Goal: Information Seeking & Learning: Learn about a topic

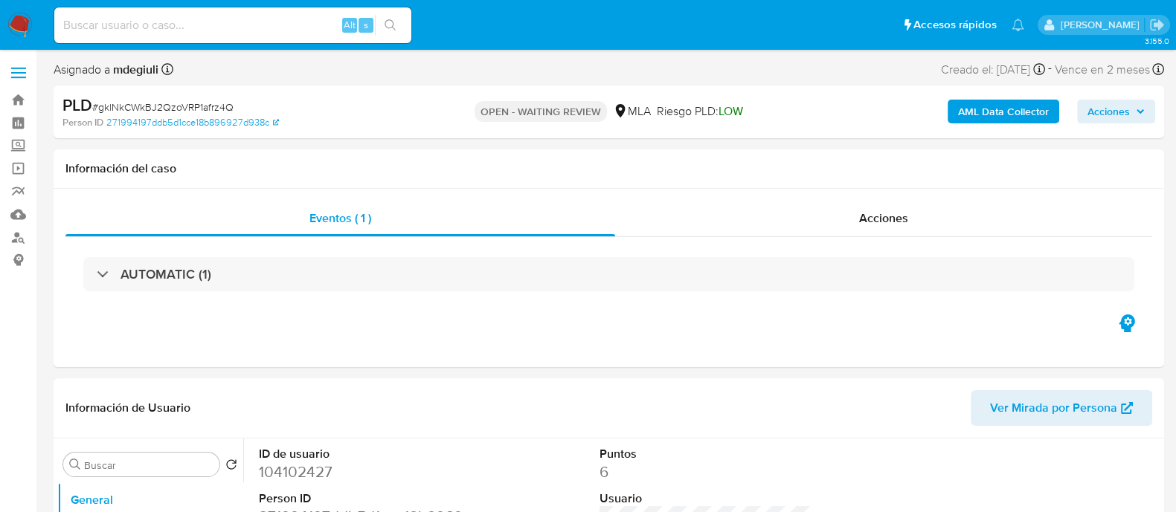
select select "10"
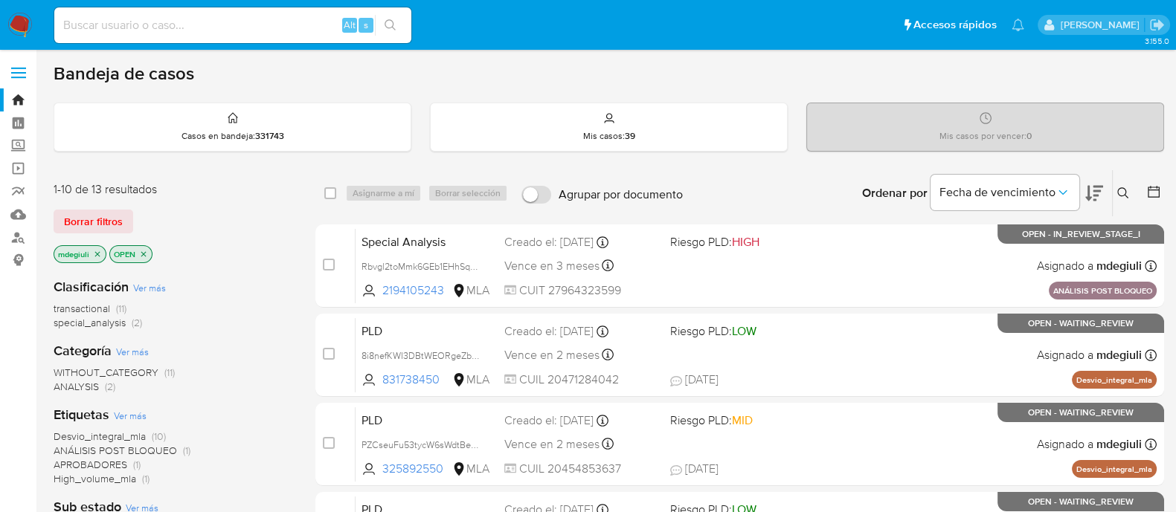
click at [256, 20] on input at bounding box center [232, 25] width 357 height 19
paste input "21968657"
type input "21968657"
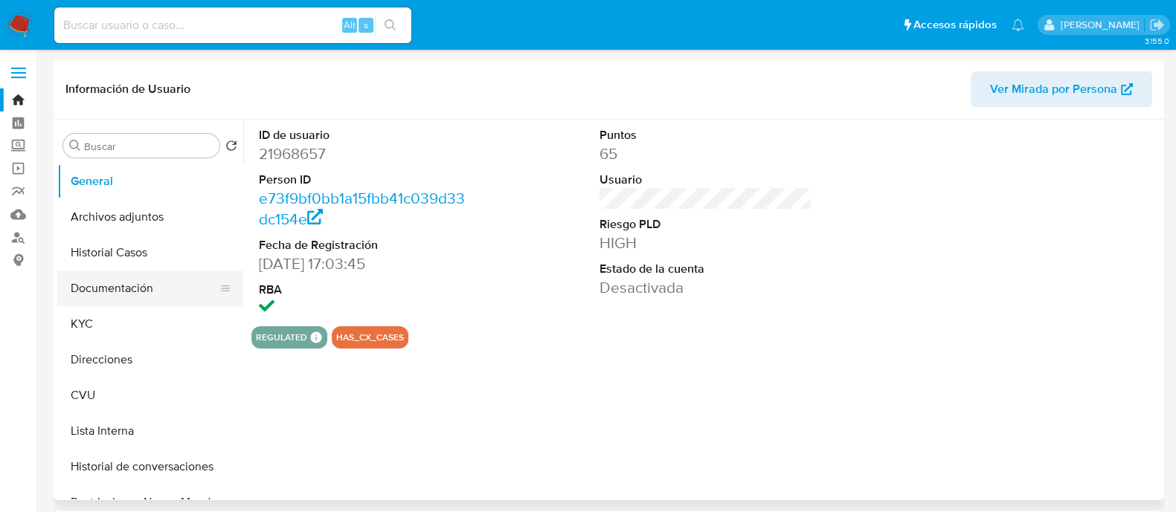
select select "10"
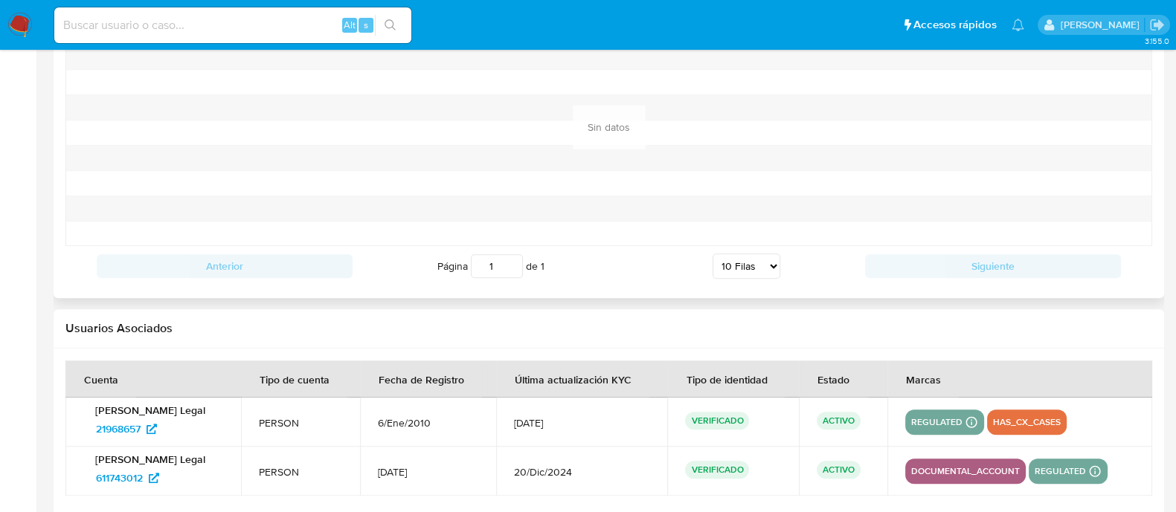
scroll to position [1568, 0]
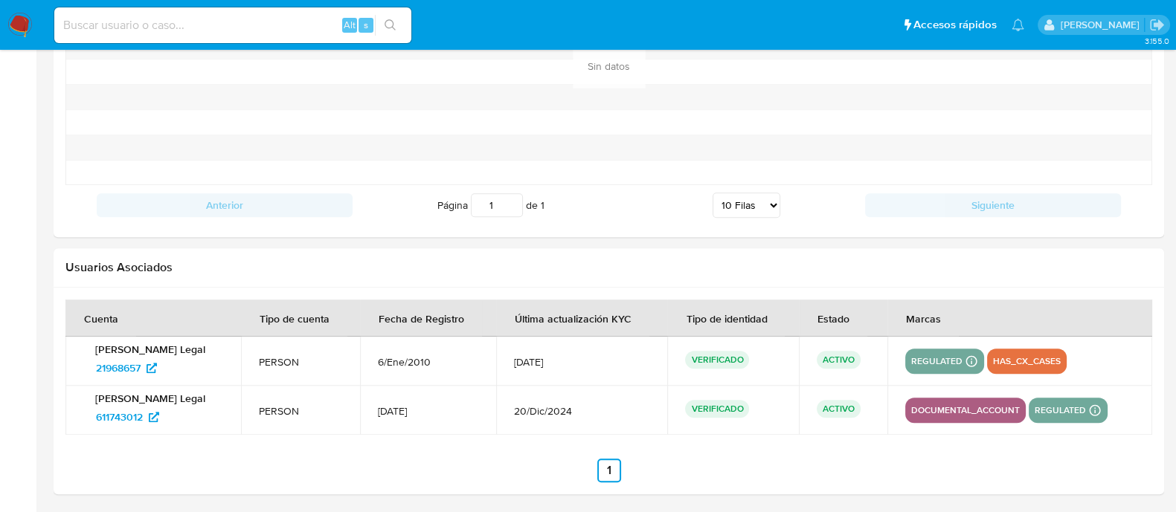
click at [162, 28] on input at bounding box center [232, 25] width 357 height 19
paste input "396281999"
type input "396281999"
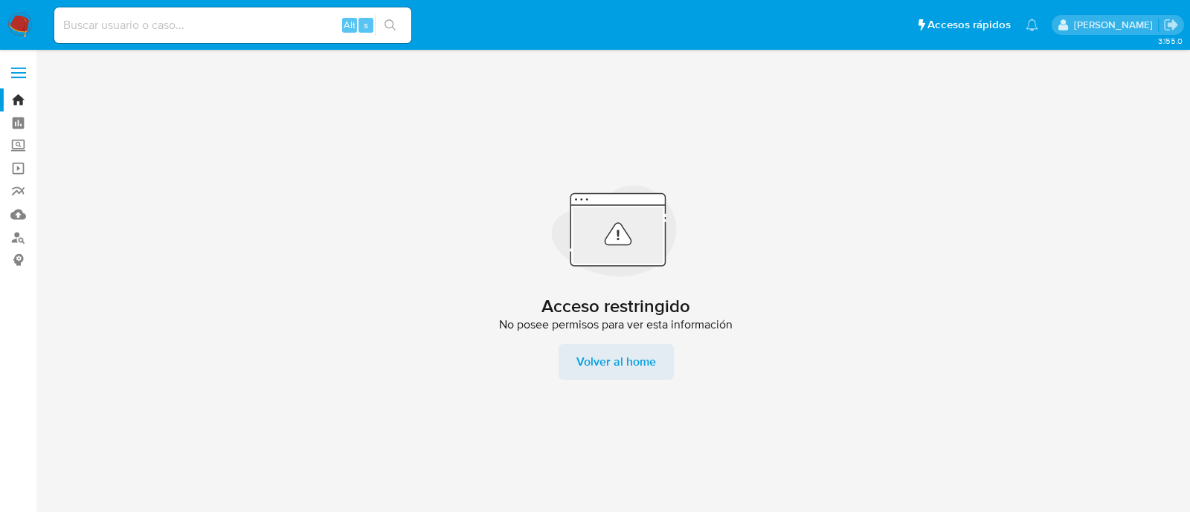
click at [629, 372] on span "Volver al home" at bounding box center [616, 362] width 80 height 36
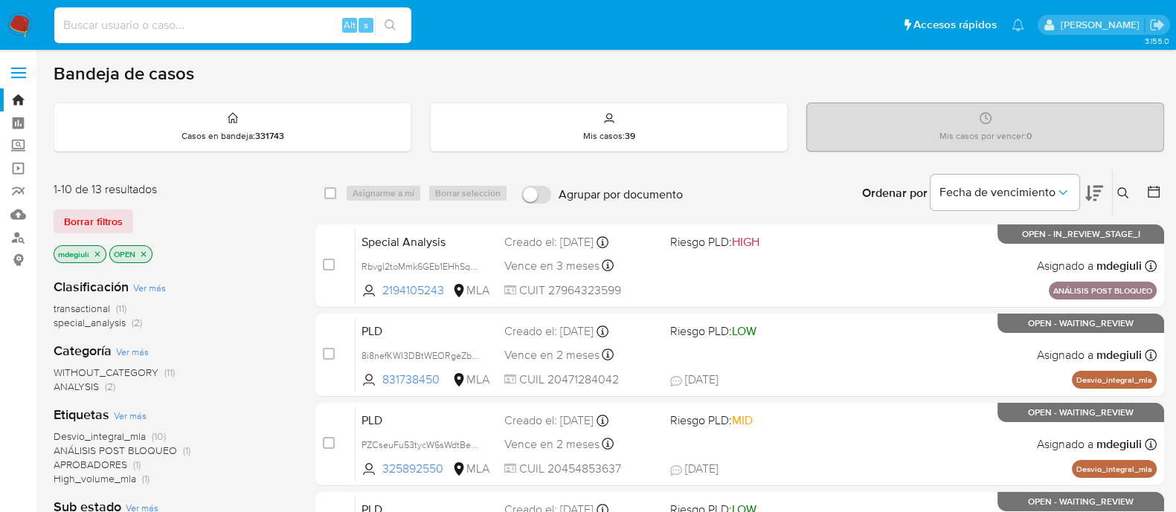
click at [207, 28] on input at bounding box center [232, 25] width 357 height 19
paste input "396281999"
type input "396281999"
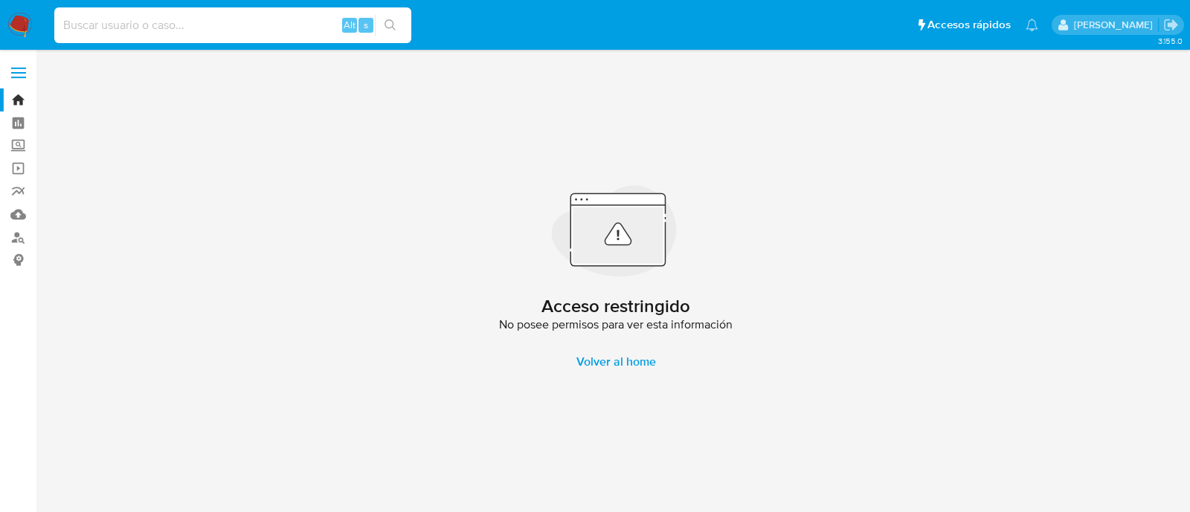
click at [251, 33] on input at bounding box center [232, 25] width 357 height 19
click at [262, 20] on input at bounding box center [232, 25] width 357 height 19
paste input "1493865040"
type input "1493865040"
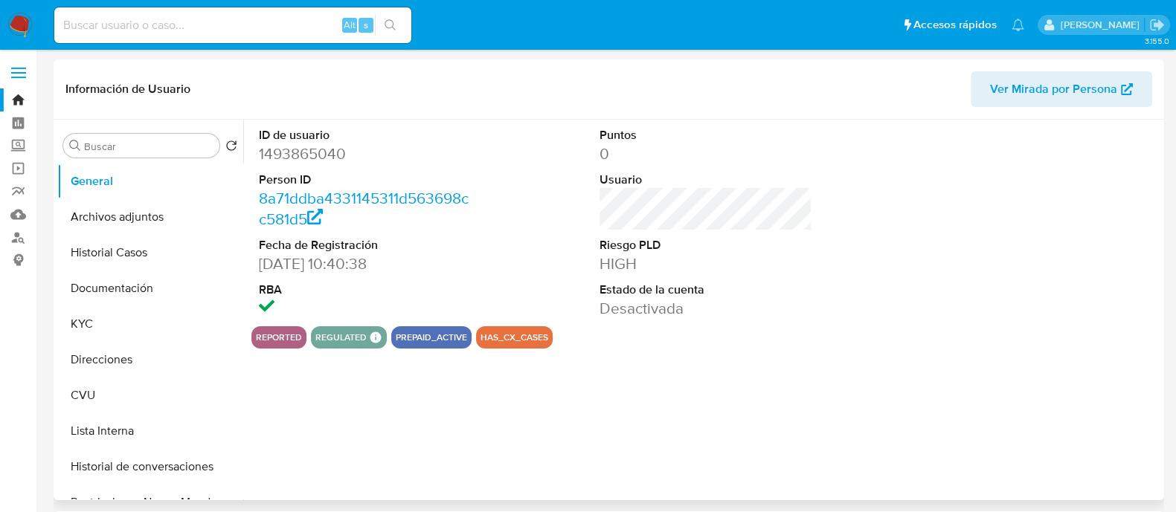
select select "10"
click at [132, 222] on button "Archivos adjuntos" at bounding box center [144, 217] width 174 height 36
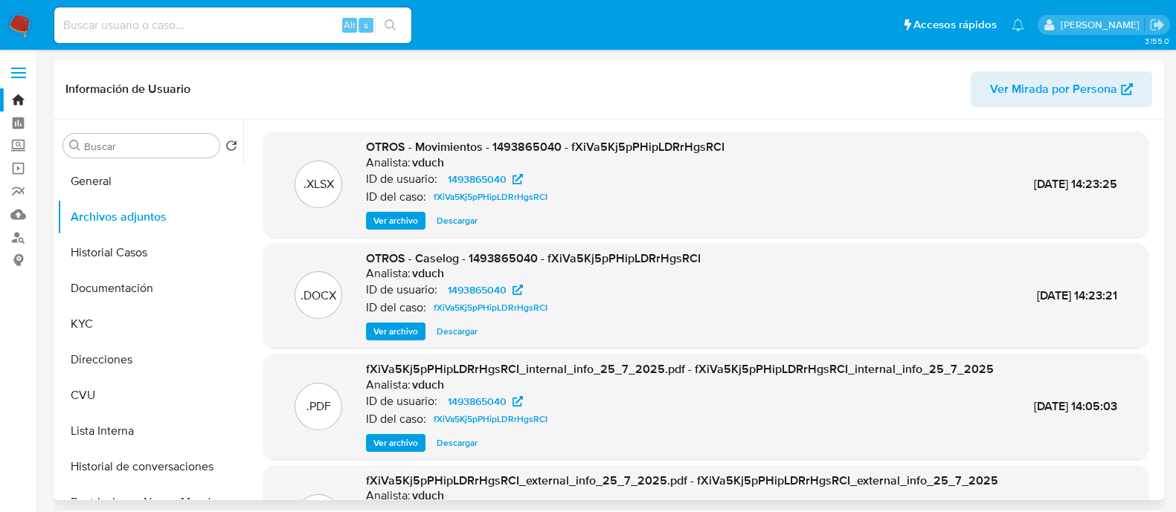
click at [415, 327] on span "Ver archivo" at bounding box center [395, 331] width 45 height 15
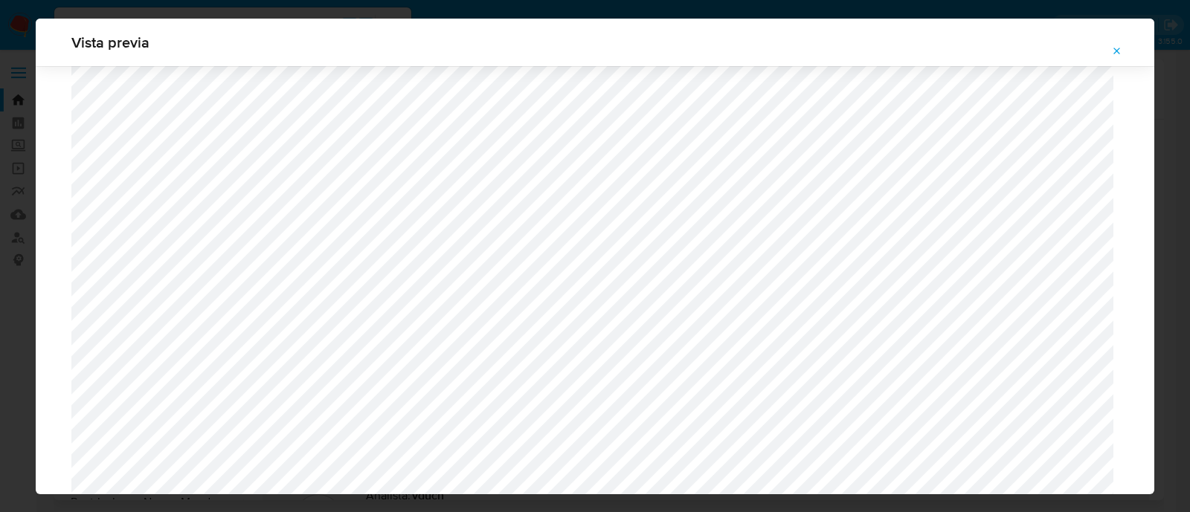
scroll to position [807, 0]
click at [65, 373] on div "Attachment preview" at bounding box center [595, 95] width 1118 height 1672
click at [66, 373] on div "Attachment preview" at bounding box center [595, 95] width 1118 height 1672
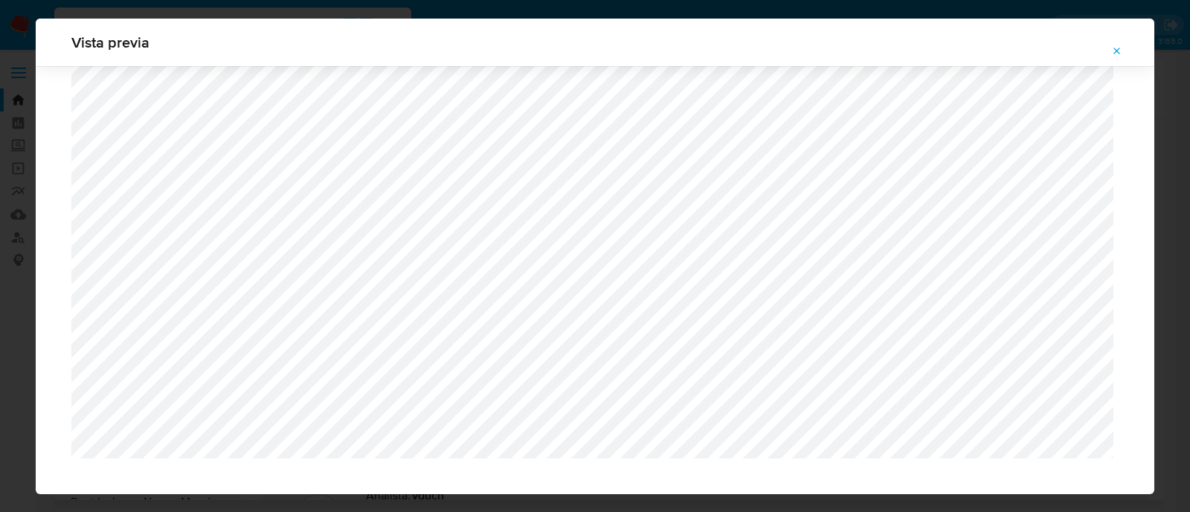
click at [1115, 51] on icon "Attachment preview" at bounding box center [1117, 51] width 12 height 12
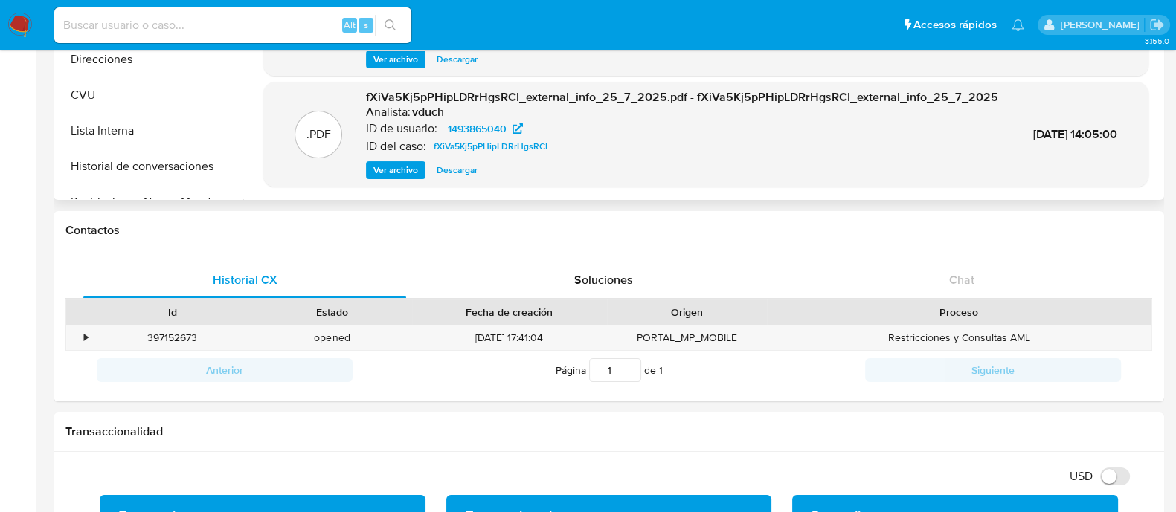
scroll to position [0, 0]
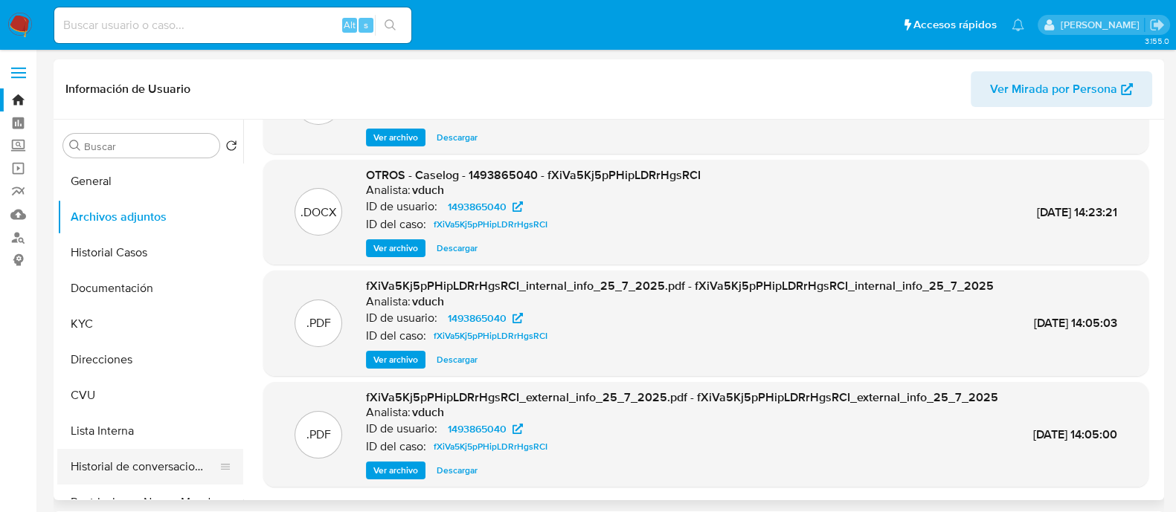
click at [124, 469] on button "Historial de conversaciones" at bounding box center [144, 467] width 174 height 36
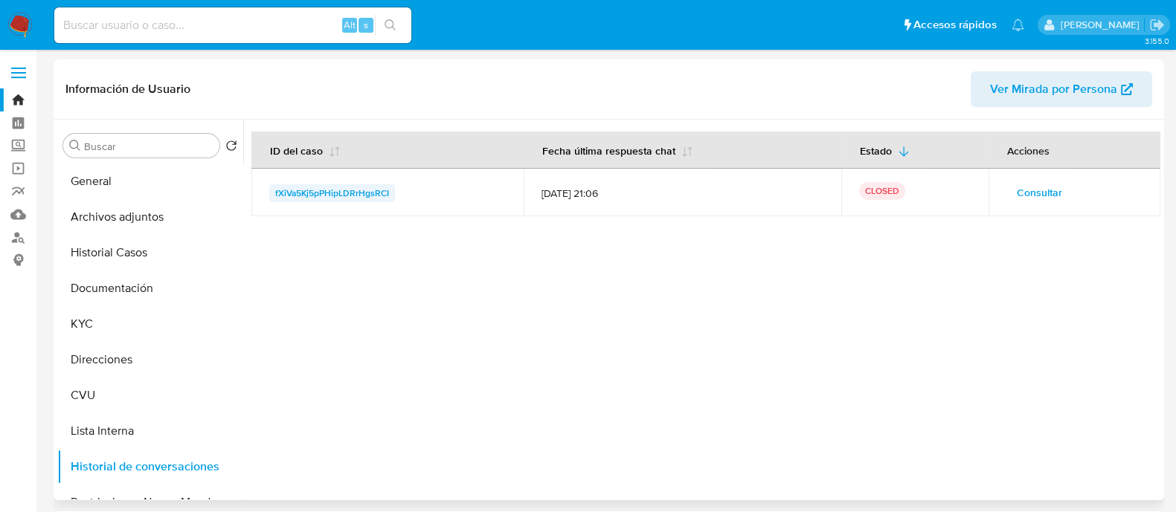
click at [364, 199] on span "fXiVa5Kj5pPHipLDRrHgsRCI" at bounding box center [332, 193] width 114 height 18
click at [138, 219] on button "Archivos adjuntos" at bounding box center [144, 217] width 174 height 36
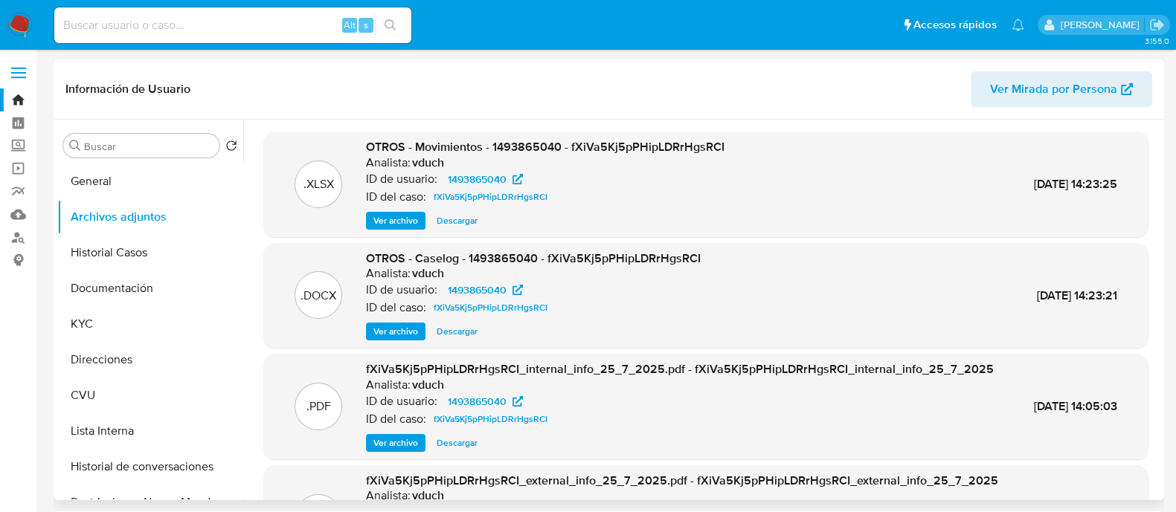
click at [410, 336] on span "Ver archivo" at bounding box center [395, 331] width 45 height 15
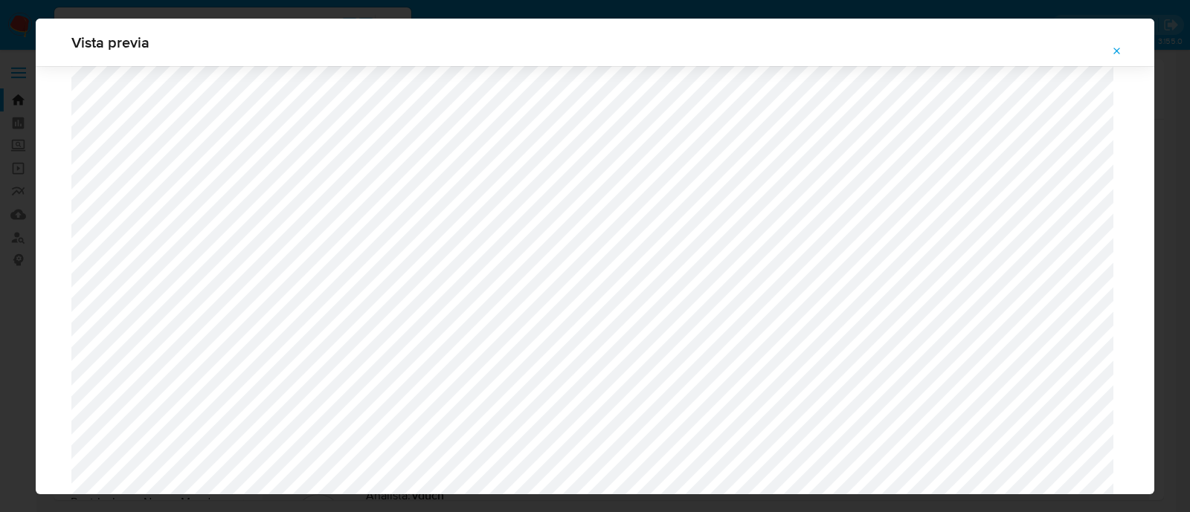
scroll to position [807, 0]
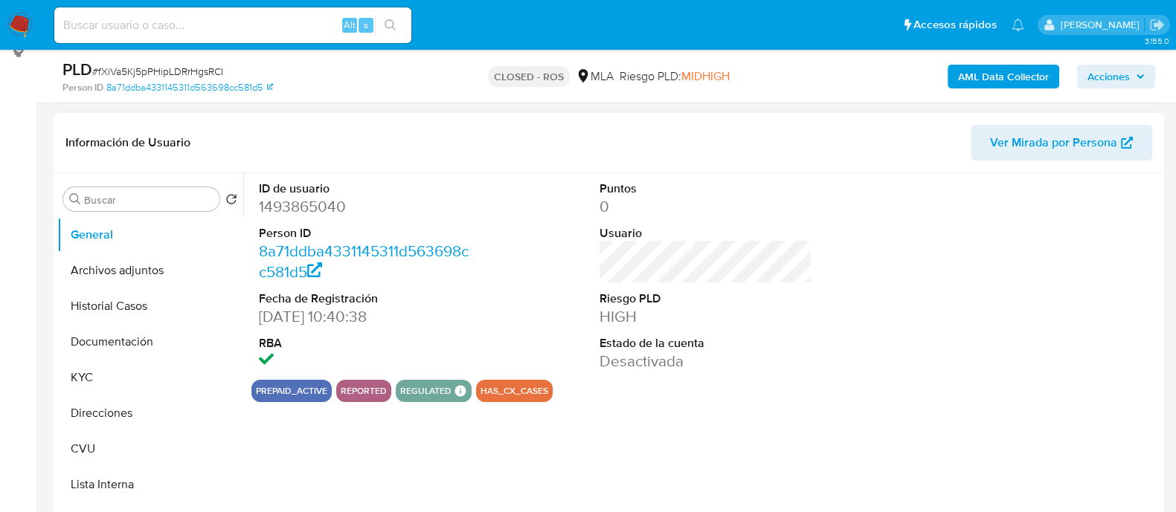
scroll to position [465, 0]
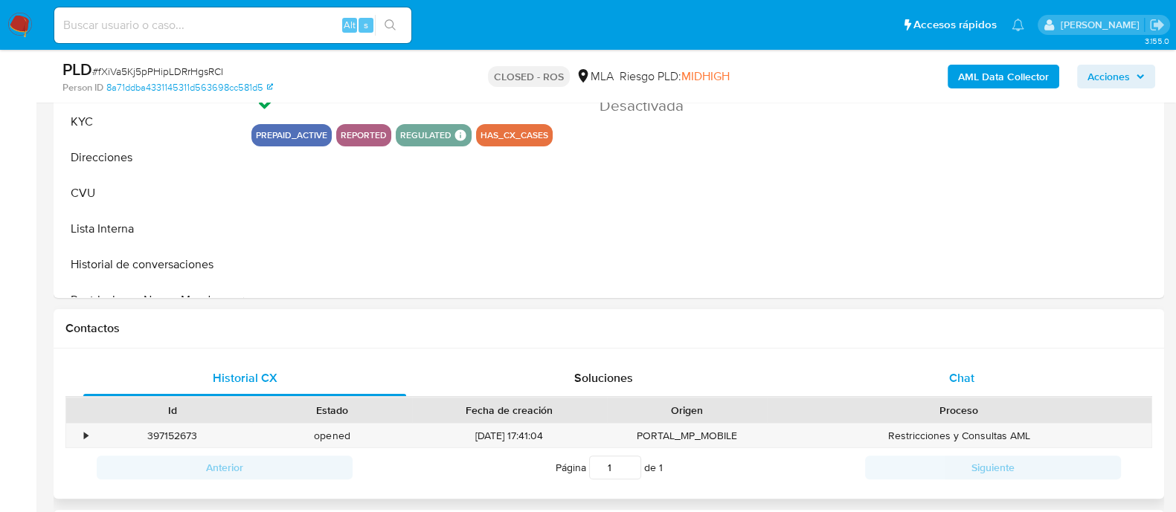
click at [943, 373] on div "Chat" at bounding box center [961, 379] width 323 height 36
select select "10"
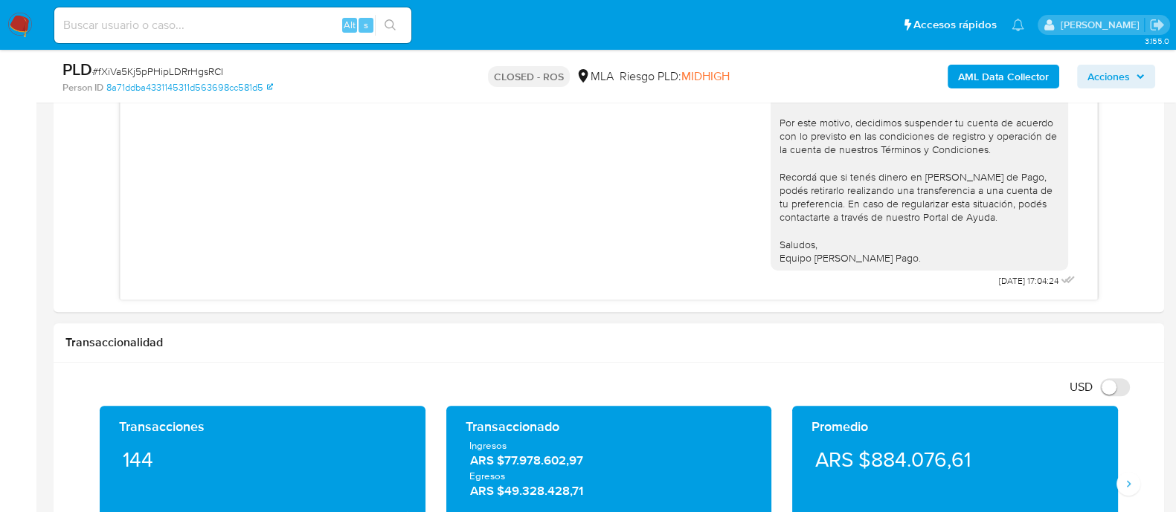
scroll to position [371, 0]
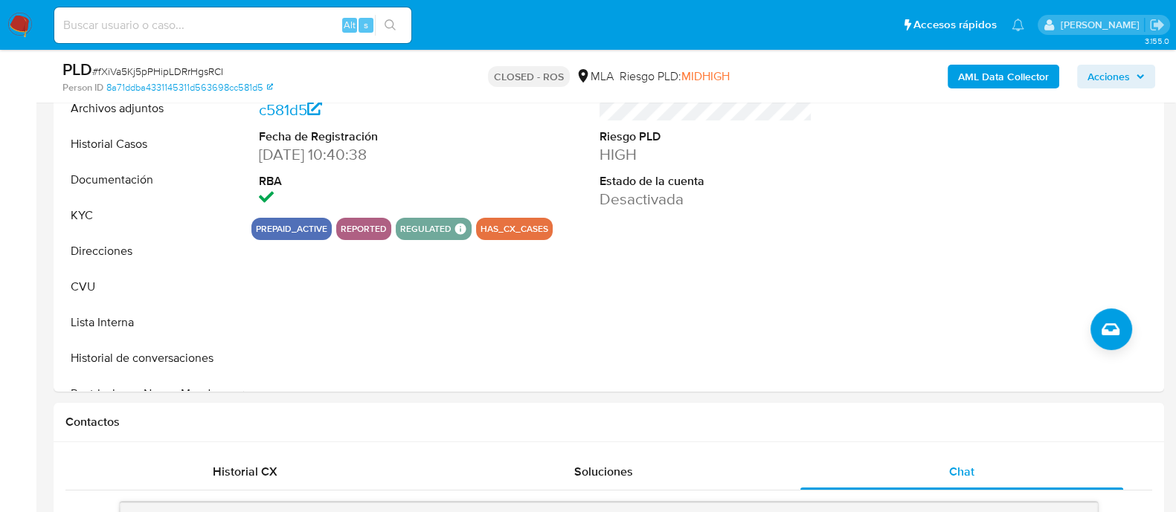
click at [259, 24] on input at bounding box center [232, 25] width 357 height 19
paste input "230560310"
type input "230560310"
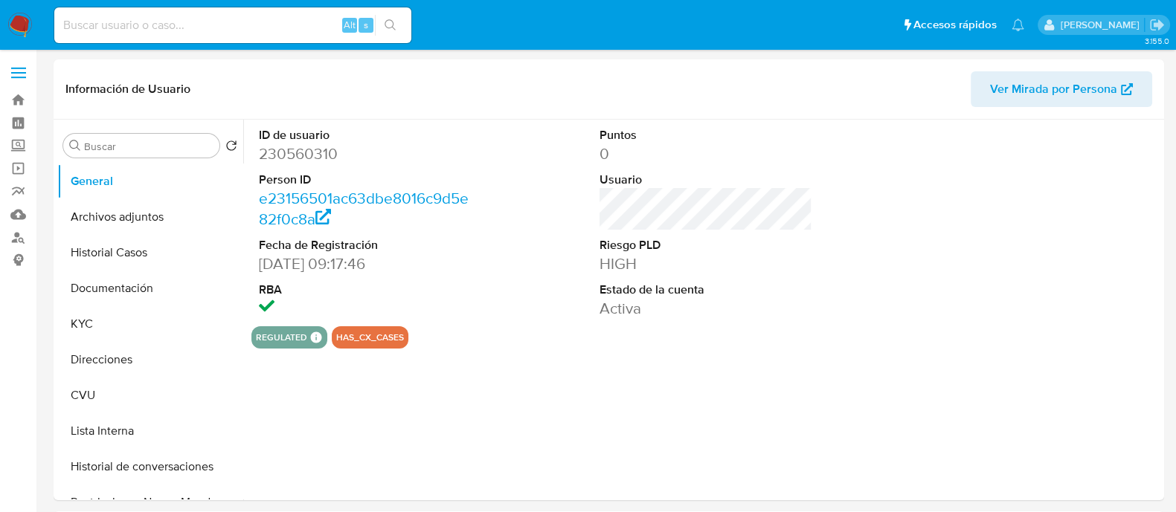
select select "10"
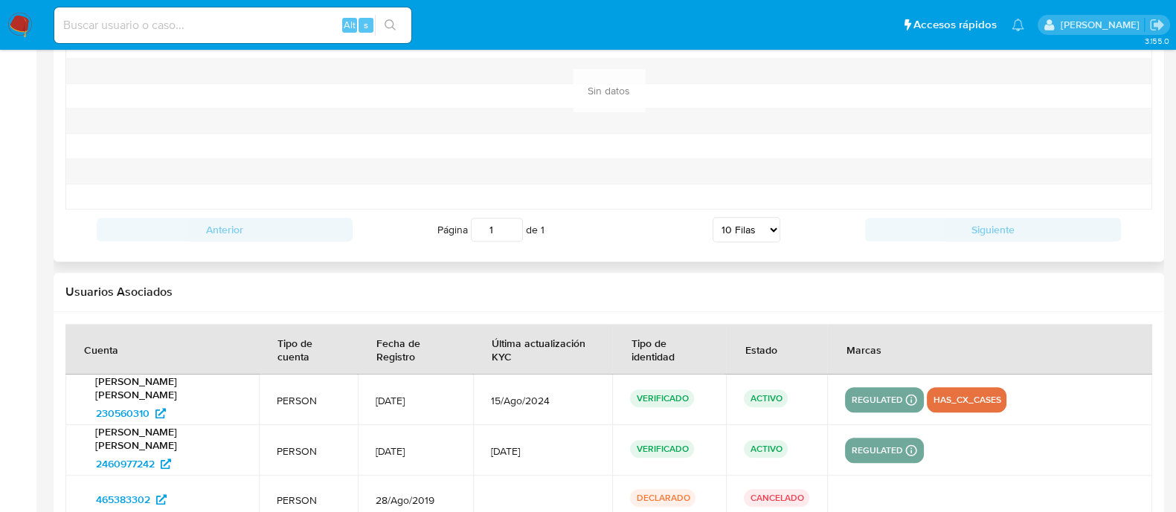
scroll to position [1802, 0]
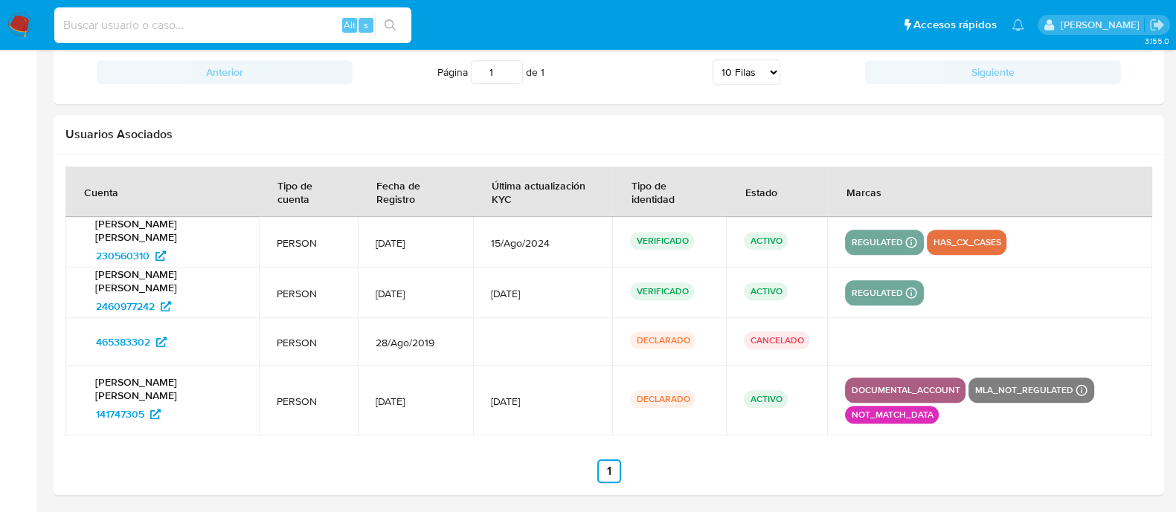
click at [201, 17] on input at bounding box center [232, 25] width 357 height 19
paste input "296406374"
type input "296406374"
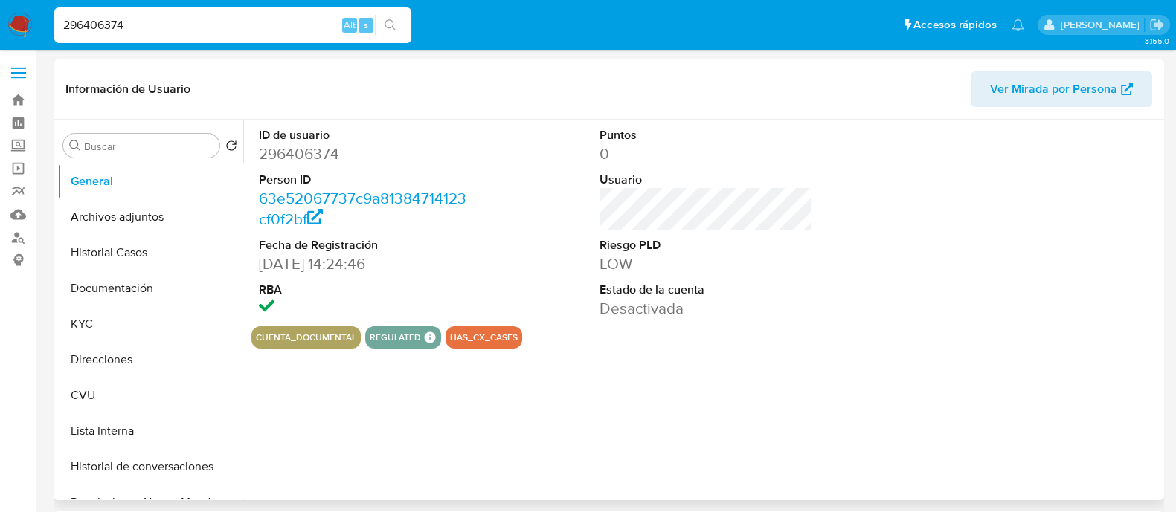
select select "10"
click at [109, 429] on button "Lista Interna" at bounding box center [144, 431] width 174 height 36
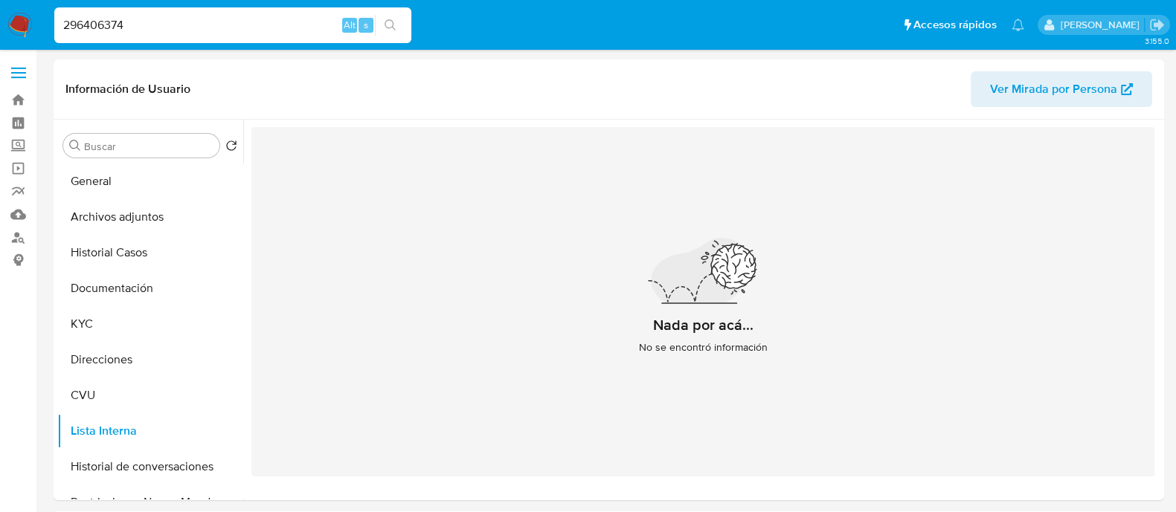
click at [263, 20] on input "296406374" at bounding box center [232, 25] width 357 height 19
paste input "602528895"
type input "602528895"
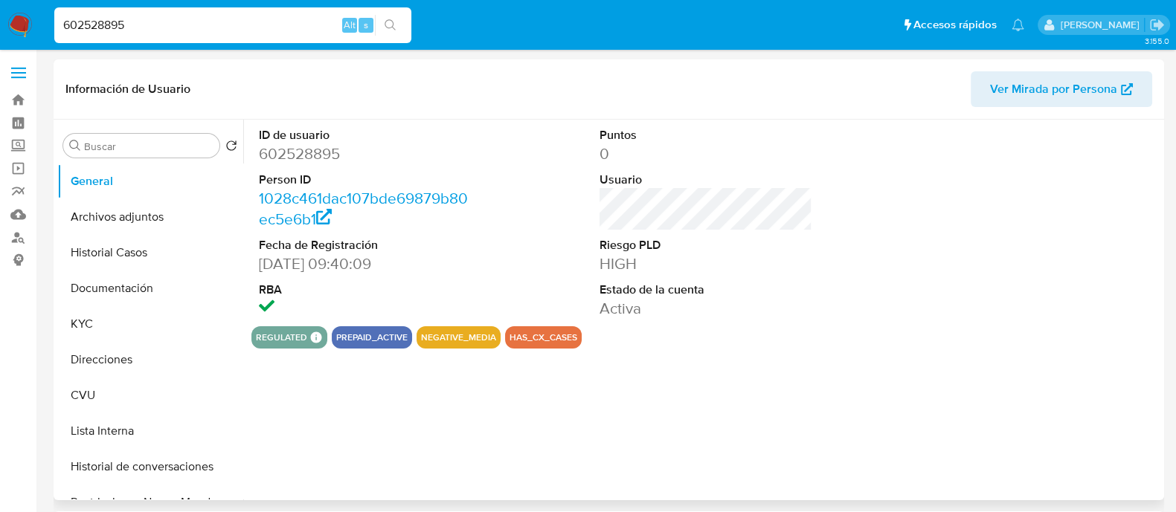
select select "10"
click at [132, 437] on button "Lista Interna" at bounding box center [144, 431] width 174 height 36
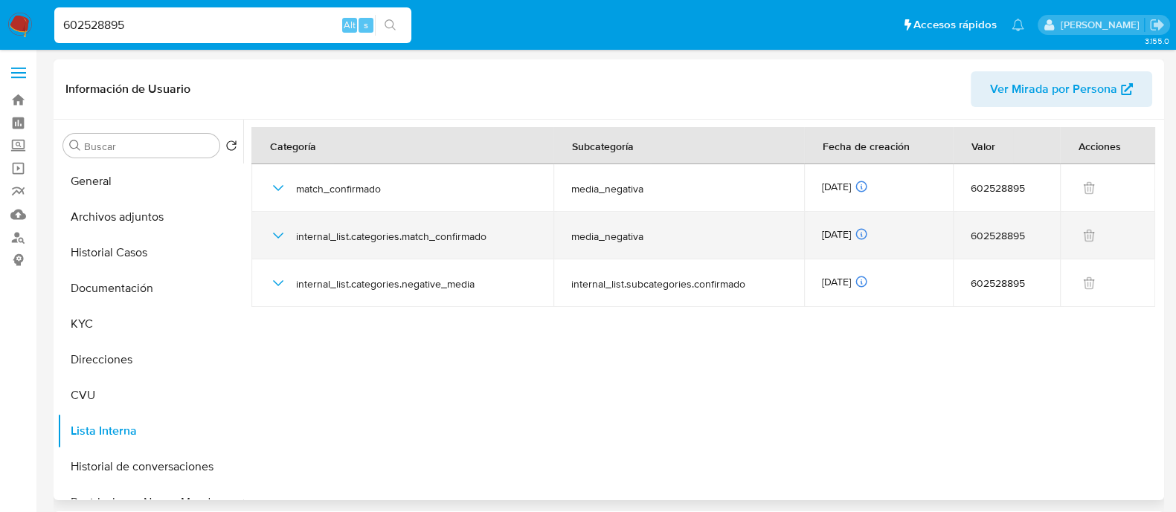
click at [282, 236] on icon "button" at bounding box center [278, 236] width 18 height 18
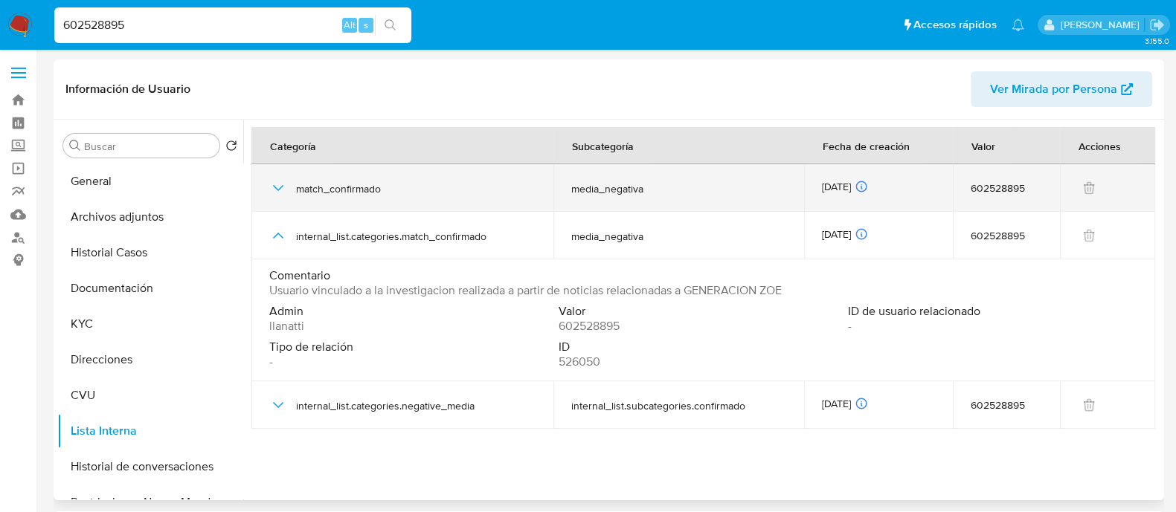
click at [274, 184] on icon "button" at bounding box center [278, 188] width 18 height 18
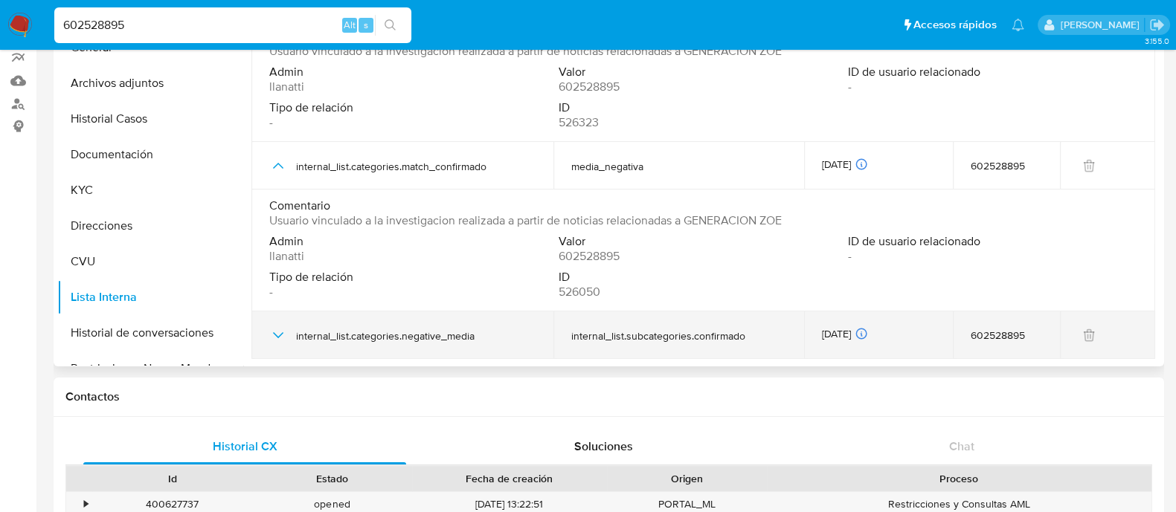
scroll to position [92, 0]
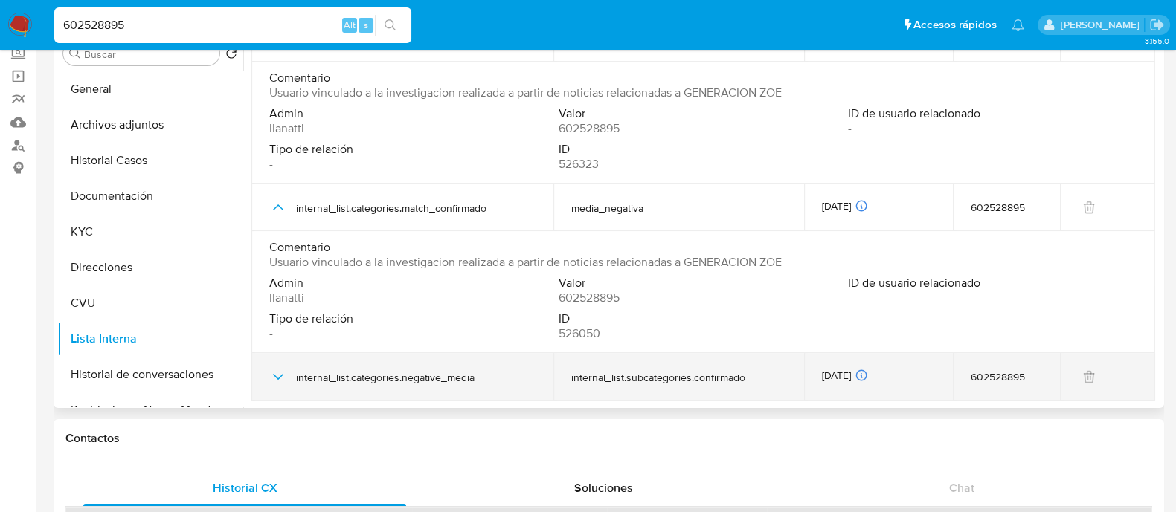
click at [279, 373] on icon "button" at bounding box center [278, 377] width 18 height 18
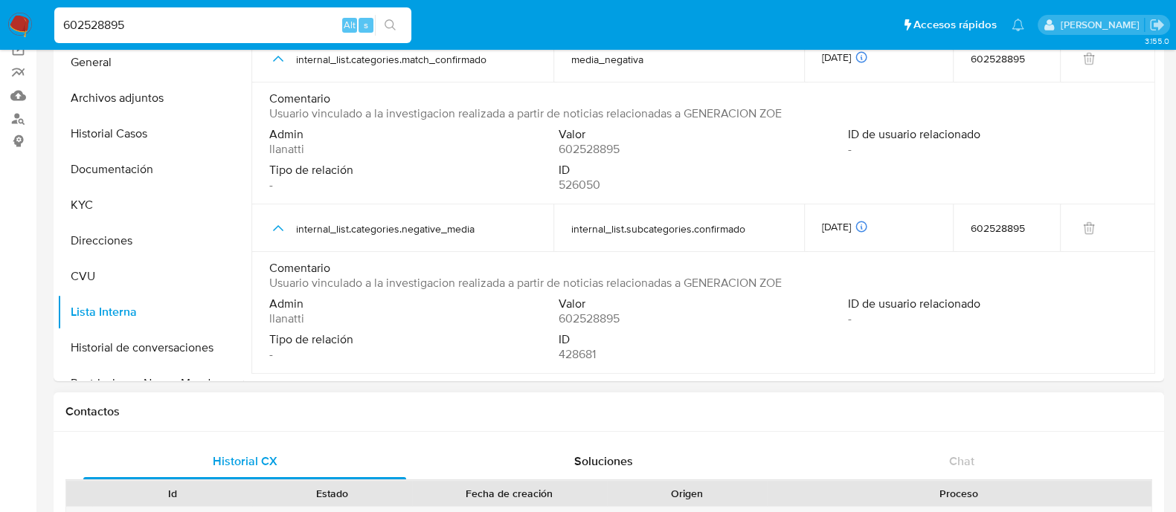
scroll to position [0, 0]
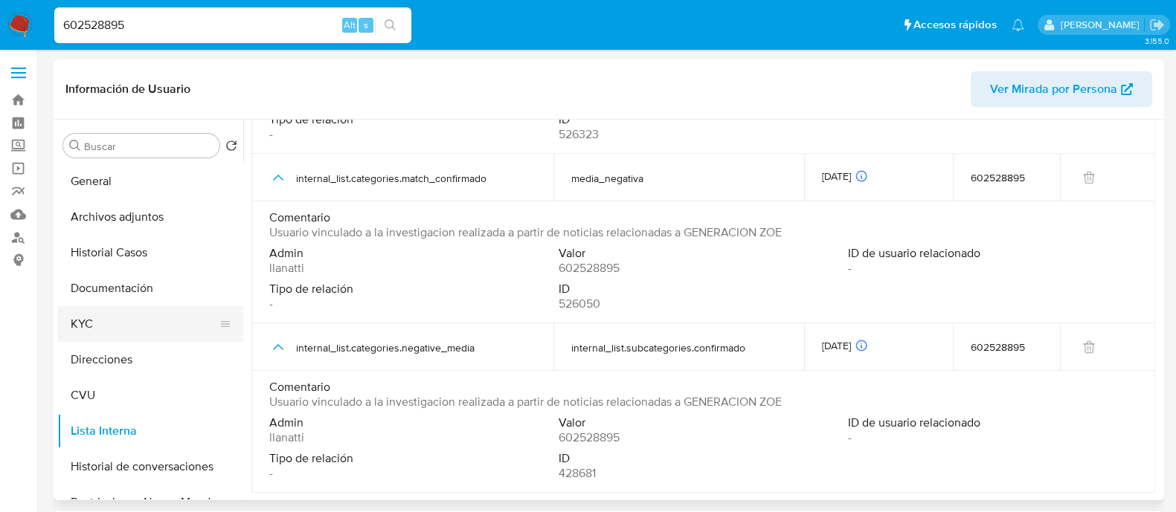
click at [106, 321] on button "KYC" at bounding box center [144, 324] width 174 height 36
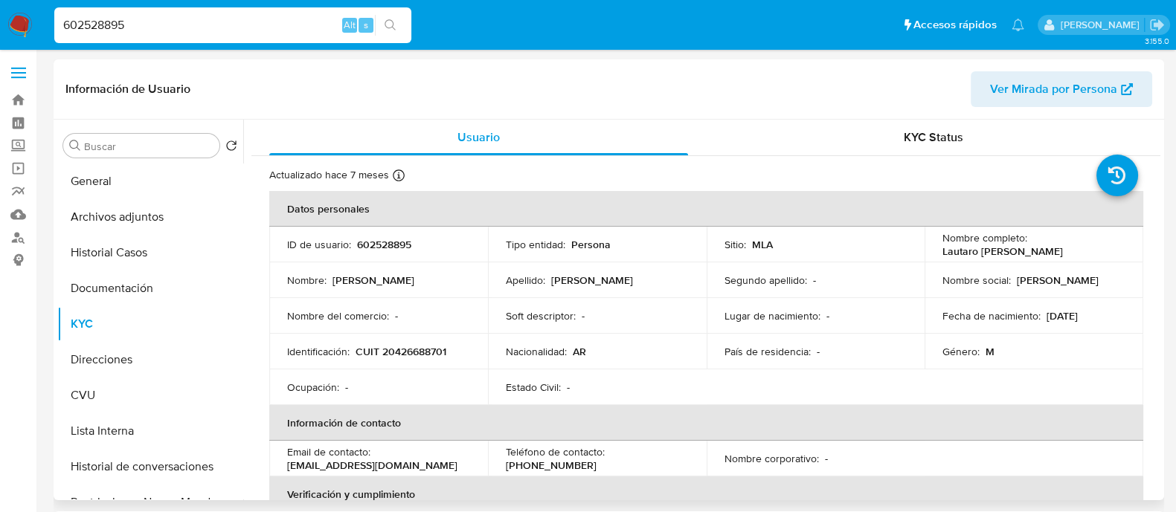
drag, startPoint x: 549, startPoint y: 278, endPoint x: 632, endPoint y: 277, distance: 83.3
click at [632, 277] on div "Apellido : Corazza Becerra" at bounding box center [597, 280] width 183 height 13
copy p "Corazza Becerra"
click at [115, 291] on button "Documentación" at bounding box center [144, 289] width 174 height 36
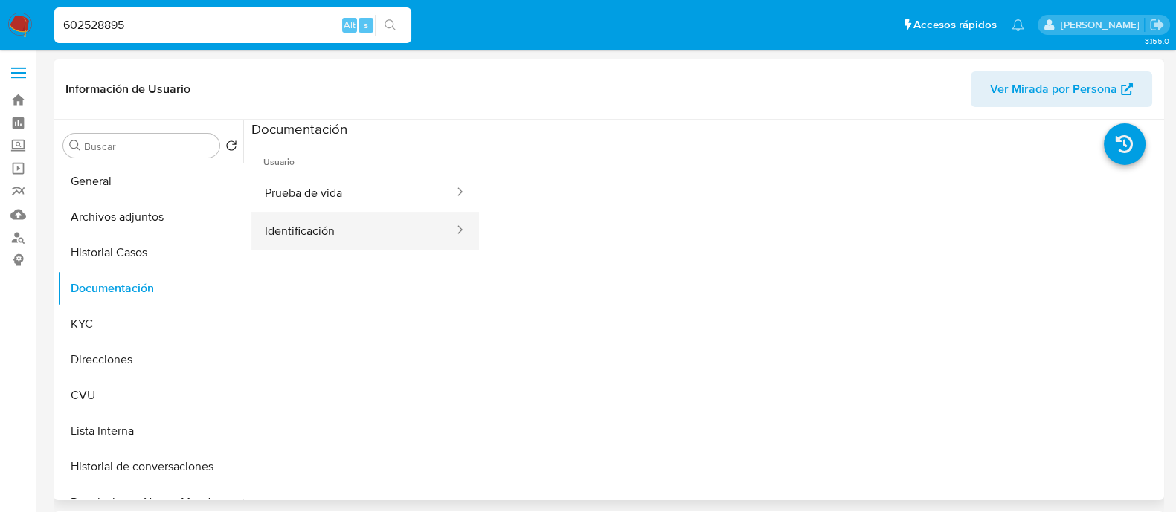
click at [373, 225] on button "Identificación" at bounding box center [353, 231] width 204 height 38
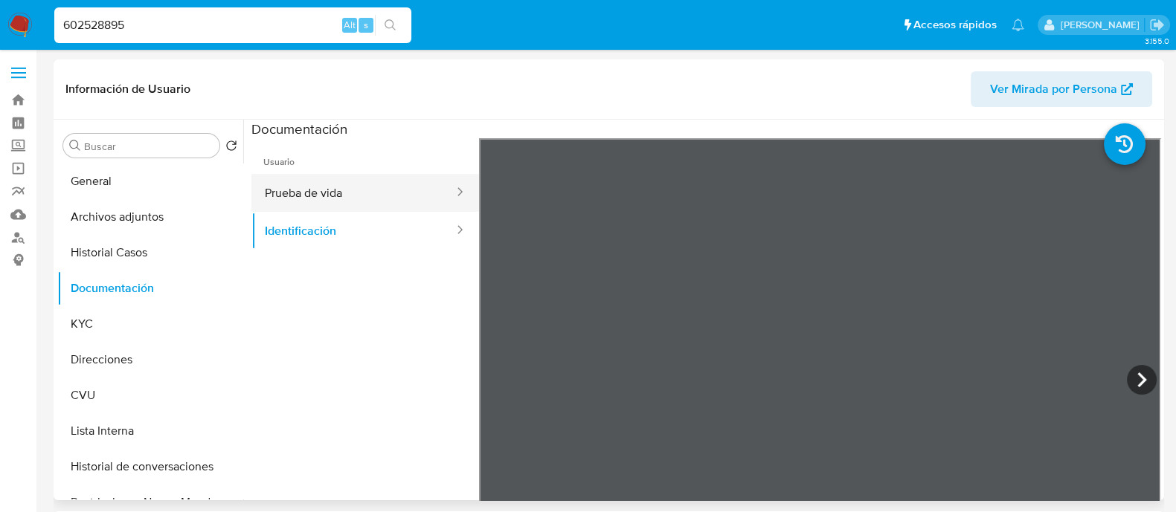
click at [383, 188] on button "Prueba de vida" at bounding box center [353, 193] width 204 height 38
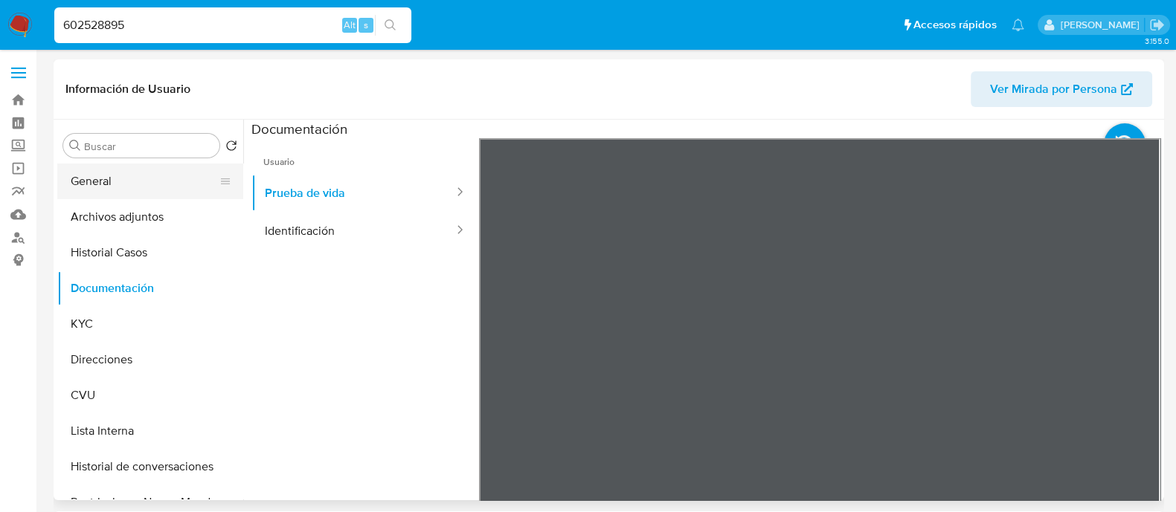
click at [156, 181] on button "General" at bounding box center [144, 182] width 174 height 36
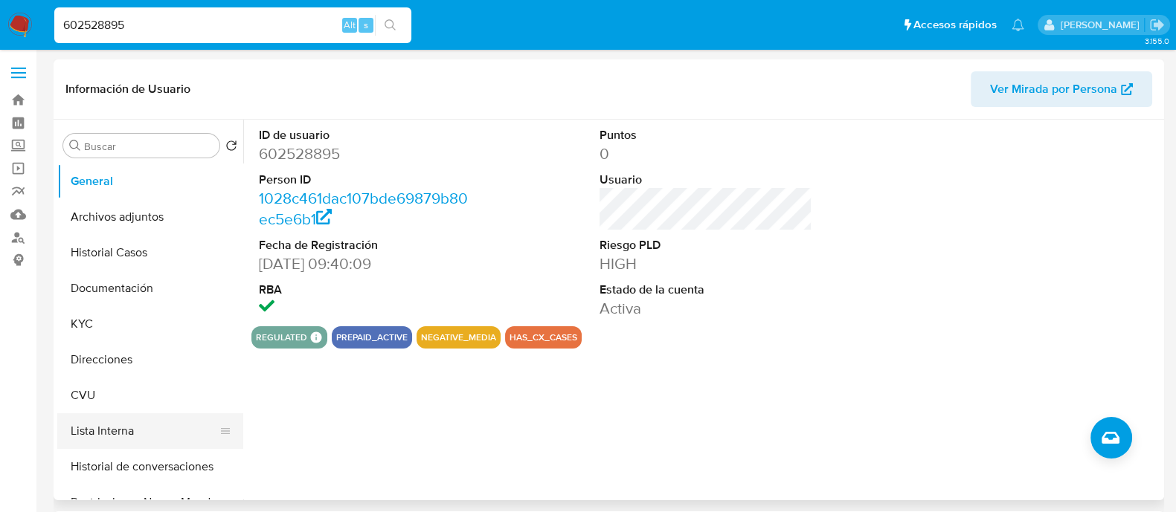
click at [75, 425] on button "Lista Interna" at bounding box center [144, 431] width 174 height 36
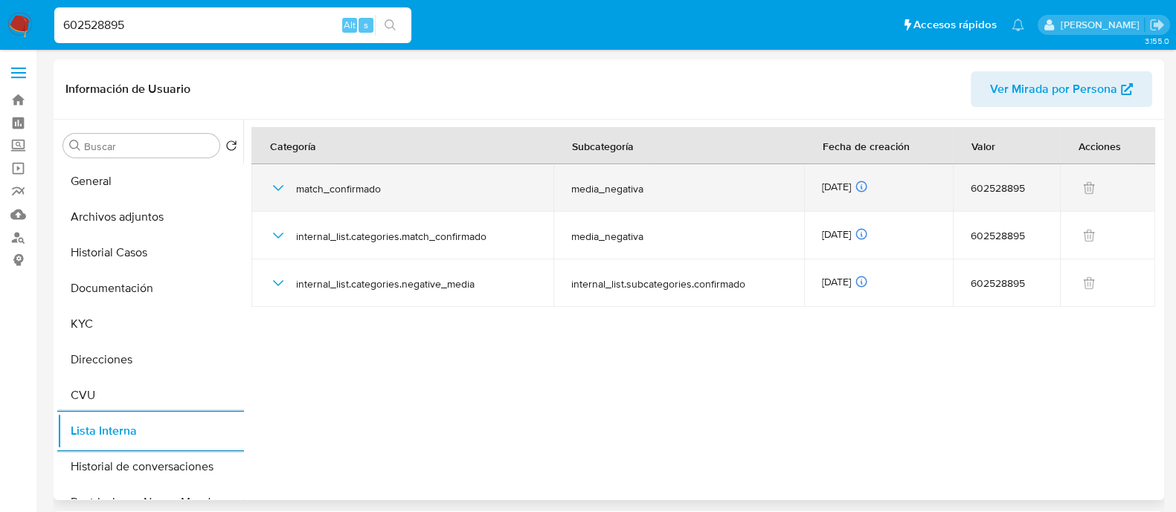
click at [281, 187] on icon "button" at bounding box center [278, 188] width 10 height 6
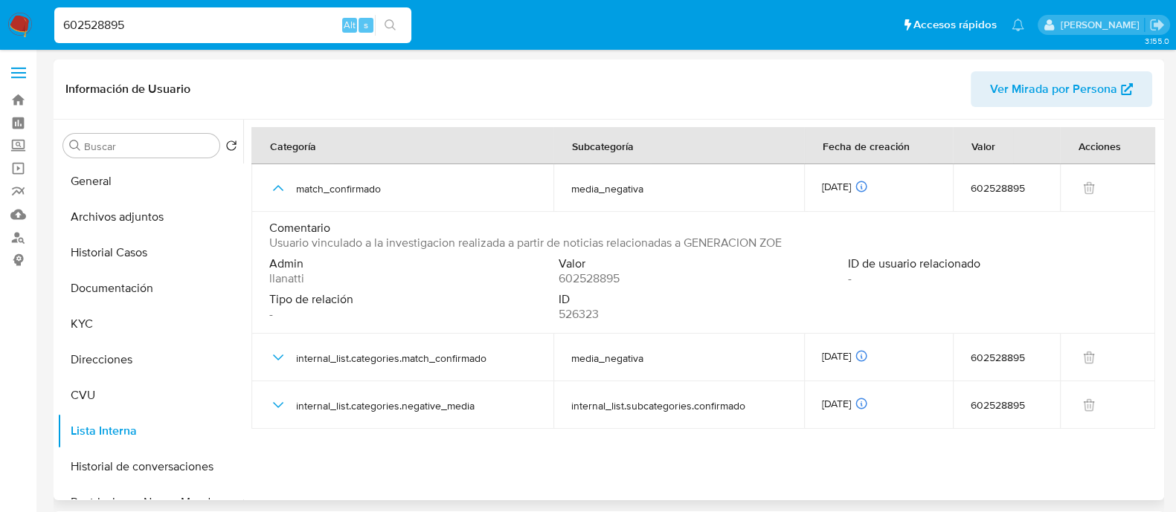
click at [543, 242] on span "Usuario vinculado a la investigacion realizada a partir de noticias relacionada…" at bounding box center [525, 243] width 512 height 15
drag, startPoint x: 19, startPoint y: 239, endPoint x: 27, endPoint y: 231, distance: 11.1
click at [19, 239] on link "Buscador de personas" at bounding box center [88, 237] width 177 height 23
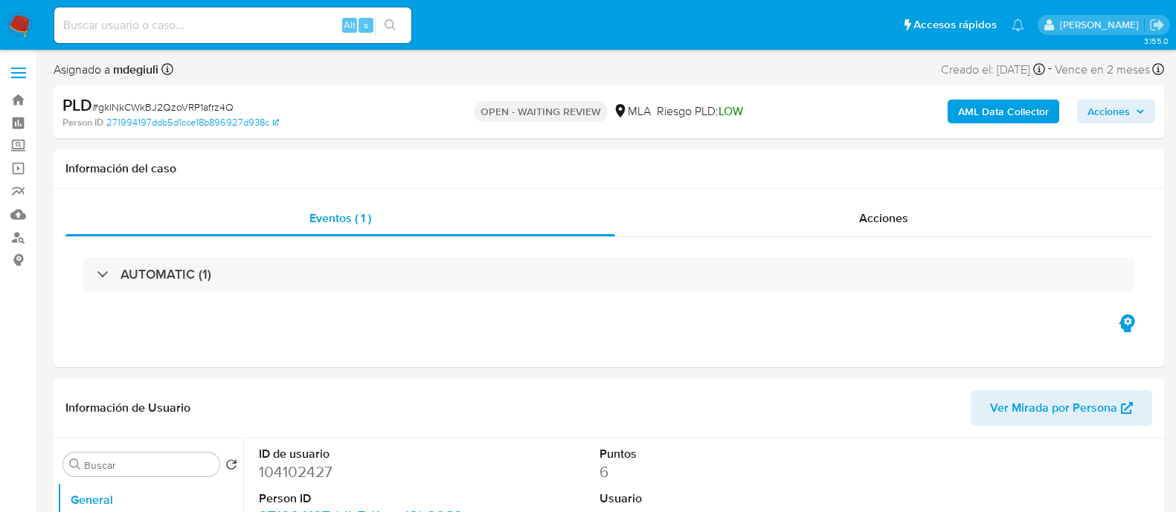
select select "10"
click at [147, 25] on input at bounding box center [232, 25] width 357 height 19
paste input "gklNkCWkBJ2QzoVRP1afrz4Q"
click at [392, 22] on icon "search-icon" at bounding box center [390, 25] width 12 height 12
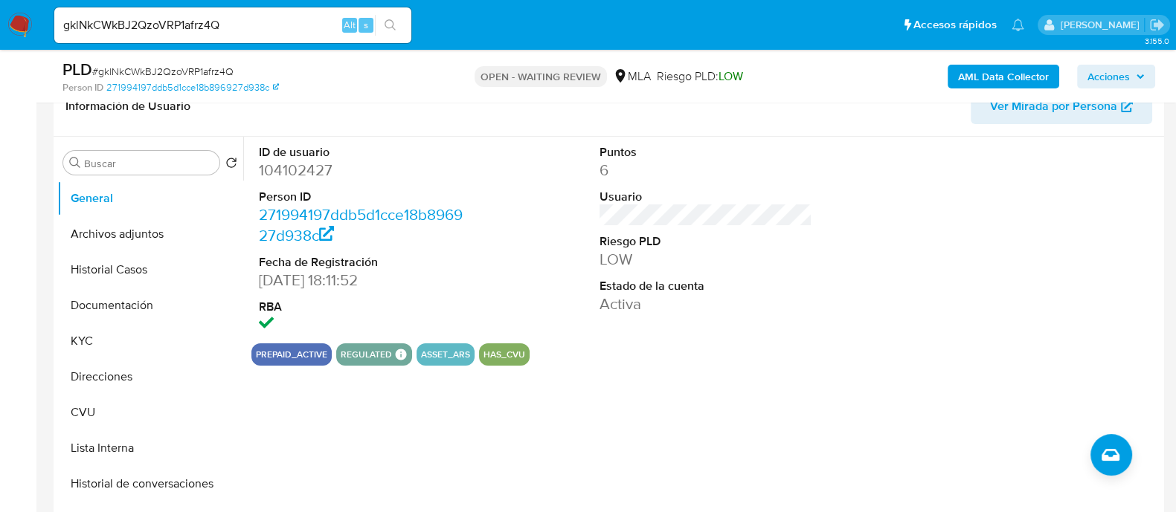
scroll to position [279, 0]
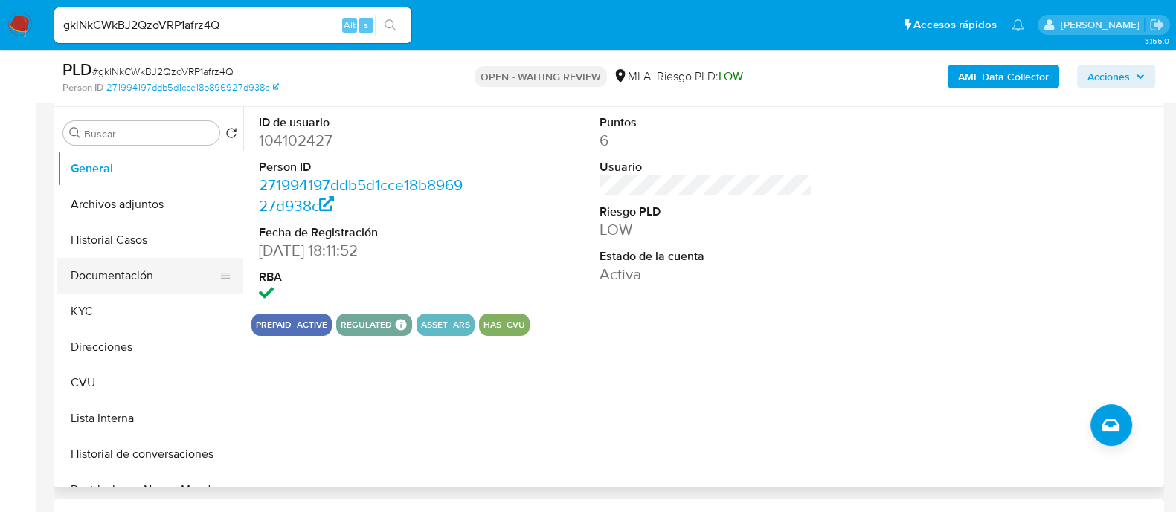
click at [134, 271] on button "Documentación" at bounding box center [144, 276] width 174 height 36
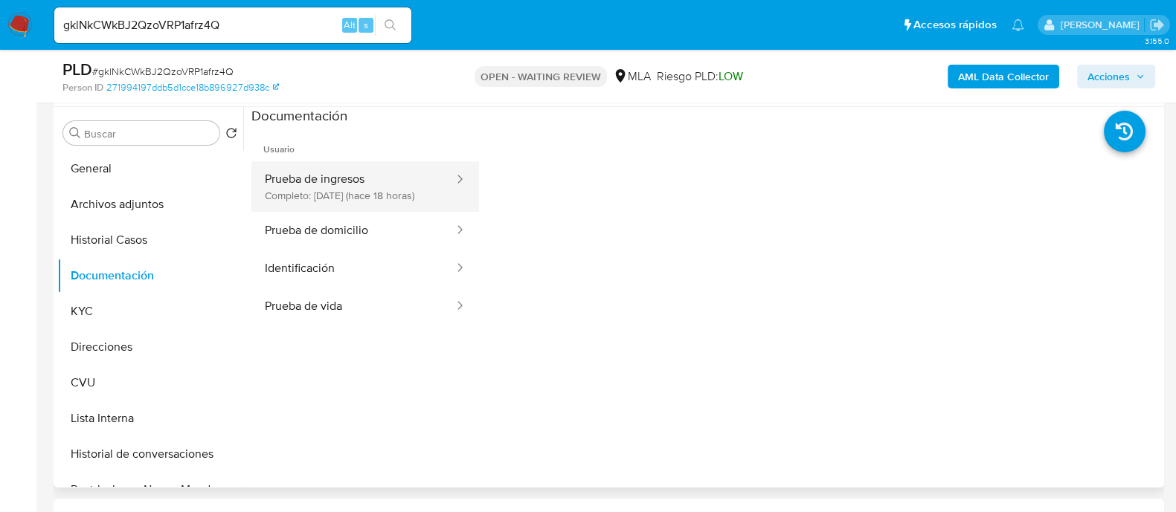
click at [390, 210] on button "Prueba de ingresos Completo: 20/08/2025 (hace 18 horas)" at bounding box center [353, 186] width 204 height 51
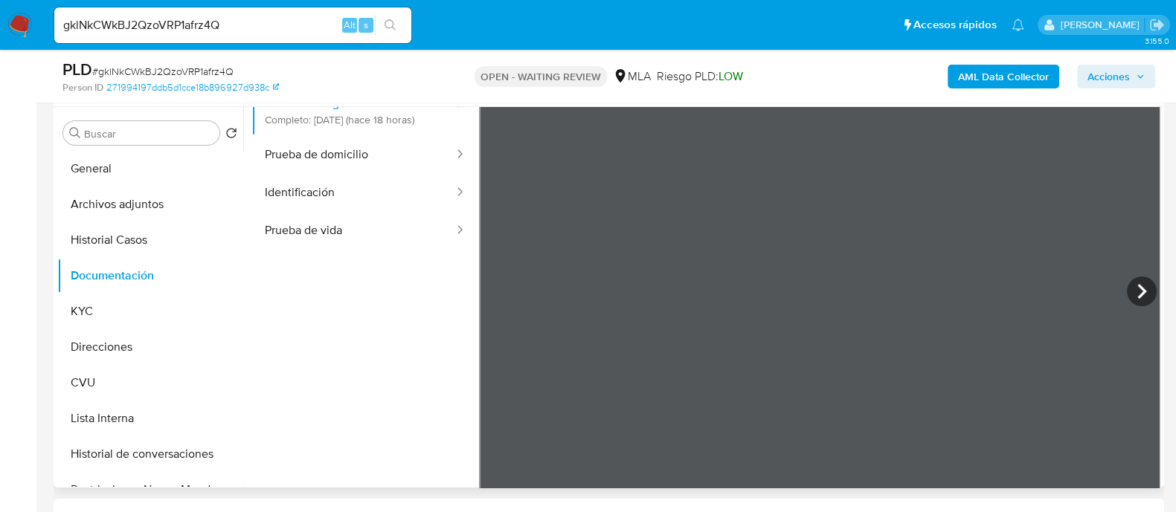
scroll to position [92, 0]
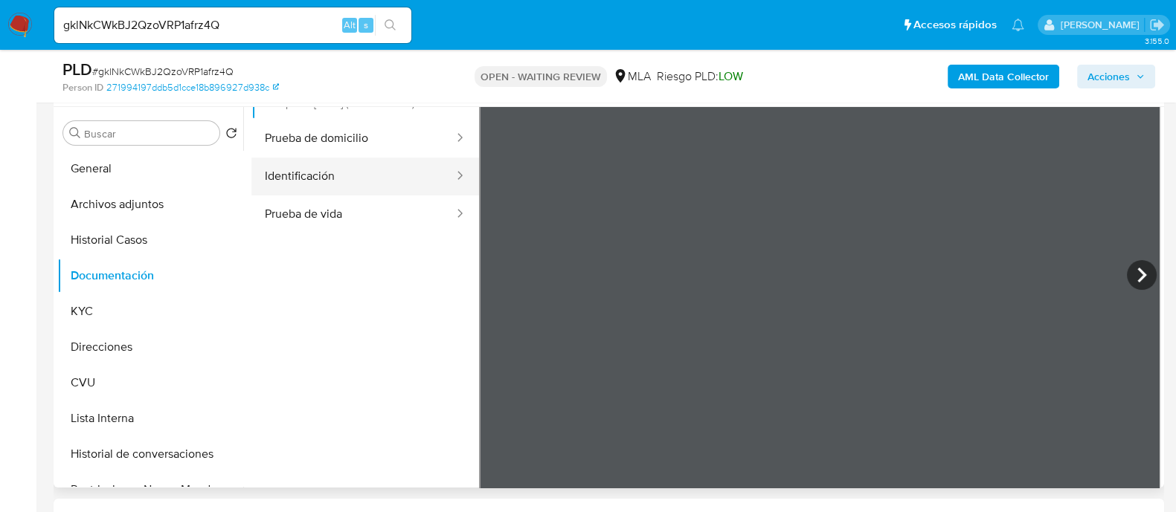
click at [288, 194] on button "Identificación" at bounding box center [353, 177] width 204 height 38
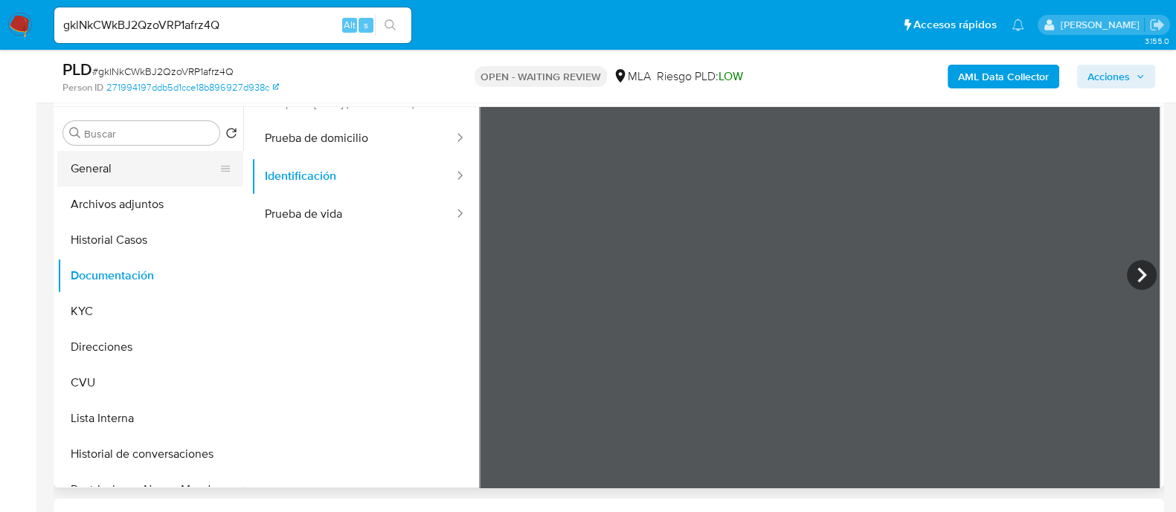
click at [136, 169] on button "General" at bounding box center [144, 169] width 174 height 36
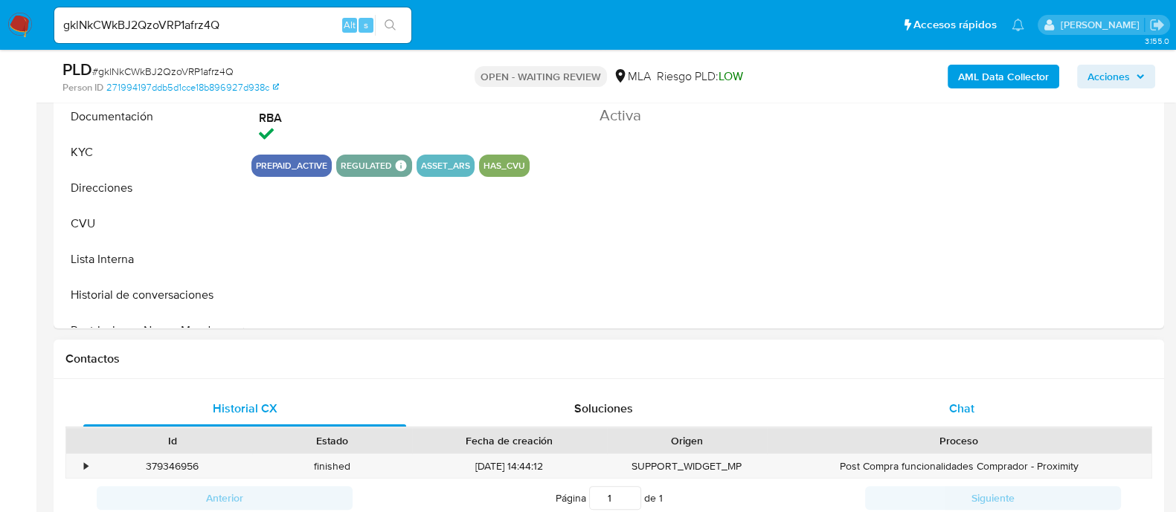
scroll to position [465, 0]
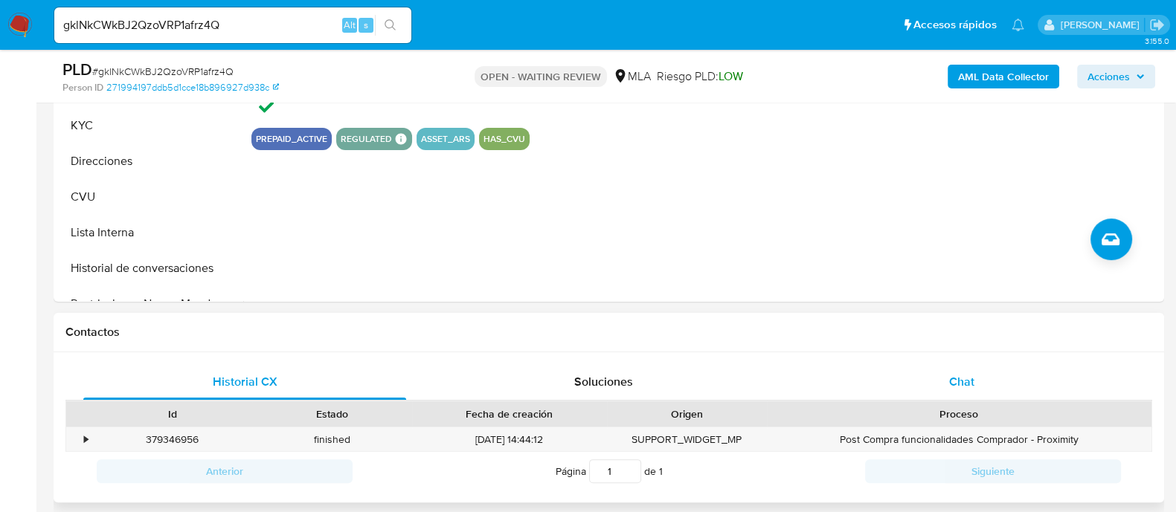
click at [875, 366] on div "Chat" at bounding box center [961, 382] width 323 height 36
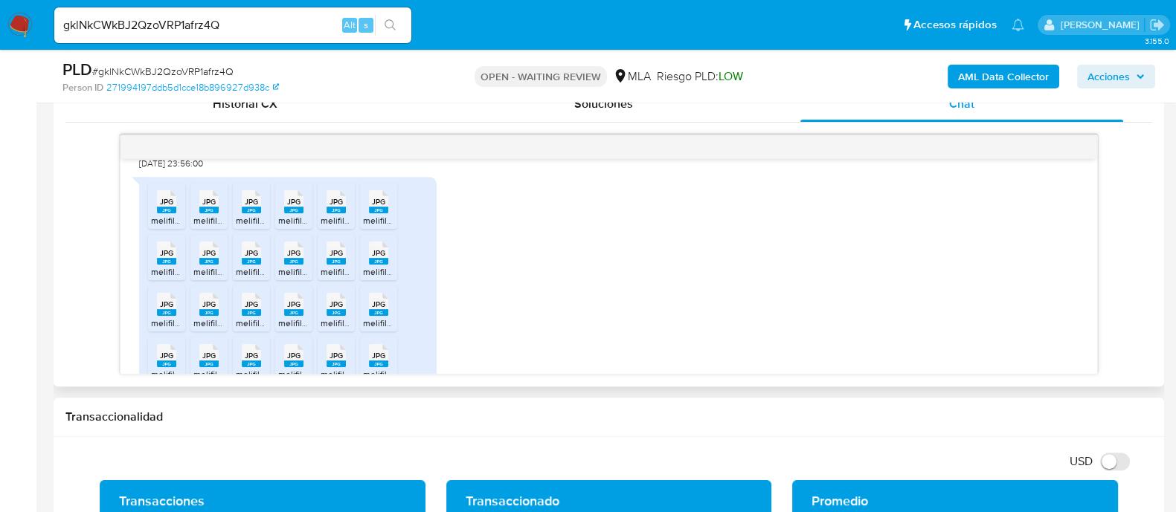
scroll to position [930, 0]
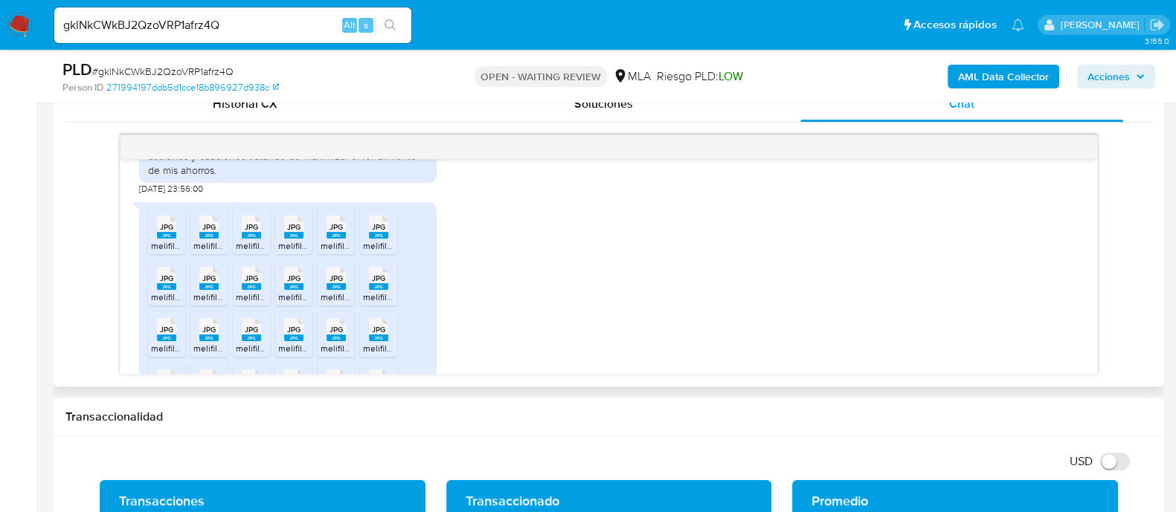
click at [160, 232] on span "JPG" at bounding box center [166, 227] width 13 height 10
click at [207, 232] on span "JPG" at bounding box center [208, 227] width 13 height 10
click at [249, 232] on span "JPG" at bounding box center [251, 227] width 13 height 10
click at [176, 239] on icon at bounding box center [166, 227] width 19 height 23
click at [325, 240] on div "JPG JPG" at bounding box center [336, 225] width 31 height 29
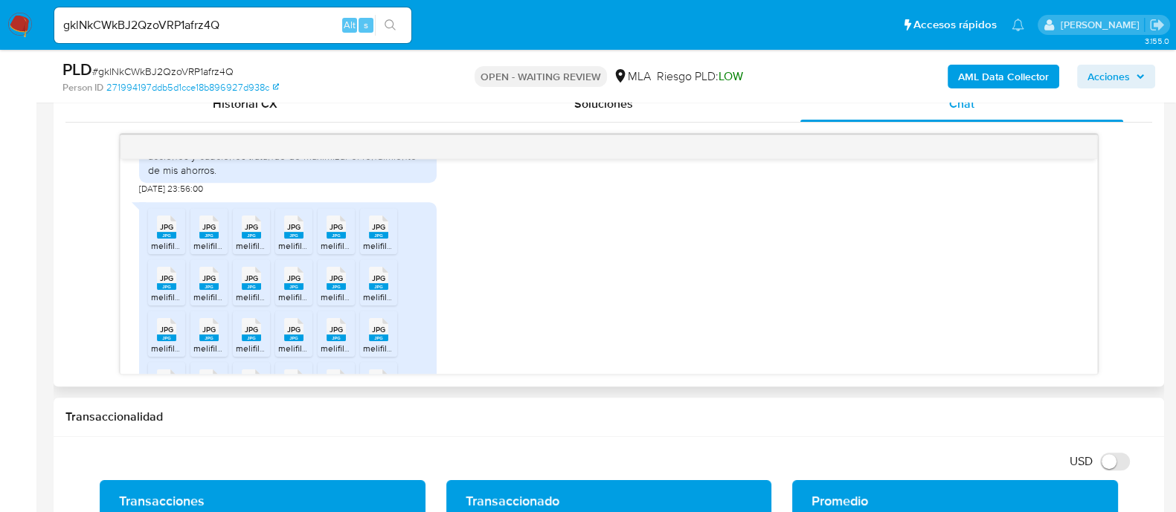
click at [372, 239] on rect at bounding box center [378, 235] width 19 height 7
click at [164, 290] on rect at bounding box center [166, 286] width 19 height 7
click at [215, 283] on span "JPG" at bounding box center [208, 279] width 13 height 10
click at [248, 283] on span "JPG" at bounding box center [251, 279] width 13 height 10
click at [289, 290] on rect at bounding box center [293, 286] width 19 height 7
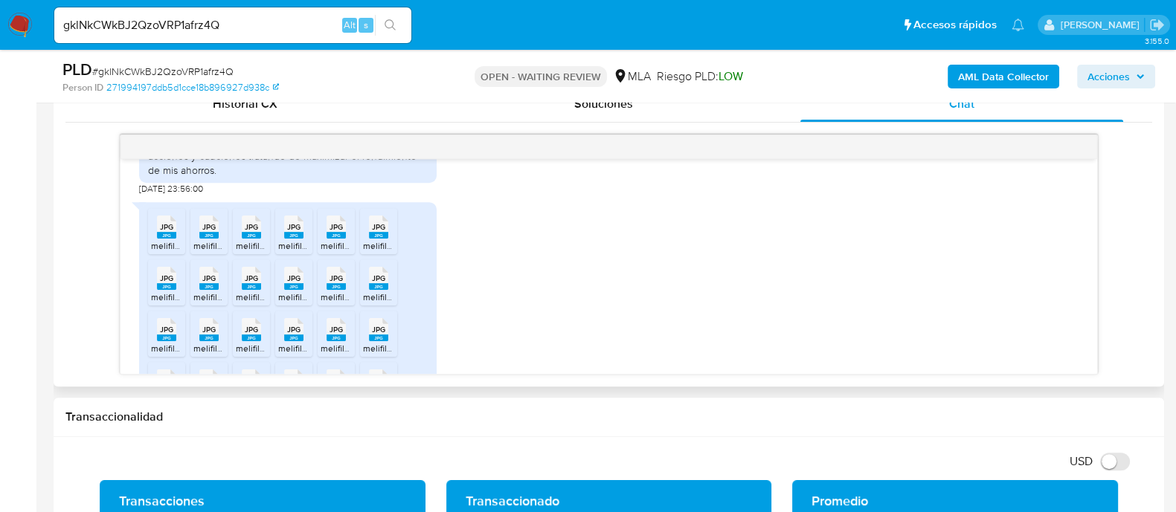
click at [338, 283] on span "JPG" at bounding box center [335, 279] width 13 height 10
click at [376, 283] on span "JPG" at bounding box center [378, 279] width 13 height 10
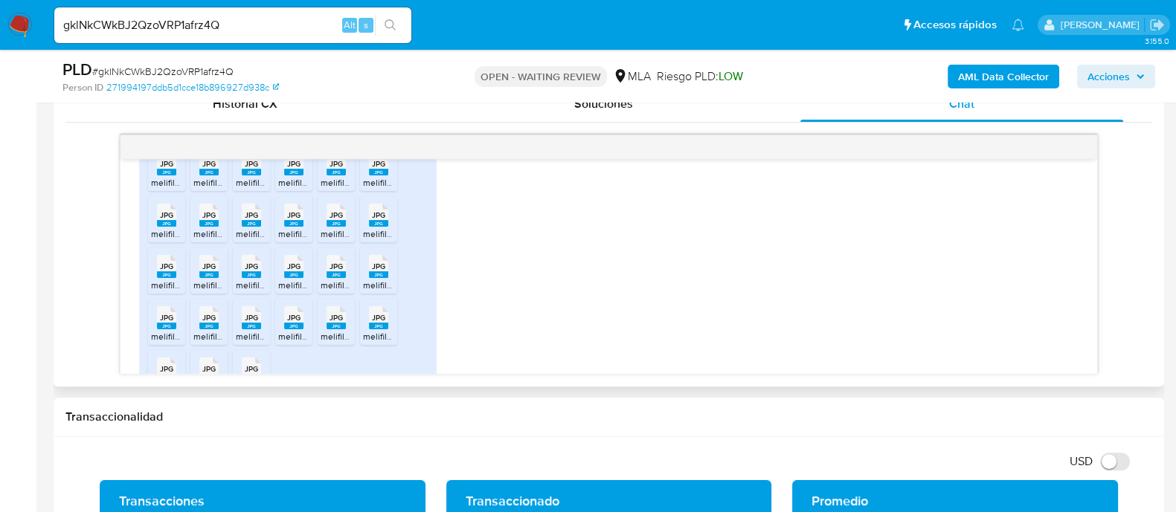
scroll to position [1023, 0]
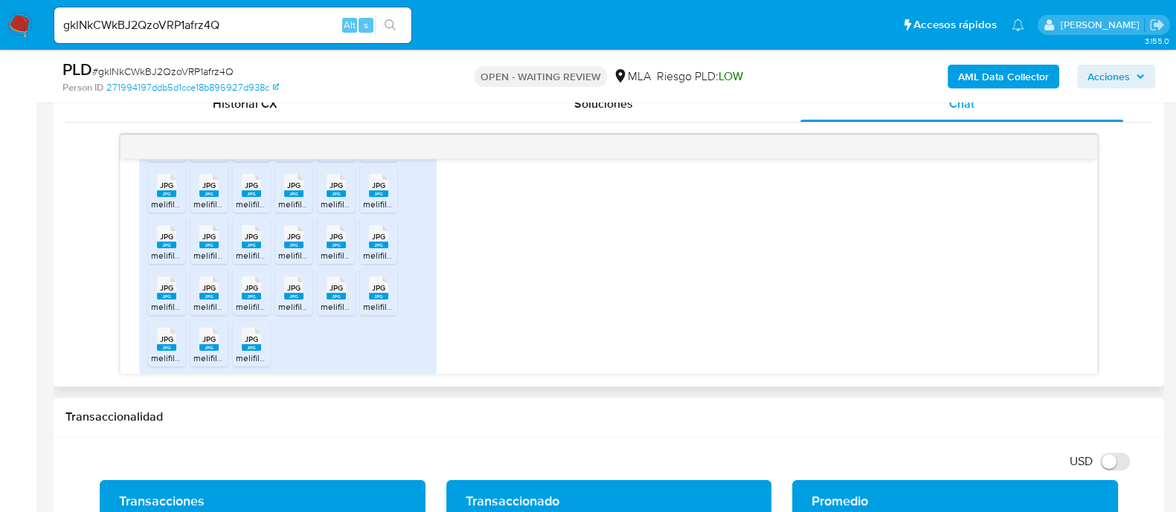
click at [171, 242] on span "JPG" at bounding box center [166, 237] width 13 height 10
click at [208, 242] on span "JPG" at bounding box center [208, 237] width 13 height 10
click at [176, 146] on icon at bounding box center [166, 134] width 19 height 23
click at [278, 250] on div "JPG JPG" at bounding box center [293, 235] width 31 height 29
click at [332, 242] on span "JPG" at bounding box center [335, 237] width 13 height 10
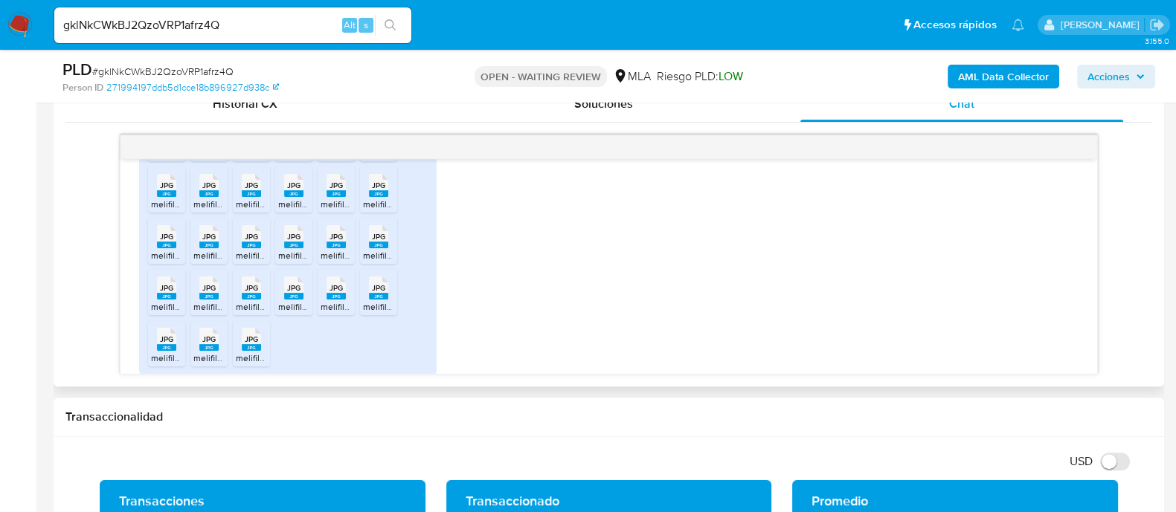
click at [379, 242] on span "JPG" at bounding box center [378, 237] width 13 height 10
click at [171, 293] on span "JPG" at bounding box center [166, 288] width 13 height 10
click at [207, 293] on span "JPG" at bounding box center [208, 288] width 13 height 10
click at [249, 293] on span "JPG" at bounding box center [251, 288] width 13 height 10
click at [176, 146] on icon at bounding box center [166, 134] width 19 height 23
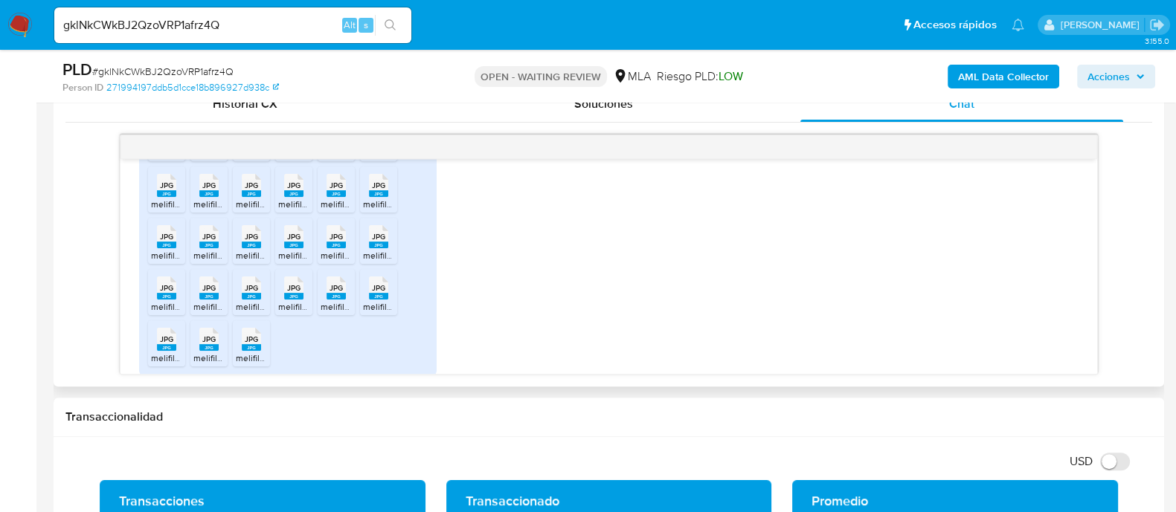
click at [330, 293] on span "JPG" at bounding box center [335, 288] width 13 height 10
click at [379, 293] on span "JPG" at bounding box center [378, 288] width 13 height 10
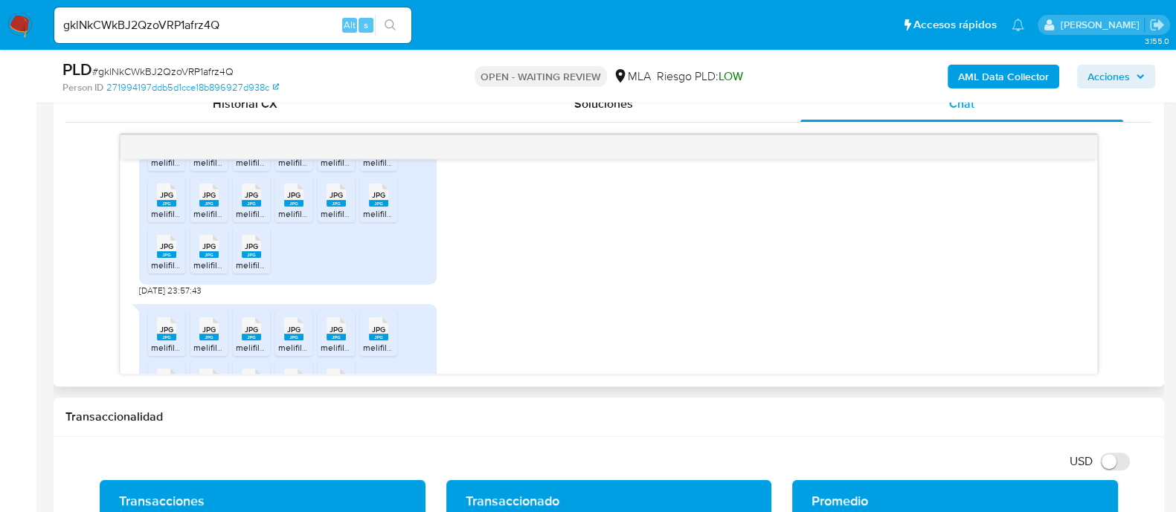
click at [160, 251] on span "JPG" at bounding box center [166, 247] width 13 height 10
click at [201, 260] on icon "JPG" at bounding box center [208, 247] width 19 height 26
click at [248, 258] on rect at bounding box center [251, 254] width 19 height 7
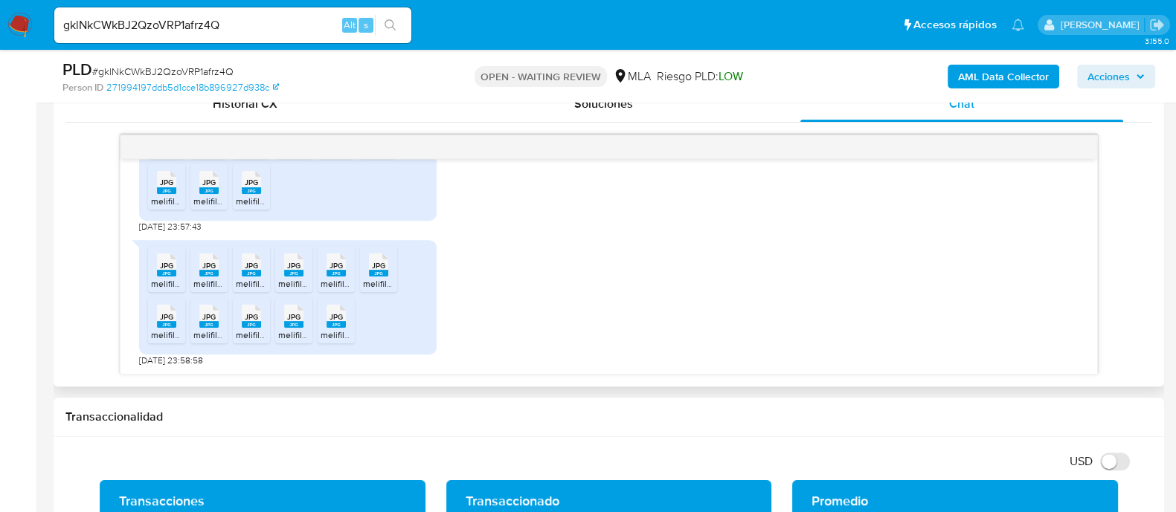
scroll to position [1208, 0]
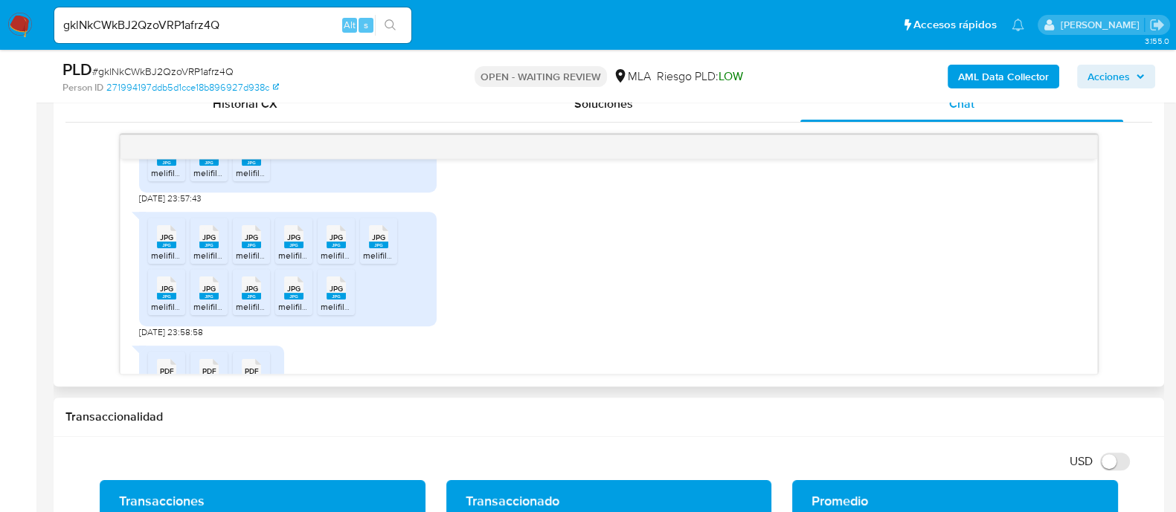
click at [171, 248] on rect at bounding box center [166, 245] width 19 height 7
click at [205, 242] on span "JPG" at bounding box center [208, 238] width 13 height 10
click at [176, 248] on icon at bounding box center [166, 236] width 19 height 23
click at [291, 248] on rect at bounding box center [293, 245] width 19 height 7
click at [176, 248] on icon at bounding box center [166, 236] width 19 height 23
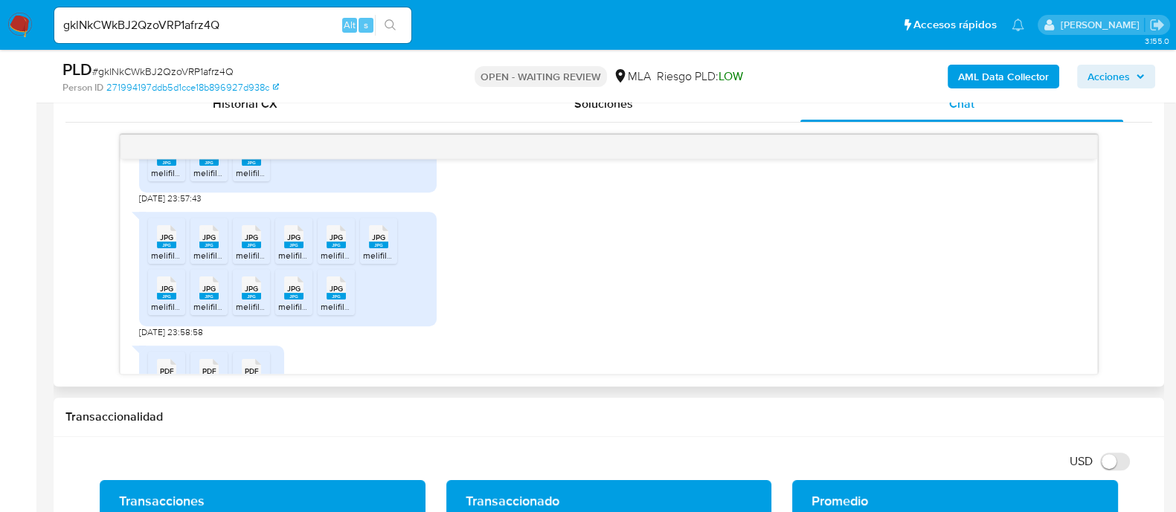
click at [376, 248] on rect at bounding box center [378, 245] width 19 height 7
click at [161, 294] on span "JPG" at bounding box center [166, 289] width 13 height 10
click at [208, 294] on span "JPG" at bounding box center [208, 289] width 13 height 10
click at [248, 294] on span "JPG" at bounding box center [251, 289] width 13 height 10
click at [295, 294] on span "JPG" at bounding box center [293, 289] width 13 height 10
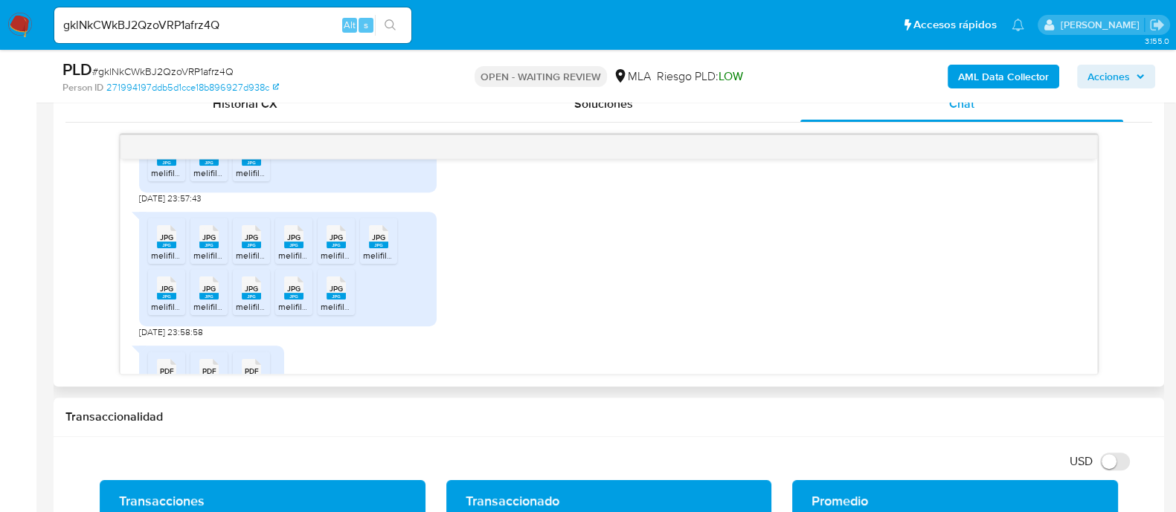
click at [340, 294] on span "JPG" at bounding box center [335, 289] width 13 height 10
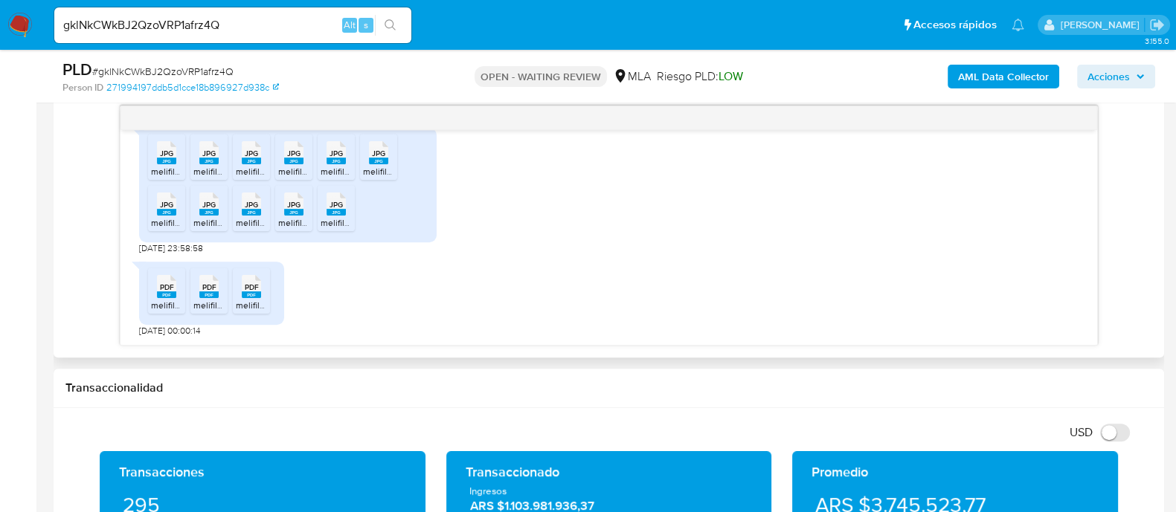
scroll to position [743, 0]
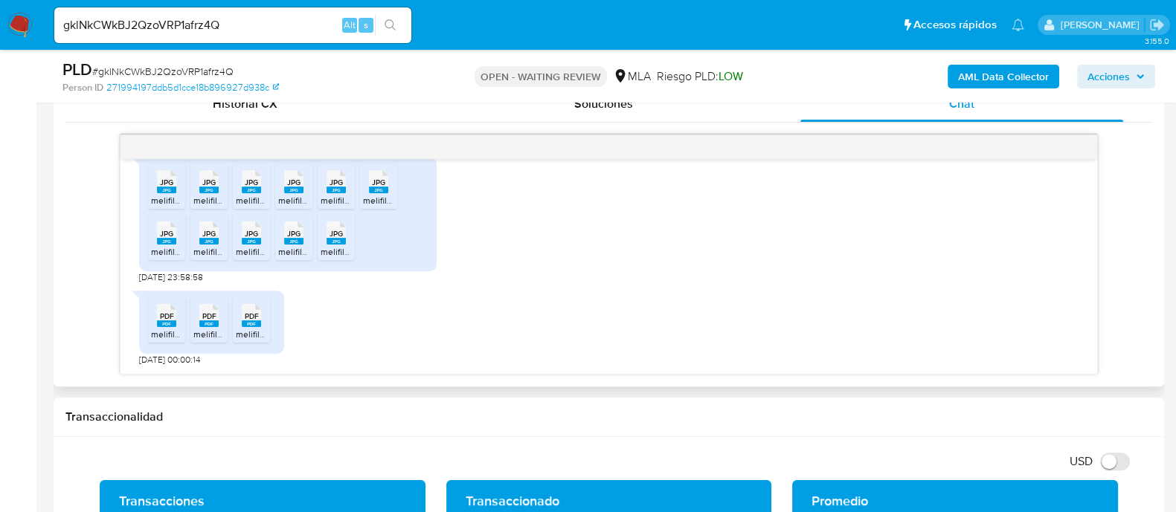
click at [166, 312] on span "PDF" at bounding box center [167, 317] width 14 height 10
click at [204, 315] on span "PDF" at bounding box center [209, 317] width 14 height 10
click at [176, 319] on icon at bounding box center [166, 315] width 19 height 23
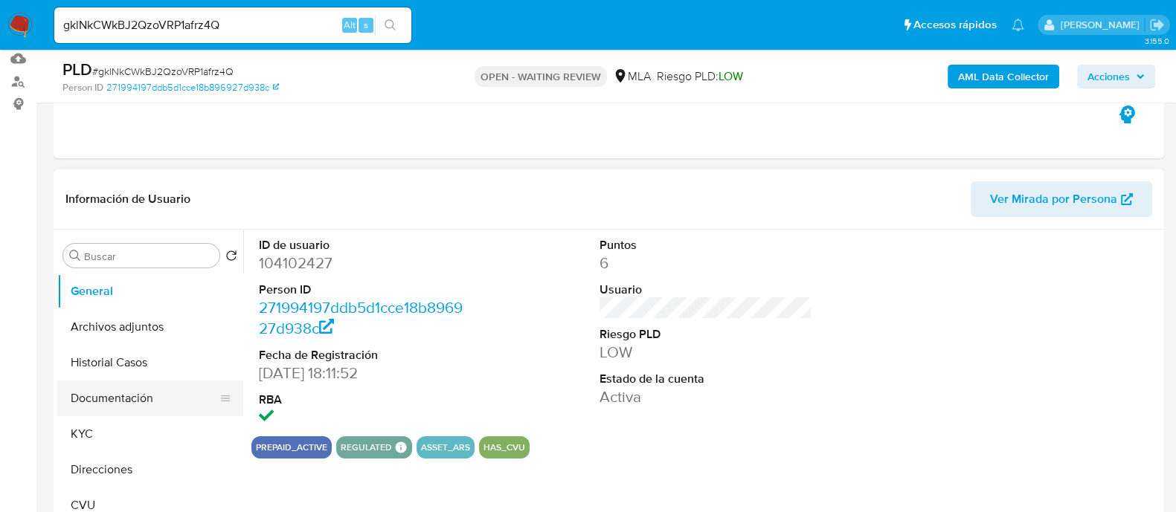
scroll to position [185, 0]
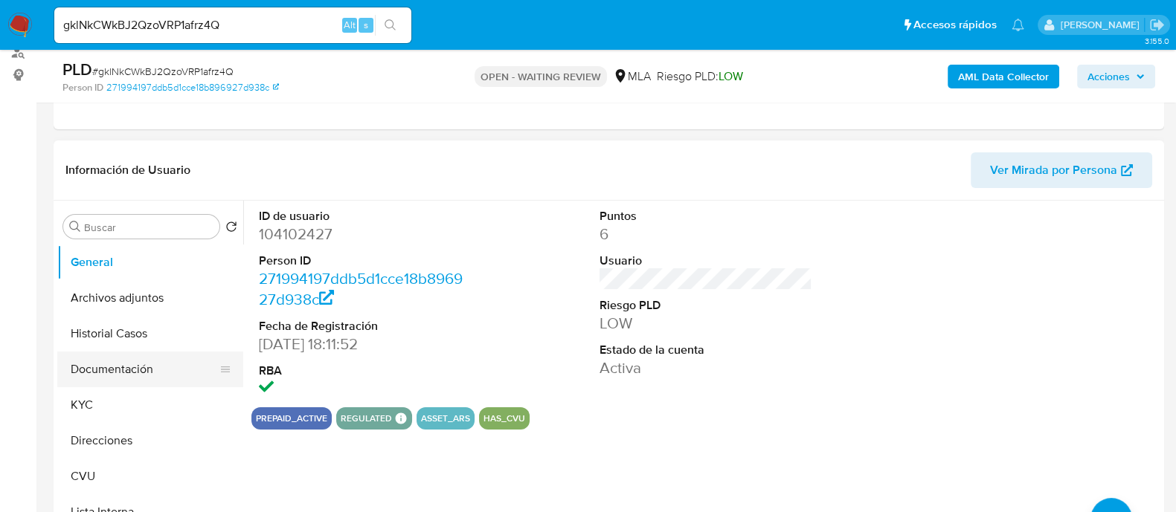
click at [111, 369] on button "Documentación" at bounding box center [144, 370] width 174 height 36
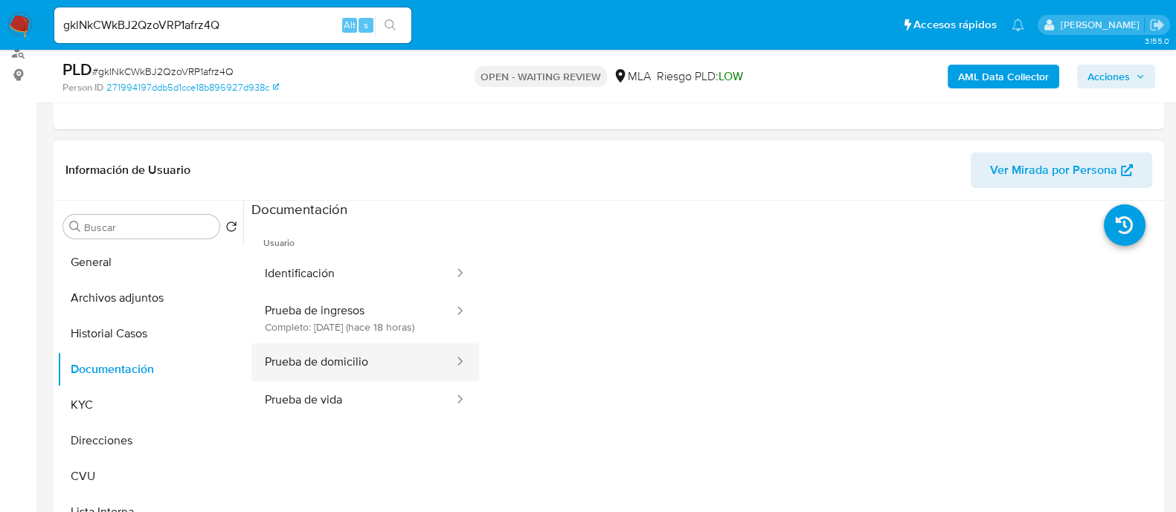
click at [317, 381] on button "Prueba de domicilio" at bounding box center [353, 363] width 204 height 38
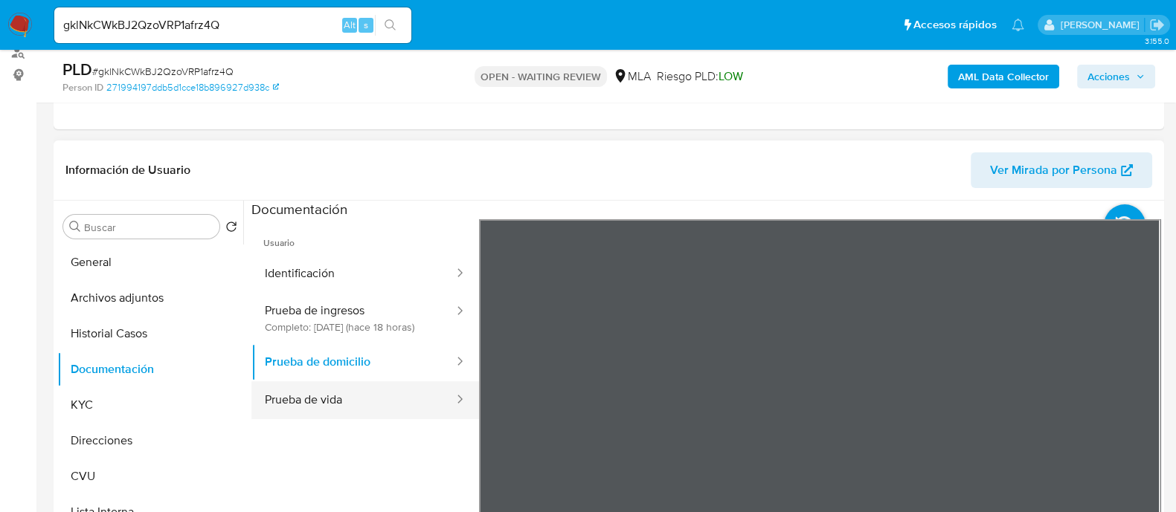
click at [335, 407] on button "Prueba de vida" at bounding box center [353, 400] width 204 height 38
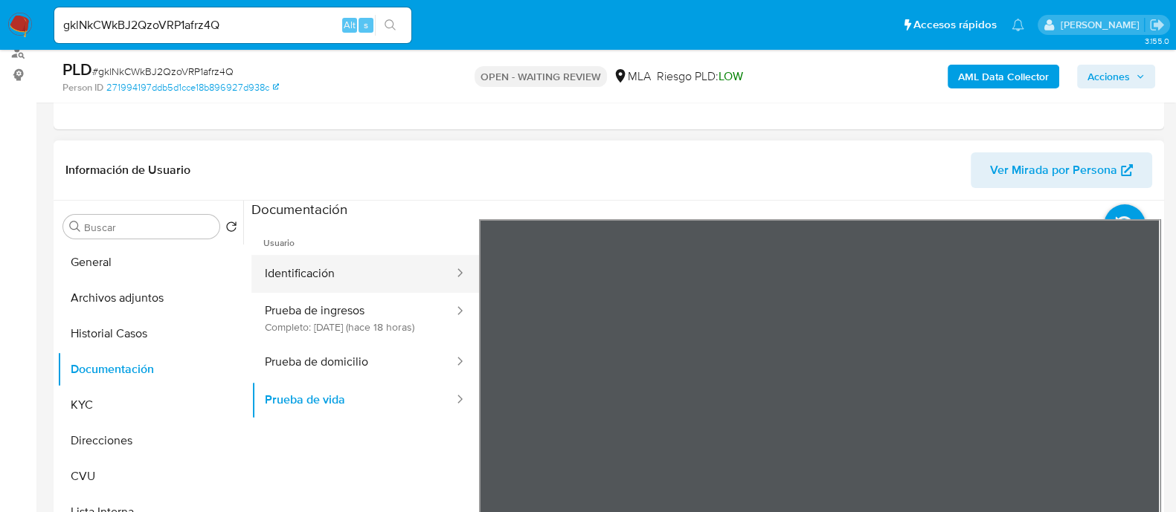
click at [354, 279] on button "Identificación" at bounding box center [353, 274] width 204 height 38
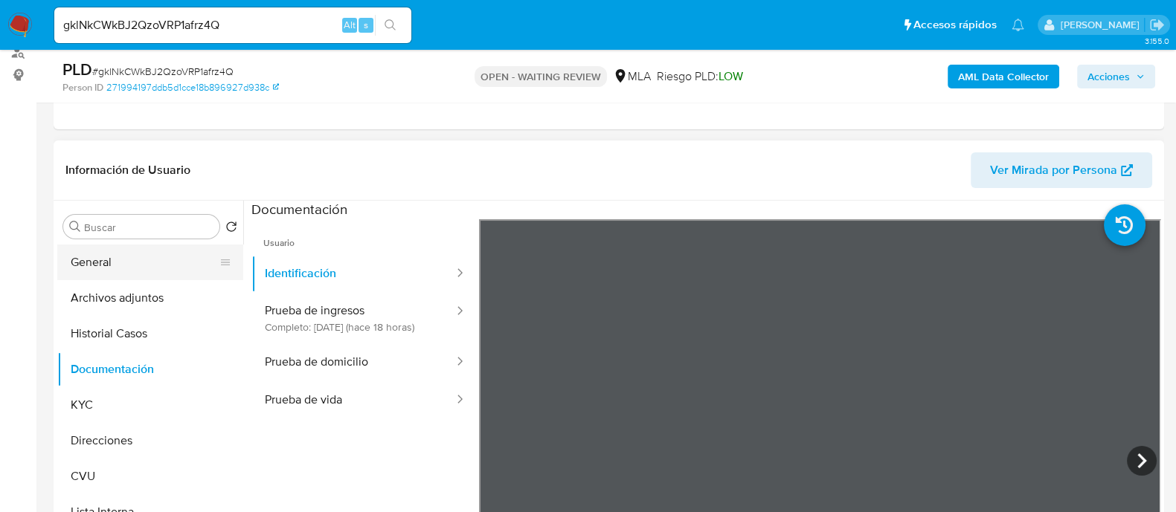
click at [172, 268] on button "General" at bounding box center [144, 263] width 174 height 36
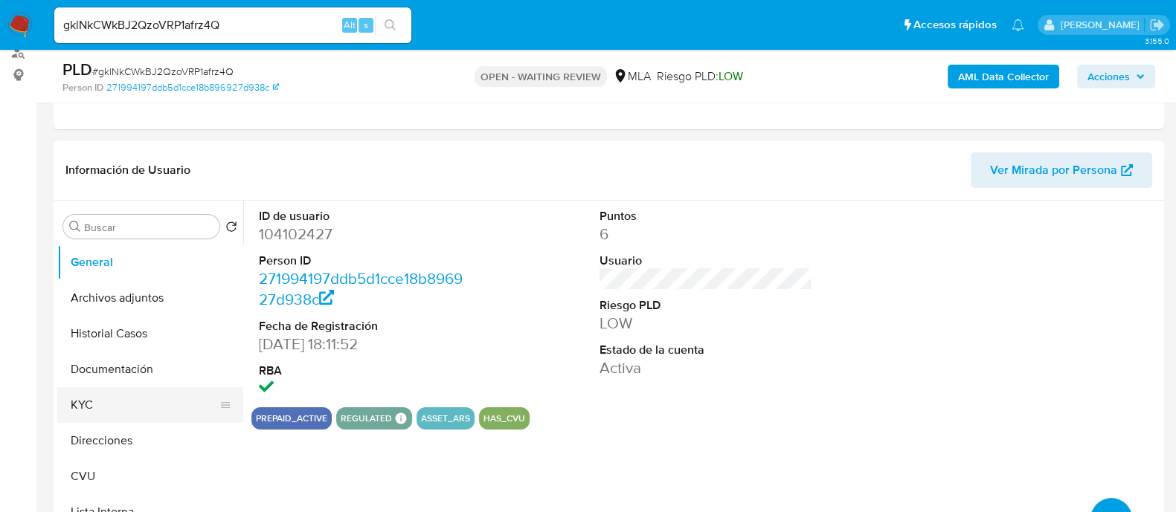
click at [109, 410] on button "KYC" at bounding box center [144, 405] width 174 height 36
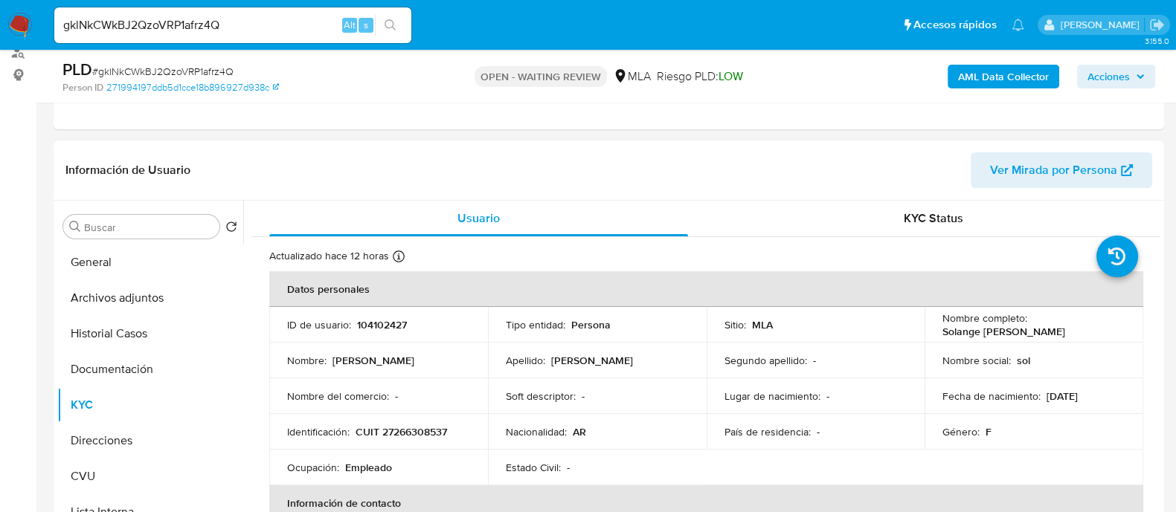
click at [419, 434] on p "CUIT 27266308537" at bounding box center [400, 431] width 91 height 13
copy p "27266308537"
click at [406, 425] on p "CUIT 27266308537" at bounding box center [400, 431] width 91 height 13
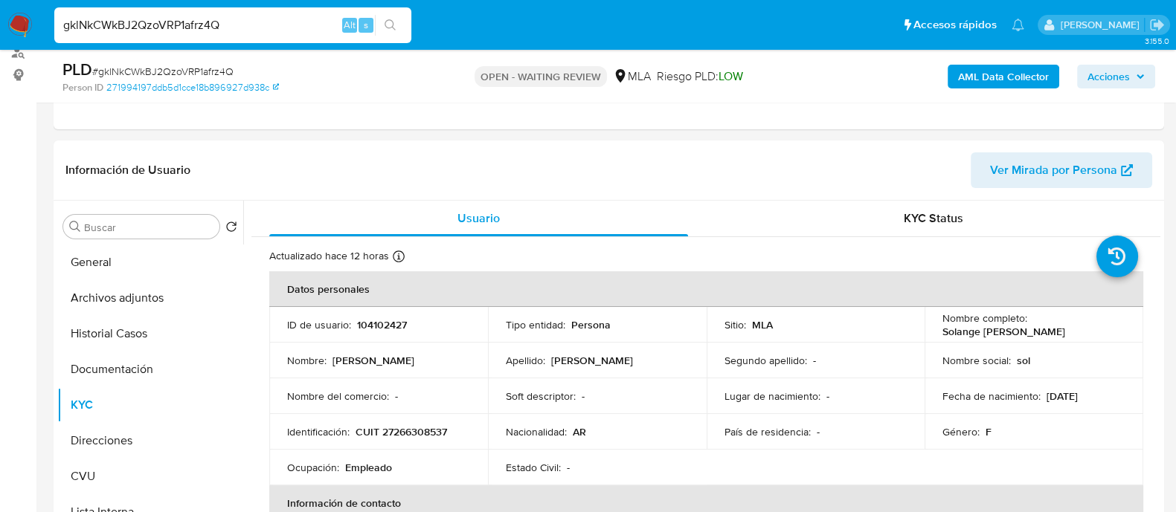
click at [185, 26] on input "gklNkCWkBJ2QzoVRP1afrz4Q" at bounding box center [232, 25] width 357 height 19
paste input "qisbEyxUCdRA2zXz9IeKUWrO"
type input "qisbEyxUCdRA2zXz9IeKUWrO"
click at [390, 16] on button "search-icon" at bounding box center [390, 25] width 30 height 21
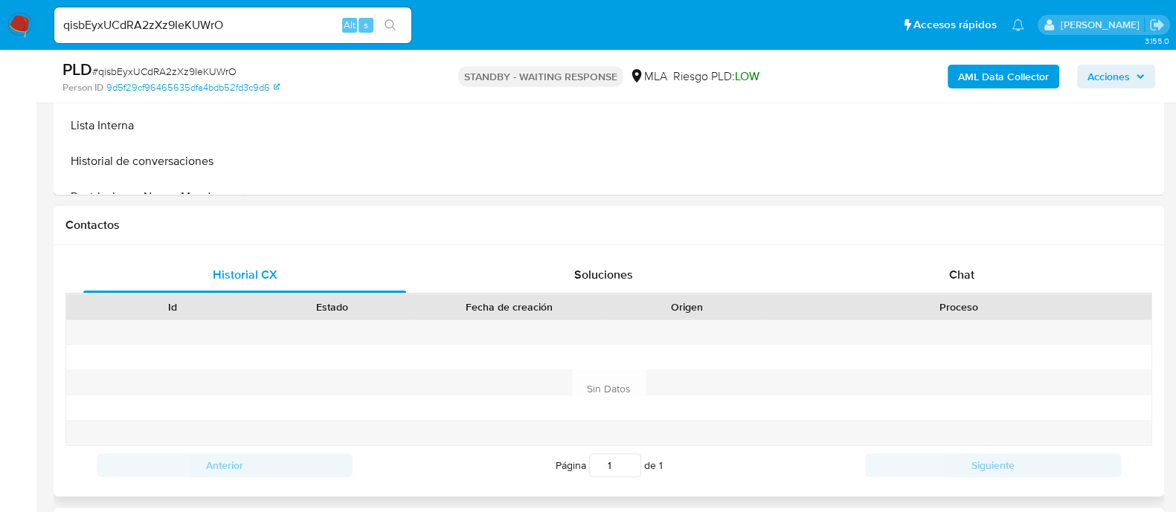
scroll to position [650, 0]
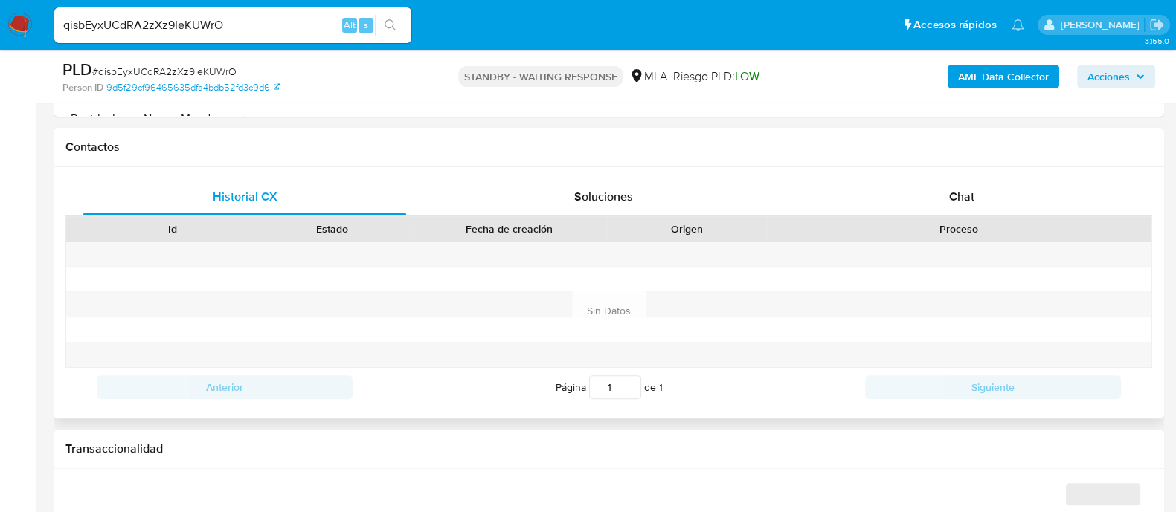
select select "10"
click at [952, 188] on span "Chat" at bounding box center [961, 196] width 25 height 17
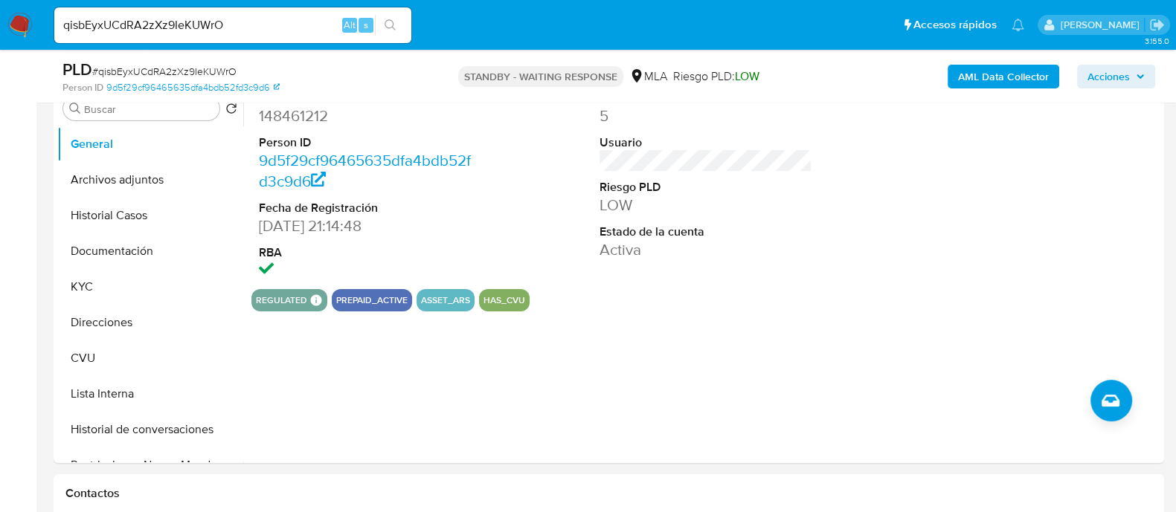
scroll to position [279, 0]
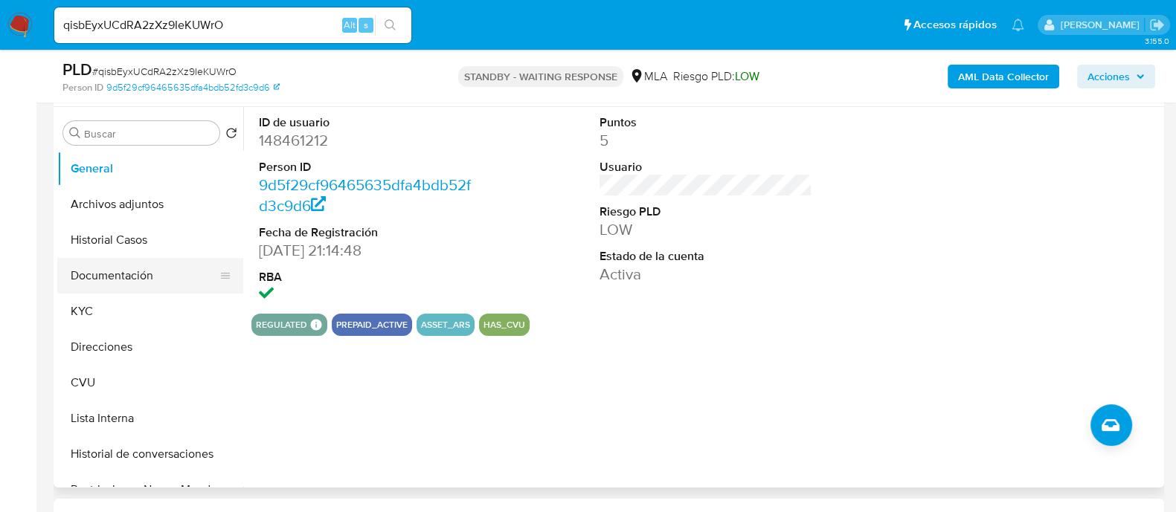
click at [110, 274] on button "Documentación" at bounding box center [144, 276] width 174 height 36
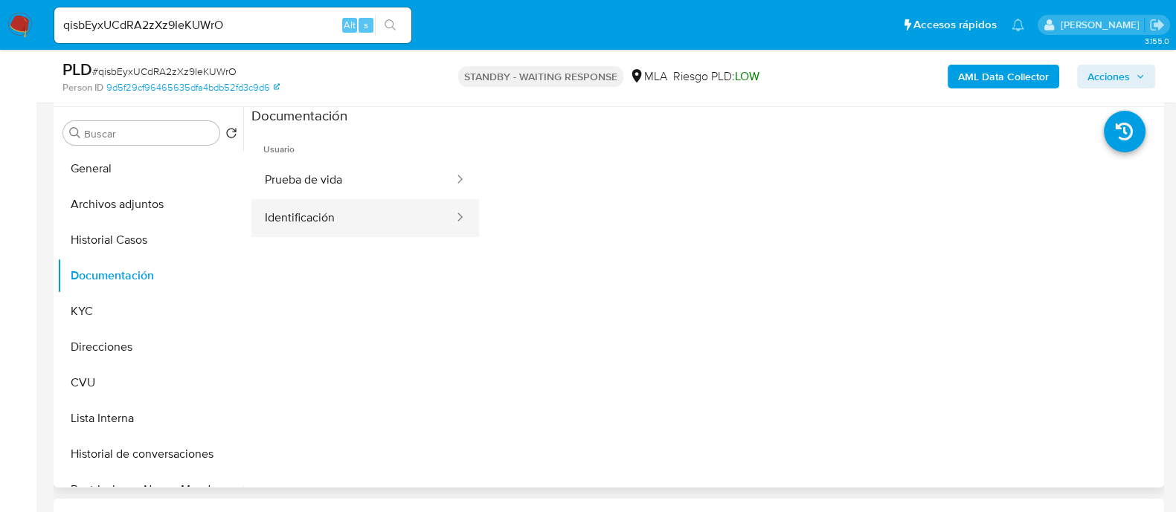
click at [361, 207] on button "Identificación" at bounding box center [353, 218] width 204 height 38
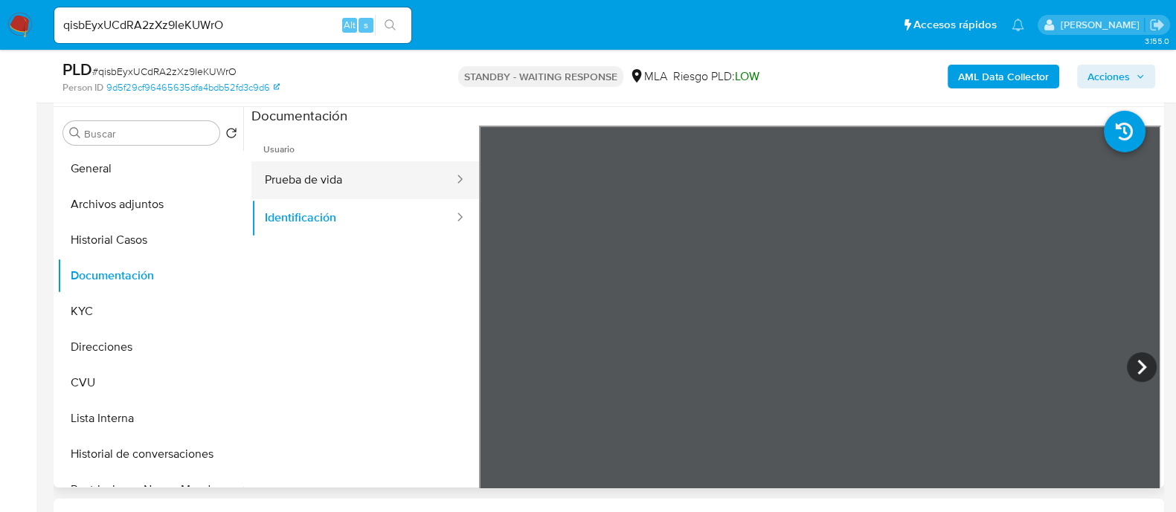
click at [377, 178] on button "Prueba de vida" at bounding box center [353, 180] width 204 height 38
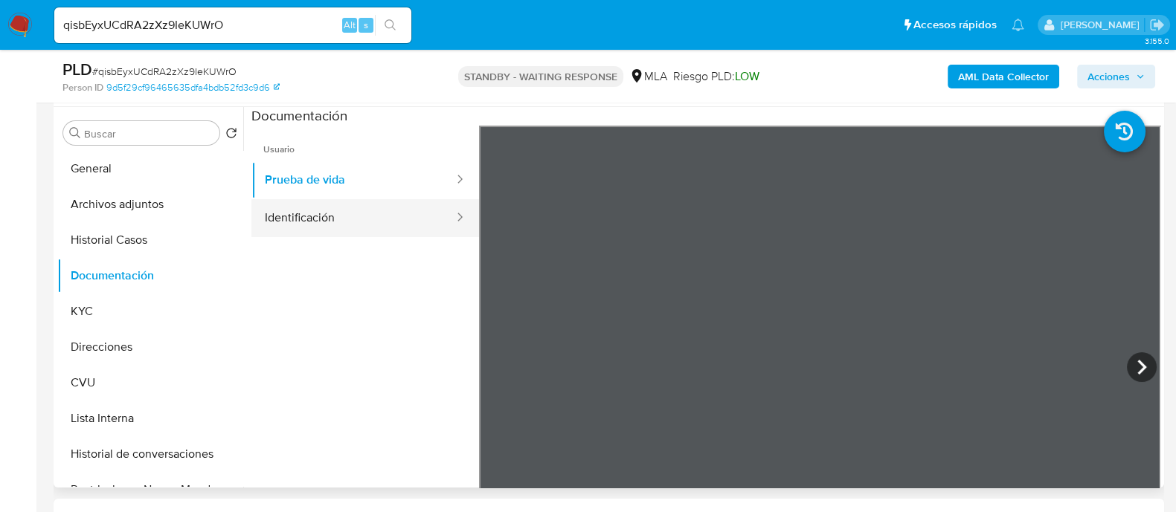
click at [312, 224] on button "Identificación" at bounding box center [353, 218] width 204 height 38
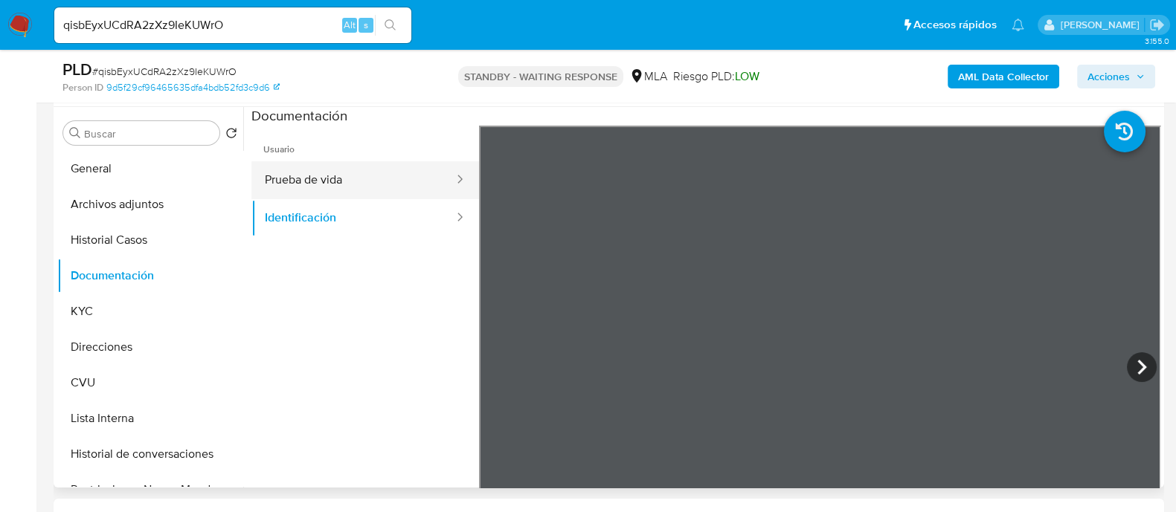
click at [278, 174] on button "Prueba de vida" at bounding box center [353, 180] width 204 height 38
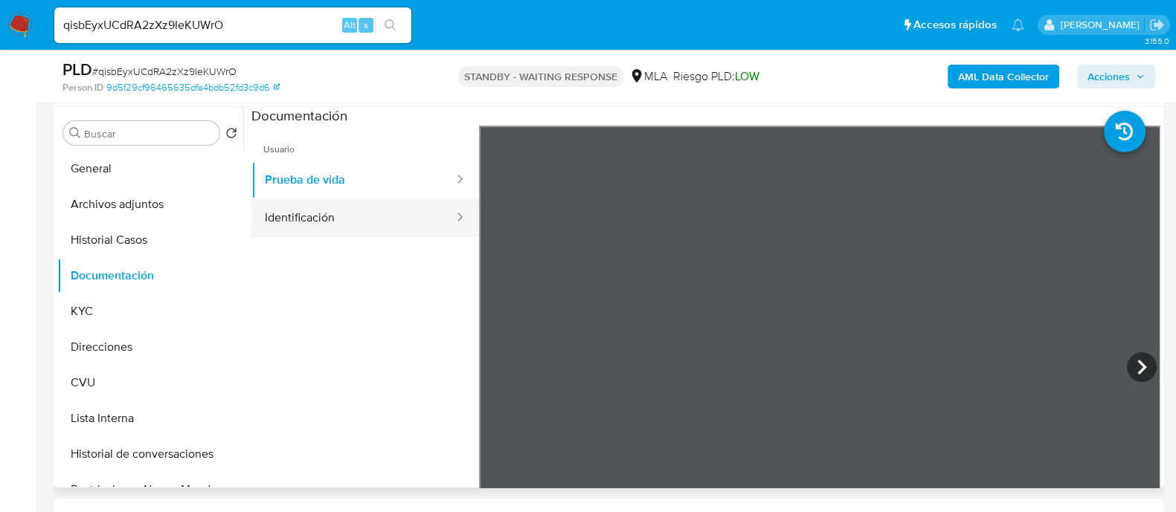
click at [280, 201] on button "Identificación" at bounding box center [353, 218] width 204 height 38
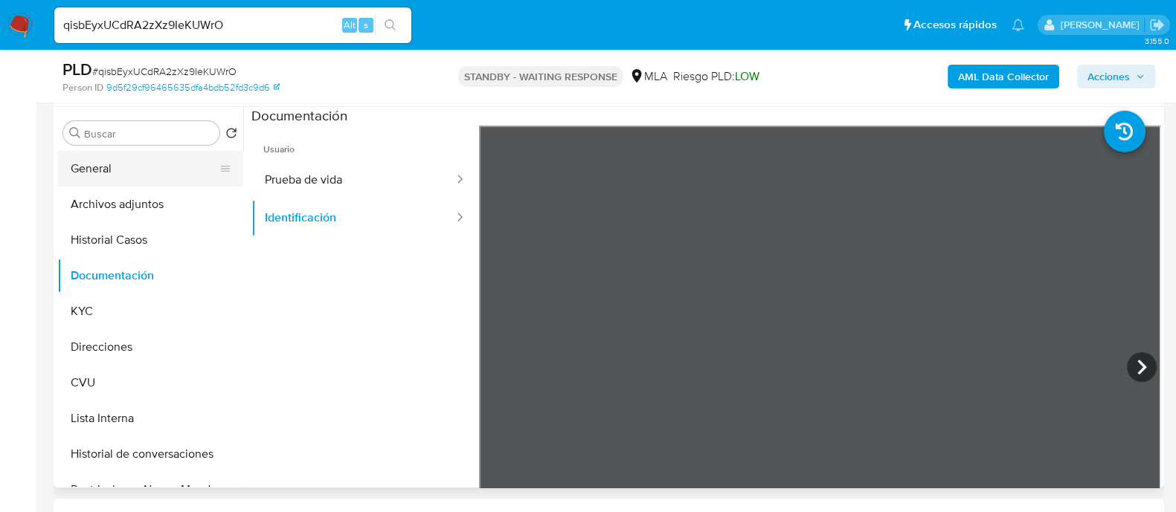
click at [99, 171] on button "General" at bounding box center [144, 169] width 174 height 36
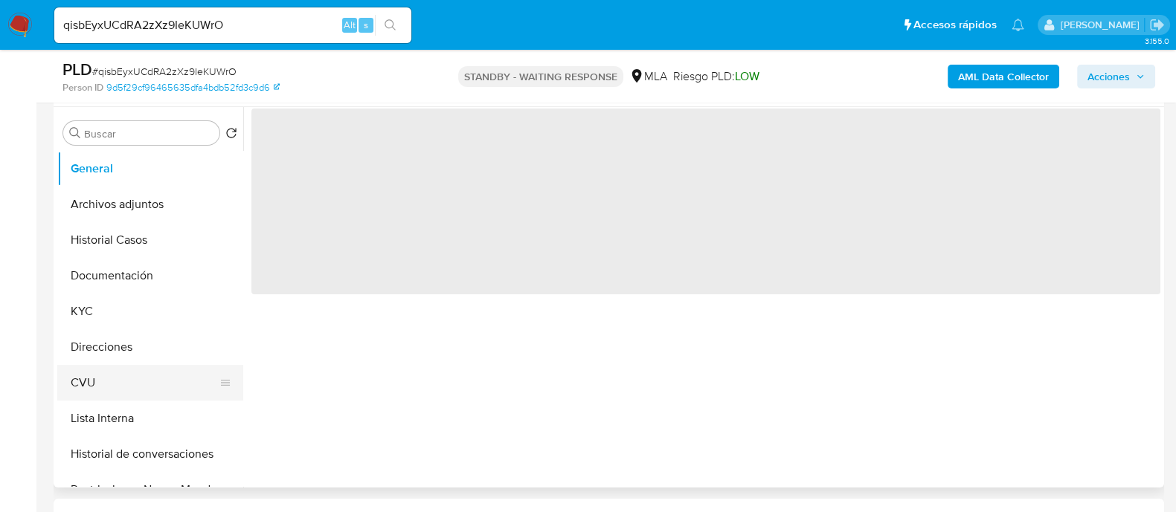
click at [109, 370] on button "CVU" at bounding box center [144, 383] width 174 height 36
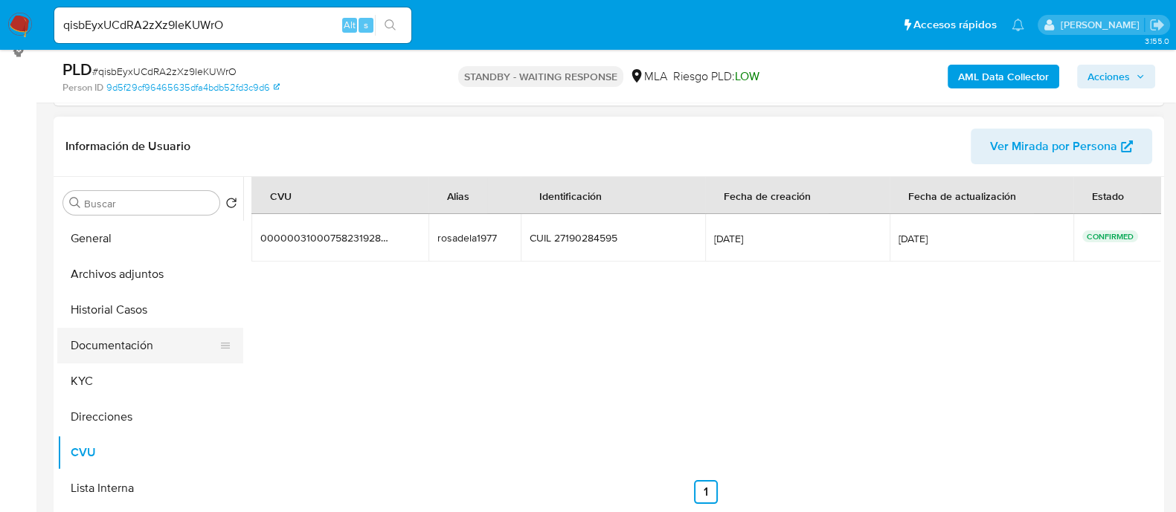
scroll to position [185, 0]
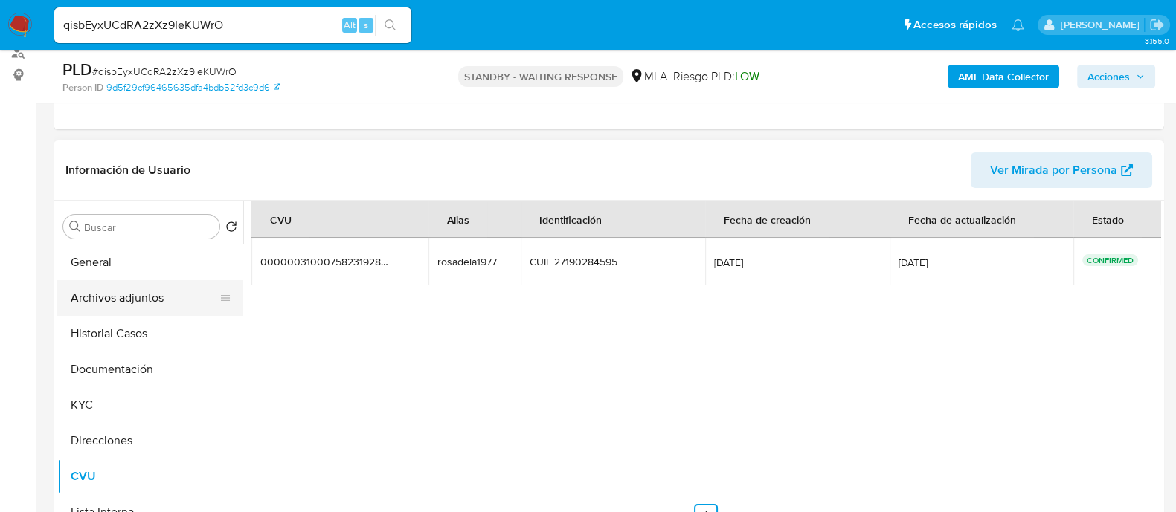
click at [135, 295] on button "Archivos adjuntos" at bounding box center [144, 298] width 174 height 36
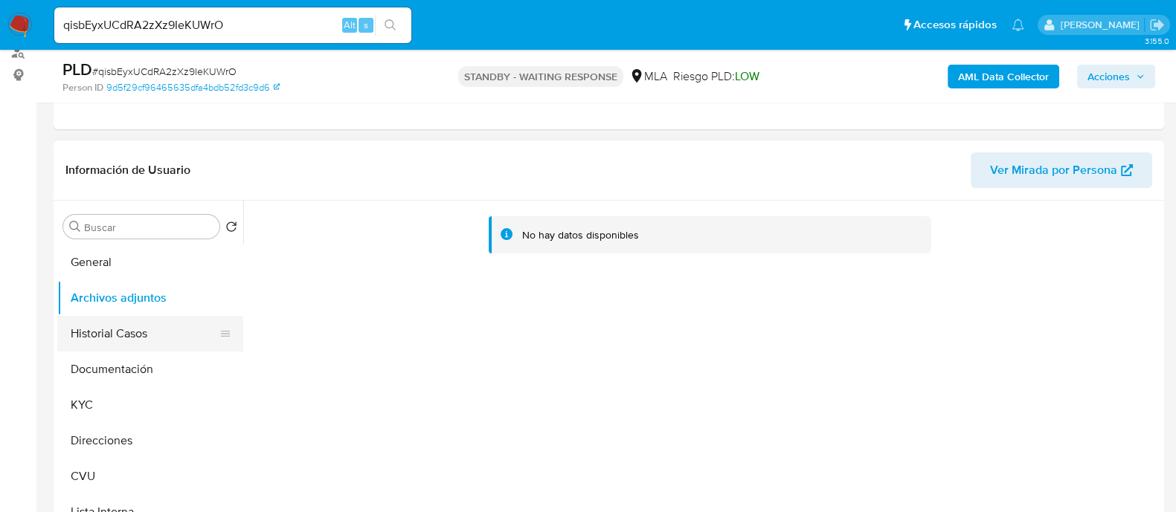
click at [135, 334] on button "Historial Casos" at bounding box center [144, 334] width 174 height 36
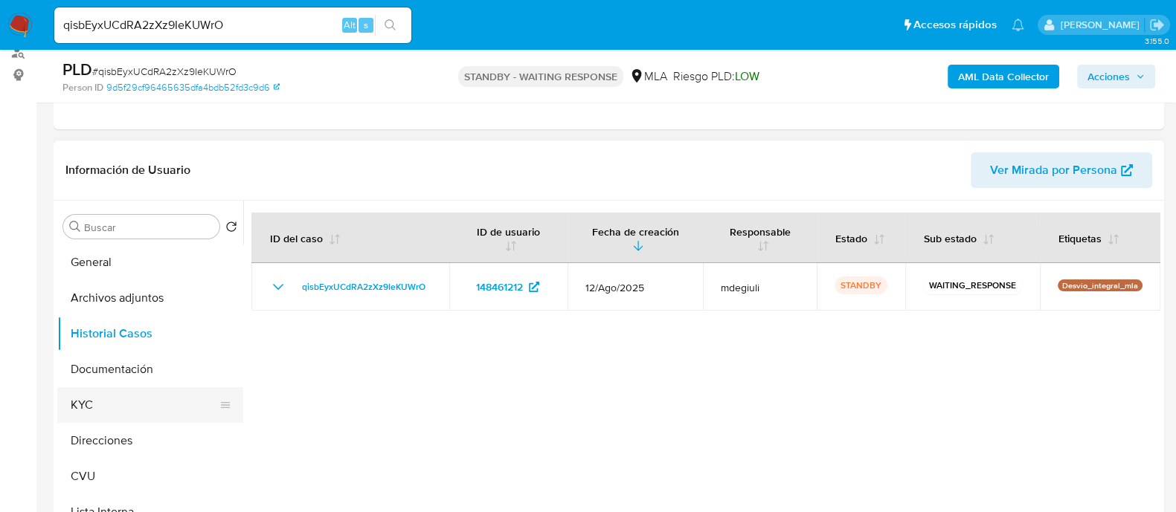
click at [113, 402] on button "KYC" at bounding box center [144, 405] width 174 height 36
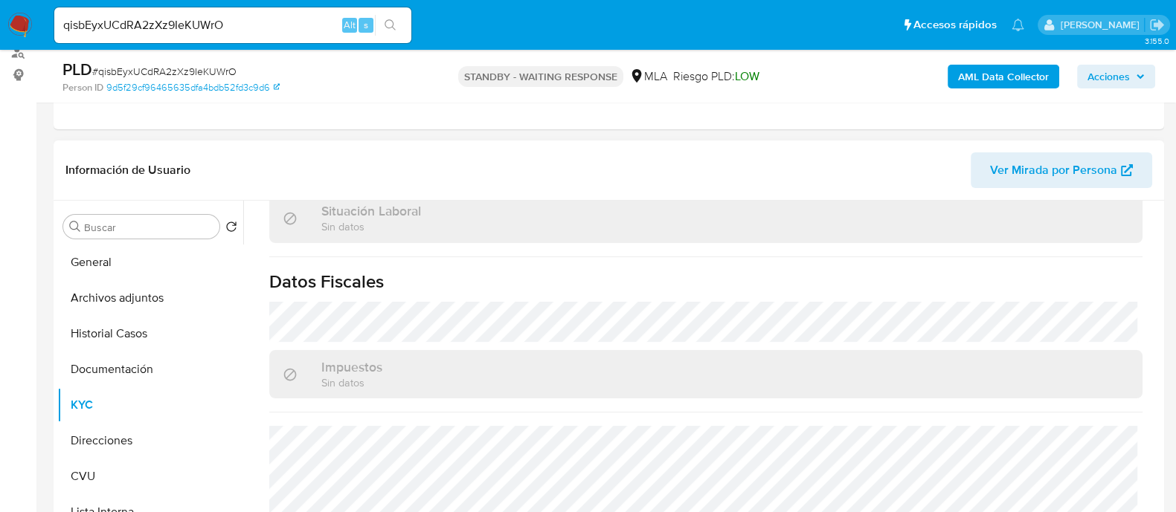
scroll to position [279, 0]
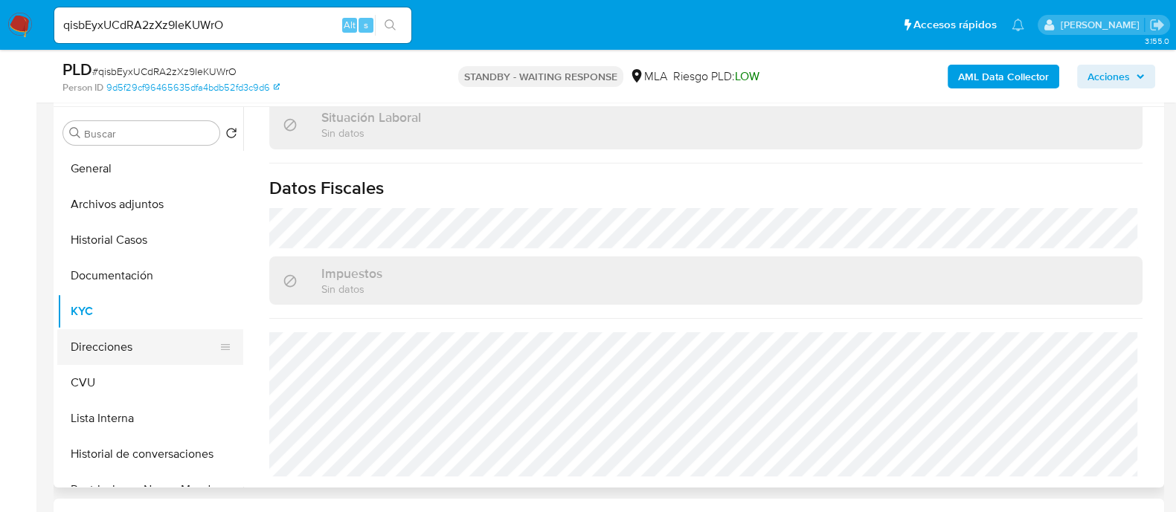
click at [123, 345] on button "Direcciones" at bounding box center [144, 347] width 174 height 36
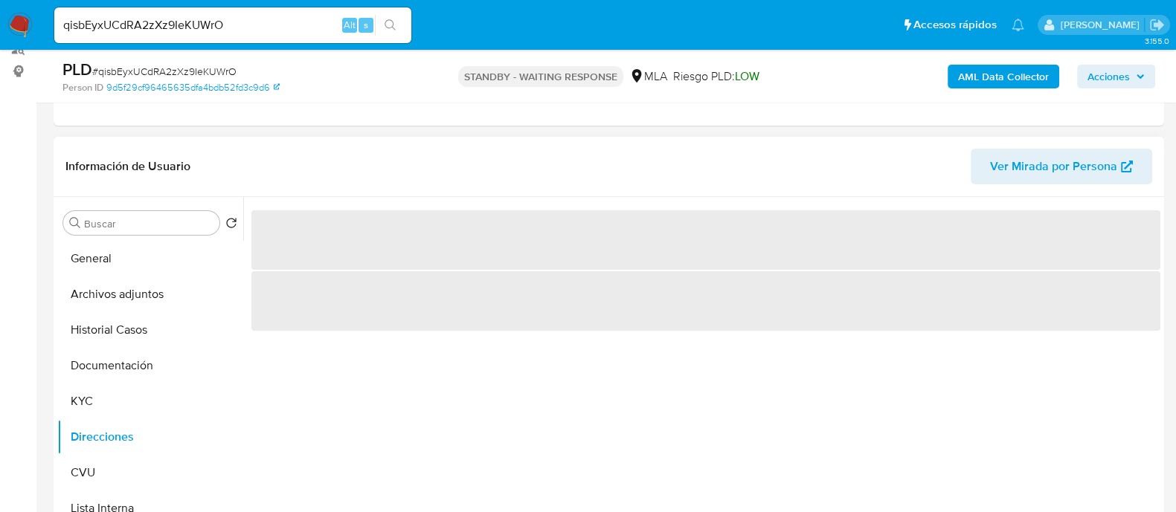
scroll to position [185, 0]
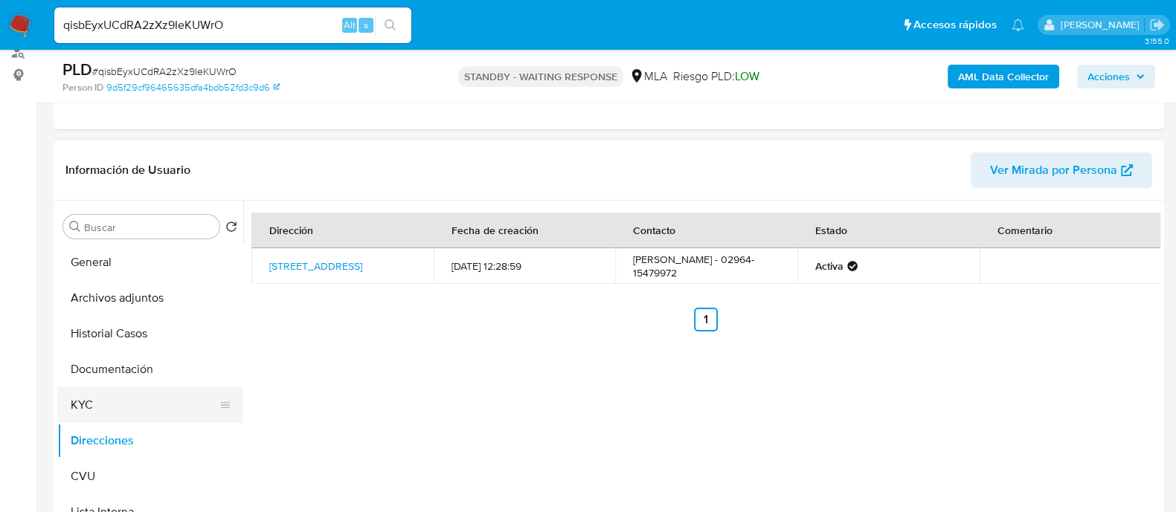
click at [108, 407] on button "KYC" at bounding box center [144, 405] width 174 height 36
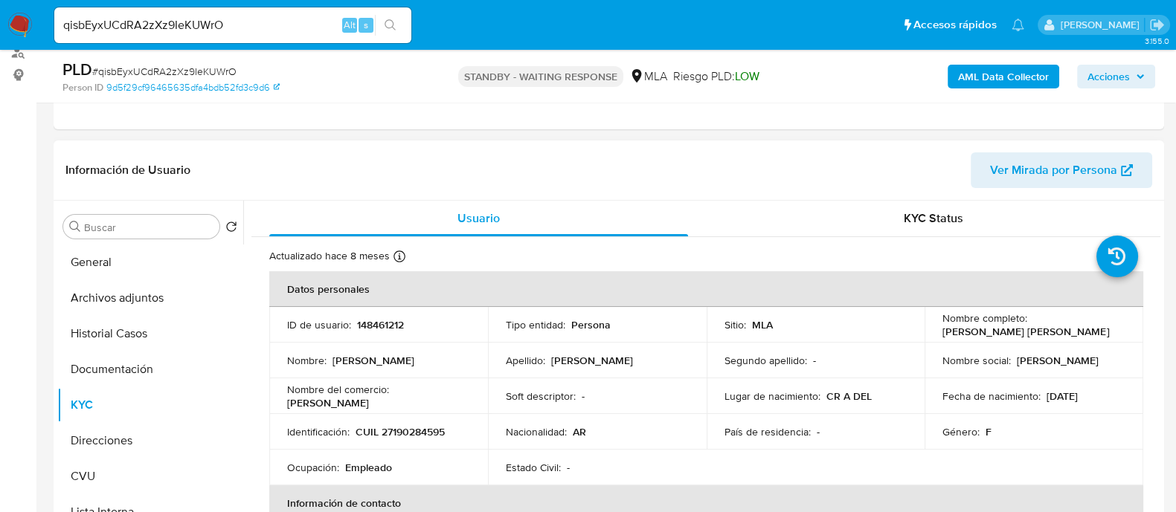
scroll to position [92, 0]
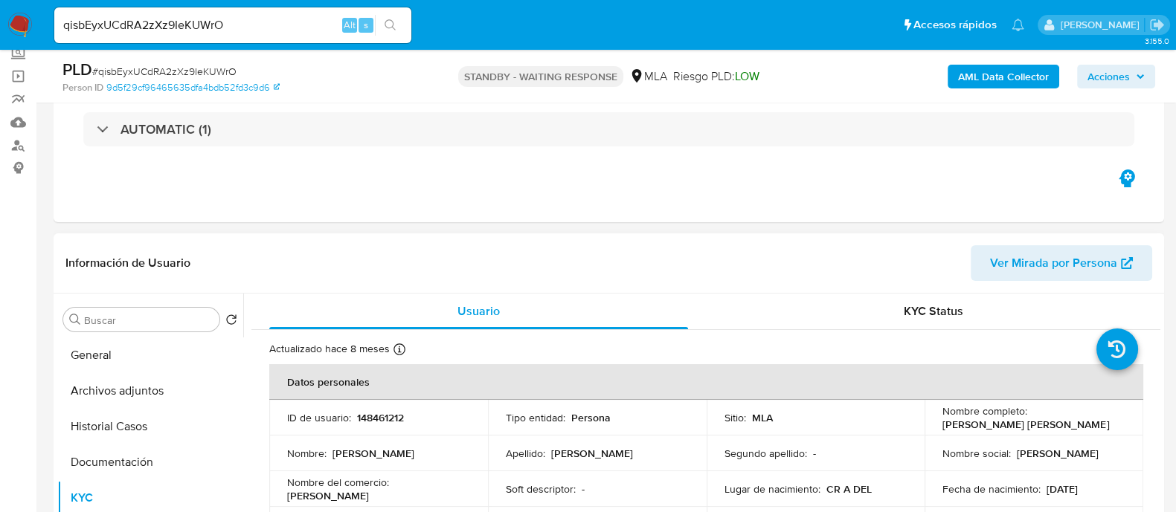
click at [391, 411] on p "148461212" at bounding box center [380, 417] width 47 height 13
copy p "148461212"
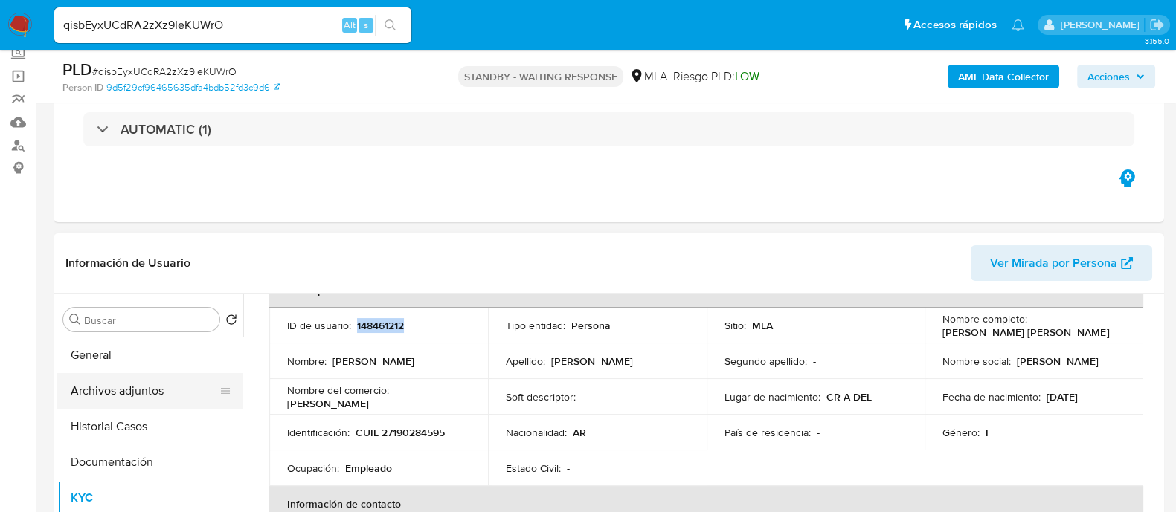
click at [132, 381] on button "Archivos adjuntos" at bounding box center [144, 391] width 174 height 36
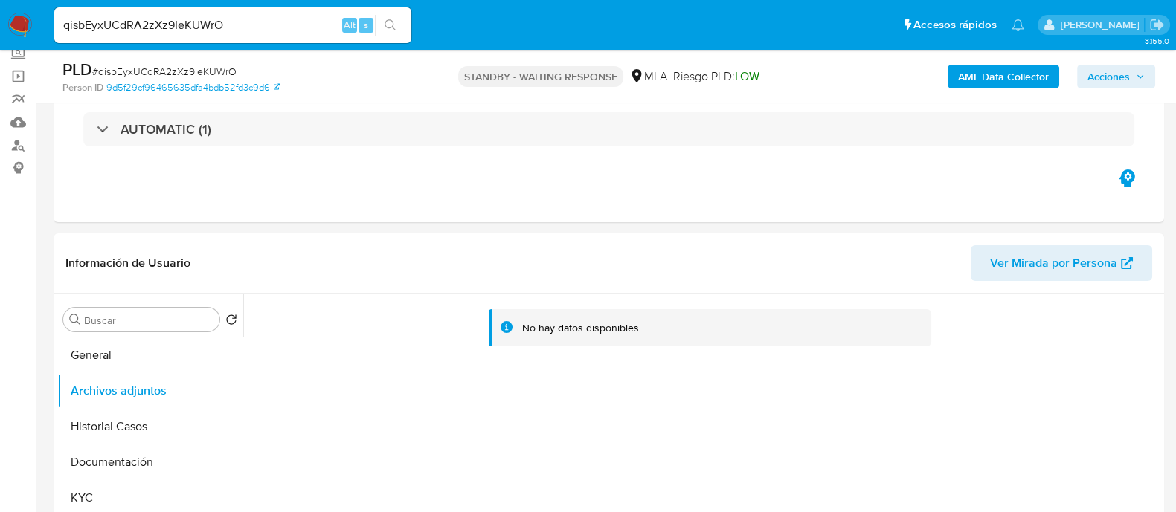
click at [984, 65] on b "AML Data Collector" at bounding box center [1003, 77] width 91 height 24
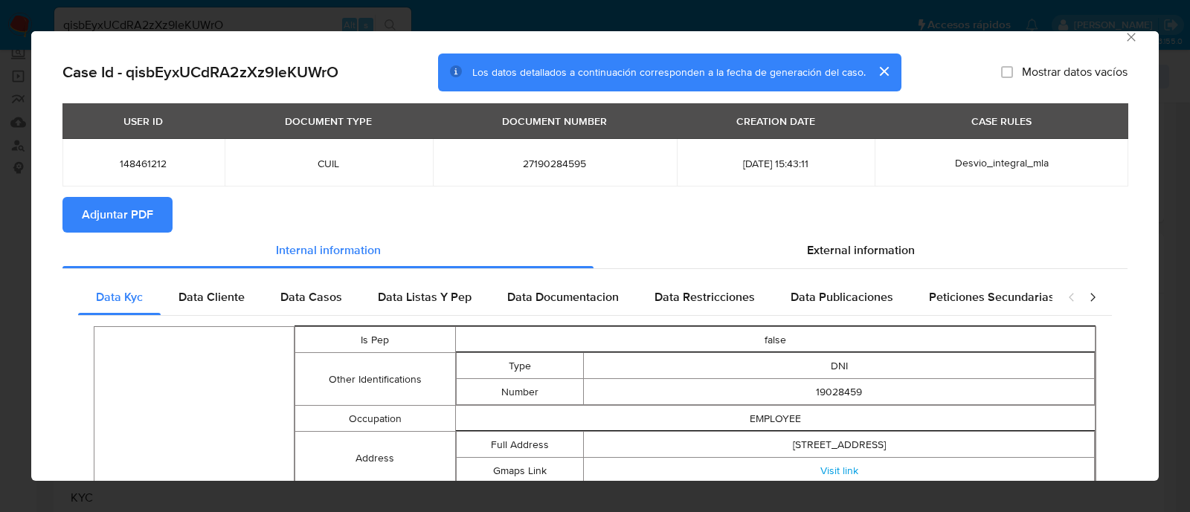
scroll to position [14, 0]
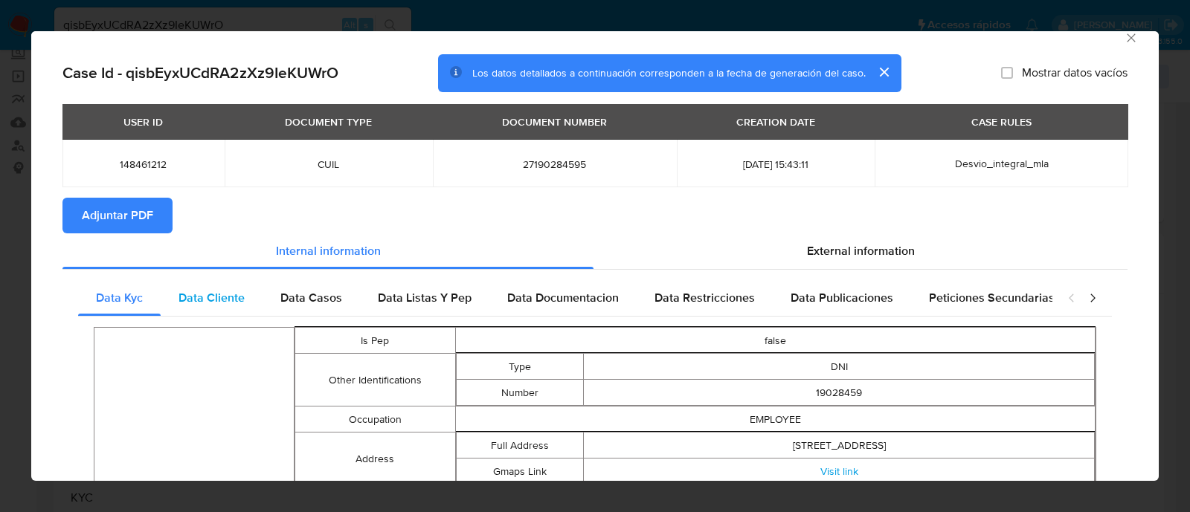
click at [207, 303] on span "Data Cliente" at bounding box center [211, 297] width 66 height 17
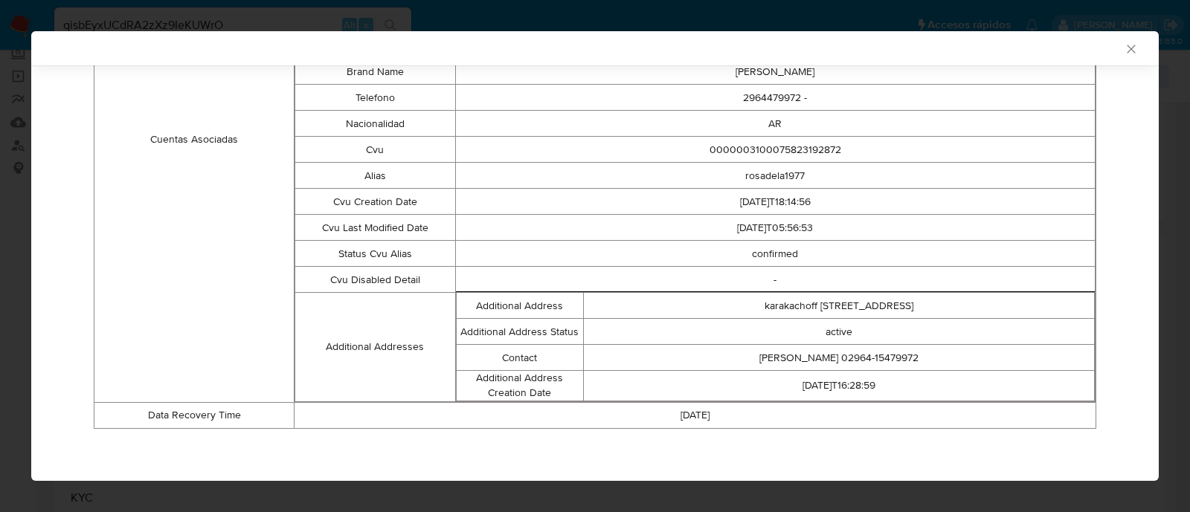
scroll to position [0, 0]
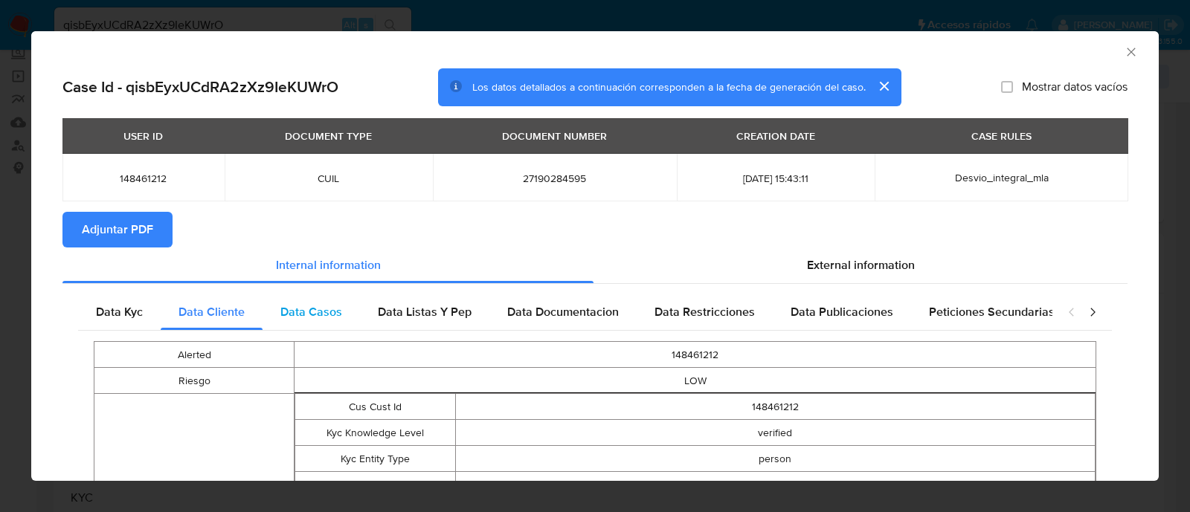
click at [312, 307] on span "Data Casos" at bounding box center [311, 311] width 62 height 17
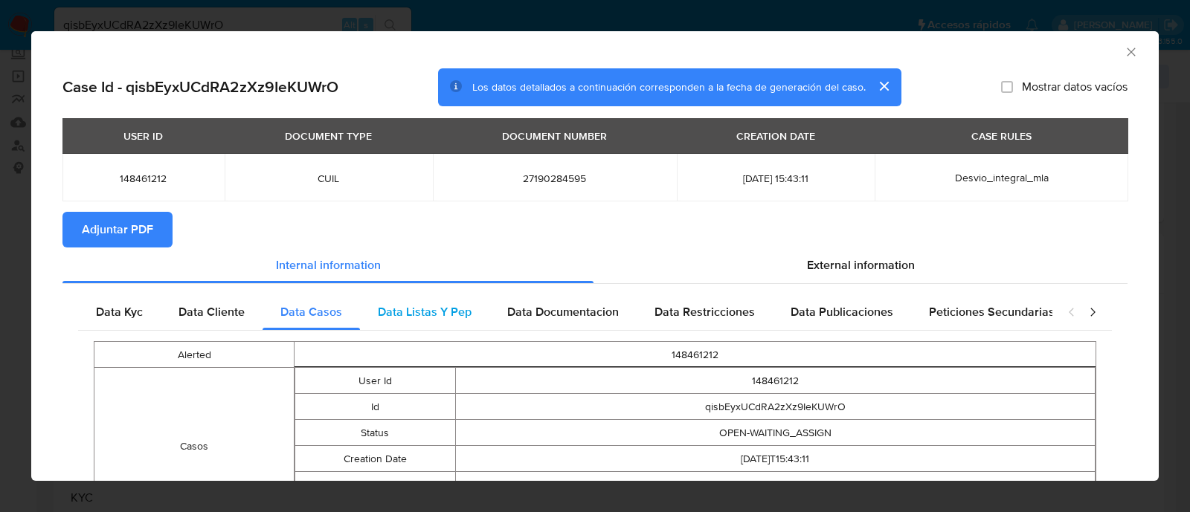
click at [420, 300] on div "Data Listas Y Pep" at bounding box center [424, 312] width 129 height 36
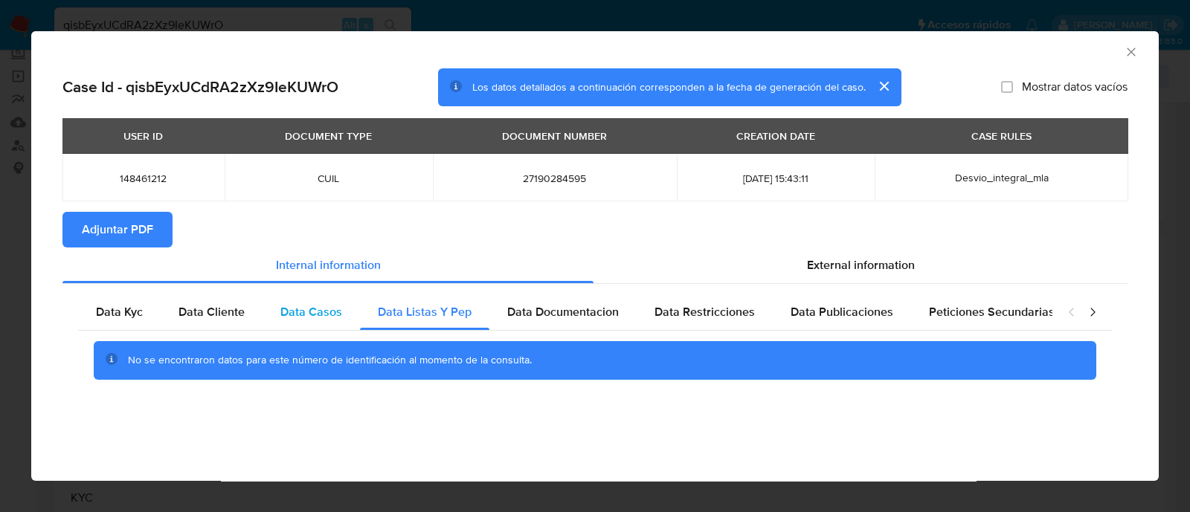
click at [341, 303] on div "Data Casos" at bounding box center [311, 312] width 97 height 36
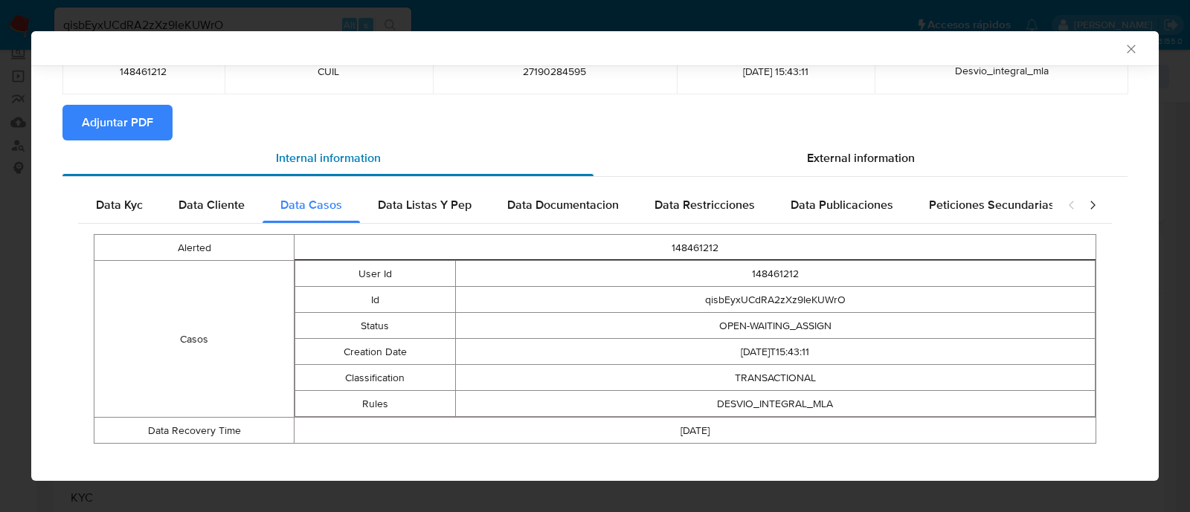
scroll to position [119, 0]
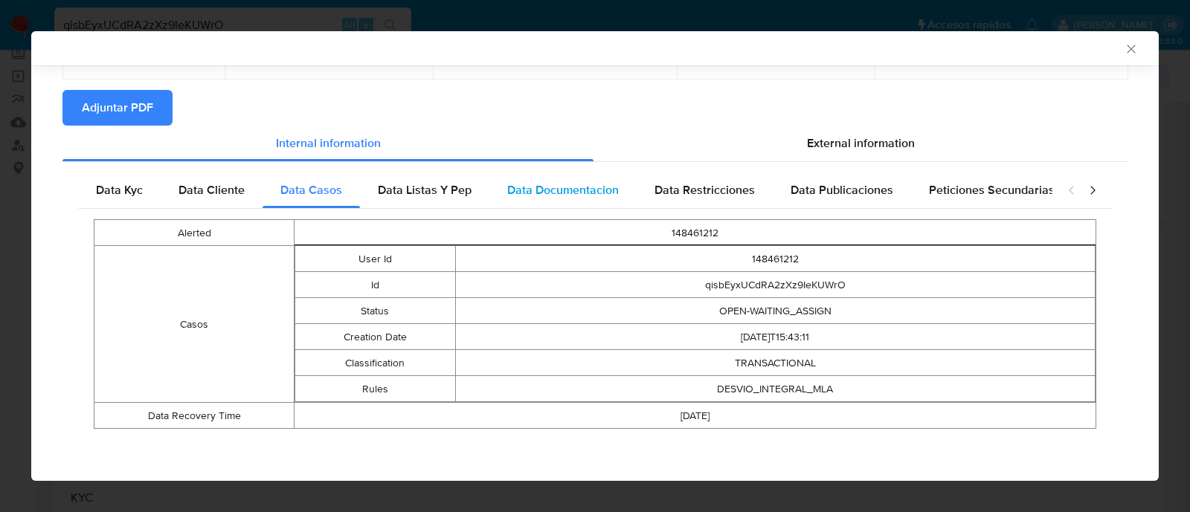
click at [553, 193] on span "Data Documentacion" at bounding box center [563, 189] width 112 height 17
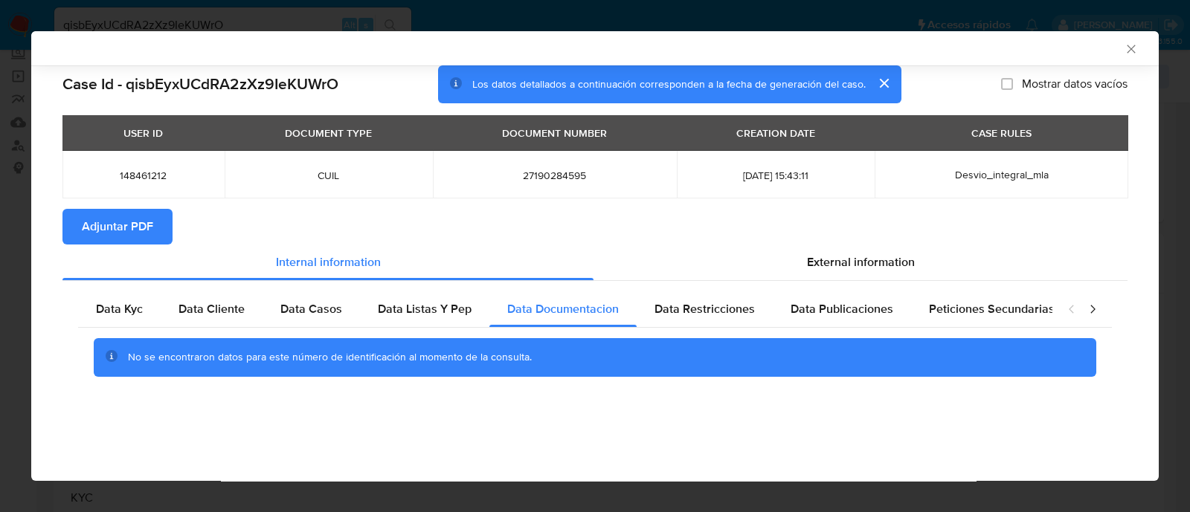
scroll to position [0, 0]
drag, startPoint x: 714, startPoint y: 303, endPoint x: 772, endPoint y: 301, distance: 58.0
click at [725, 306] on span "Data Restricciones" at bounding box center [704, 308] width 100 height 17
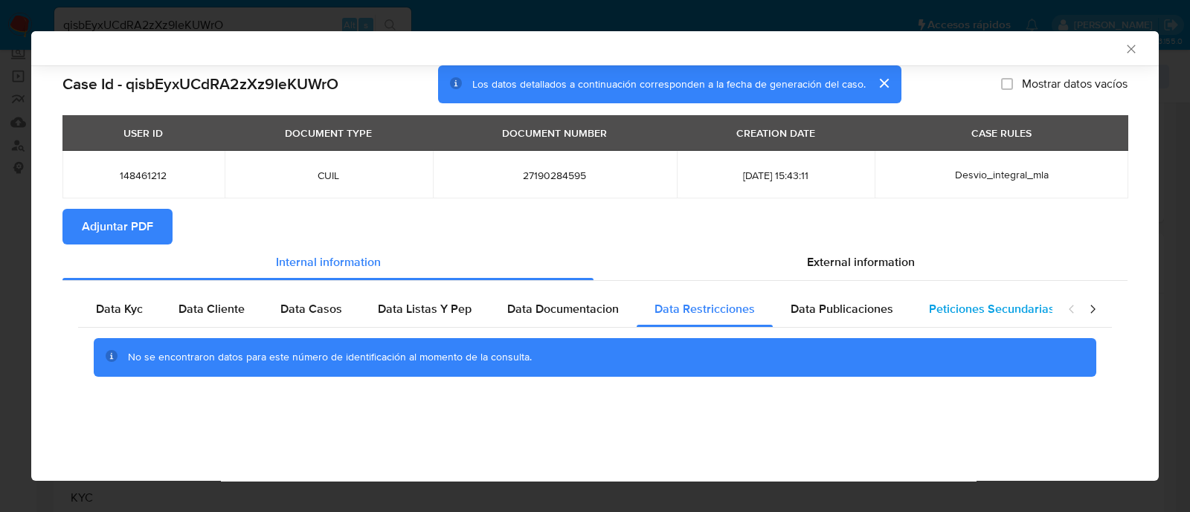
click at [900, 295] on div "Data Publicaciones" at bounding box center [842, 310] width 138 height 36
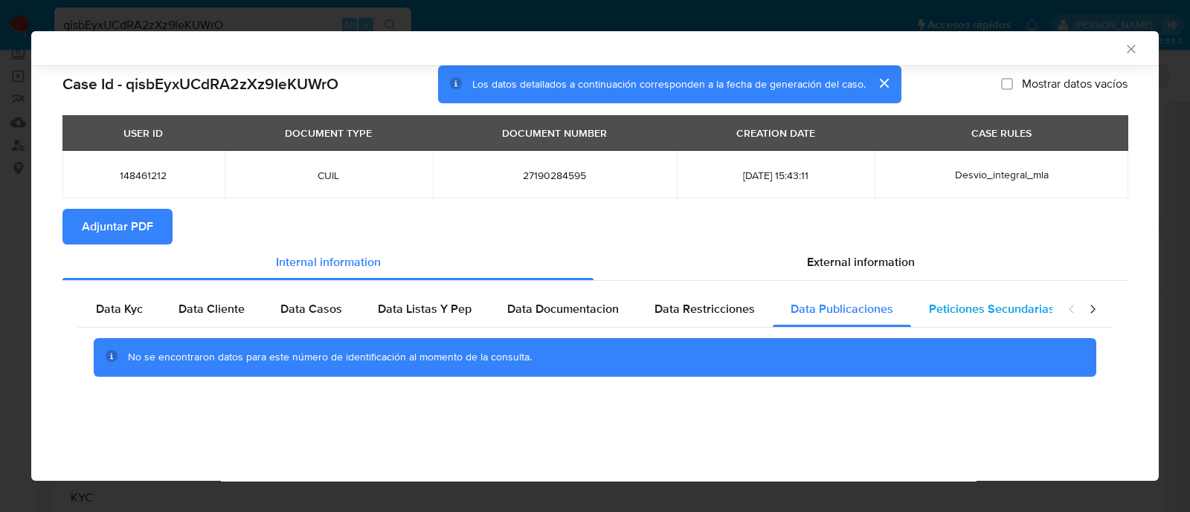
click at [1002, 292] on div "Peticiones Secundarias" at bounding box center [991, 310] width 161 height 36
click at [1096, 312] on icon "closure-recommendation-modal" at bounding box center [1092, 309] width 15 height 15
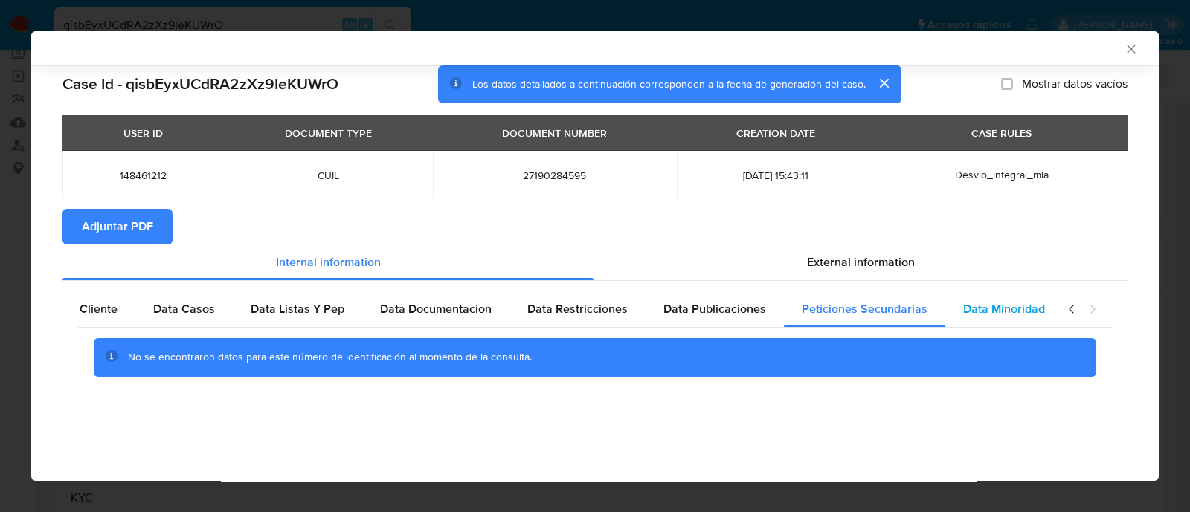
scroll to position [0, 129]
click at [964, 307] on span "Data Minoridad" at bounding box center [1002, 308] width 82 height 17
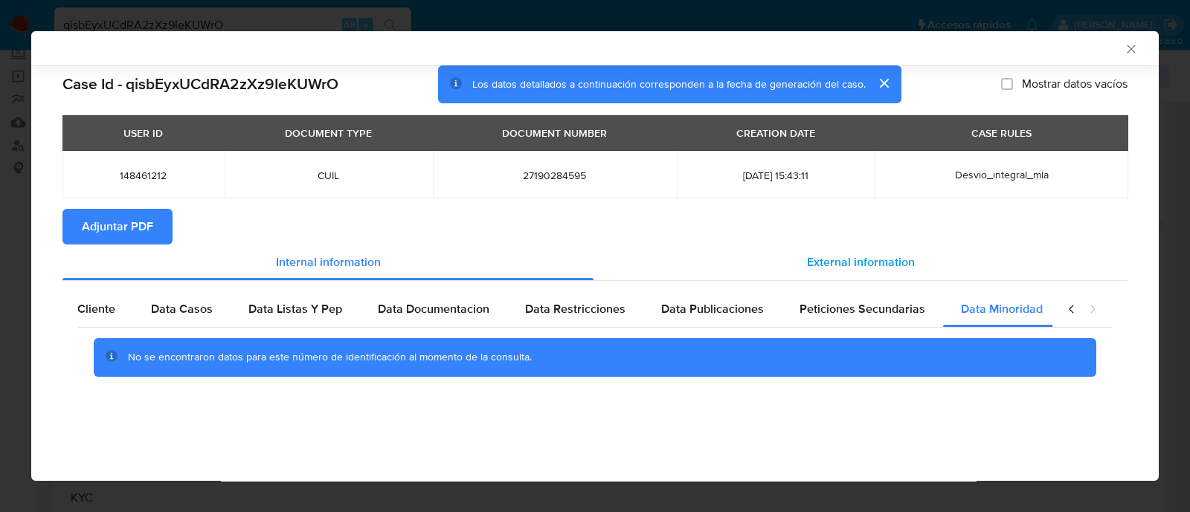
click at [907, 269] on span "External information" at bounding box center [861, 262] width 108 height 17
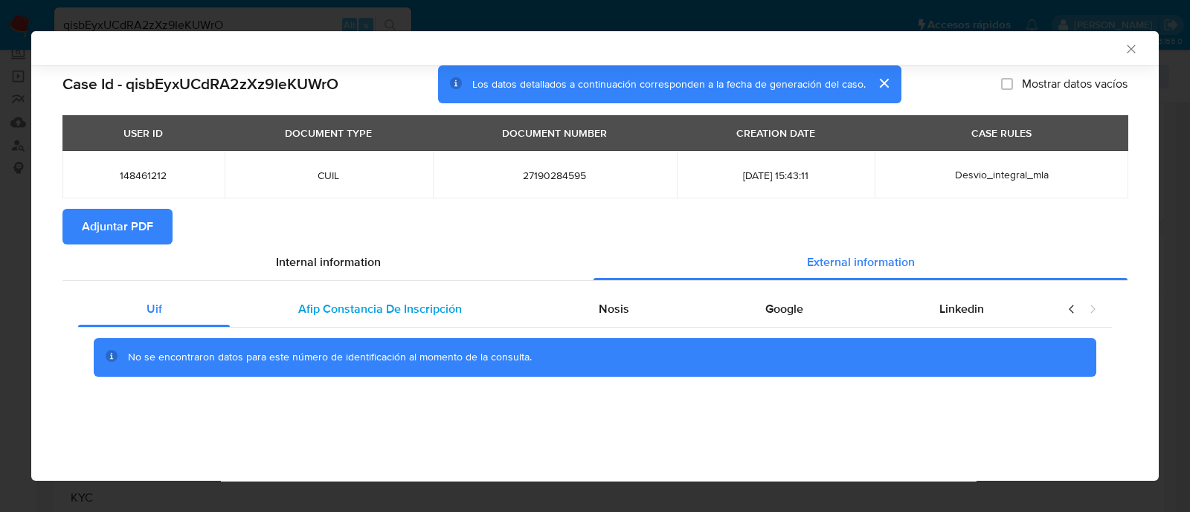
click at [382, 320] on div "Afip Constancia De Inscripción" at bounding box center [380, 310] width 300 height 36
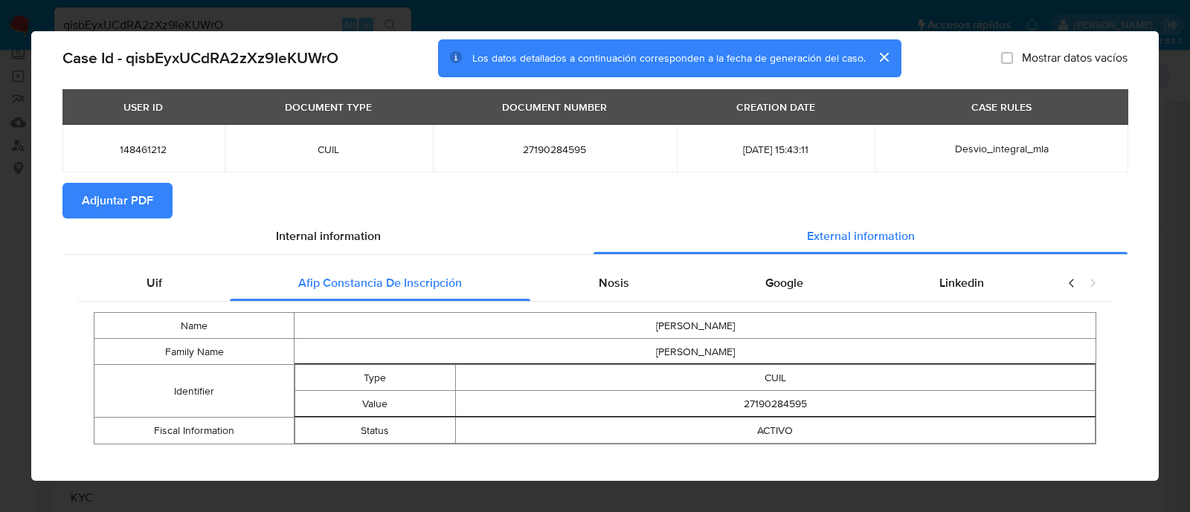
scroll to position [42, 0]
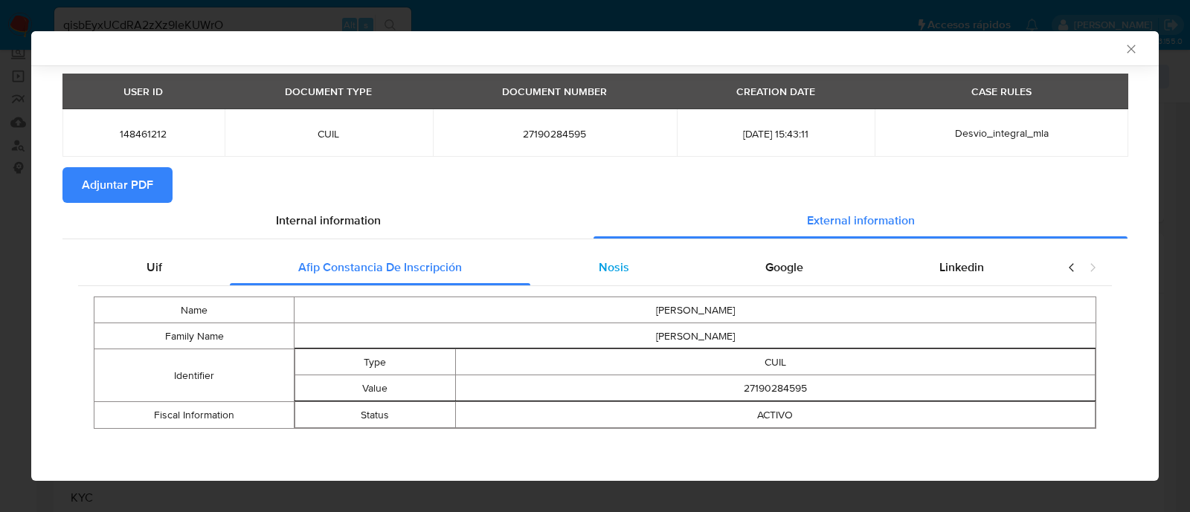
click at [544, 265] on div "Nosis" at bounding box center [613, 268] width 167 height 36
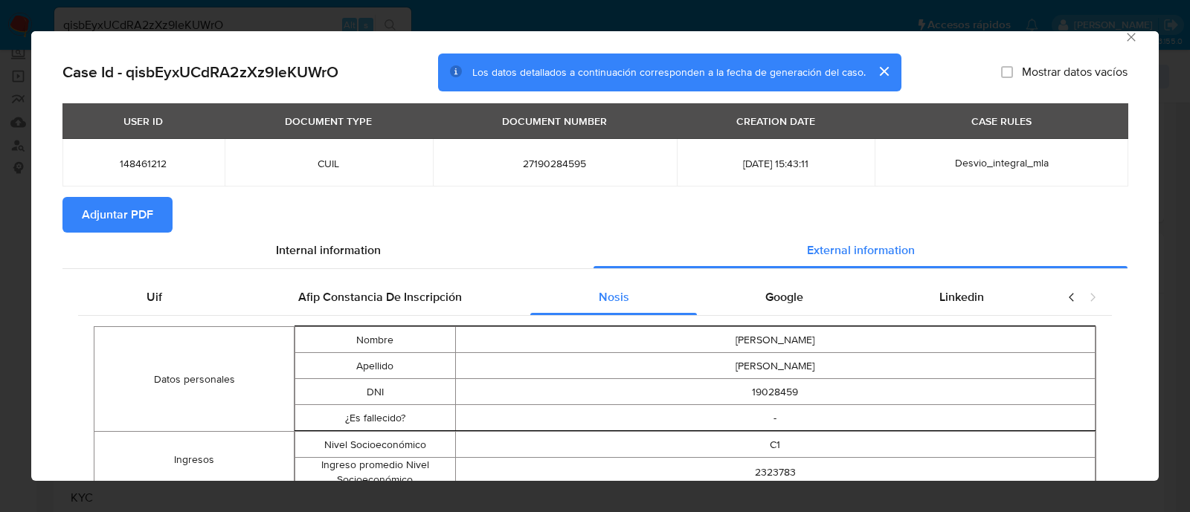
scroll to position [0, 0]
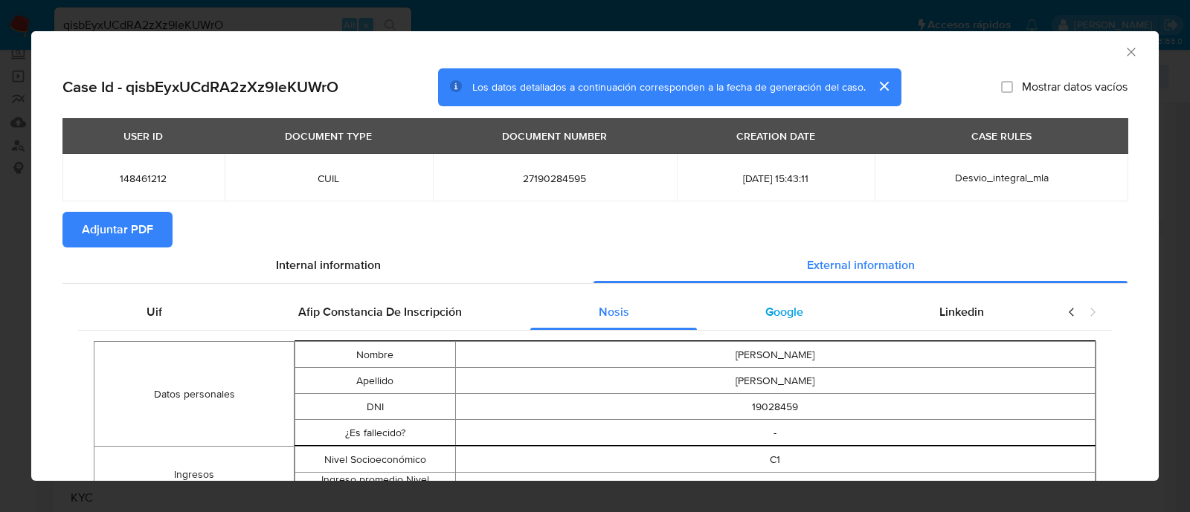
click at [785, 316] on span "Google" at bounding box center [784, 311] width 38 height 17
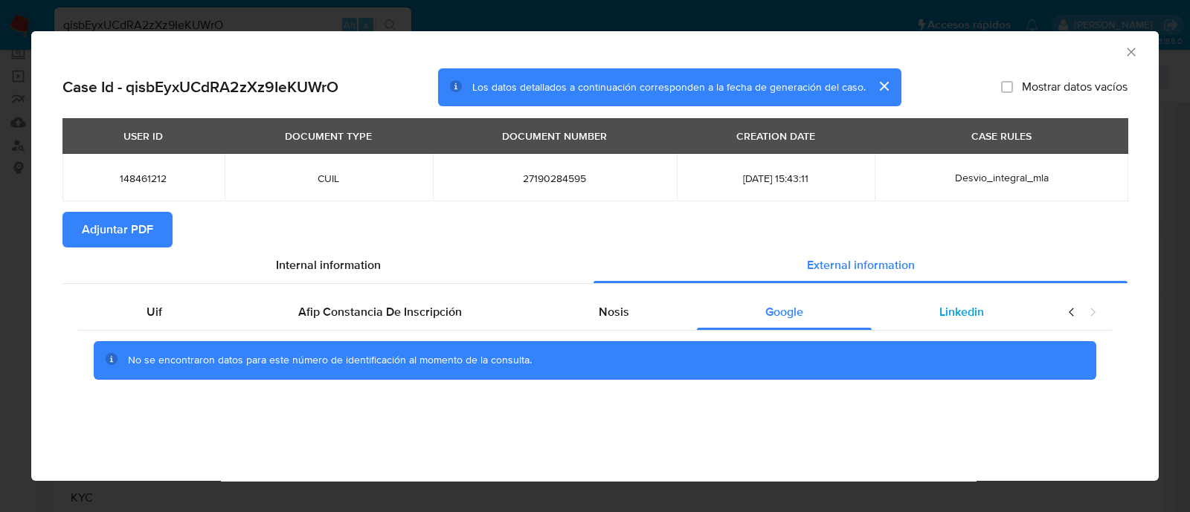
drag, startPoint x: 917, startPoint y: 312, endPoint x: 969, endPoint y: 312, distance: 52.1
click at [918, 312] on div "Linkedin" at bounding box center [962, 312] width 181 height 36
click at [138, 235] on span "Adjuntar PDF" at bounding box center [117, 229] width 71 height 33
click at [154, 304] on span "Uif" at bounding box center [155, 311] width 16 height 17
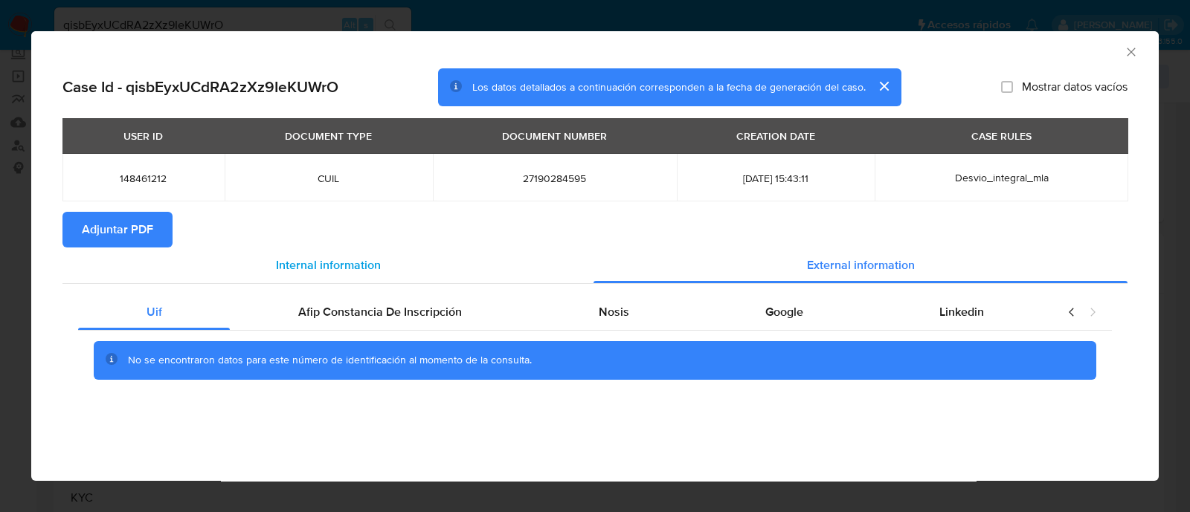
click at [291, 261] on span "Internal information" at bounding box center [328, 265] width 105 height 17
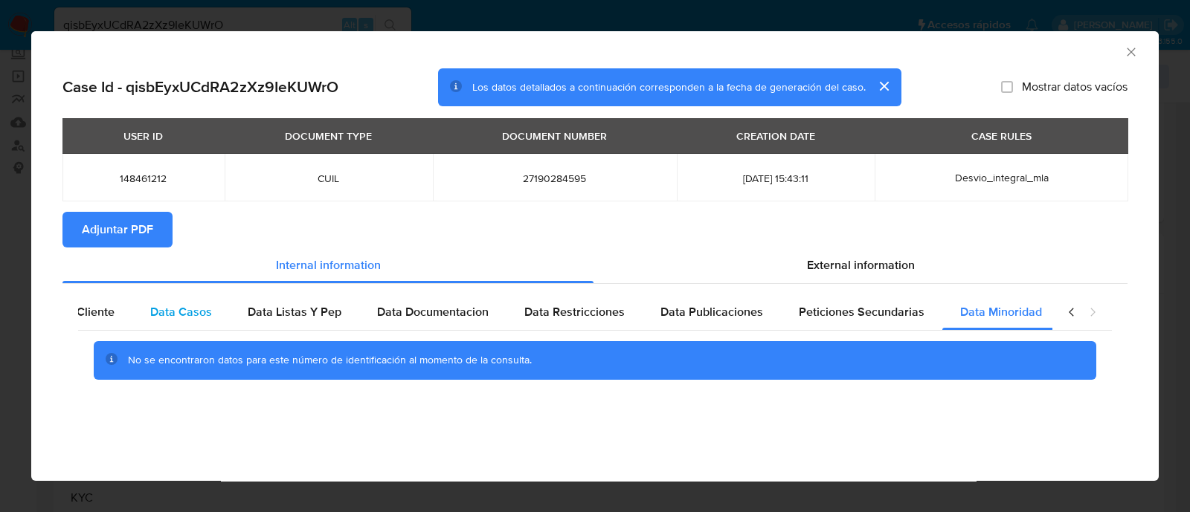
click at [210, 319] on div "Data Casos" at bounding box center [180, 312] width 97 height 36
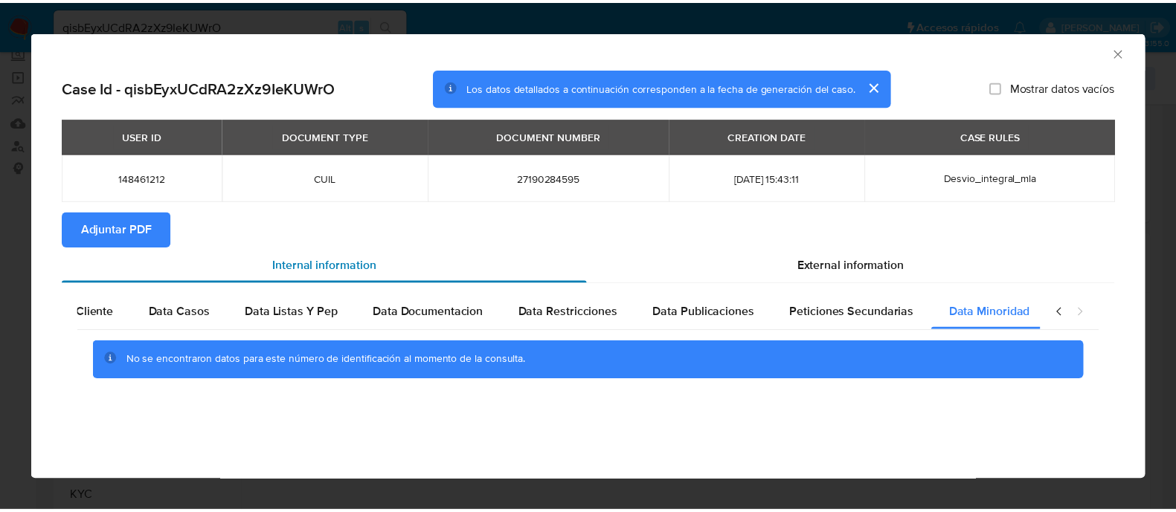
scroll to position [0, 144]
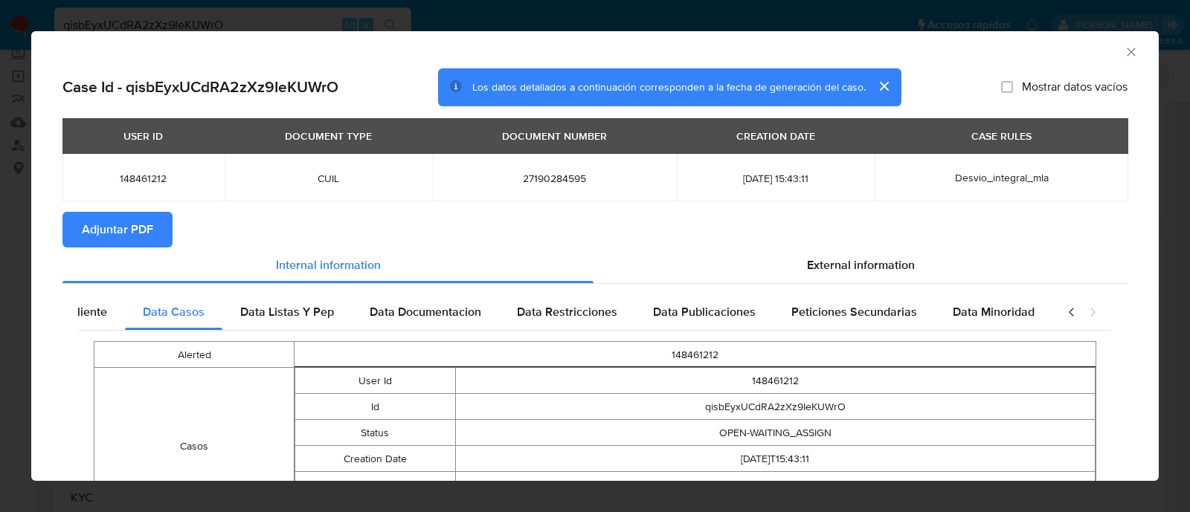
click at [1124, 51] on icon "Cerrar ventana" at bounding box center [1131, 52] width 15 height 15
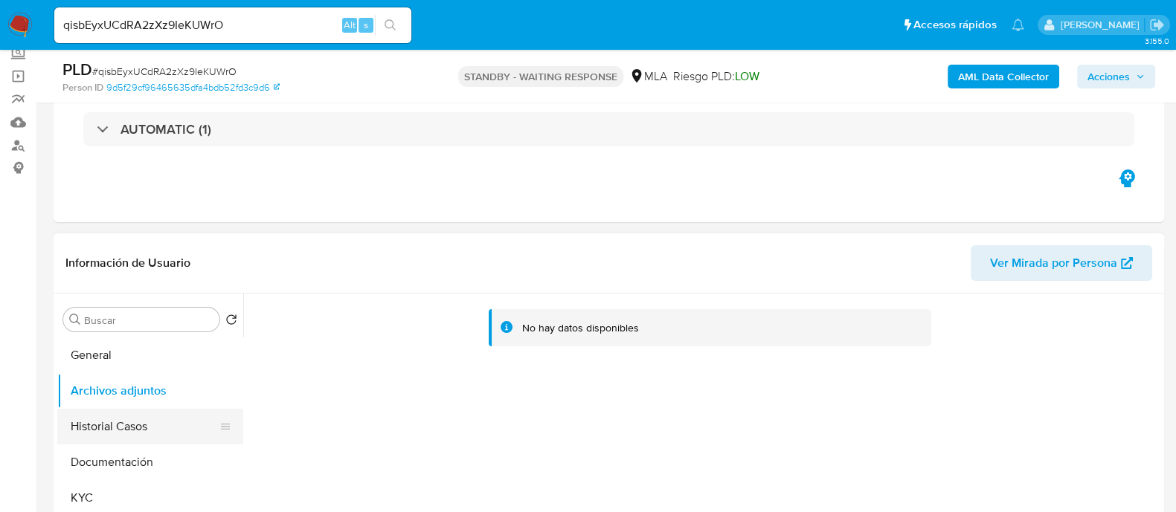
click at [124, 420] on button "Historial Casos" at bounding box center [144, 427] width 174 height 36
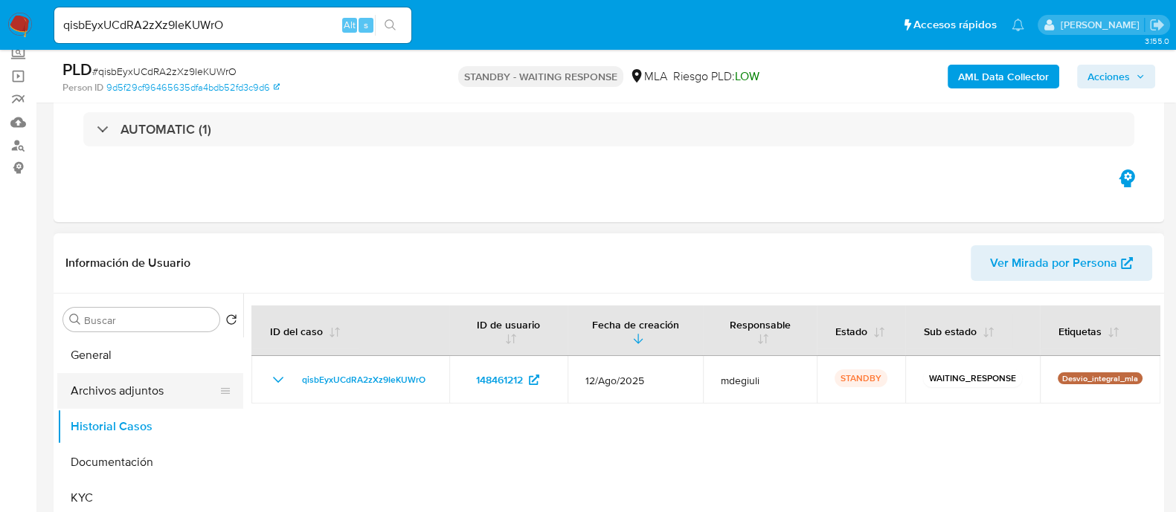
click at [135, 398] on button "Archivos adjuntos" at bounding box center [144, 391] width 174 height 36
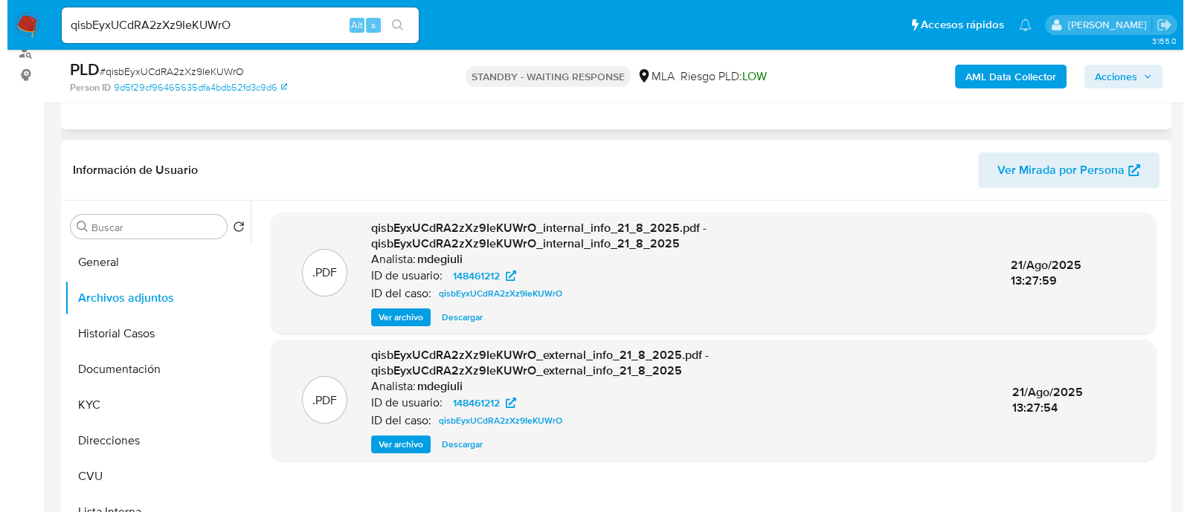
scroll to position [279, 0]
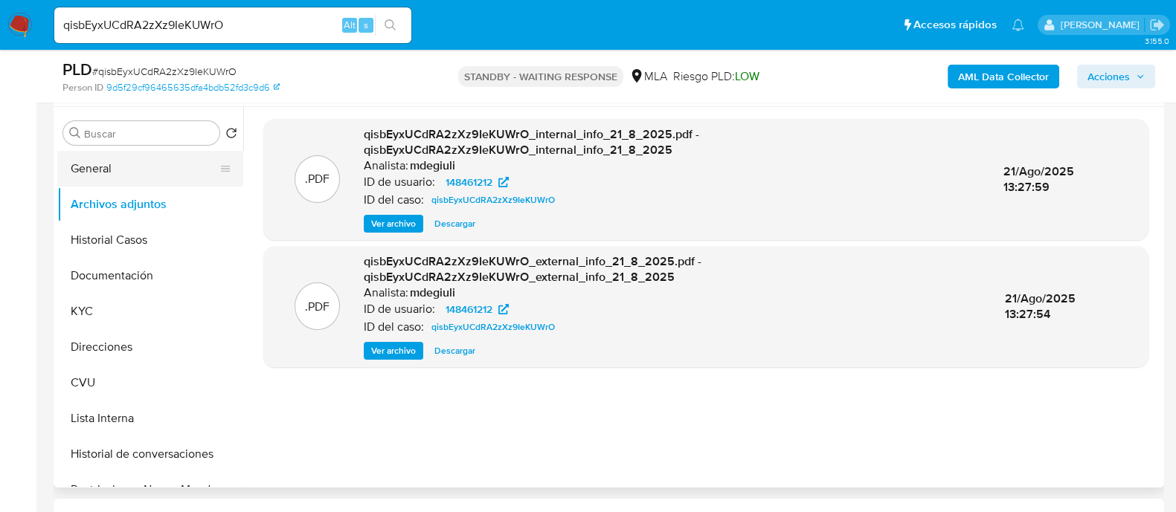
click at [100, 171] on button "General" at bounding box center [144, 169] width 174 height 36
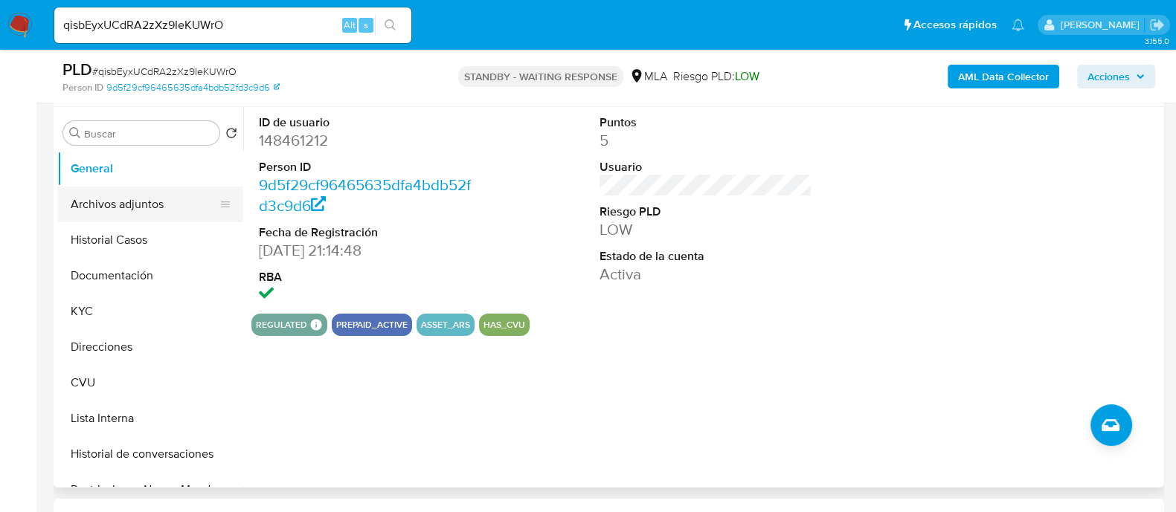
click at [138, 207] on button "Archivos adjuntos" at bounding box center [144, 205] width 174 height 36
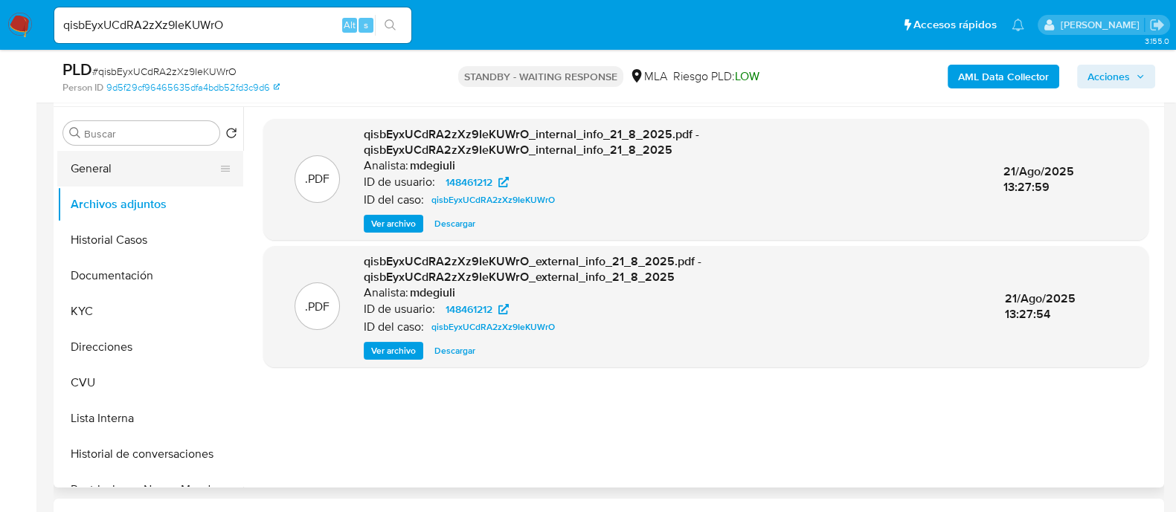
click at [138, 164] on button "General" at bounding box center [144, 169] width 174 height 36
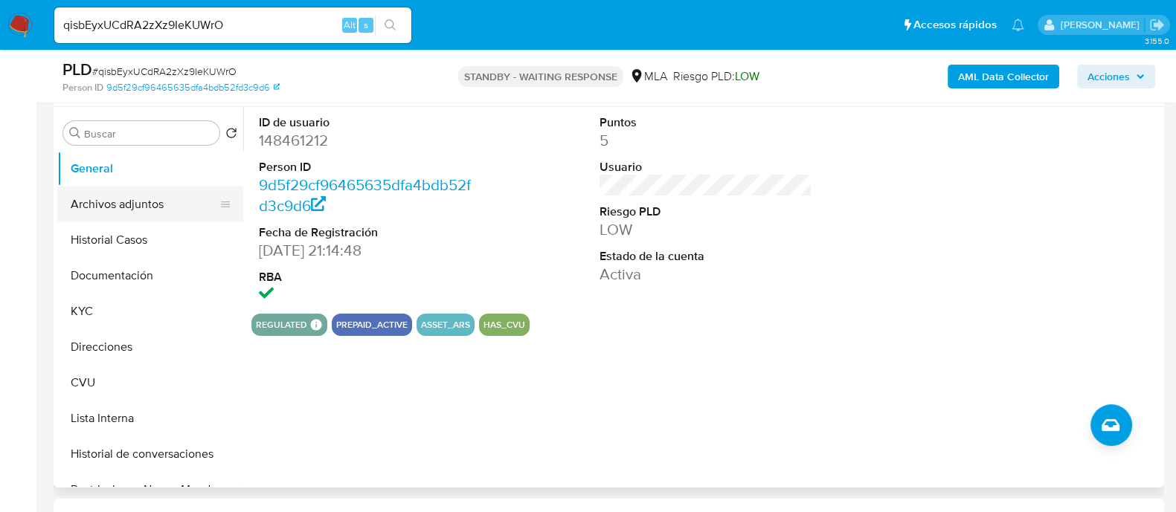
click at [145, 206] on button "Archivos adjuntos" at bounding box center [144, 205] width 174 height 36
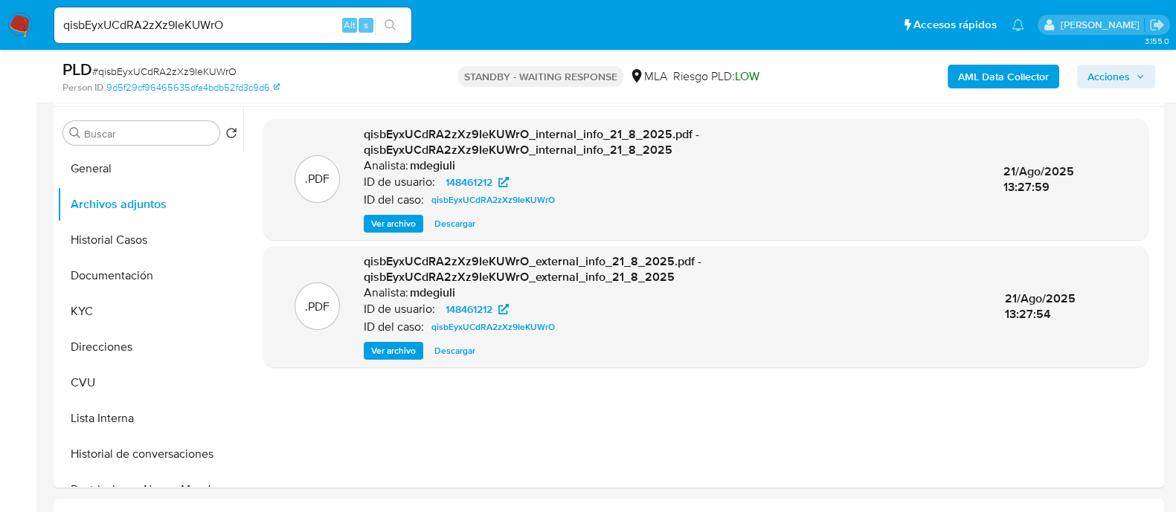
click at [1018, 75] on b "AML Data Collector" at bounding box center [1003, 77] width 91 height 24
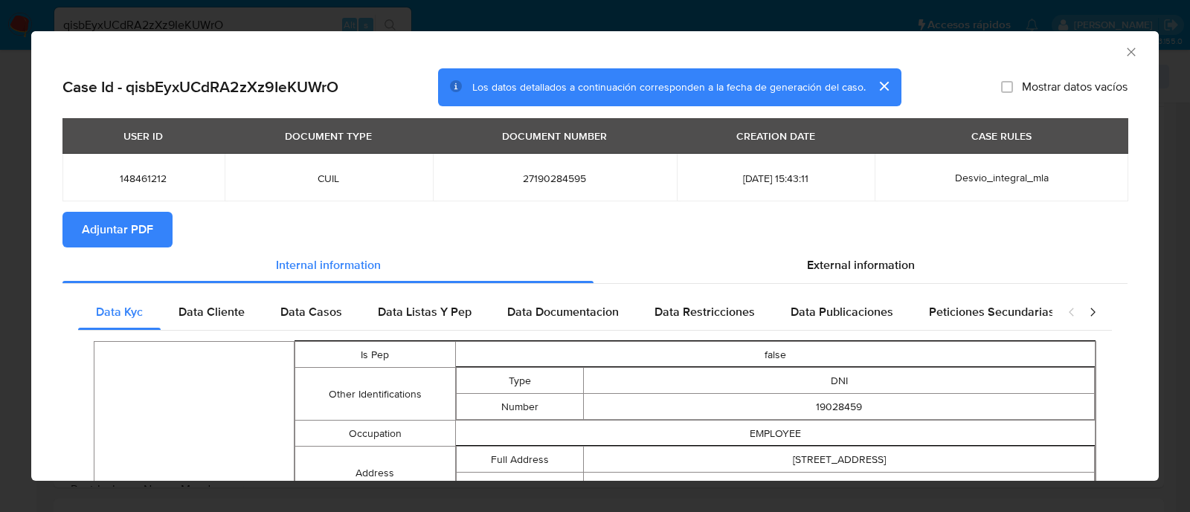
click at [1090, 309] on icon "closure-recommendation-modal" at bounding box center [1092, 313] width 4 height 8
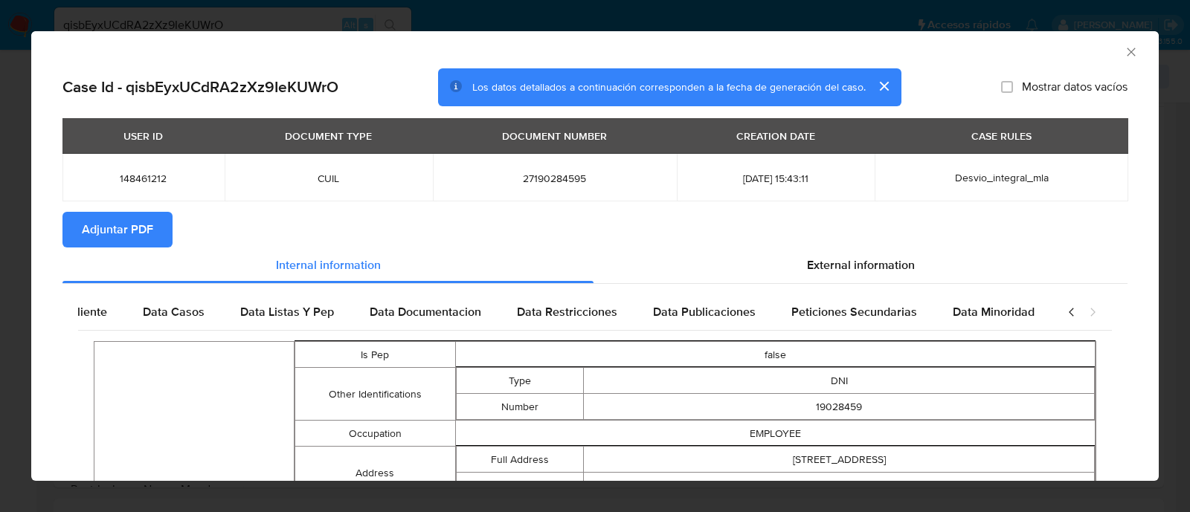
scroll to position [0, 144]
click at [877, 266] on span "External information" at bounding box center [861, 265] width 108 height 17
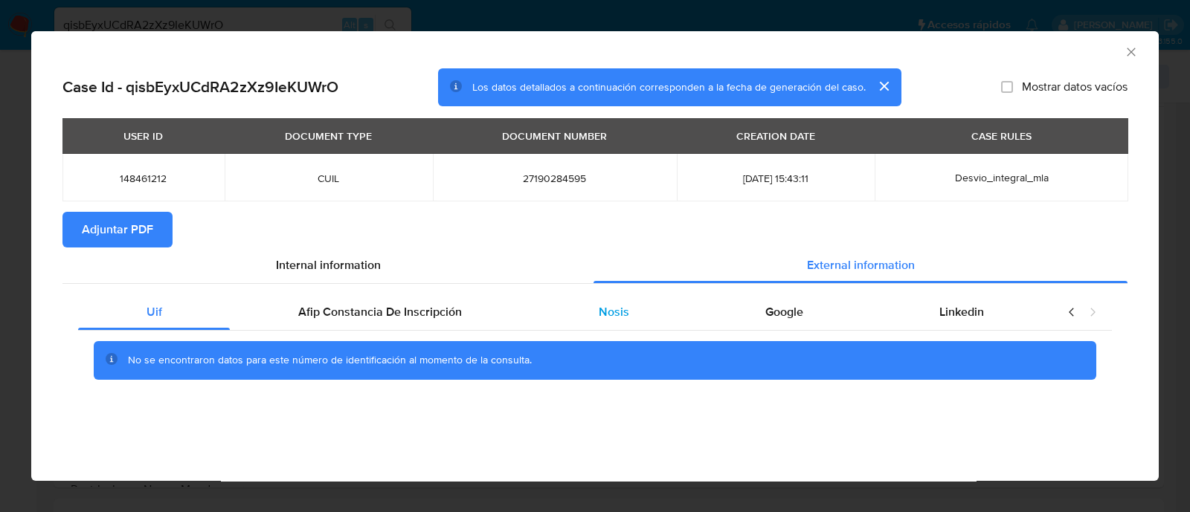
click at [651, 301] on div "Nosis" at bounding box center [613, 312] width 167 height 36
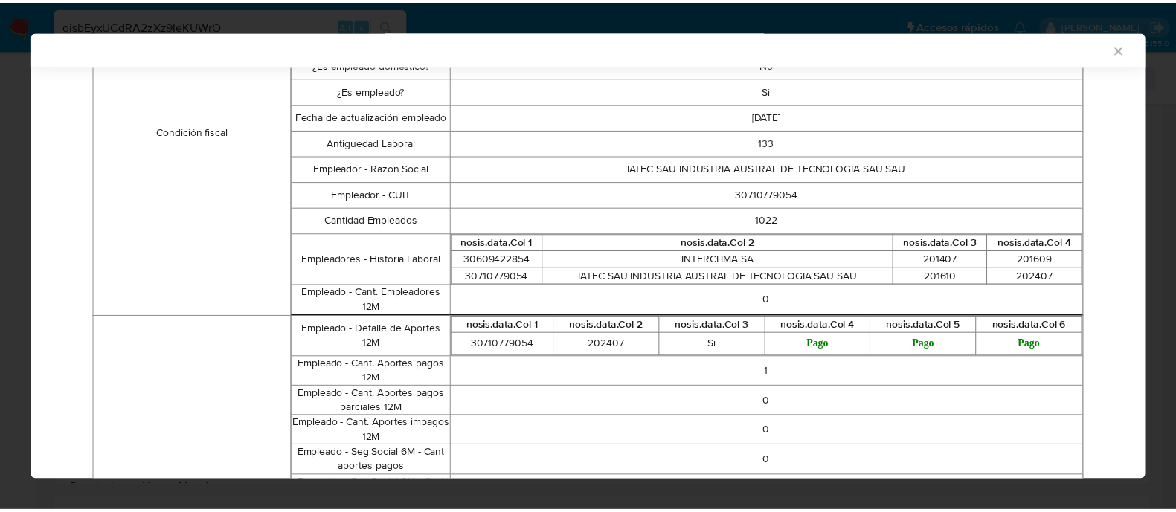
scroll to position [554, 0]
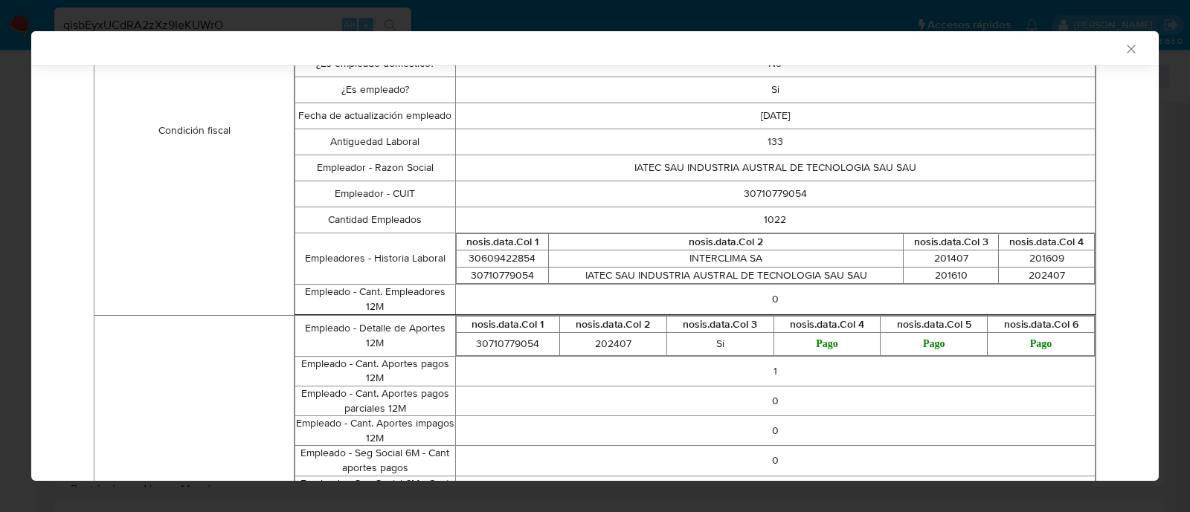
click at [1127, 46] on icon "Cerrar ventana" at bounding box center [1131, 49] width 8 height 8
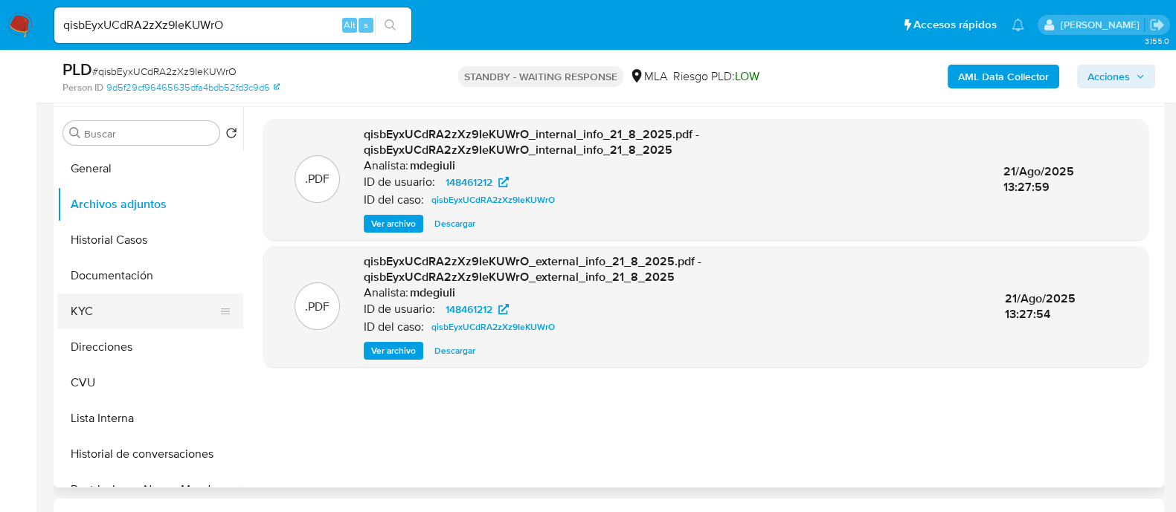
click at [123, 322] on button "KYC" at bounding box center [144, 312] width 174 height 36
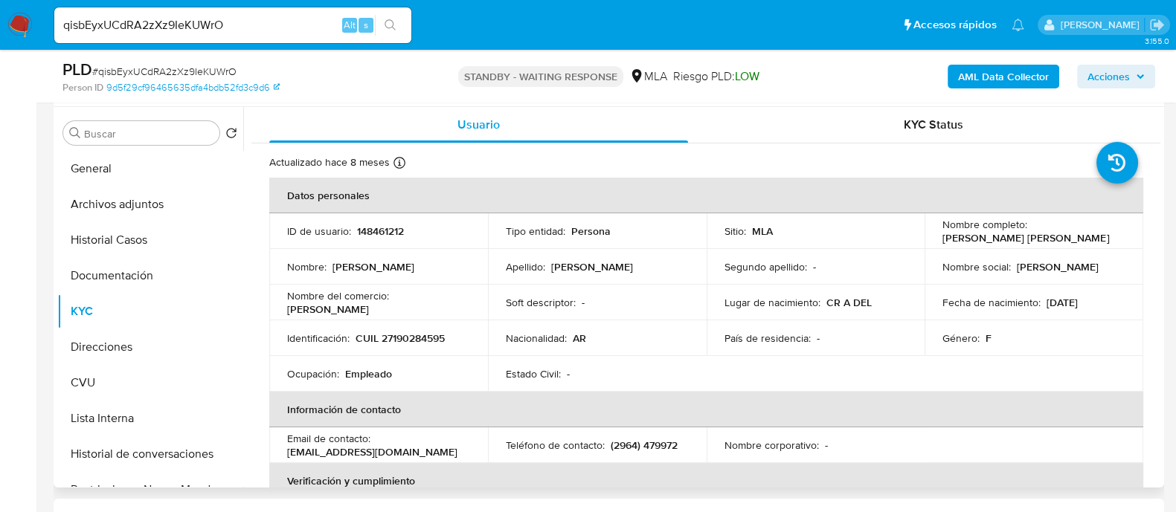
click at [425, 335] on p "CUIL 27190284595" at bounding box center [399, 338] width 89 height 13
copy p "27190284595"
click at [416, 334] on p "CUIL 27190284595" at bounding box center [399, 338] width 89 height 13
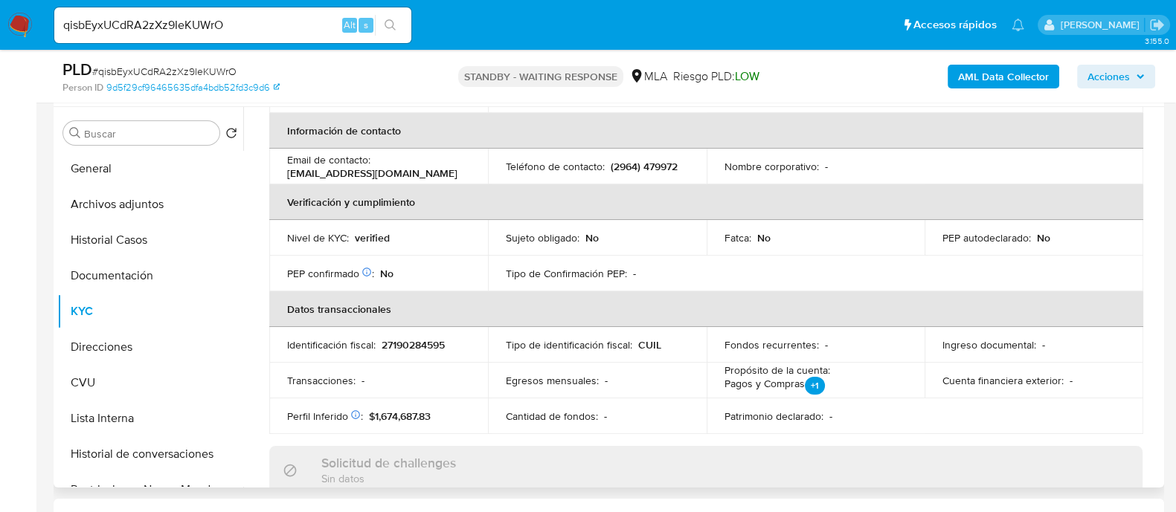
scroll to position [0, 0]
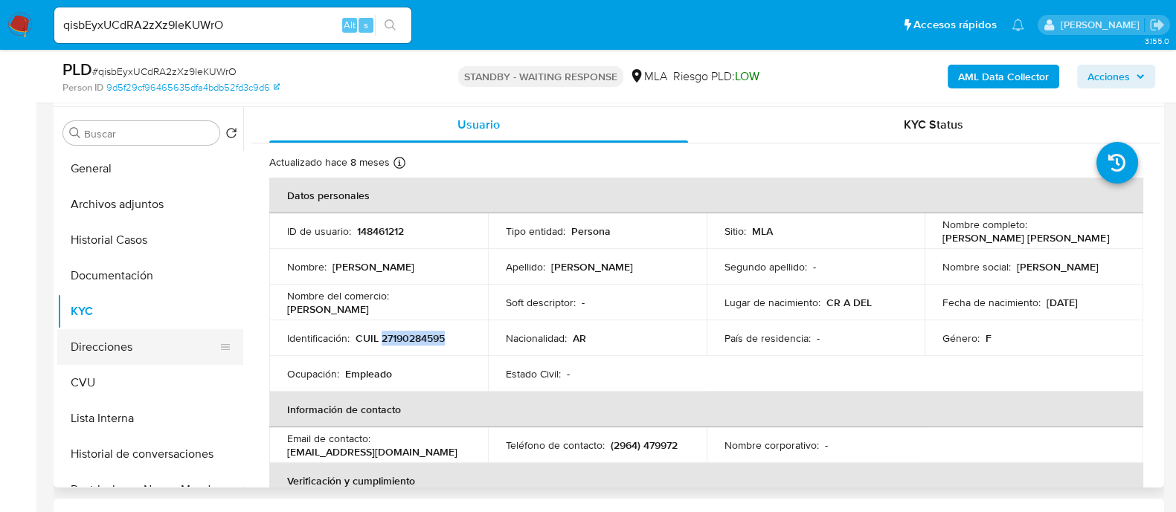
click at [102, 356] on button "Direcciones" at bounding box center [144, 347] width 174 height 36
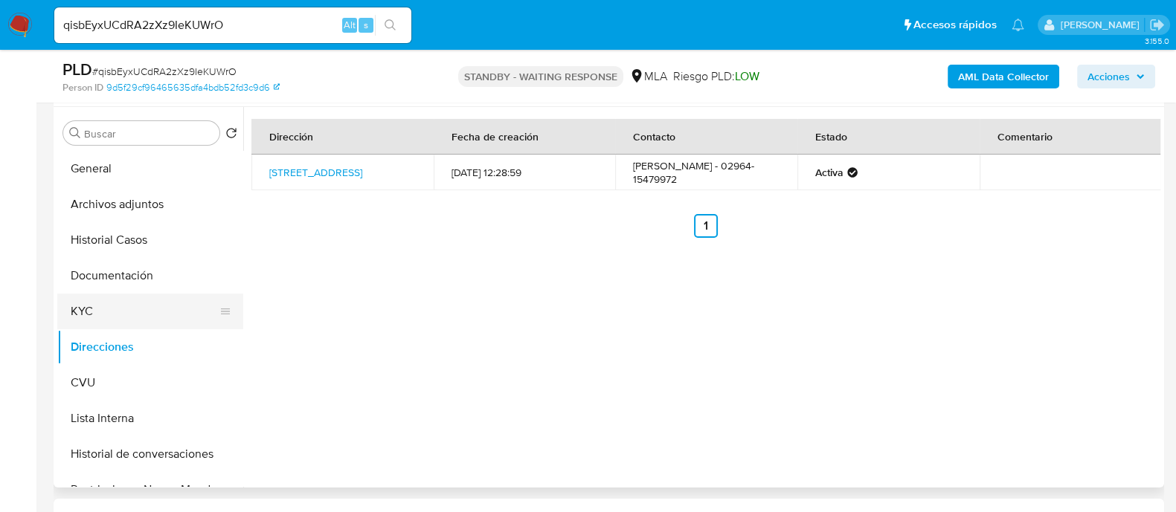
click at [80, 313] on button "KYC" at bounding box center [144, 312] width 174 height 36
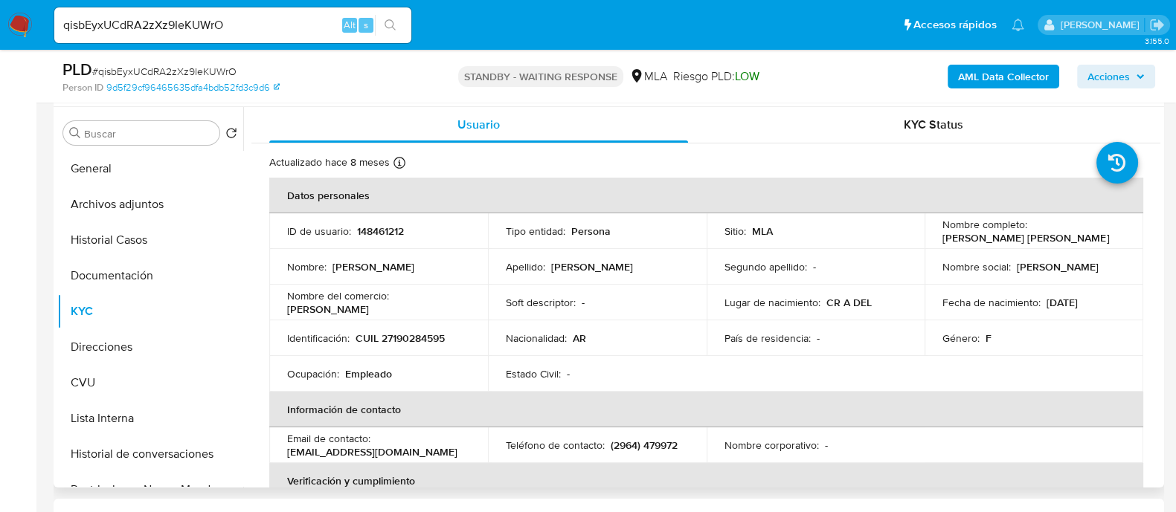
click at [378, 233] on p "148461212" at bounding box center [380, 231] width 47 height 13
click at [428, 334] on p "CUIL 27190284595" at bounding box center [399, 338] width 89 height 13
click at [428, 335] on p "CUIL 27190284595" at bounding box center [399, 338] width 89 height 13
copy p "27190284595"
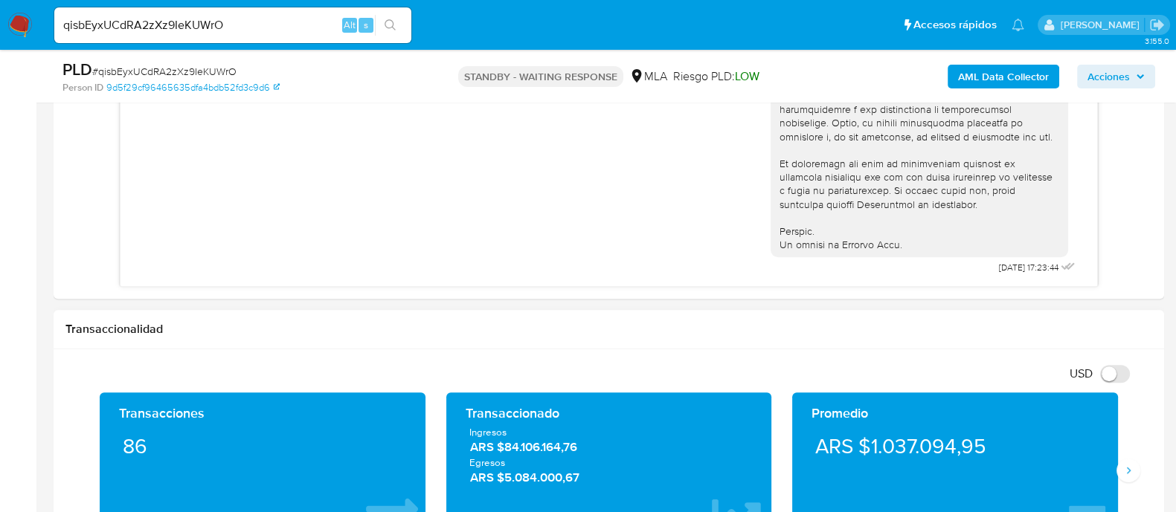
scroll to position [930, 0]
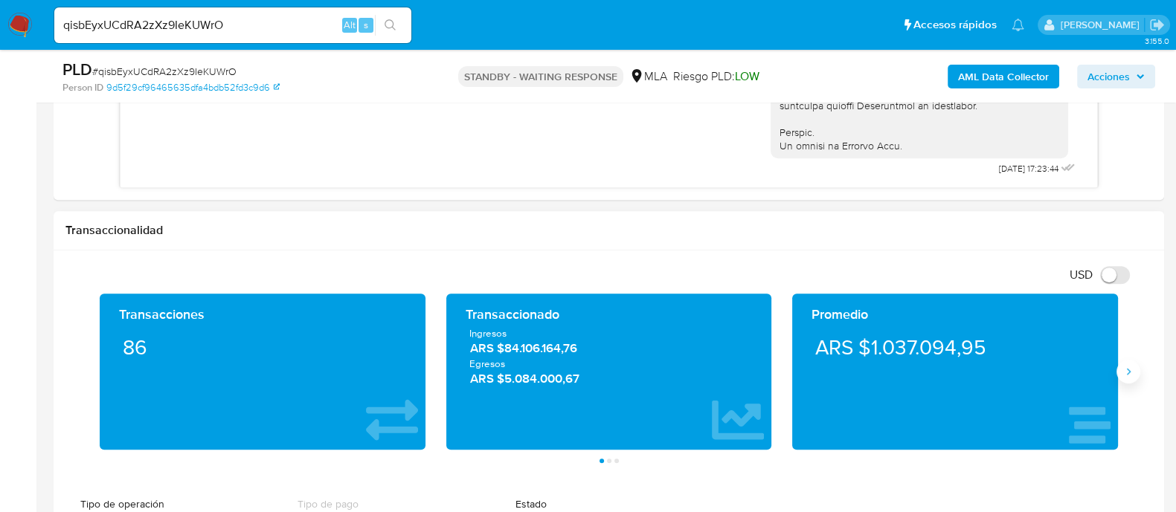
click at [1128, 379] on button "Siguiente" at bounding box center [1128, 372] width 24 height 24
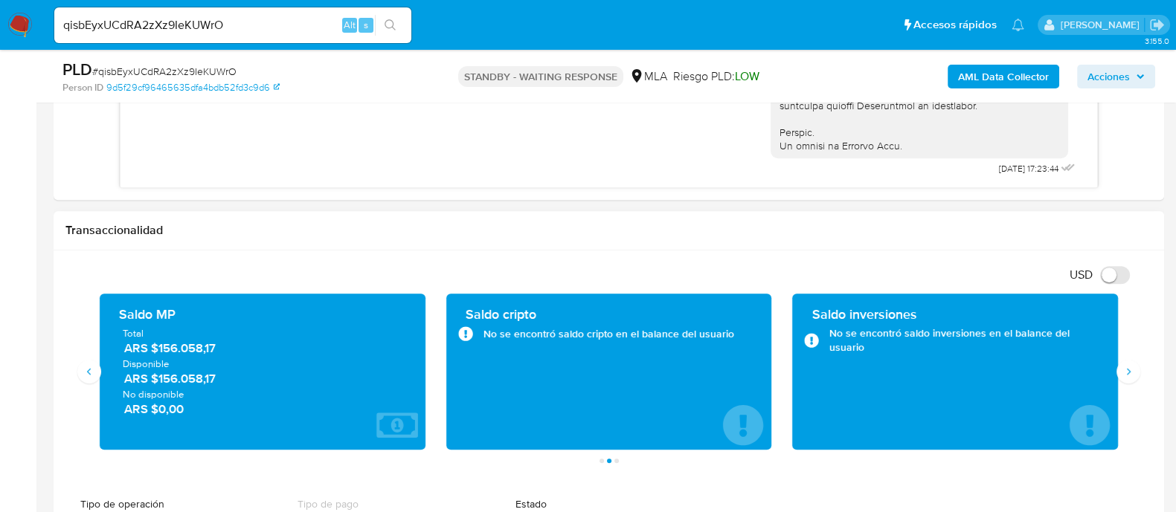
click at [94, 381] on div "Saldo MP Total ARS $156.058,17 Disponible ARS $156.058,17 No disponible ARS $0,…" at bounding box center [262, 372] width 347 height 156
click at [87, 370] on icon "Anterior" at bounding box center [89, 372] width 12 height 12
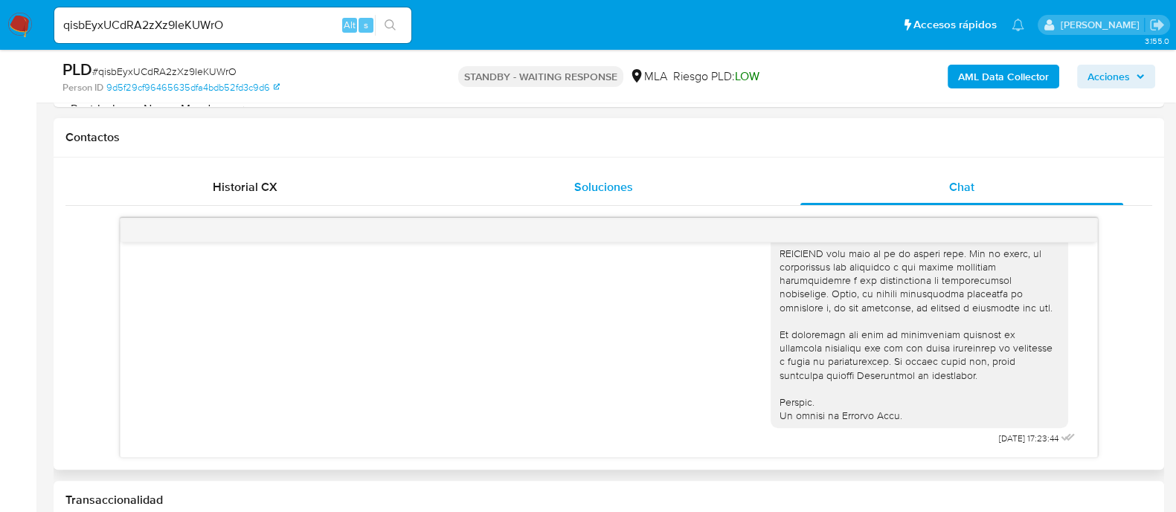
scroll to position [743, 0]
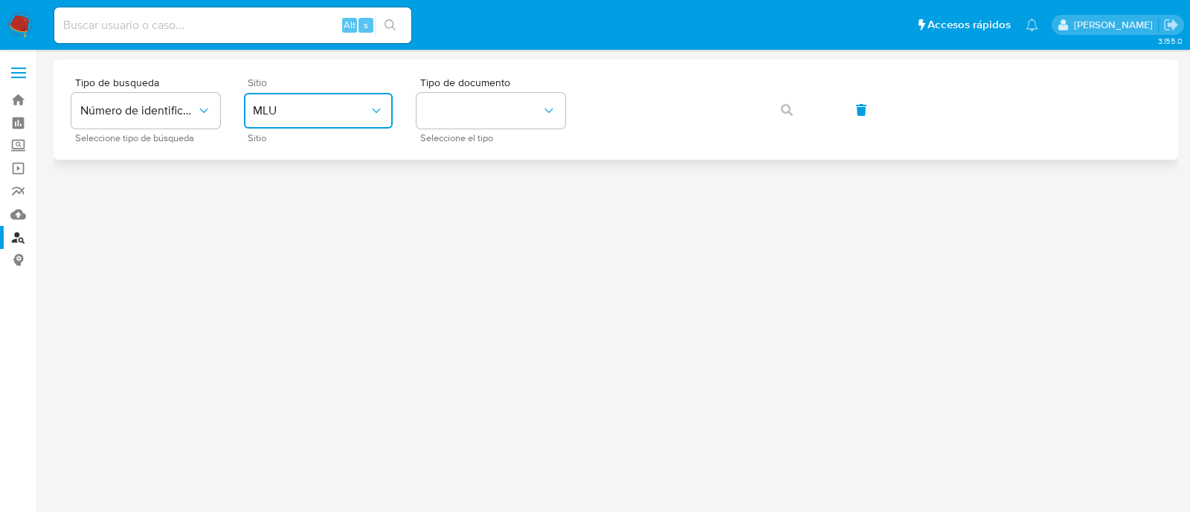
click at [333, 103] on span "MLU" at bounding box center [311, 110] width 116 height 15
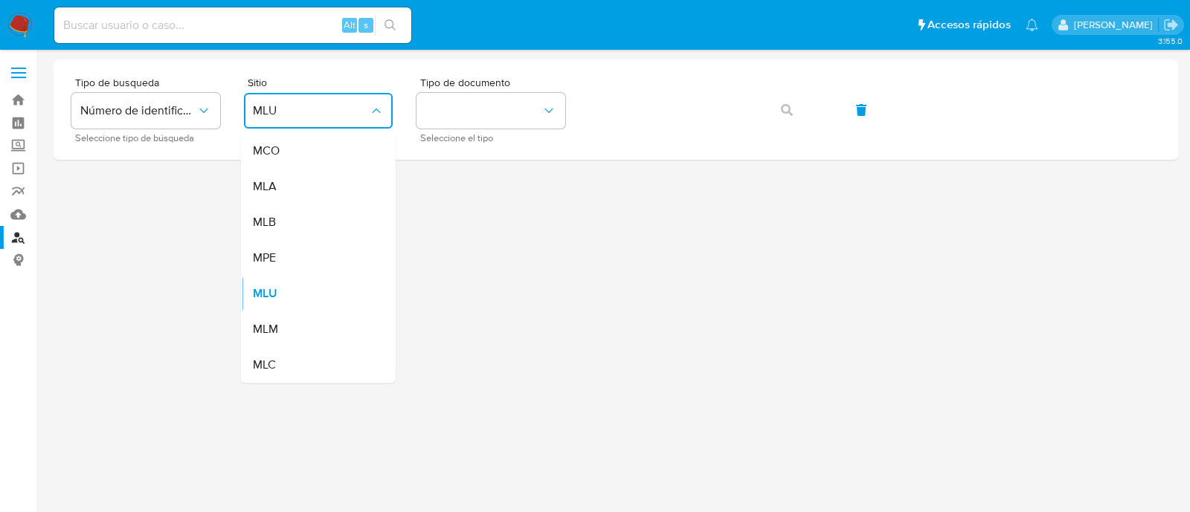
drag, startPoint x: 286, startPoint y: 193, endPoint x: 364, endPoint y: 166, distance: 82.5
click at [286, 192] on div "MLA" at bounding box center [314, 187] width 122 height 36
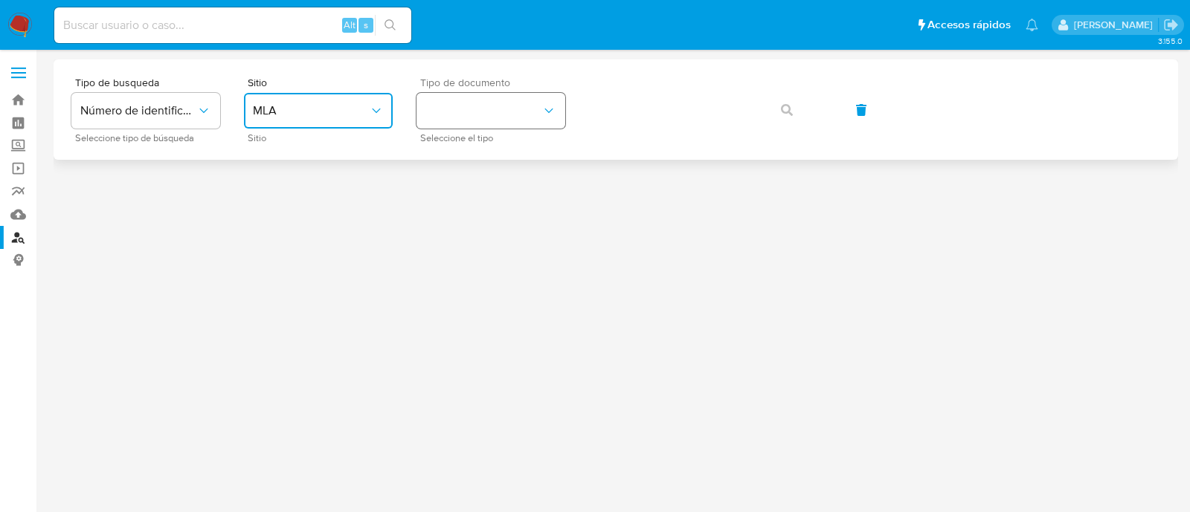
click at [461, 117] on button "identificationType" at bounding box center [490, 111] width 149 height 36
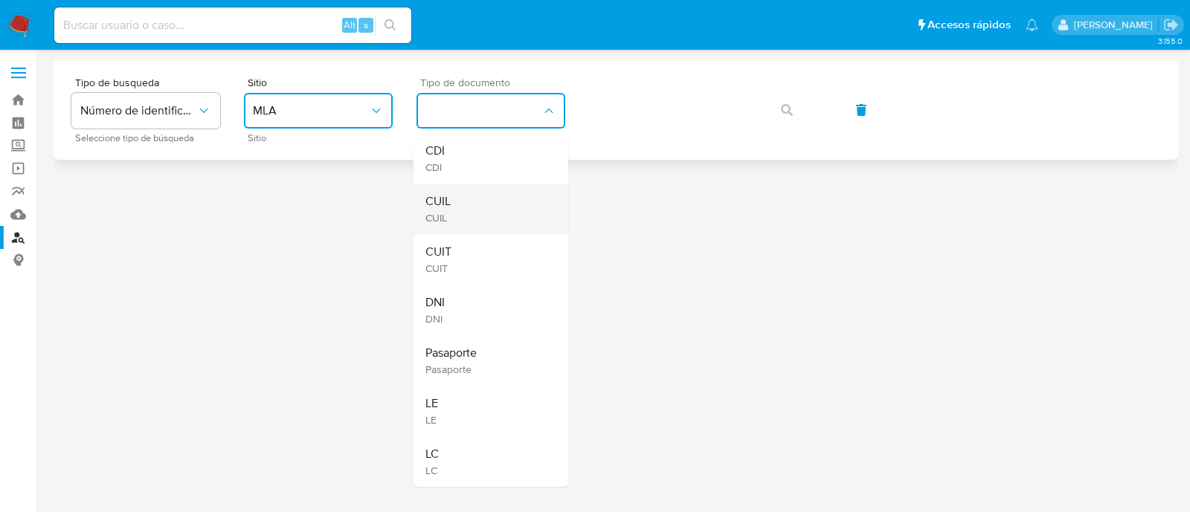
click at [453, 196] on div "CUIL CUIL" at bounding box center [486, 209] width 122 height 51
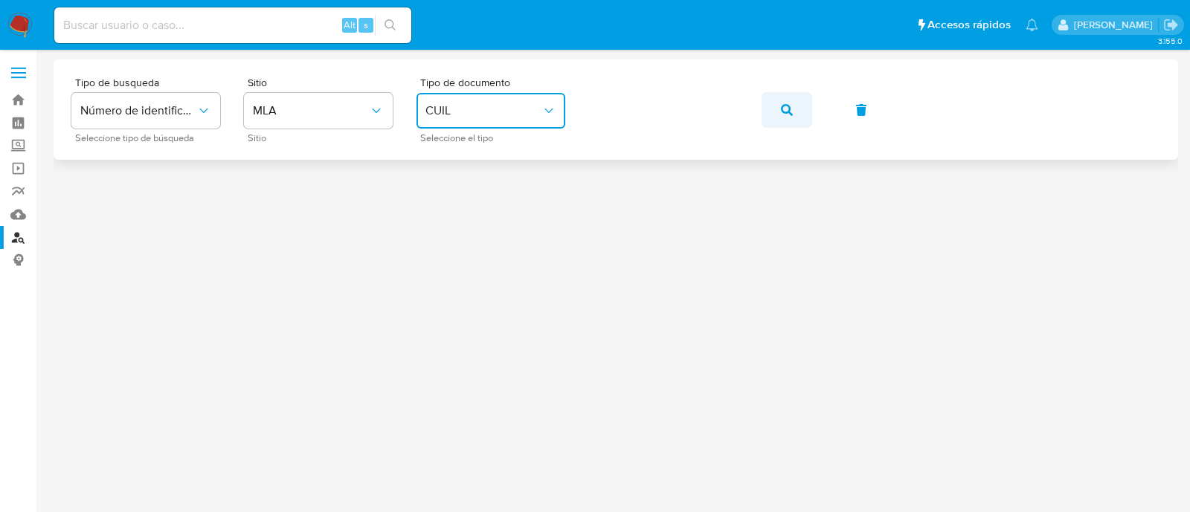
click at [792, 109] on icon "button" at bounding box center [787, 110] width 12 height 12
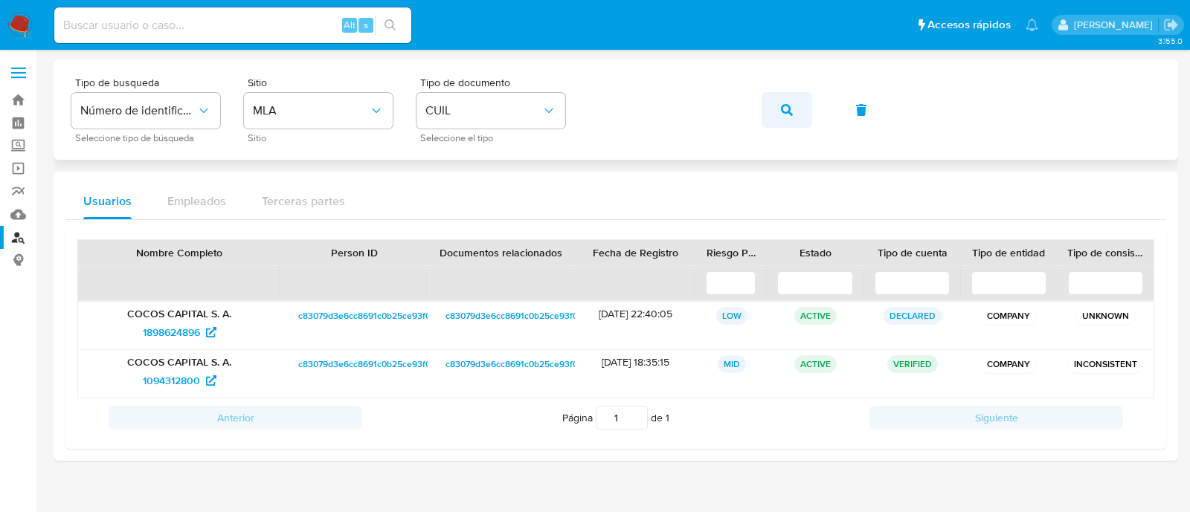
click at [775, 106] on button "button" at bounding box center [787, 110] width 51 height 36
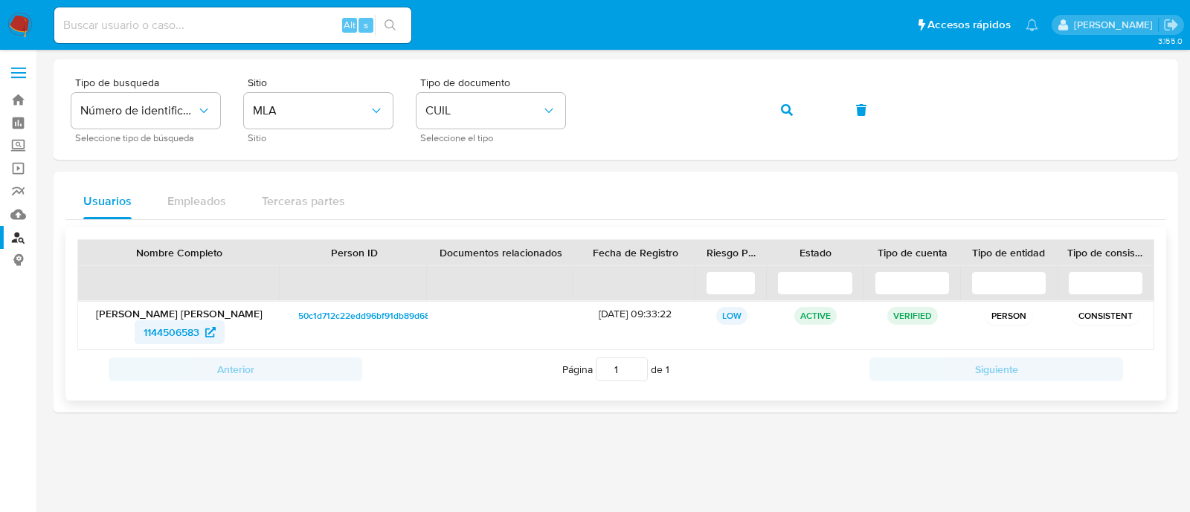
click at [186, 329] on span "1144506583" at bounding box center [172, 333] width 56 height 24
click at [778, 109] on button "button" at bounding box center [787, 110] width 51 height 36
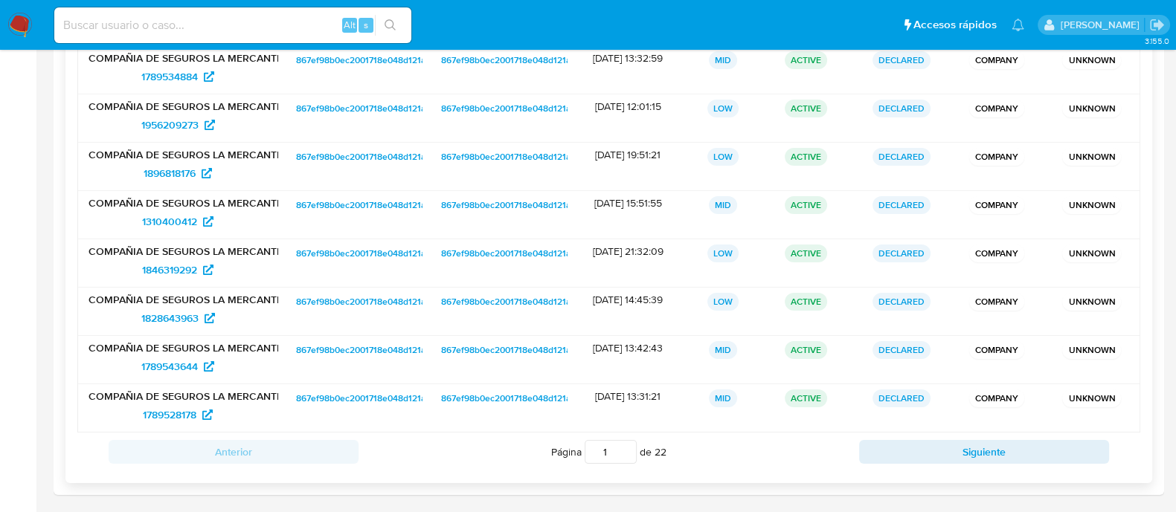
scroll to position [353, 0]
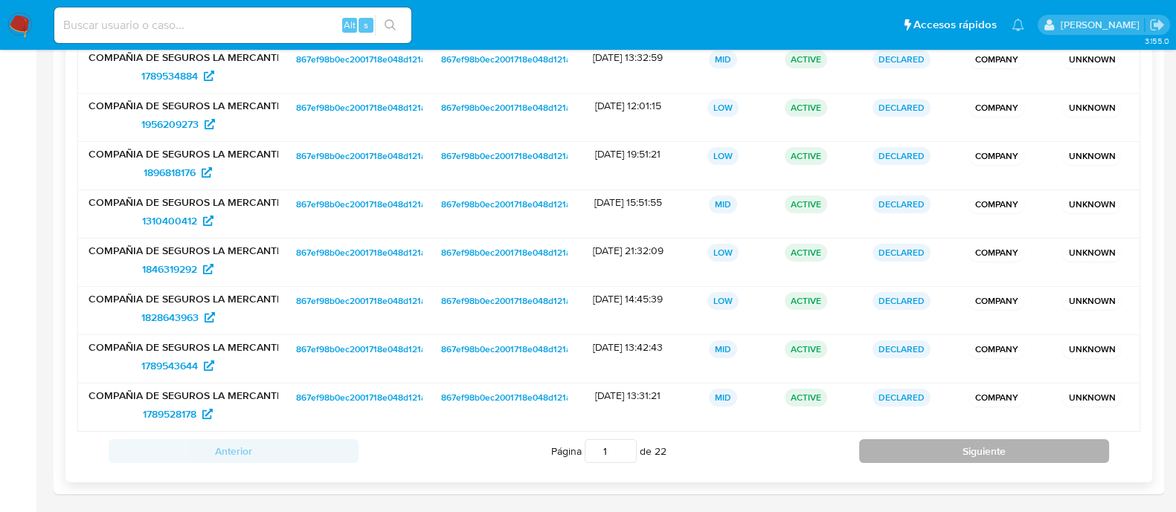
click at [942, 440] on button "Siguiente" at bounding box center [984, 452] width 250 height 24
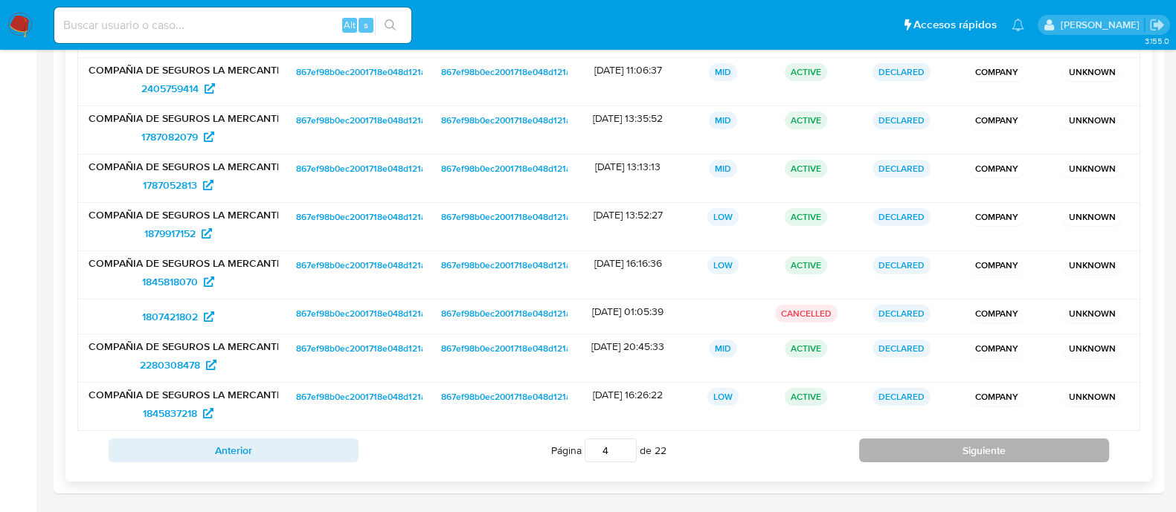
click at [942, 439] on button "Siguiente" at bounding box center [984, 451] width 250 height 24
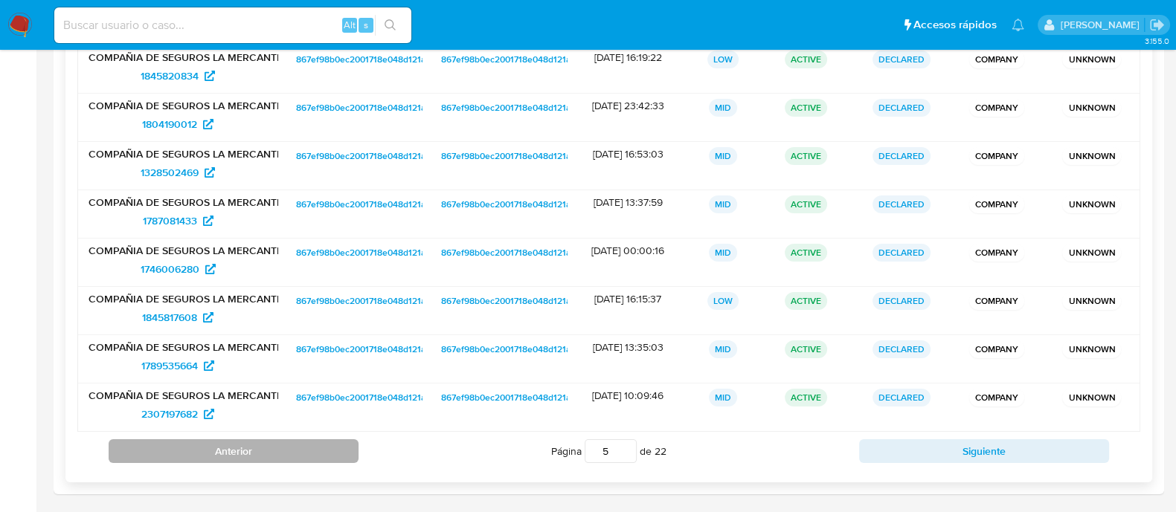
click at [290, 444] on button "Anterior" at bounding box center [234, 452] width 250 height 24
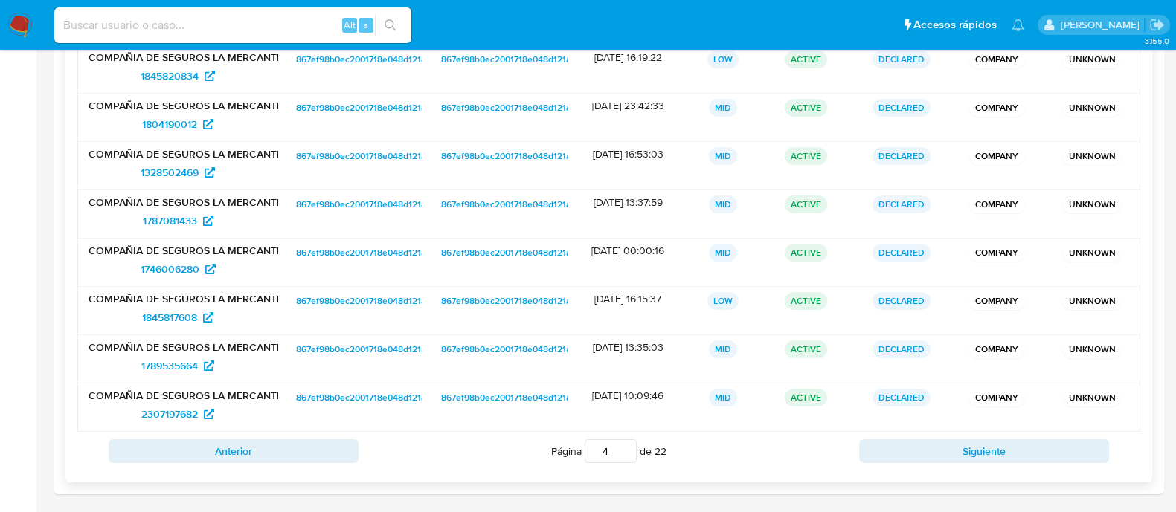
scroll to position [341, 0]
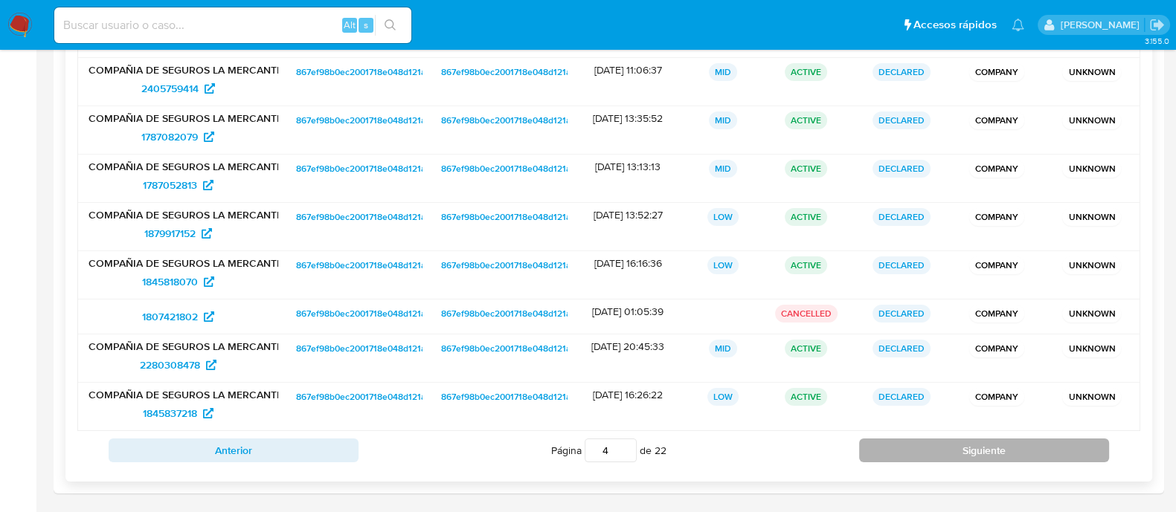
click at [863, 439] on button "Siguiente" at bounding box center [984, 451] width 250 height 24
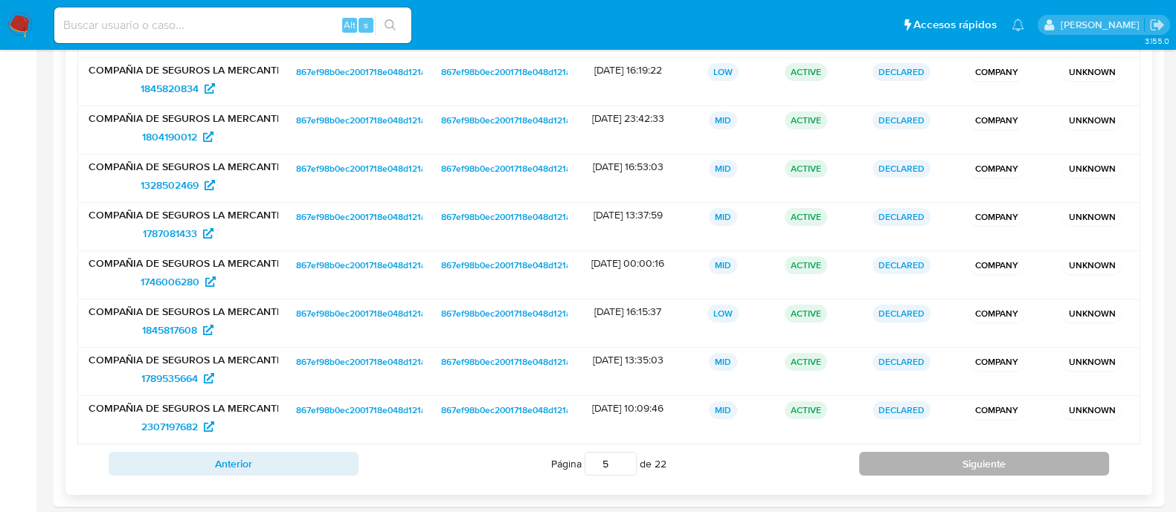
click at [863, 437] on div "DECLARED" at bounding box center [901, 420] width 95 height 48
click at [889, 454] on button "Siguiente" at bounding box center [984, 464] width 250 height 24
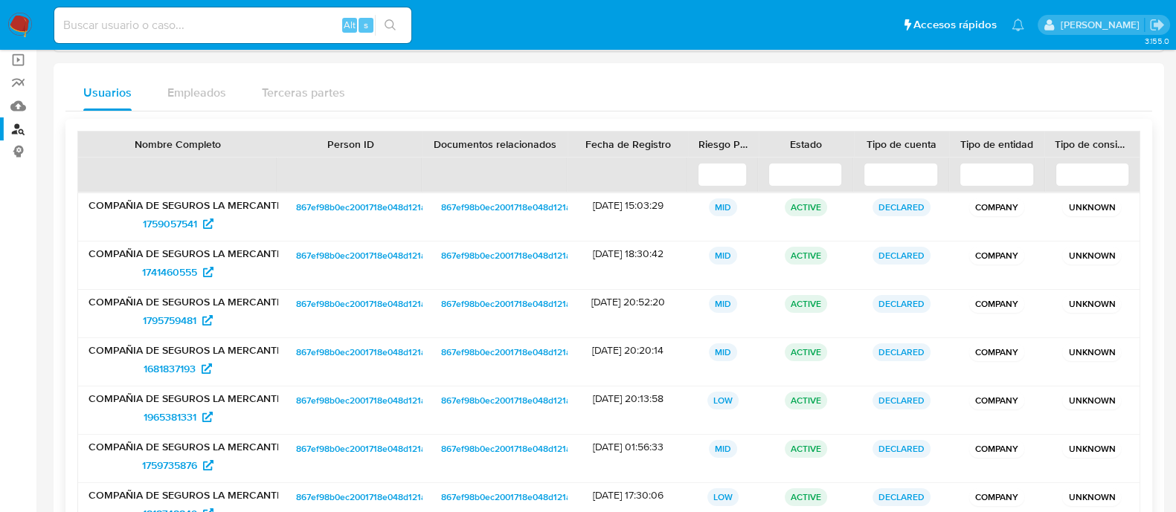
scroll to position [353, 0]
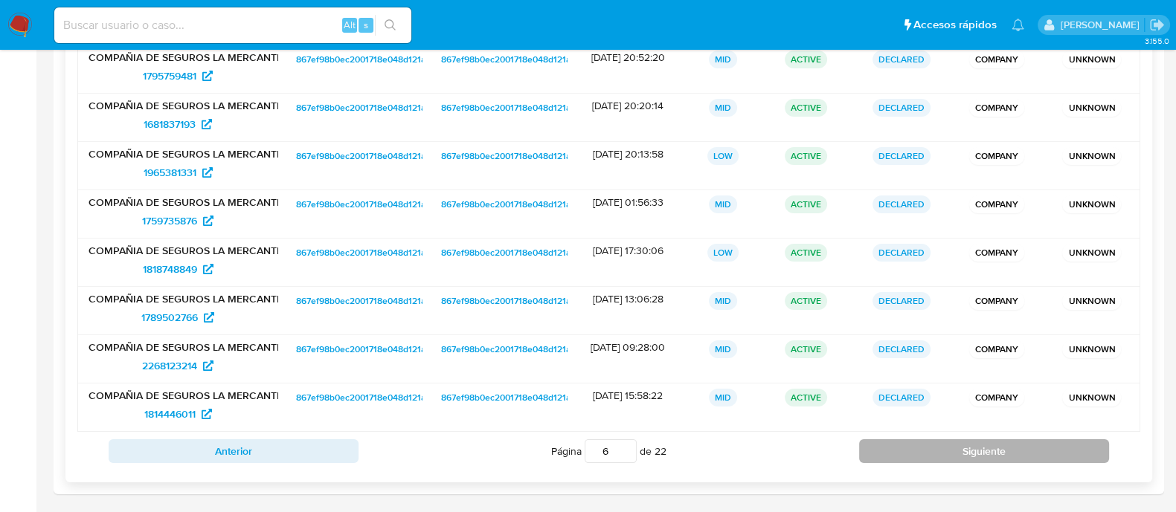
click at [948, 448] on button "Siguiente" at bounding box center [984, 452] width 250 height 24
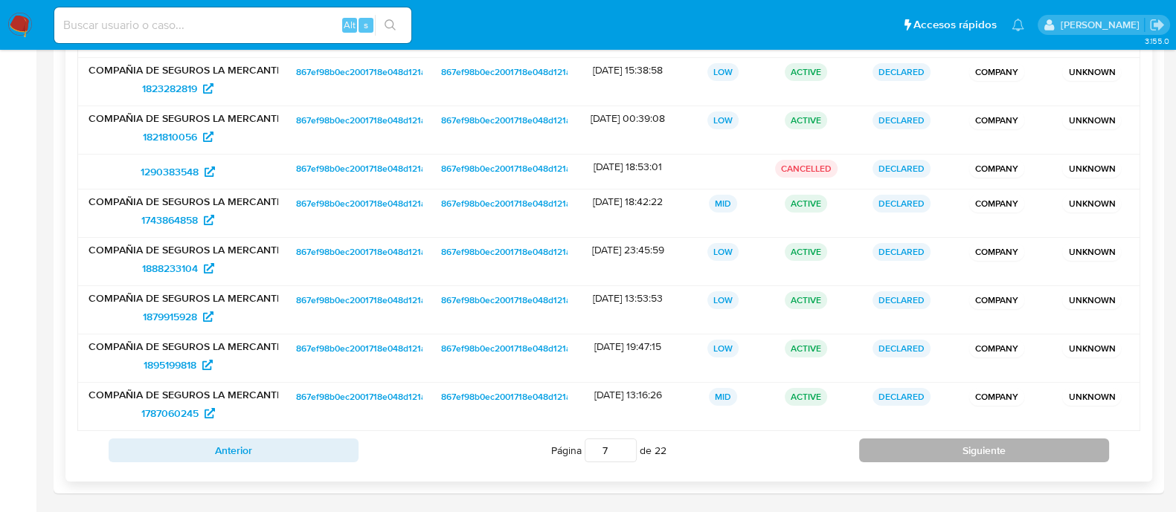
click at [948, 448] on button "Siguiente" at bounding box center [984, 451] width 250 height 24
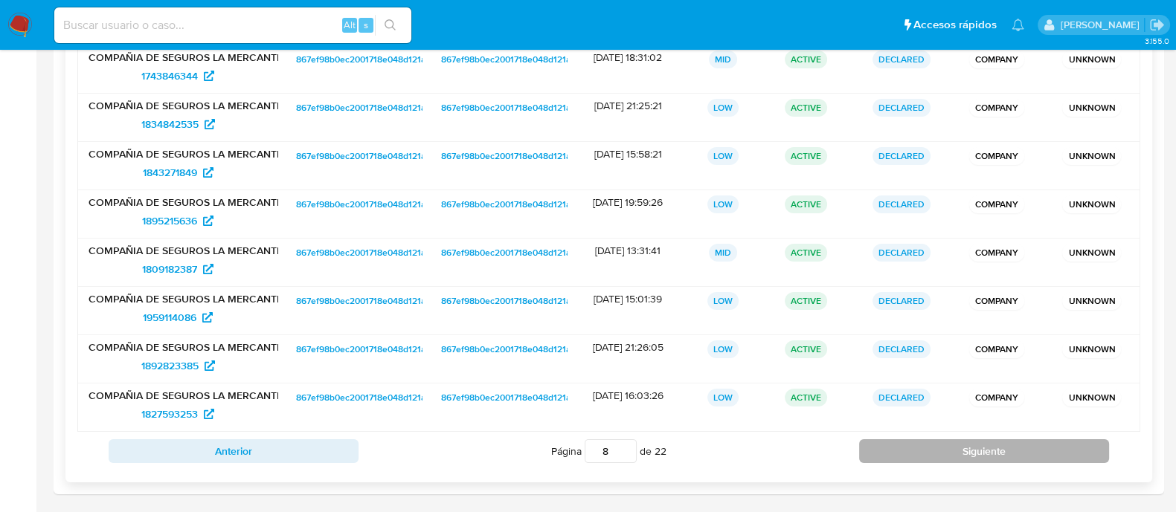
click at [948, 448] on button "Siguiente" at bounding box center [984, 452] width 250 height 24
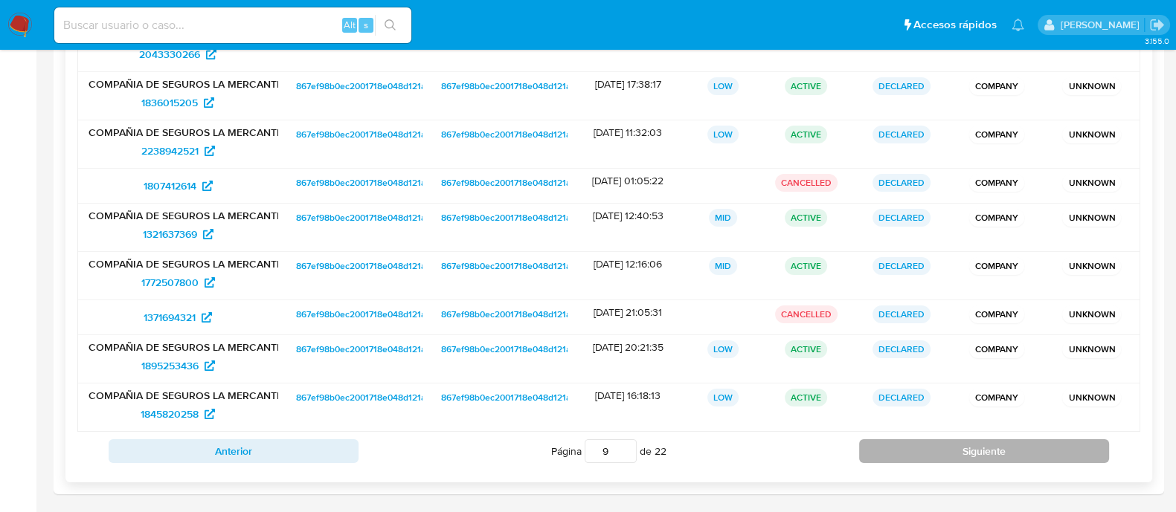
click at [948, 448] on button "Siguiente" at bounding box center [984, 452] width 250 height 24
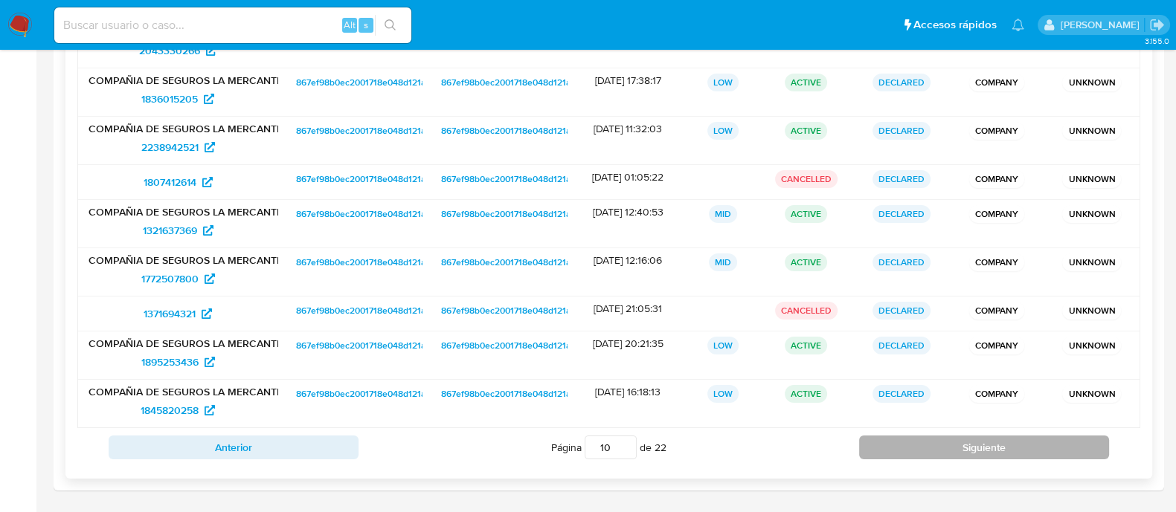
click at [948, 448] on button "Siguiente" at bounding box center [984, 448] width 250 height 24
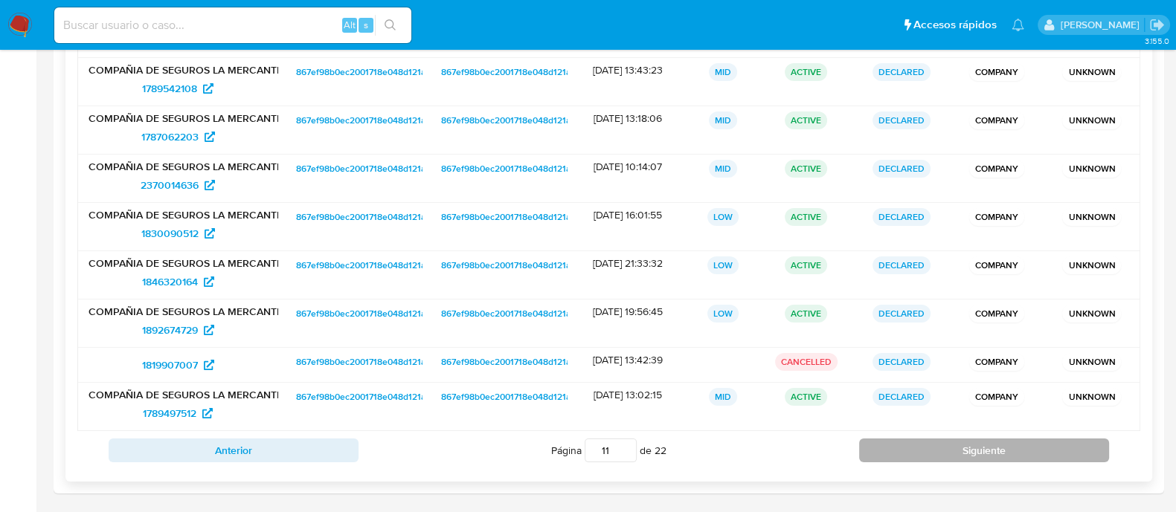
click at [948, 448] on button "Siguiente" at bounding box center [984, 451] width 250 height 24
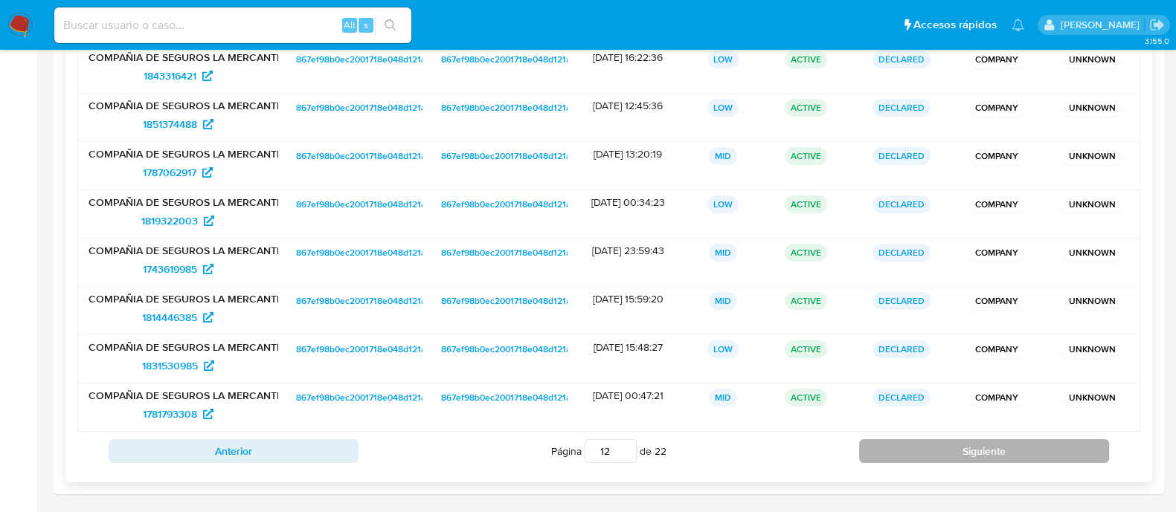
click at [948, 448] on button "Siguiente" at bounding box center [984, 452] width 250 height 24
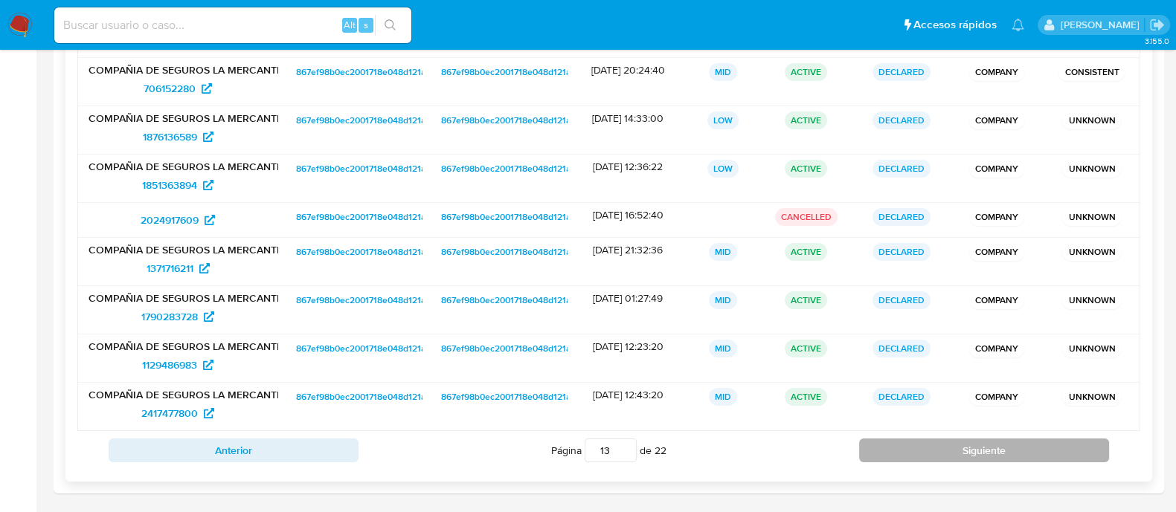
click at [948, 448] on button "Siguiente" at bounding box center [984, 451] width 250 height 24
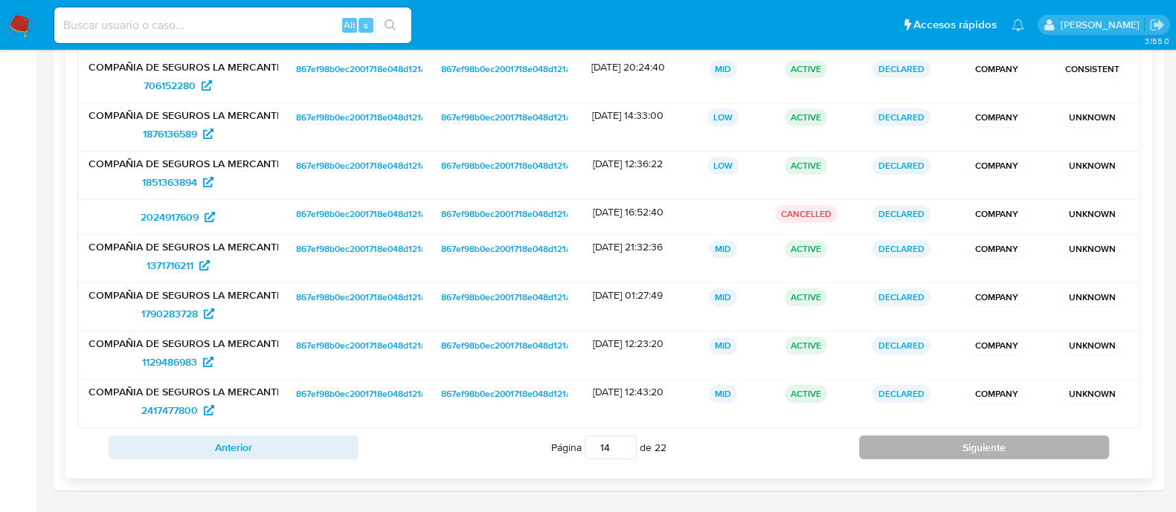
click at [948, 448] on button "Siguiente" at bounding box center [984, 448] width 250 height 24
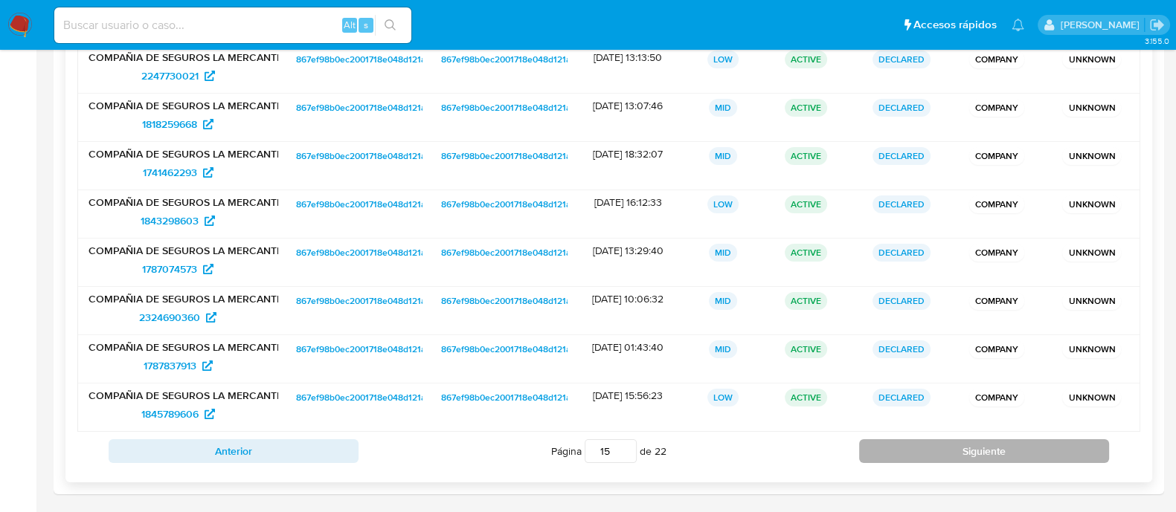
click at [948, 448] on button "Siguiente" at bounding box center [984, 452] width 250 height 24
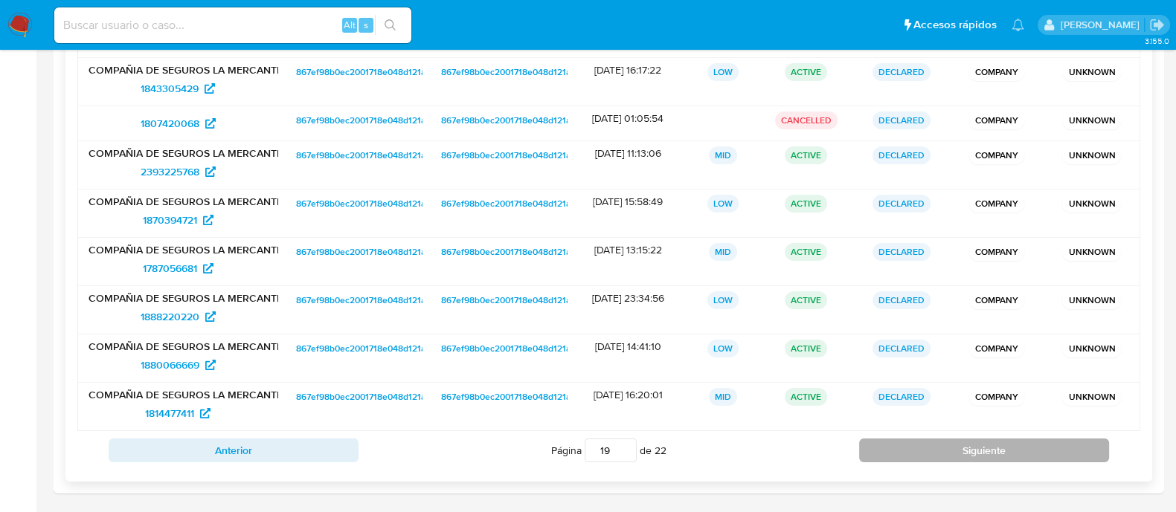
click at [948, 448] on button "Siguiente" at bounding box center [984, 451] width 250 height 24
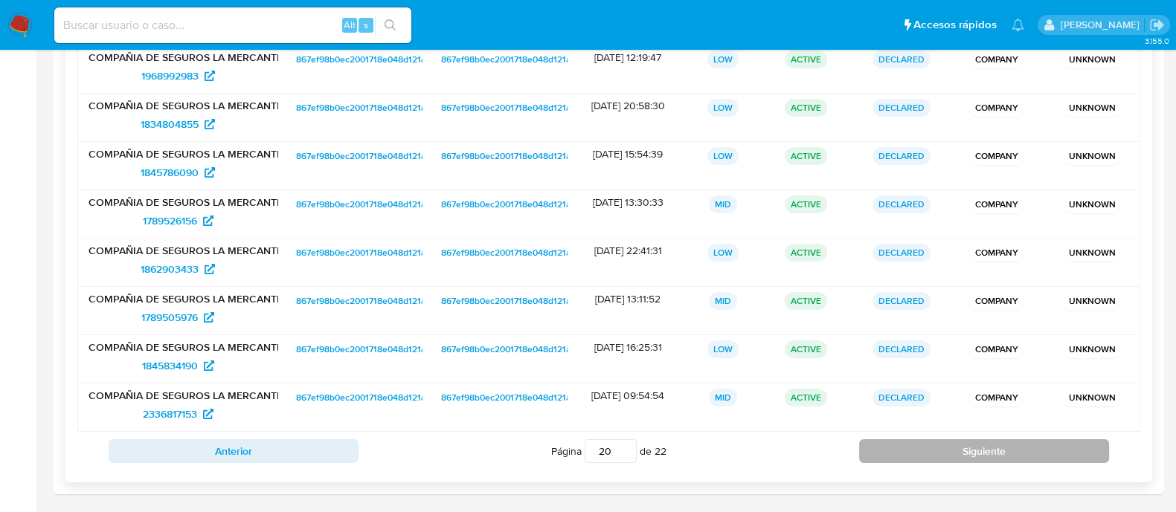
click at [948, 448] on button "Siguiente" at bounding box center [984, 452] width 250 height 24
type input "22"
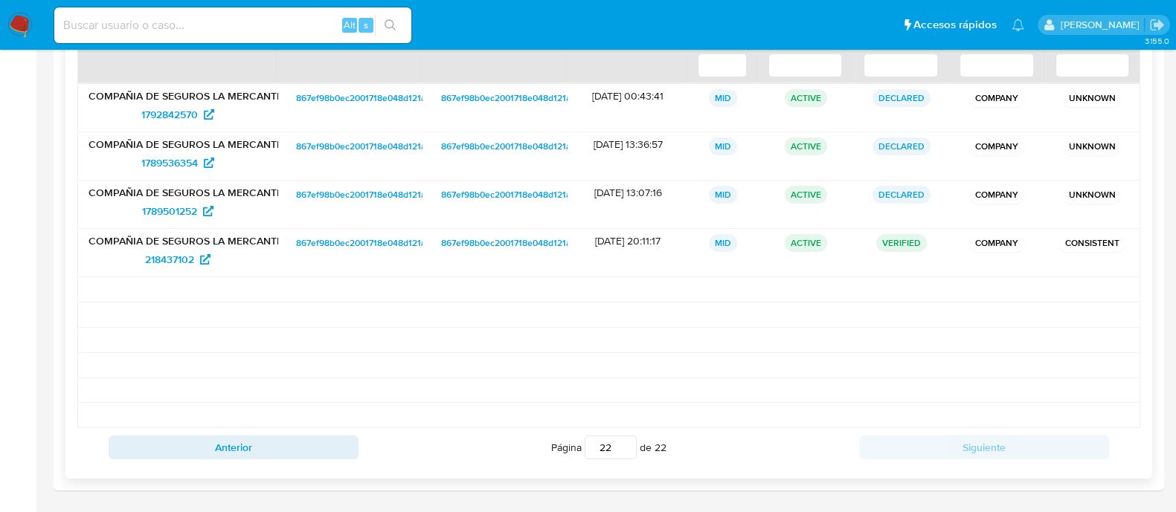
scroll to position [216, 0]
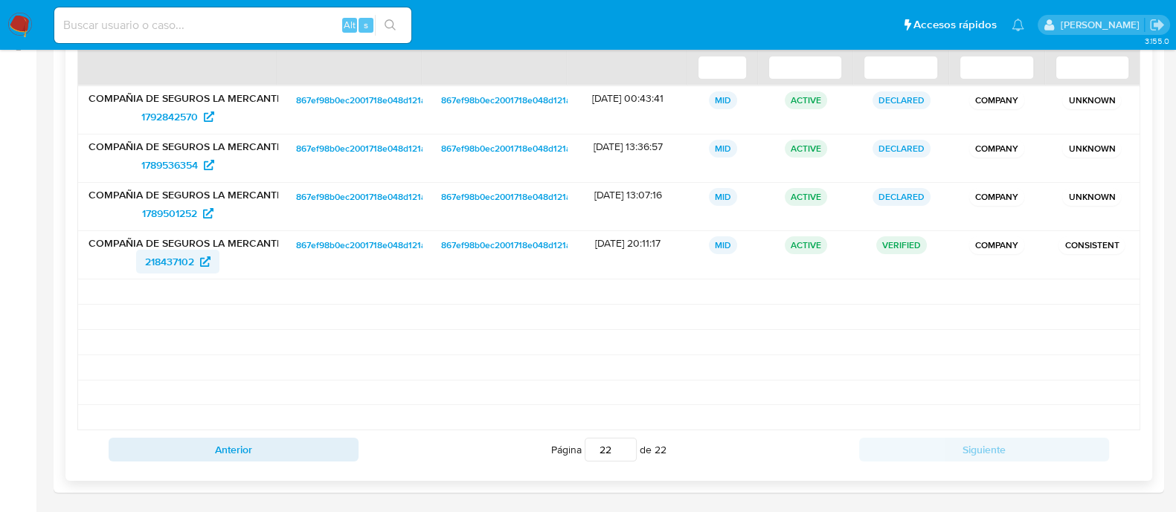
click at [166, 263] on span "218437102" at bounding box center [169, 262] width 49 height 24
click at [236, 35] on div "Alt s" at bounding box center [232, 25] width 357 height 36
click at [241, 30] on input at bounding box center [232, 25] width 357 height 19
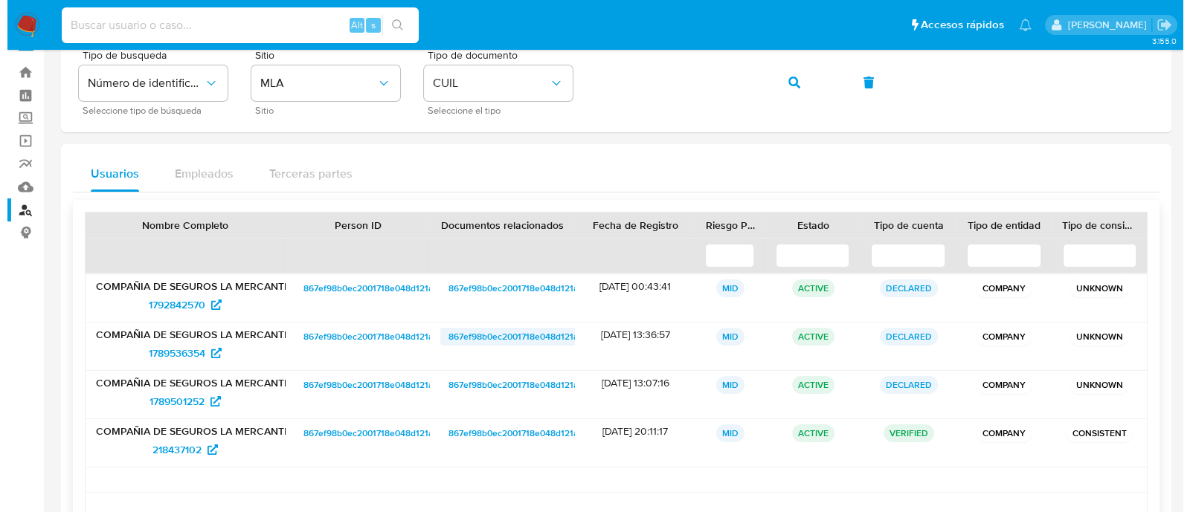
scroll to position [0, 0]
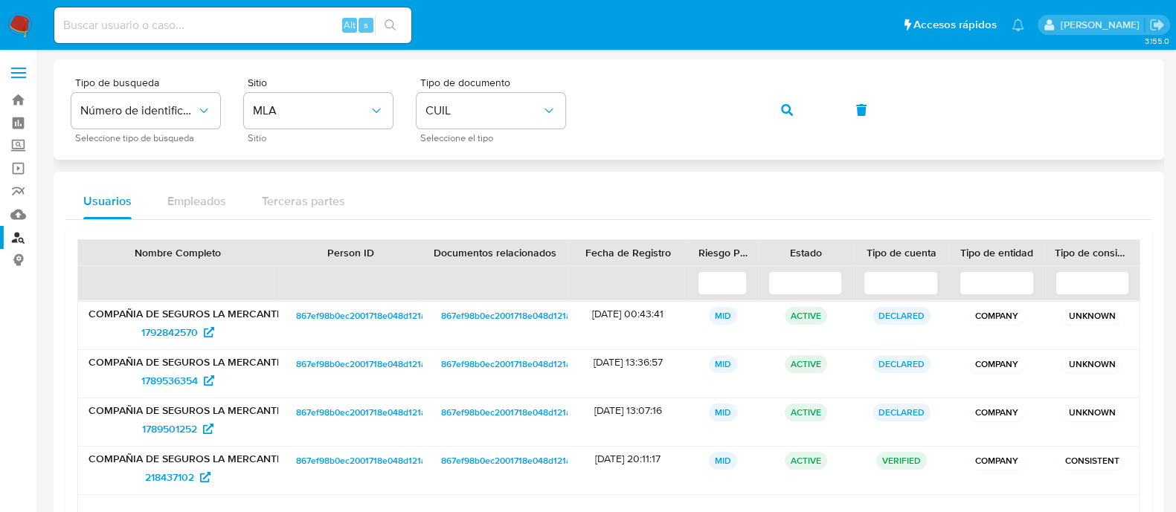
click at [779, 109] on button "button" at bounding box center [787, 110] width 51 height 36
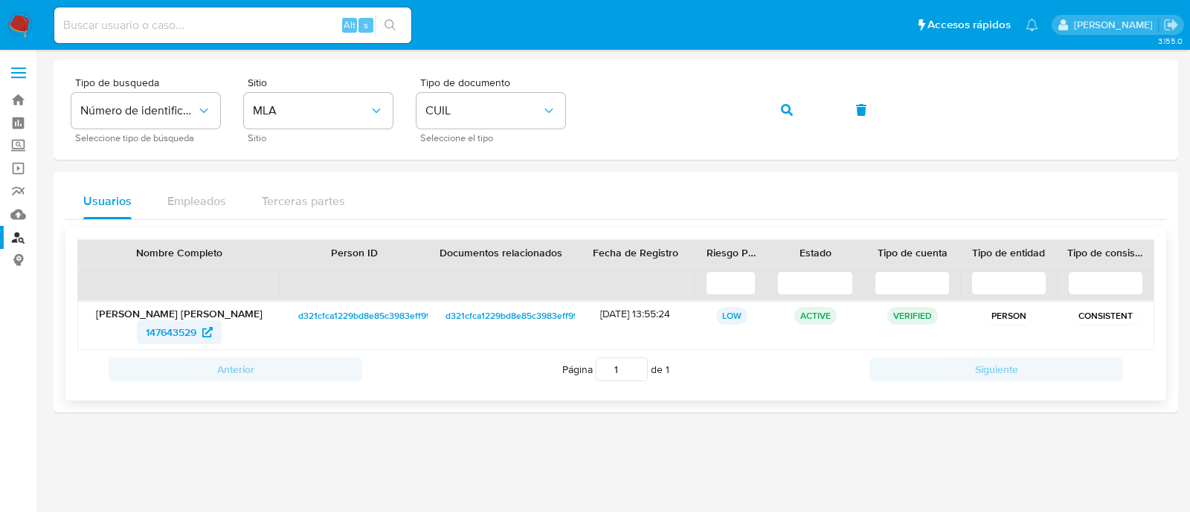
click at [168, 337] on span "147643529" at bounding box center [171, 333] width 51 height 24
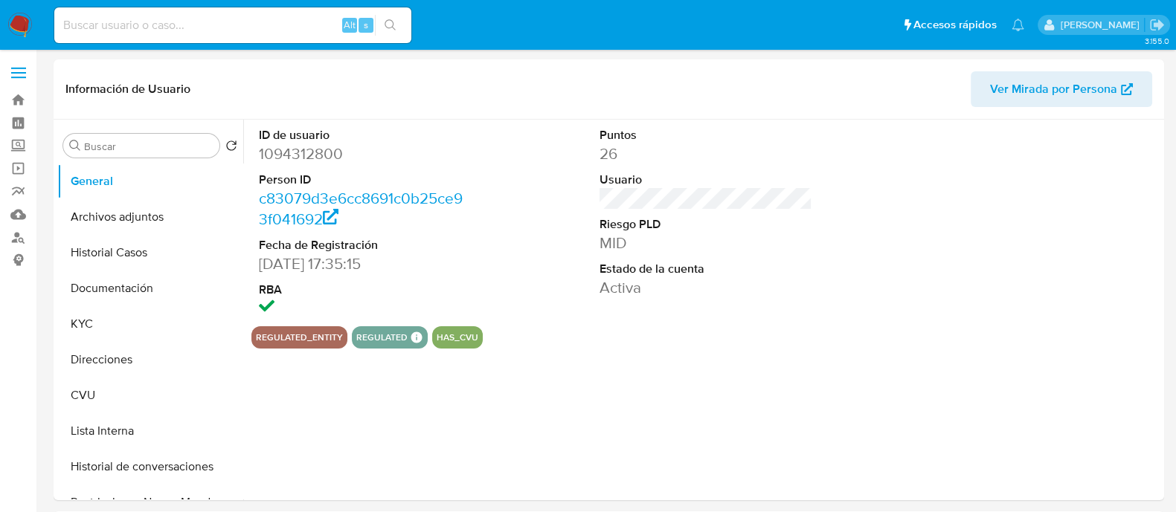
select select "10"
click at [103, 290] on button "Documentación" at bounding box center [144, 289] width 174 height 36
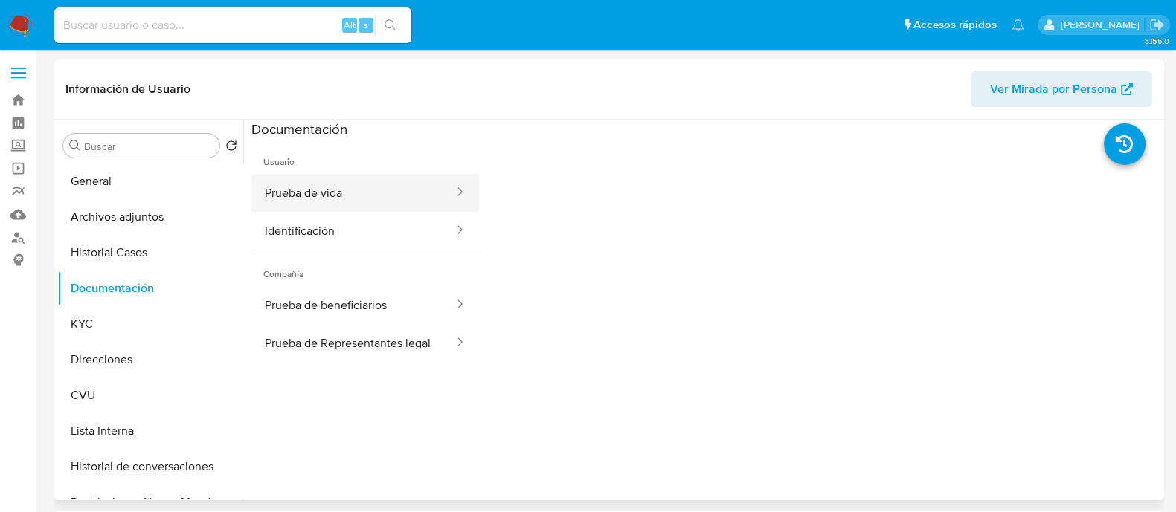
click at [362, 188] on button "Prueba de vida" at bounding box center [353, 193] width 204 height 38
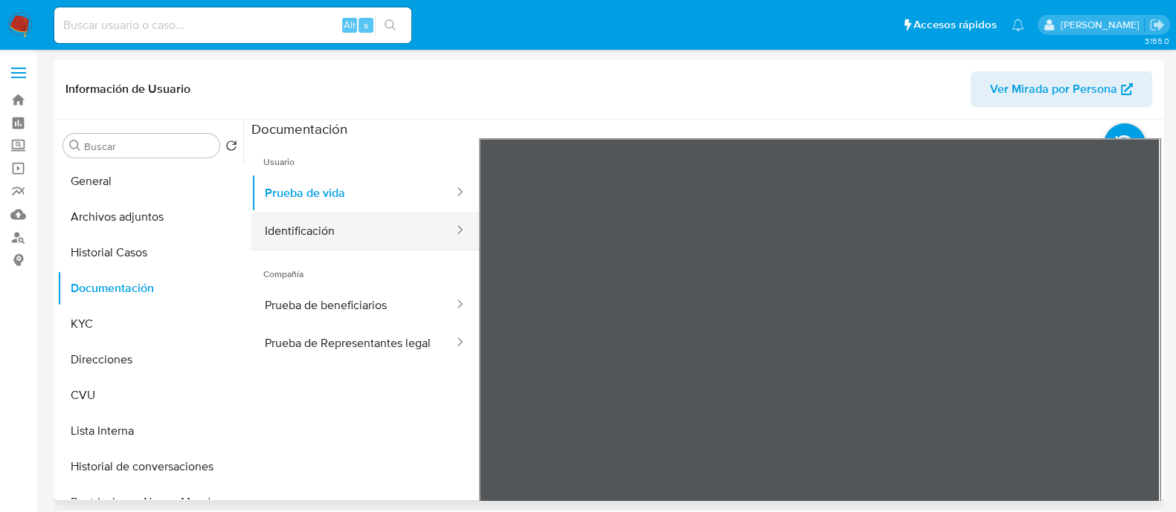
click at [385, 224] on button "Identificación" at bounding box center [353, 231] width 204 height 38
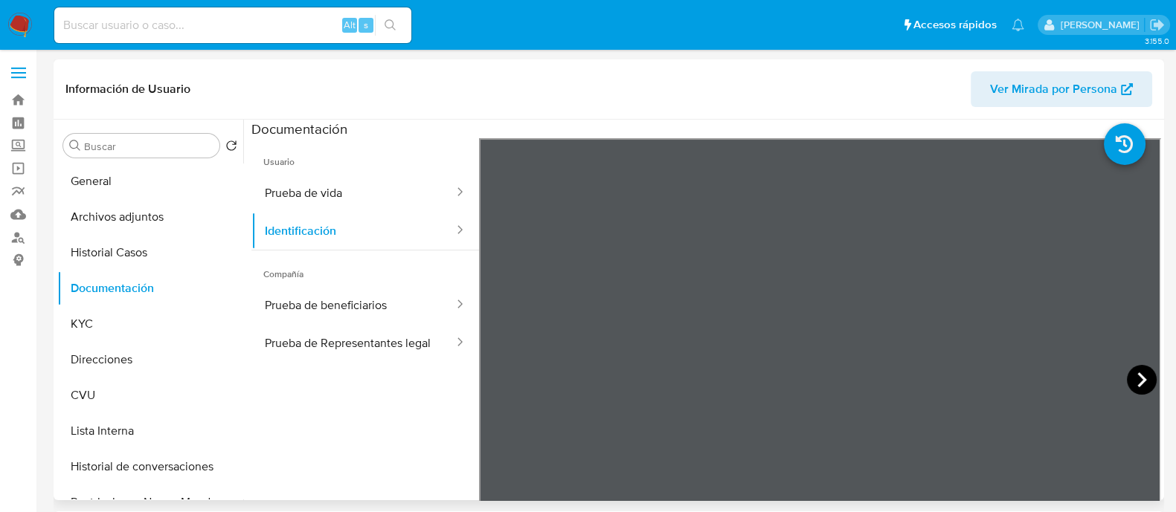
click at [1127, 377] on icon at bounding box center [1142, 380] width 30 height 30
click at [340, 301] on button "Prueba de beneficiarios" at bounding box center [353, 305] width 204 height 38
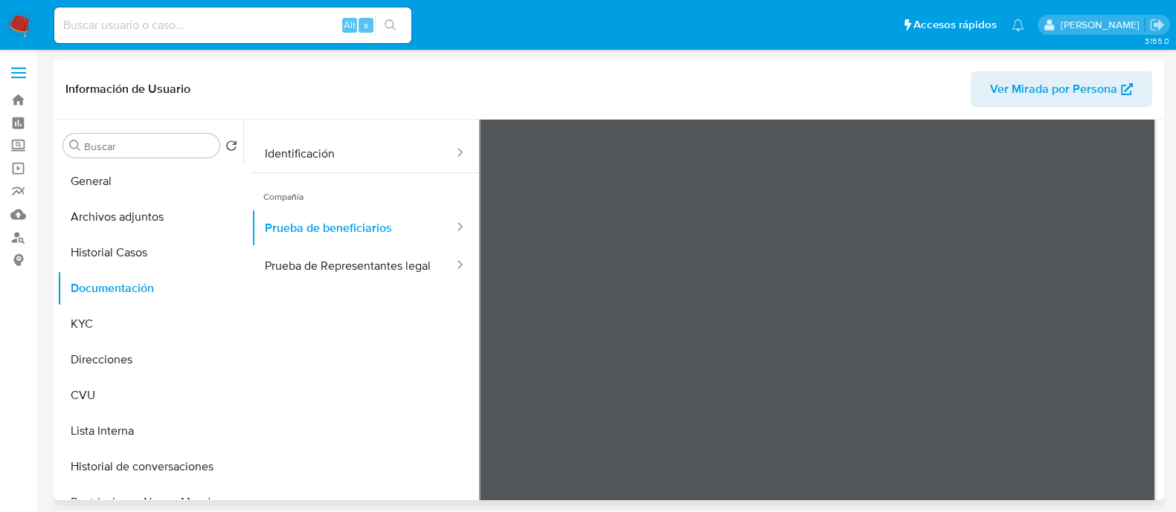
scroll to position [130, 0]
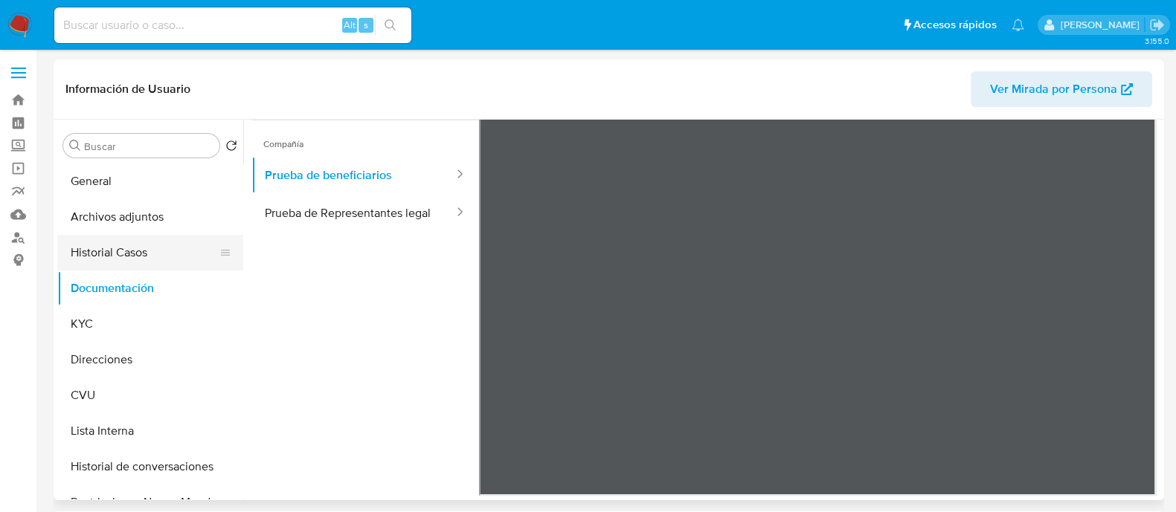
click at [138, 243] on button "Historial Casos" at bounding box center [144, 253] width 174 height 36
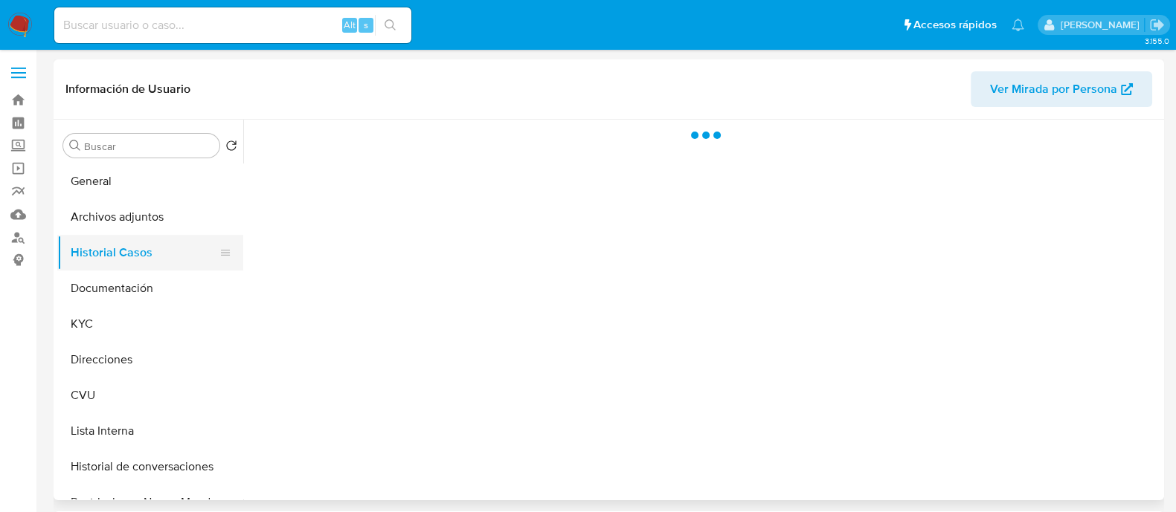
scroll to position [0, 0]
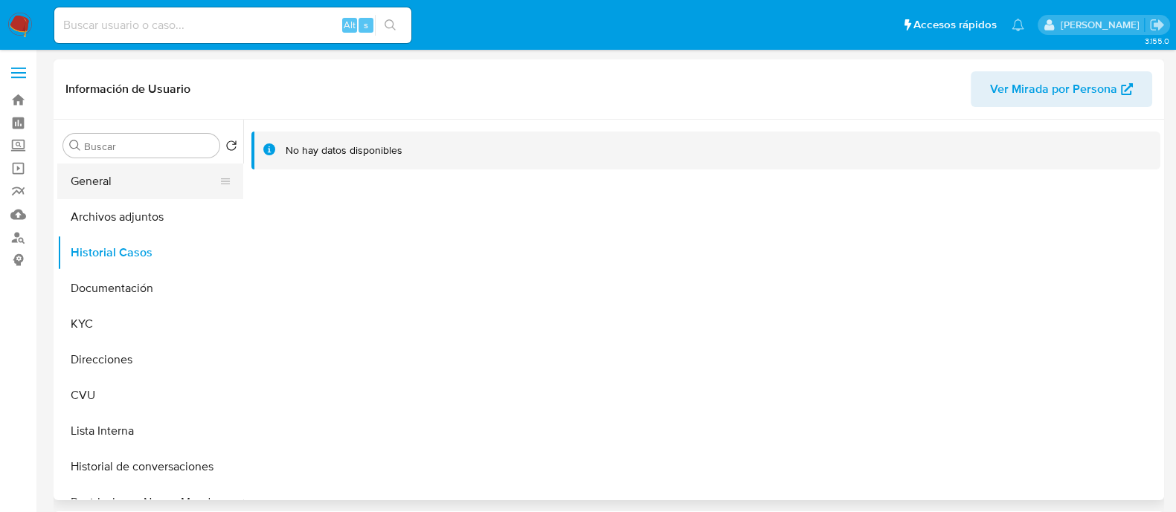
click at [109, 174] on button "General" at bounding box center [144, 182] width 174 height 36
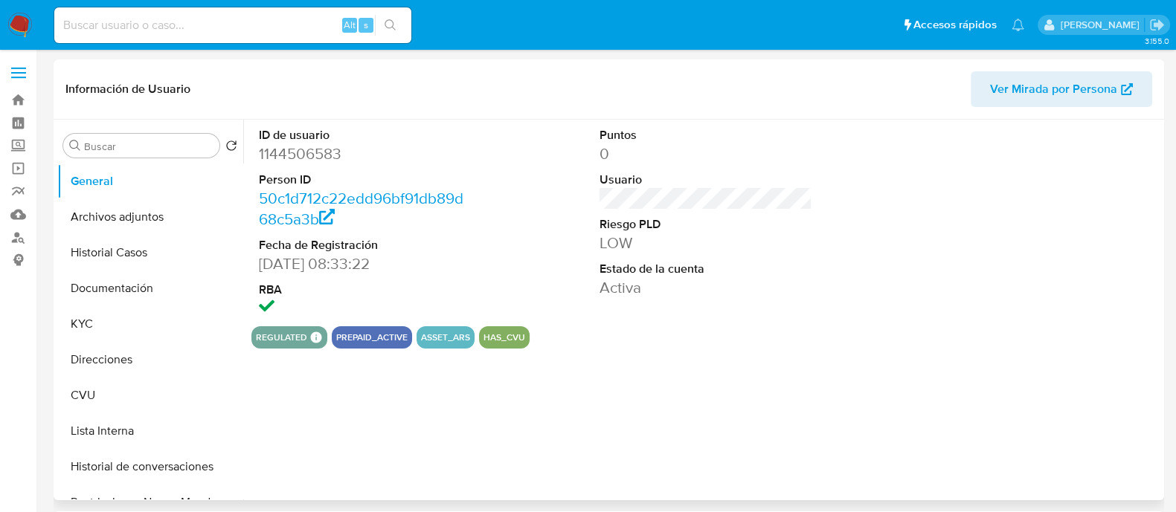
select select "10"
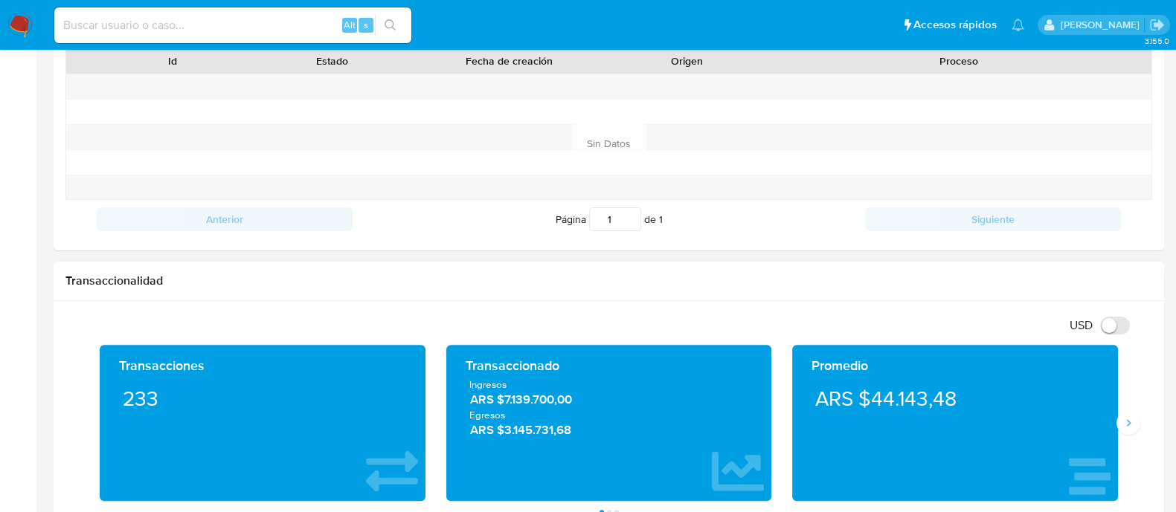
scroll to position [643, 0]
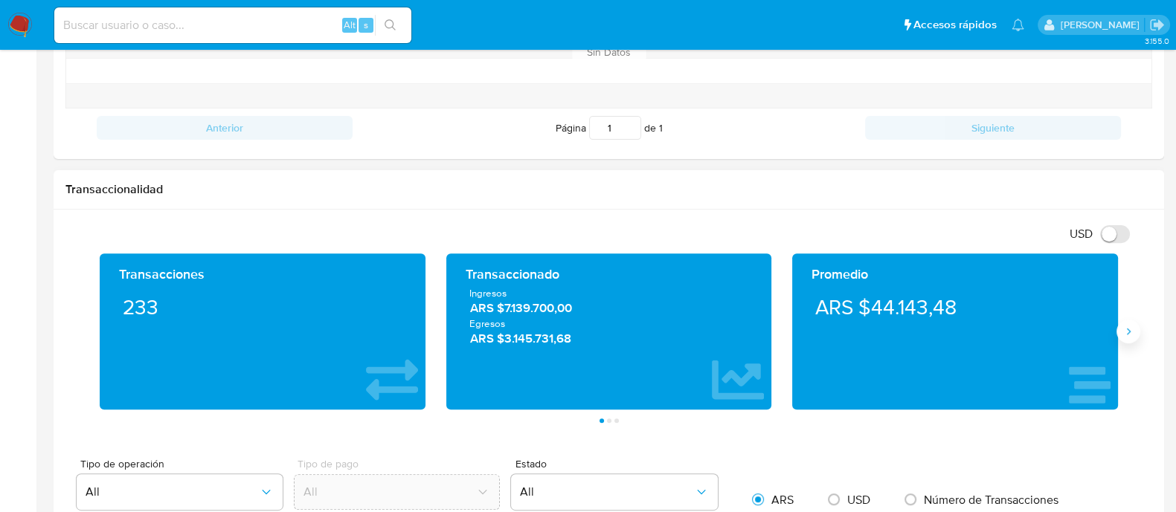
click at [1127, 329] on icon "Siguiente" at bounding box center [1128, 332] width 12 height 12
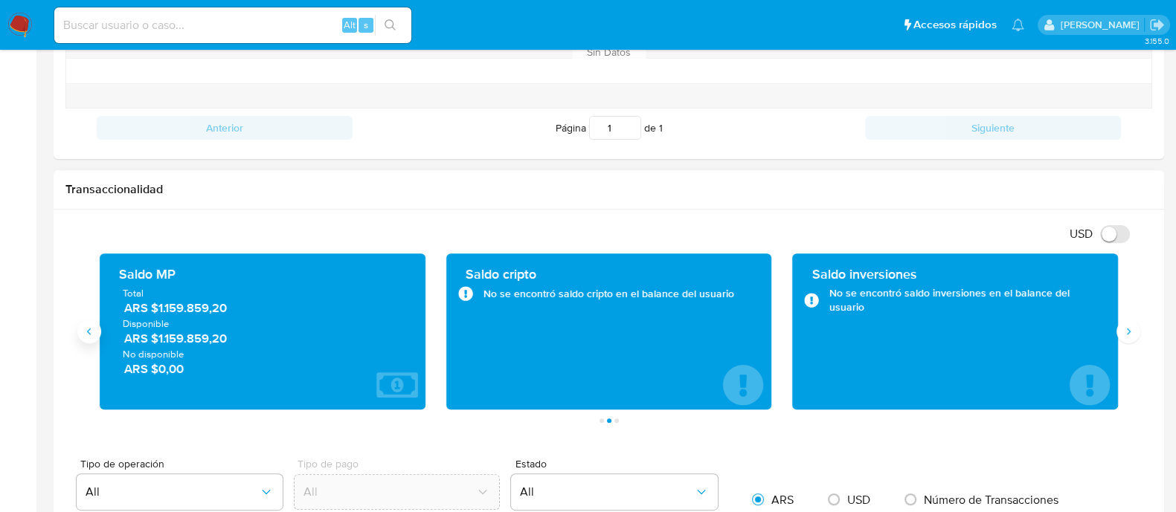
click at [94, 329] on icon "Anterior" at bounding box center [89, 332] width 12 height 12
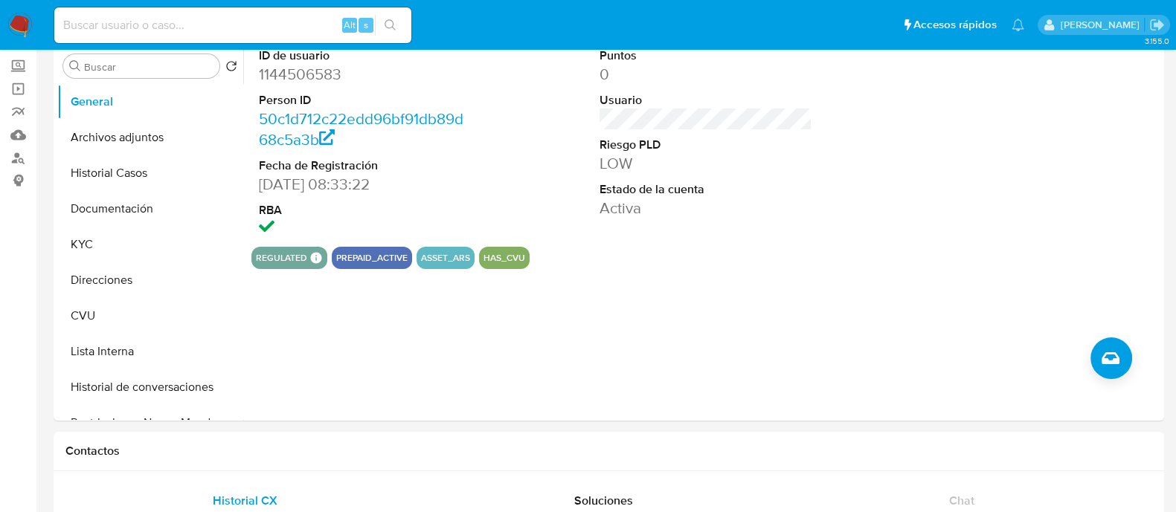
scroll to position [0, 0]
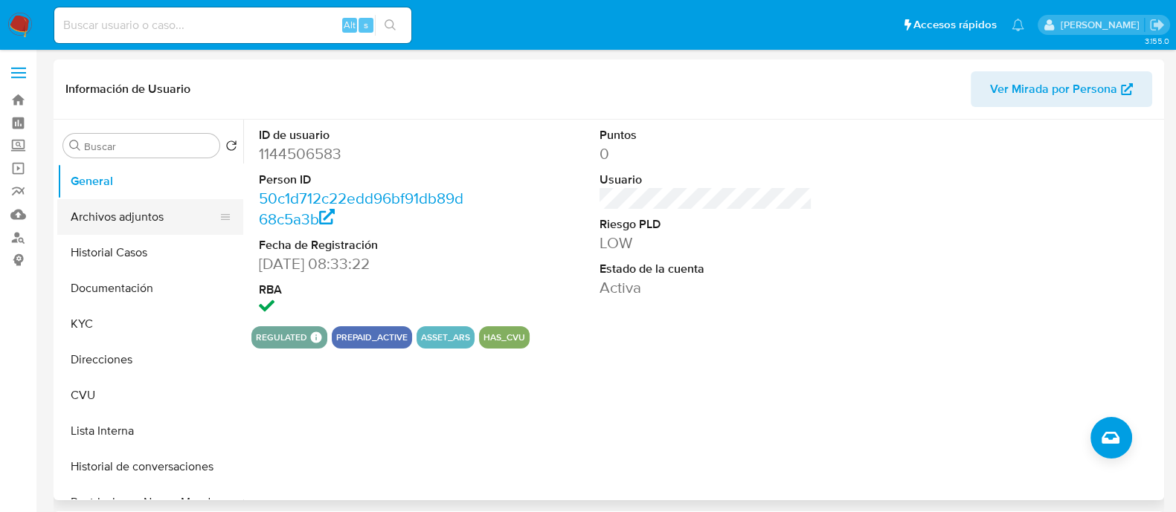
click at [83, 210] on button "Archivos adjuntos" at bounding box center [144, 217] width 174 height 36
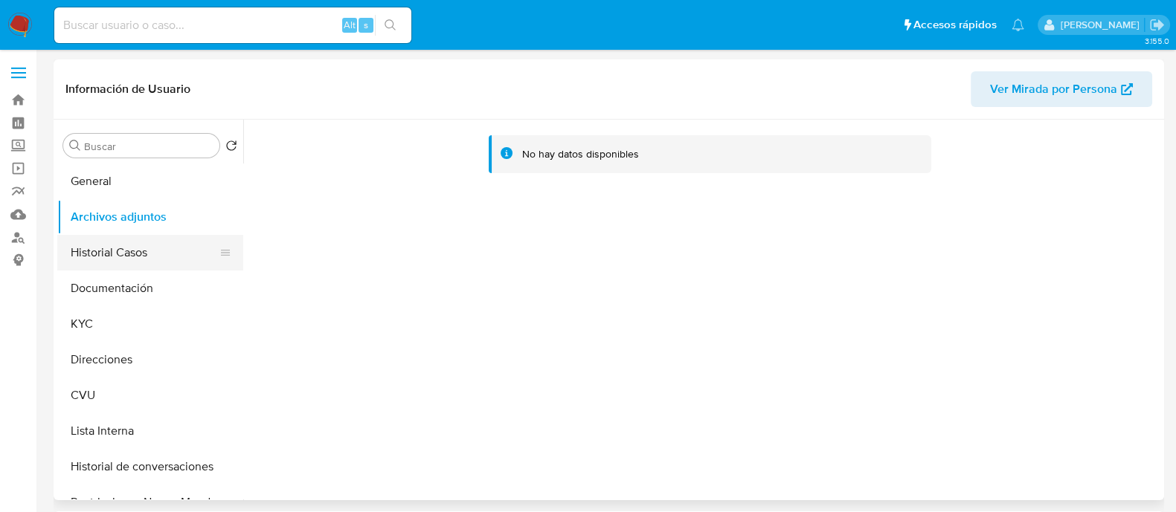
click at [106, 268] on button "Historial Casos" at bounding box center [144, 253] width 174 height 36
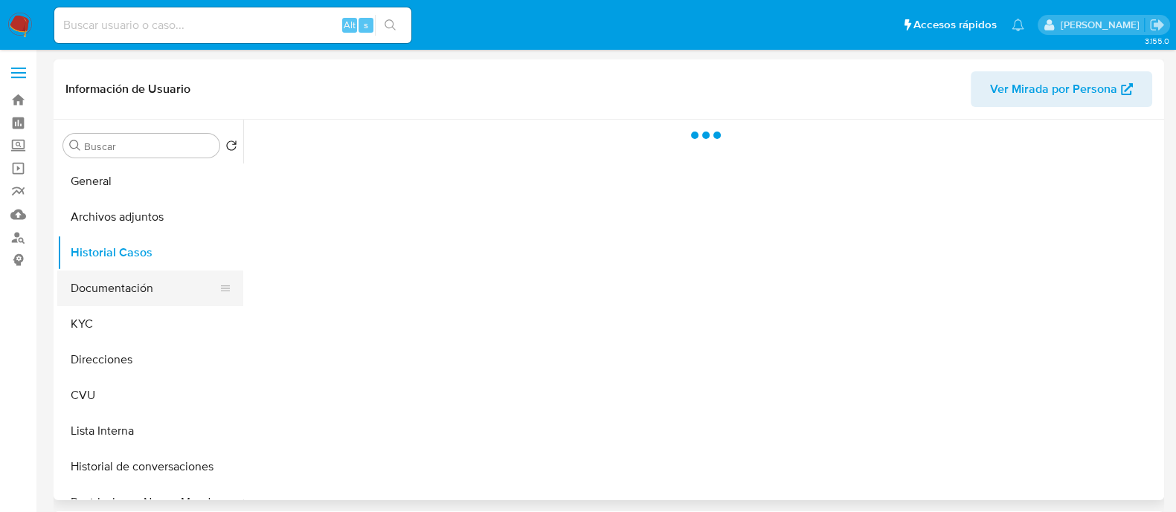
click at [106, 293] on button "Documentación" at bounding box center [144, 289] width 174 height 36
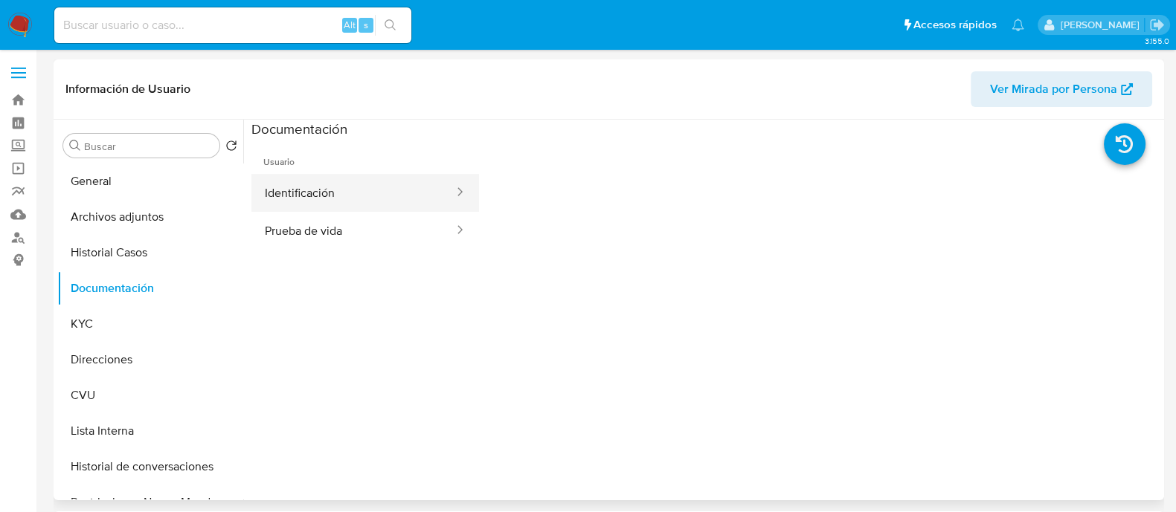
click at [371, 198] on button "Identificación" at bounding box center [353, 193] width 204 height 38
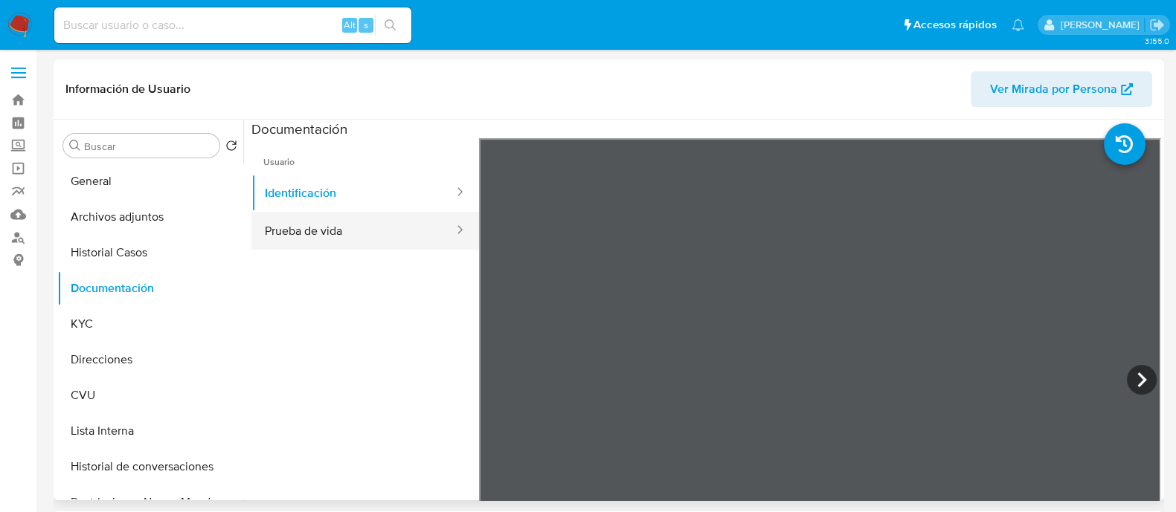
click at [379, 235] on button "Prueba de vida" at bounding box center [353, 231] width 204 height 38
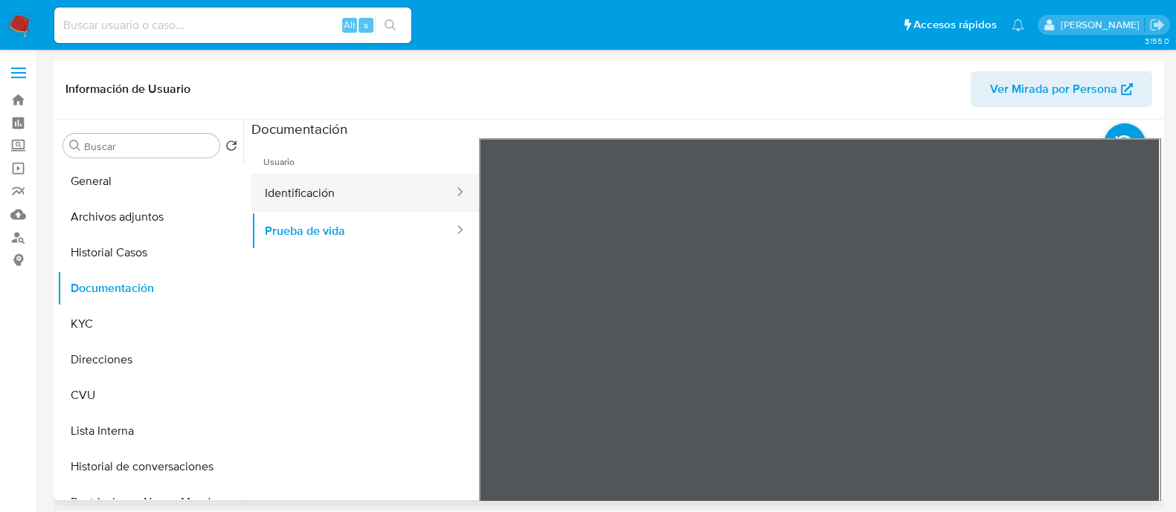
click at [311, 194] on button "Identificación" at bounding box center [353, 193] width 204 height 38
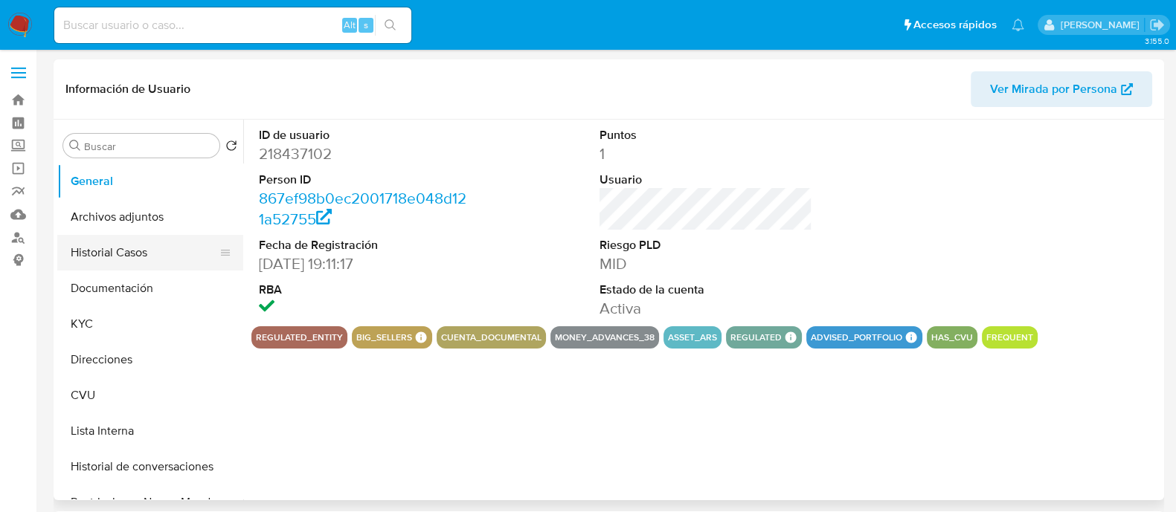
select select "10"
click at [134, 245] on button "Historial Casos" at bounding box center [144, 253] width 174 height 36
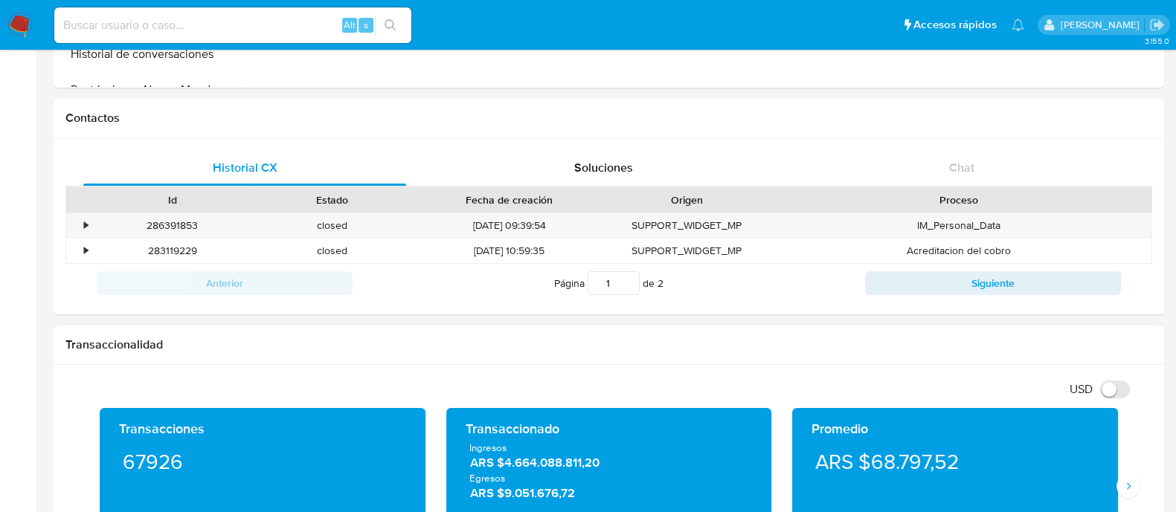
scroll to position [185, 0]
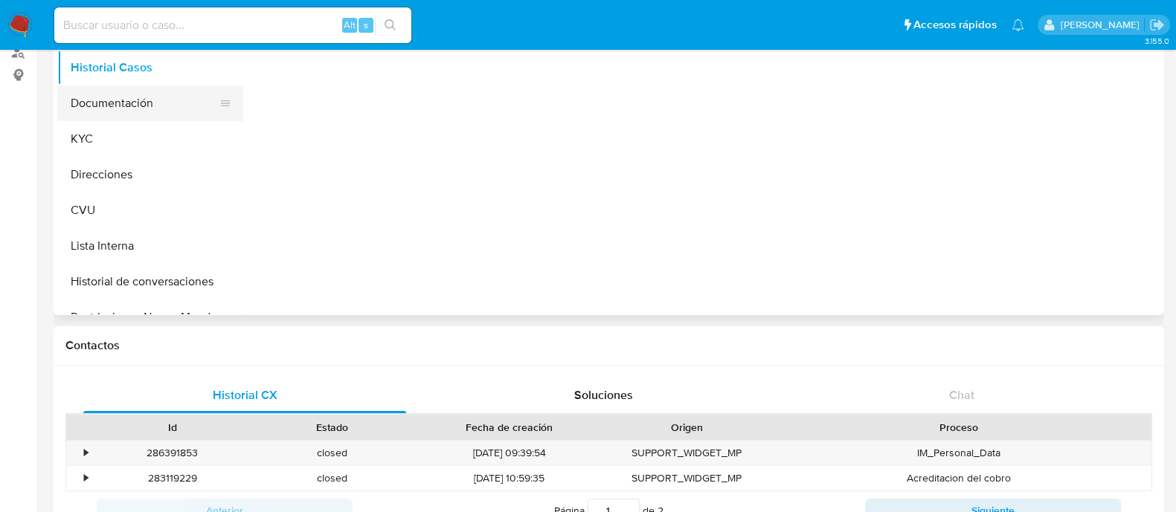
click at [132, 99] on button "Documentación" at bounding box center [144, 104] width 174 height 36
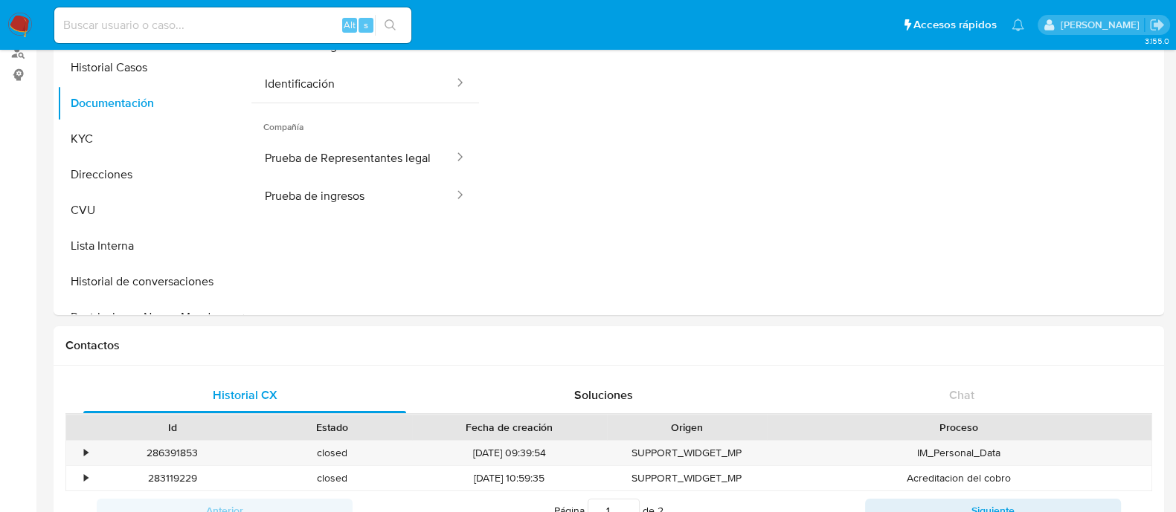
scroll to position [0, 0]
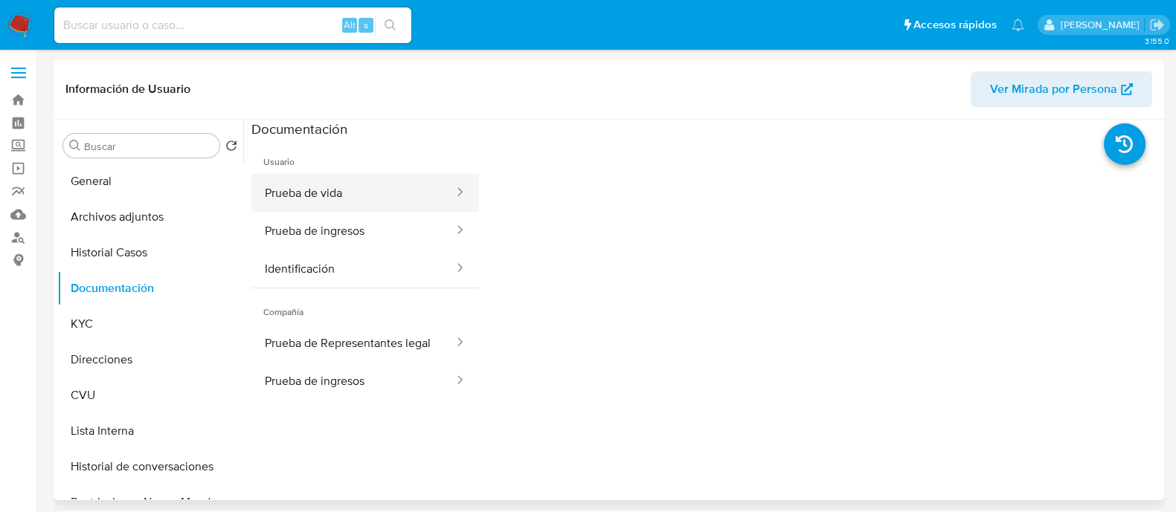
click at [318, 187] on button "Prueba de vida" at bounding box center [353, 193] width 204 height 38
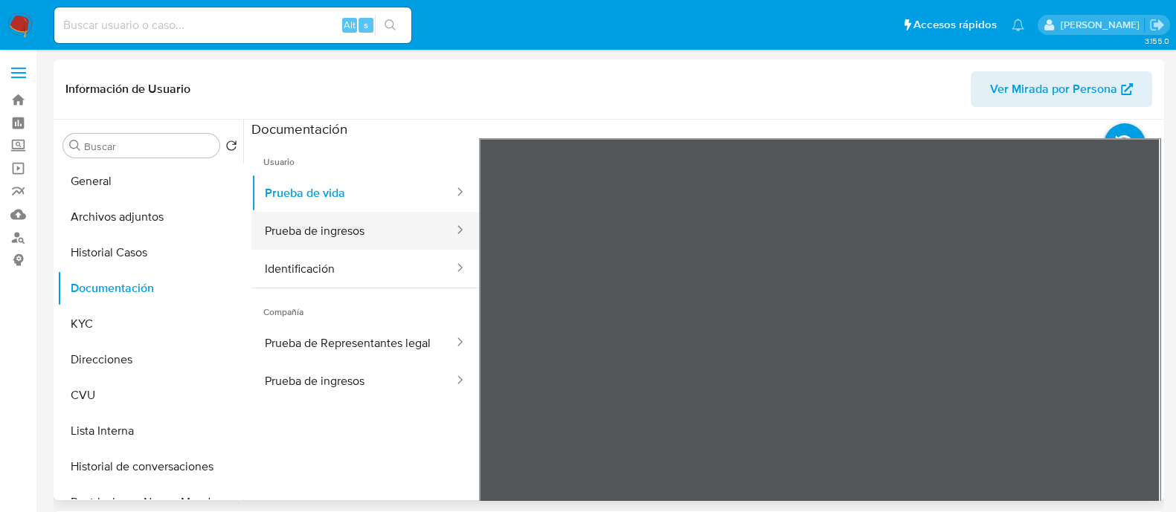
click at [384, 241] on button "Prueba de ingresos" at bounding box center [353, 231] width 204 height 38
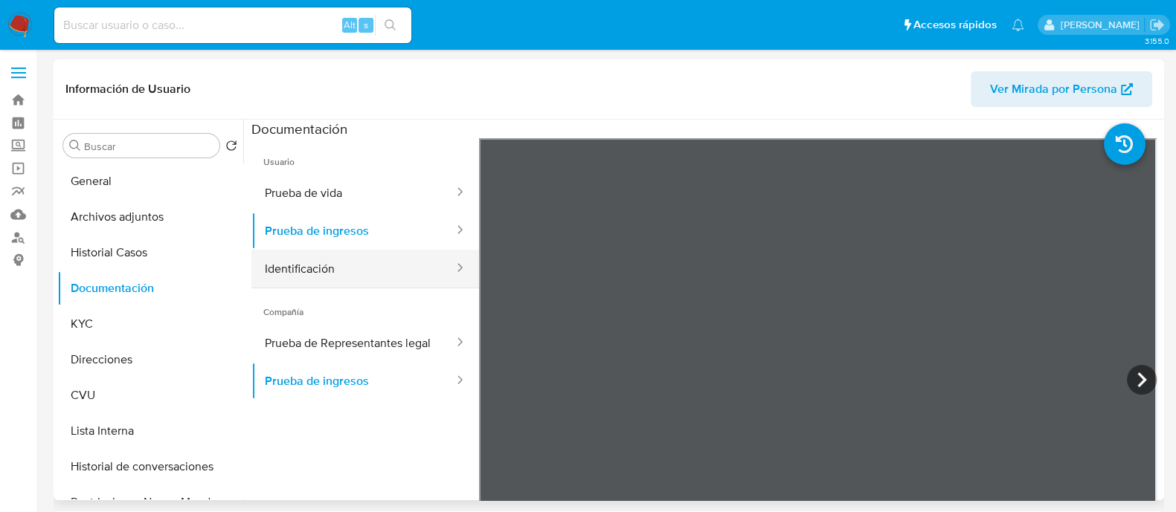
click at [379, 265] on button "Identificación" at bounding box center [353, 269] width 204 height 38
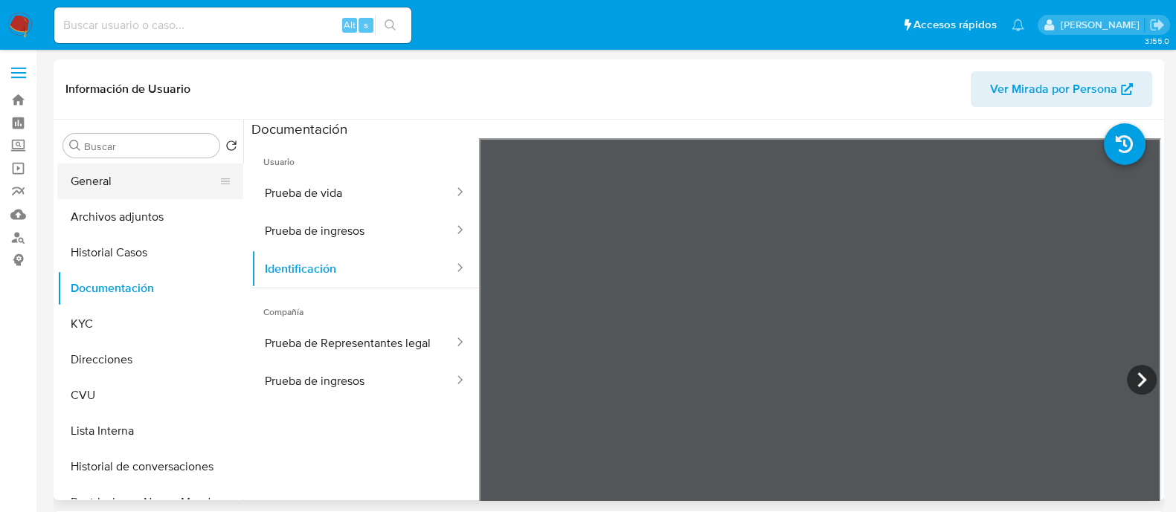
click at [111, 180] on button "General" at bounding box center [144, 182] width 174 height 36
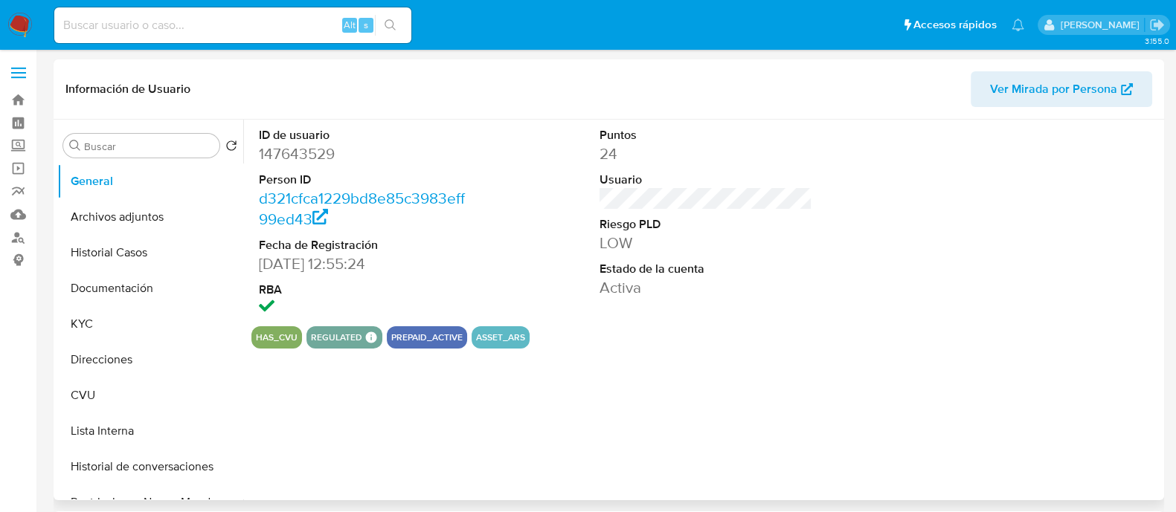
select select "10"
click at [143, 294] on button "Documentación" at bounding box center [144, 289] width 174 height 36
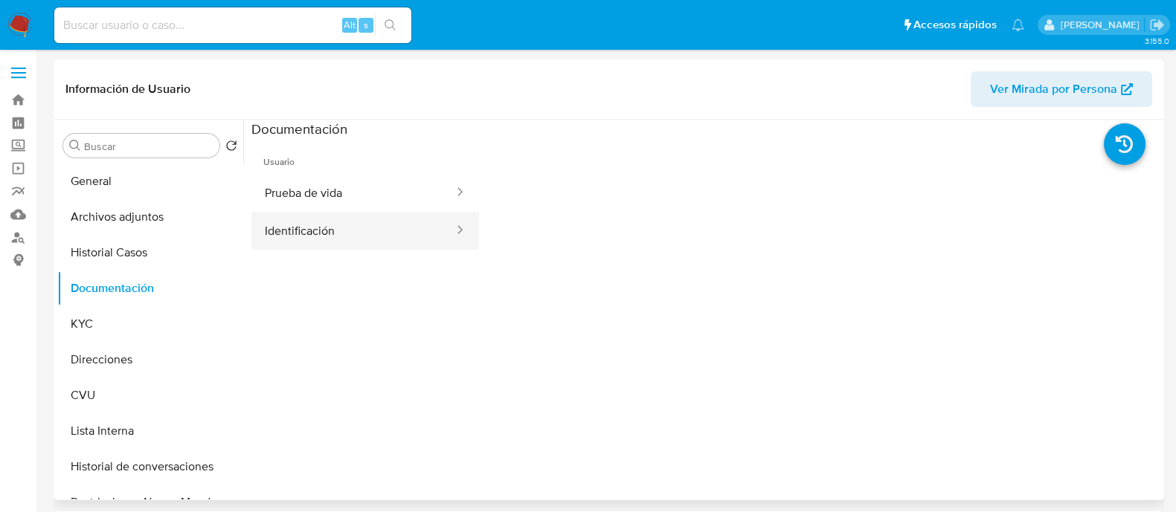
click at [381, 233] on button "Identificación" at bounding box center [353, 231] width 204 height 38
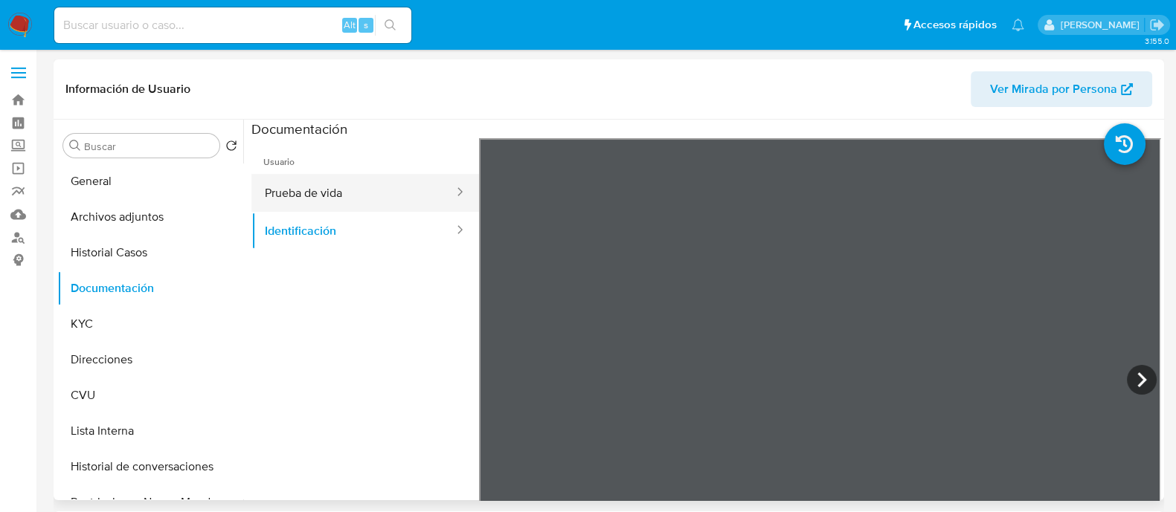
click at [363, 191] on button "Prueba de vida" at bounding box center [353, 193] width 204 height 38
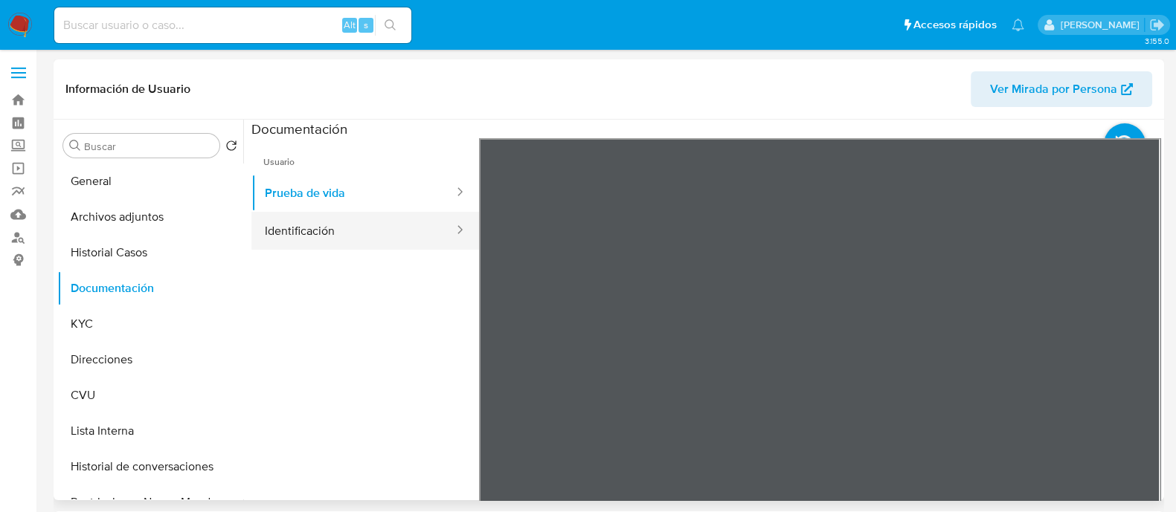
click at [375, 231] on button "Identificación" at bounding box center [353, 231] width 204 height 38
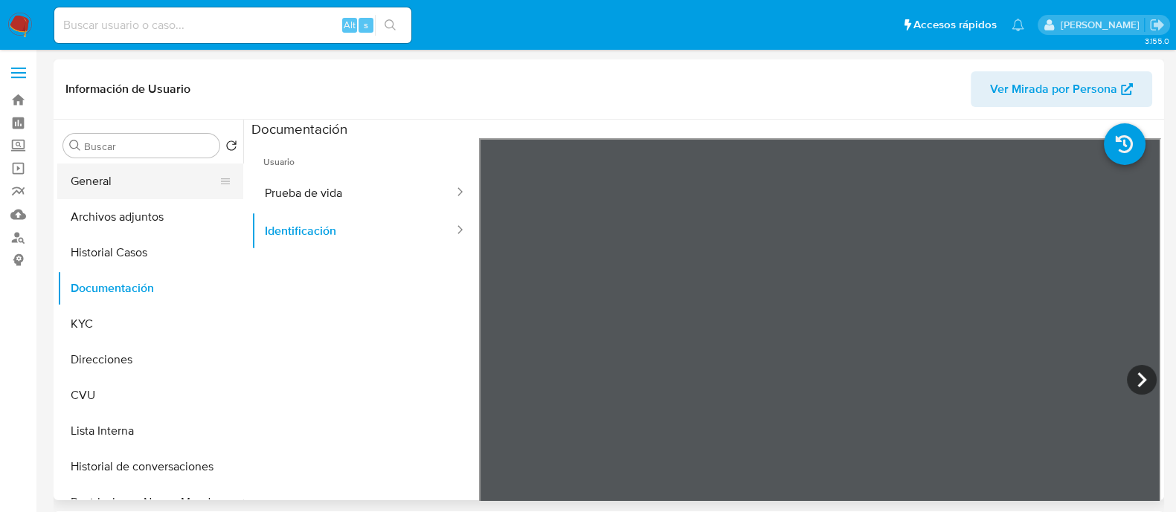
click at [130, 190] on button "General" at bounding box center [144, 182] width 174 height 36
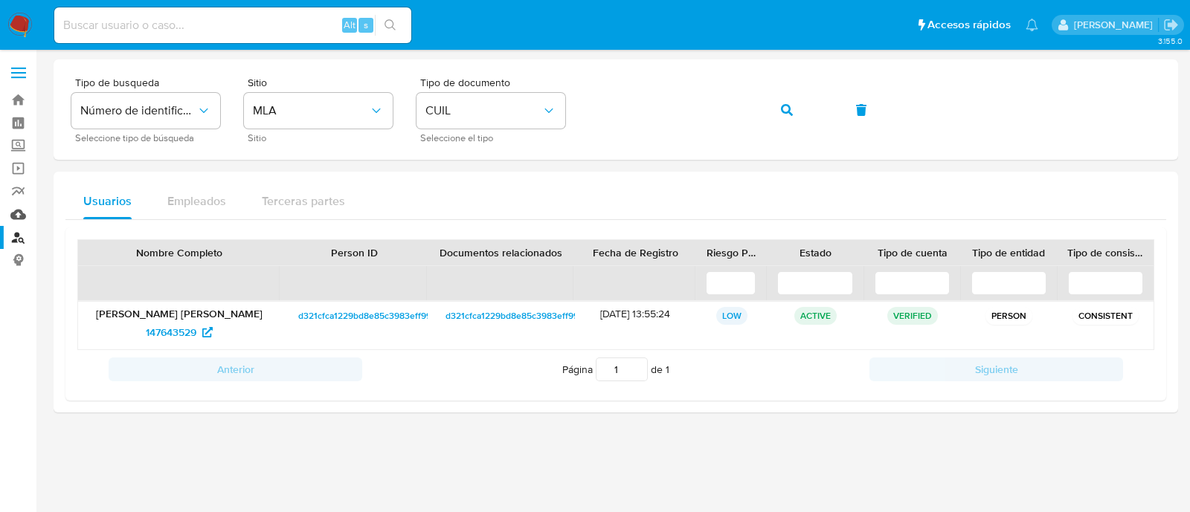
click at [15, 211] on link "Mulan" at bounding box center [88, 214] width 177 height 23
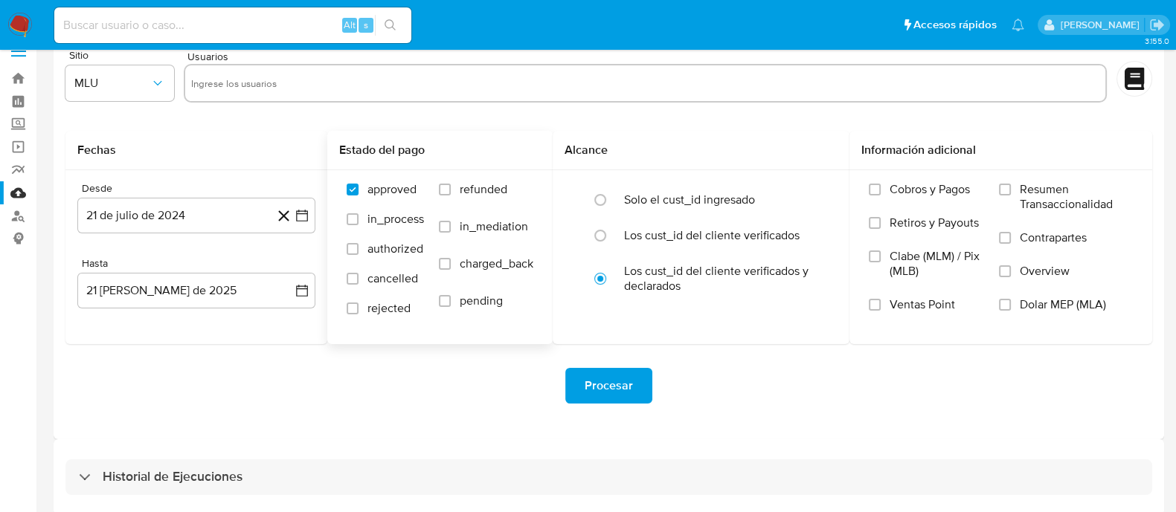
scroll to position [33, 0]
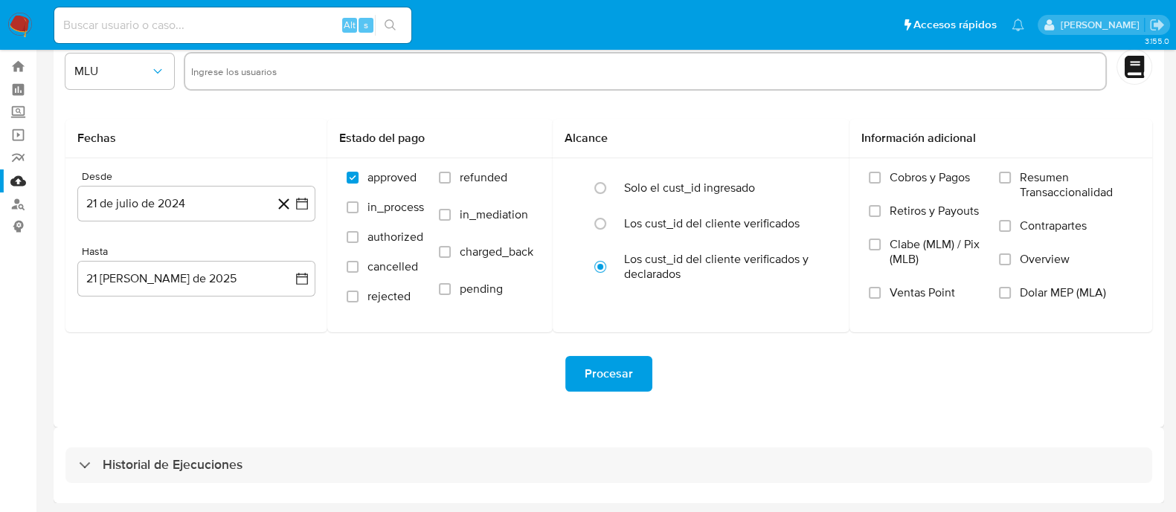
drag, startPoint x: 193, startPoint y: 469, endPoint x: 289, endPoint y: 373, distance: 134.6
click at [192, 469] on h3 "Historial de Ejecuciones" at bounding box center [173, 466] width 140 height 18
select select "10"
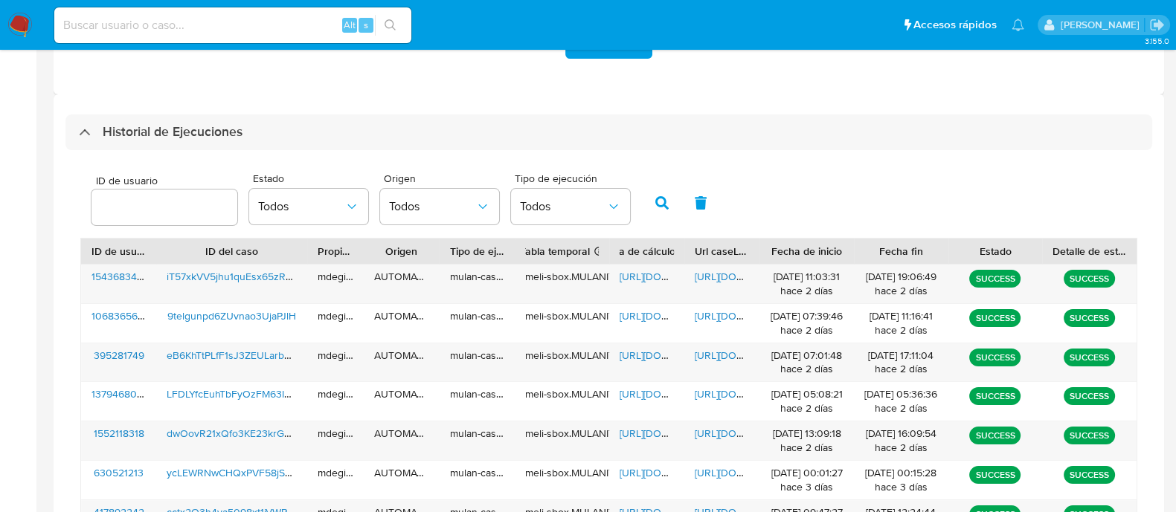
scroll to position [267, 0]
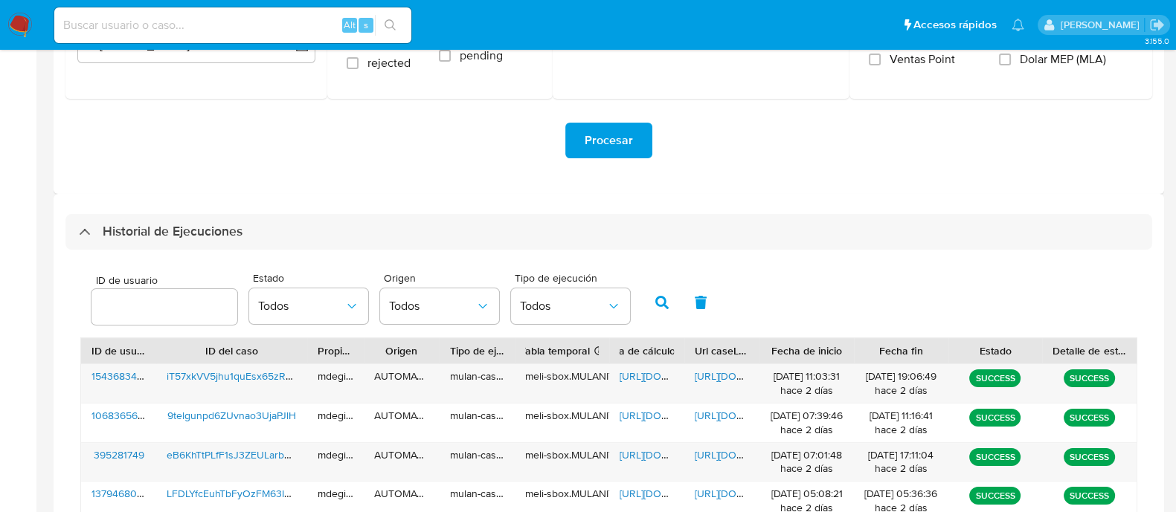
click at [155, 306] on input "number" at bounding box center [164, 306] width 146 height 19
type input "148461212"
click at [672, 316] on button "button" at bounding box center [662, 303] width 39 height 36
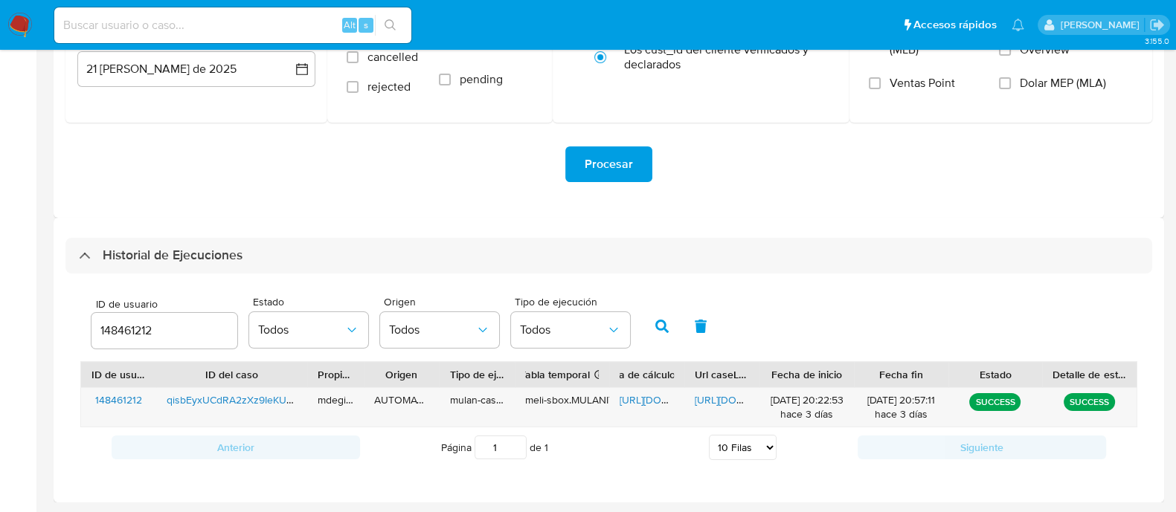
scroll to position [241, 0]
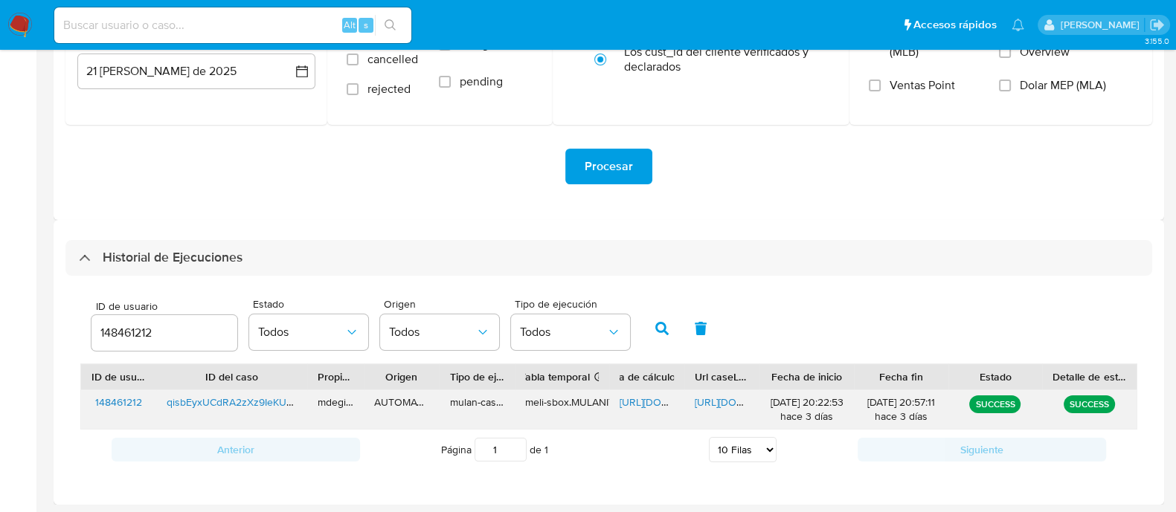
click at [655, 399] on span "[URL][DOMAIN_NAME]" at bounding box center [670, 402] width 103 height 15
click at [705, 403] on span "[URL][DOMAIN_NAME]" at bounding box center [746, 402] width 103 height 15
click at [14, 16] on img at bounding box center [19, 25] width 25 height 25
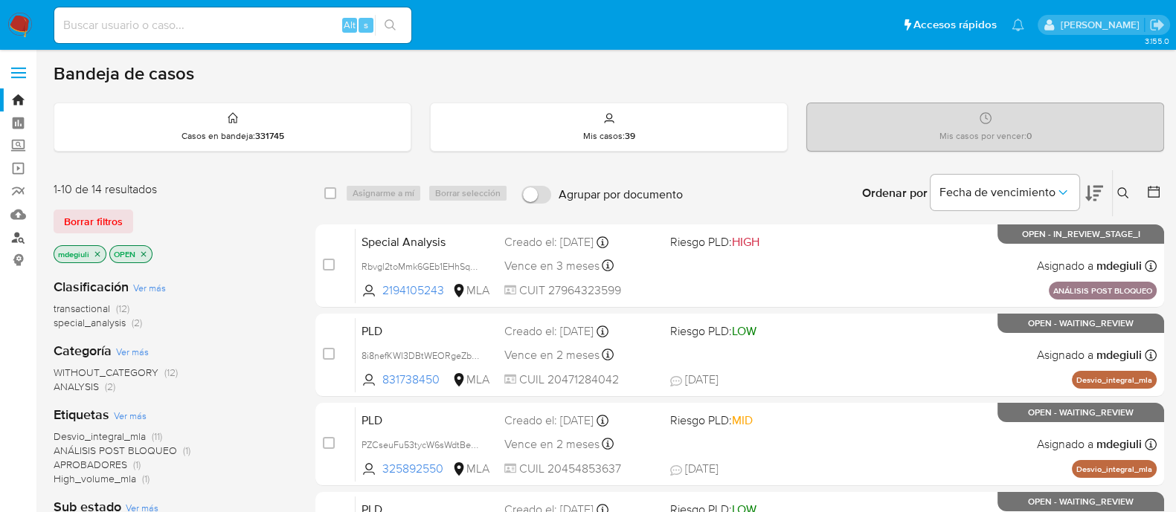
click at [25, 236] on link "Buscador de personas" at bounding box center [88, 237] width 177 height 23
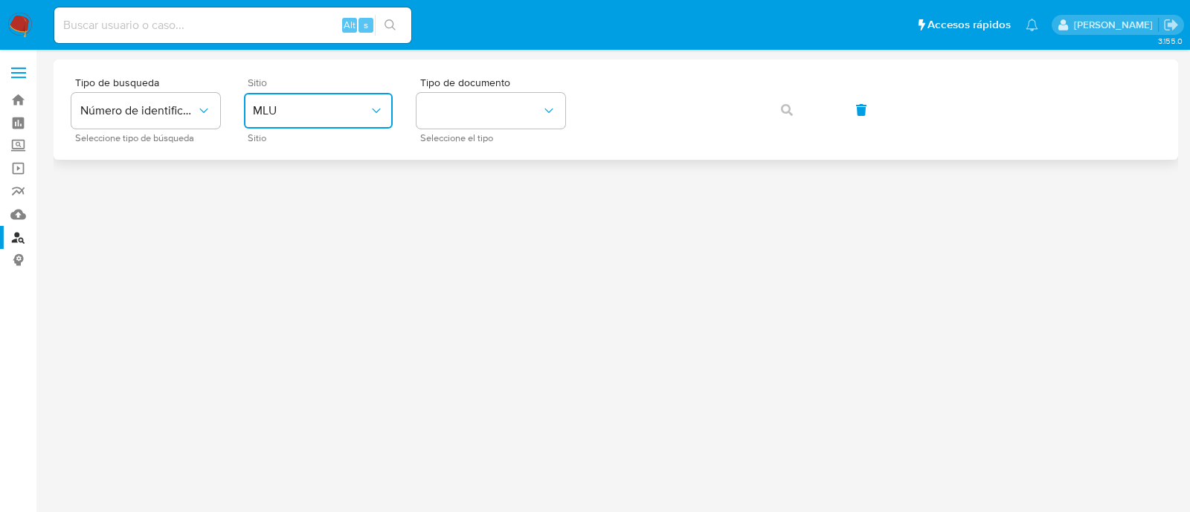
click at [359, 111] on span "MLU" at bounding box center [311, 110] width 116 height 15
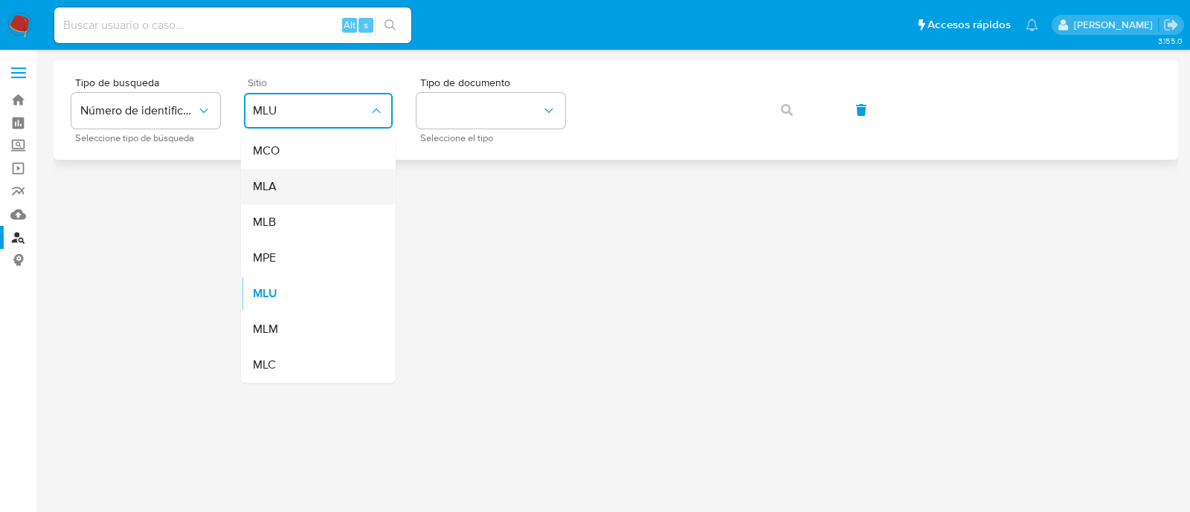
click at [304, 193] on div "MLA" at bounding box center [314, 187] width 122 height 36
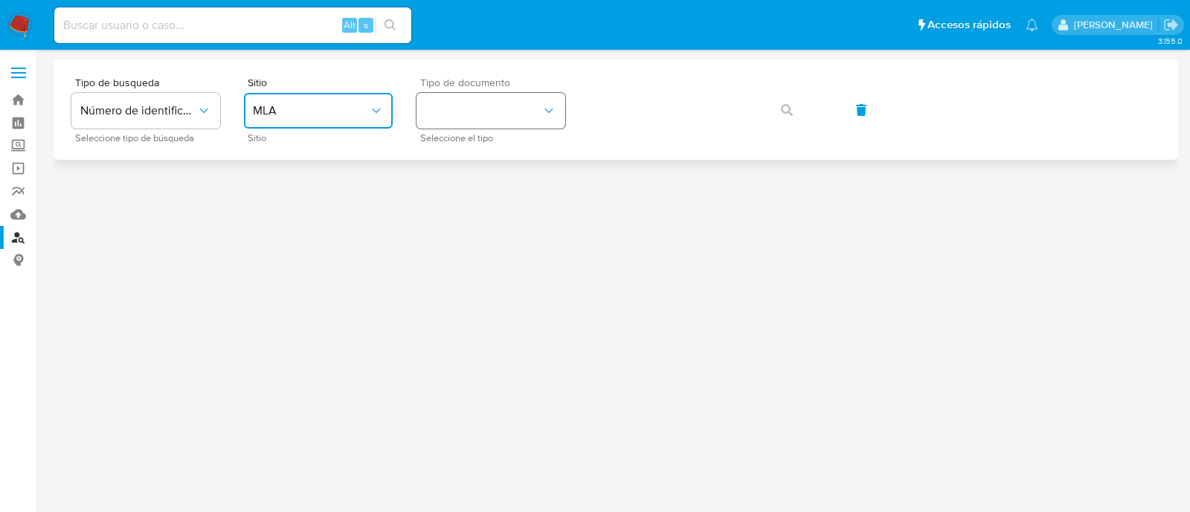
click at [483, 103] on button "identificationType" at bounding box center [490, 111] width 149 height 36
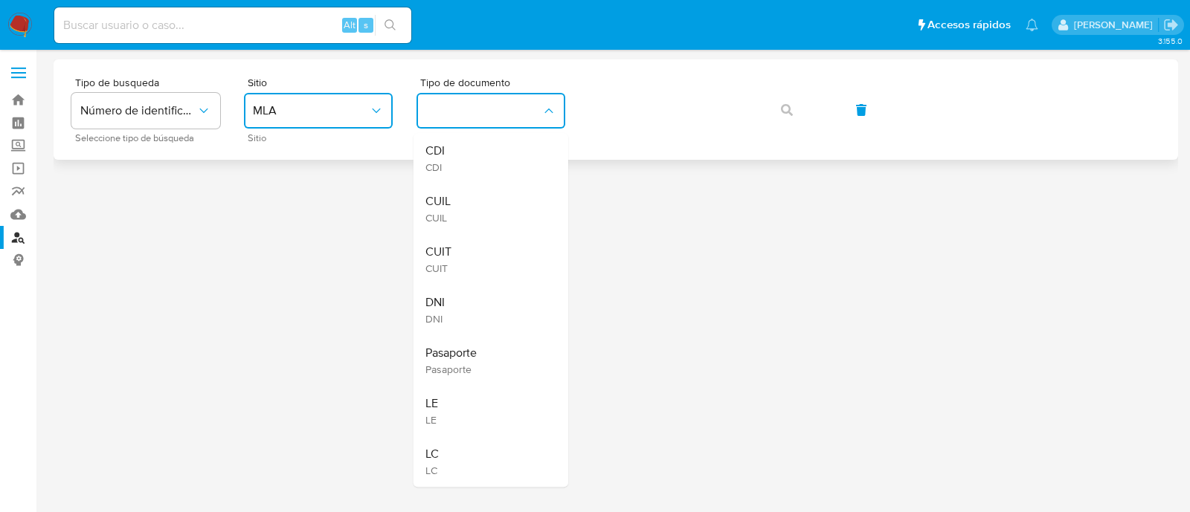
drag, startPoint x: 463, startPoint y: 206, endPoint x: 538, endPoint y: 157, distance: 90.3
click at [461, 206] on div "CUIL CUIL" at bounding box center [486, 209] width 122 height 51
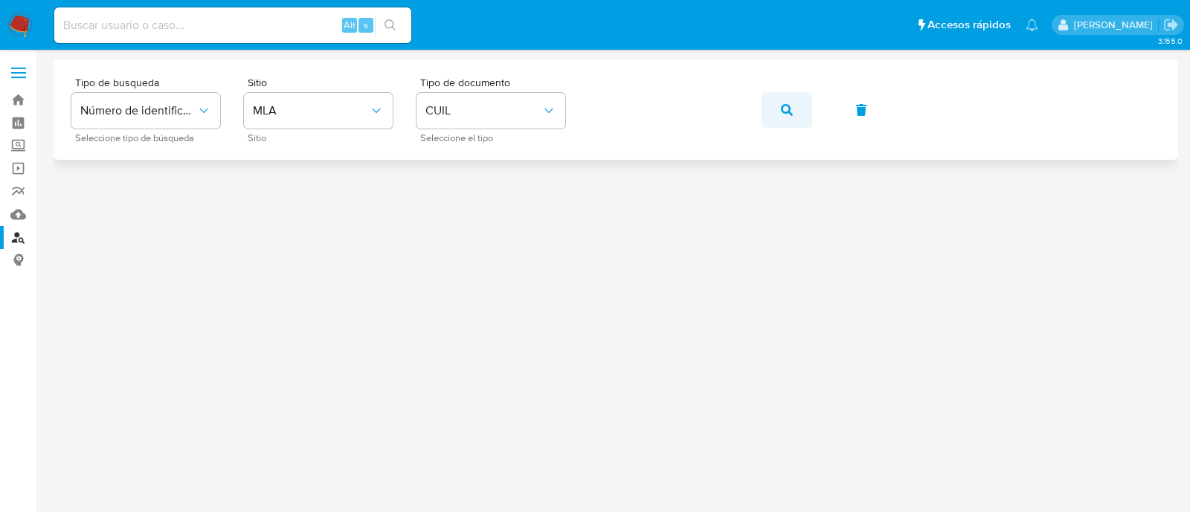
click at [790, 120] on span "button" at bounding box center [787, 110] width 12 height 33
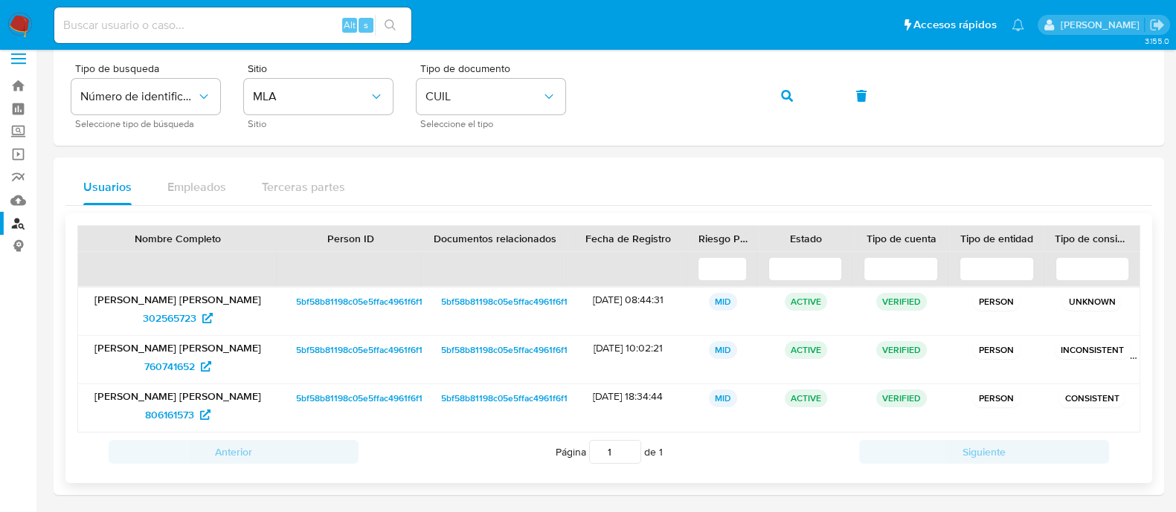
scroll to position [16, 0]
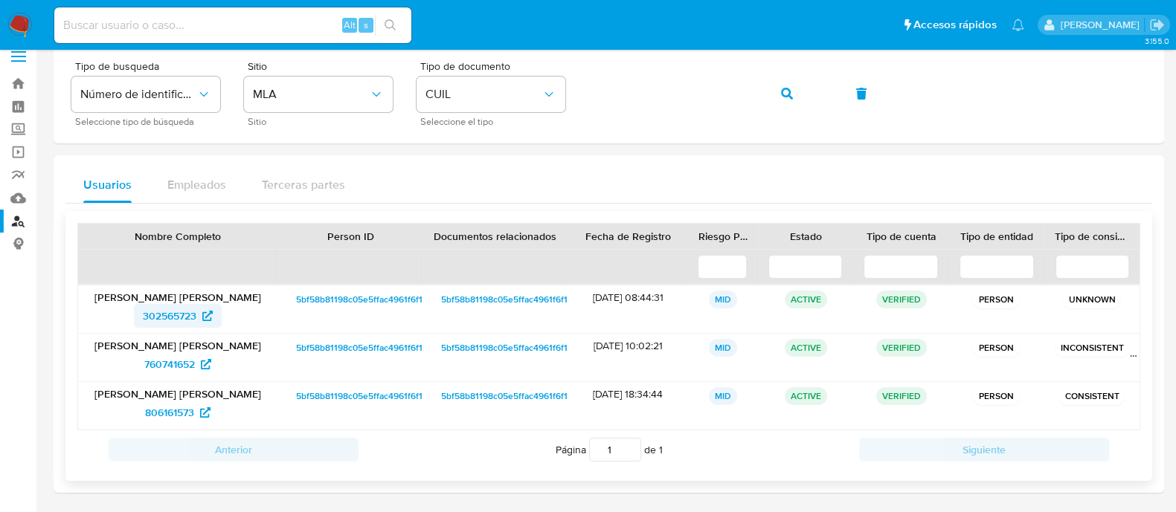
click at [178, 314] on span "302565723" at bounding box center [170, 316] width 54 height 24
click at [806, 94] on button "button" at bounding box center [787, 94] width 51 height 36
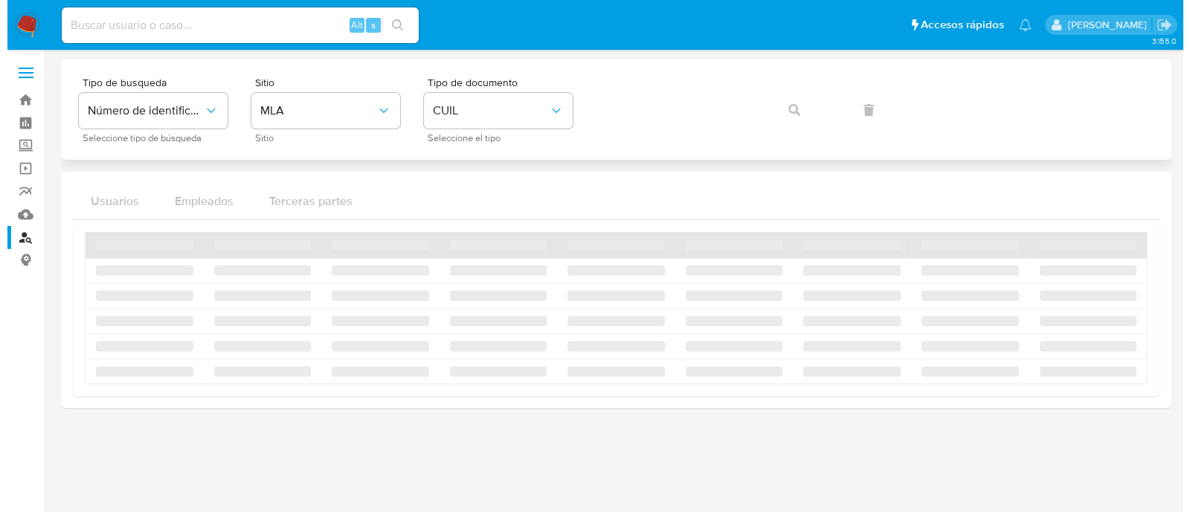
scroll to position [0, 0]
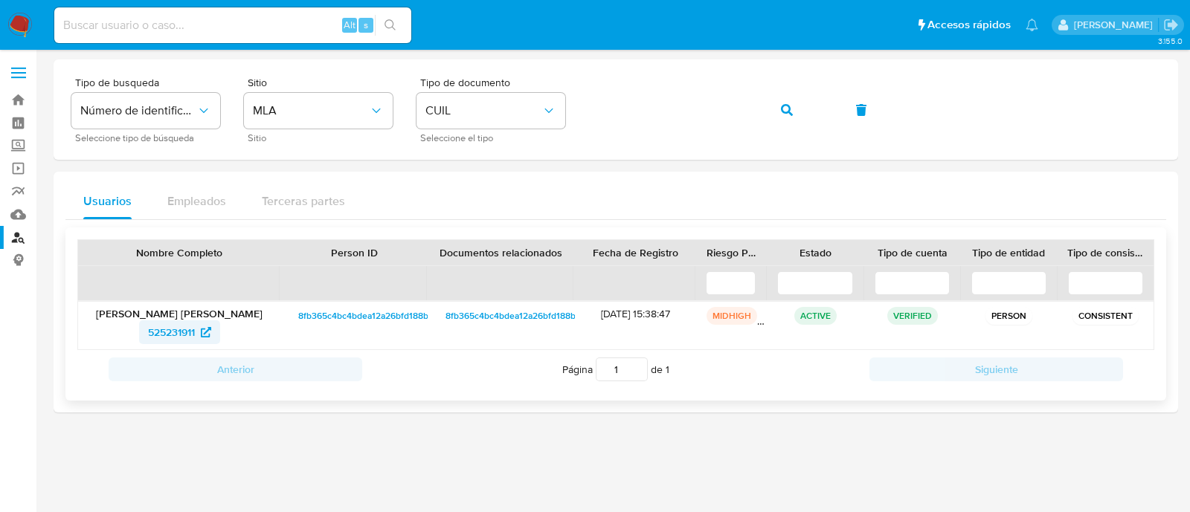
click at [158, 323] on span "525231911" at bounding box center [171, 333] width 47 height 24
click at [781, 99] on span "button" at bounding box center [787, 110] width 12 height 33
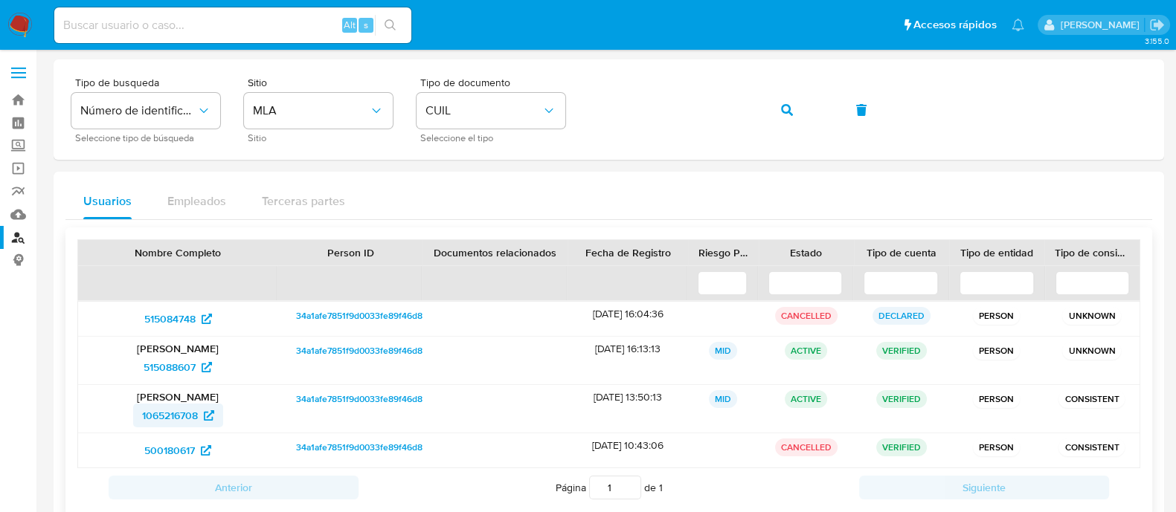
click at [162, 410] on span "1065216708" at bounding box center [170, 416] width 56 height 24
click at [802, 101] on button "button" at bounding box center [787, 110] width 51 height 36
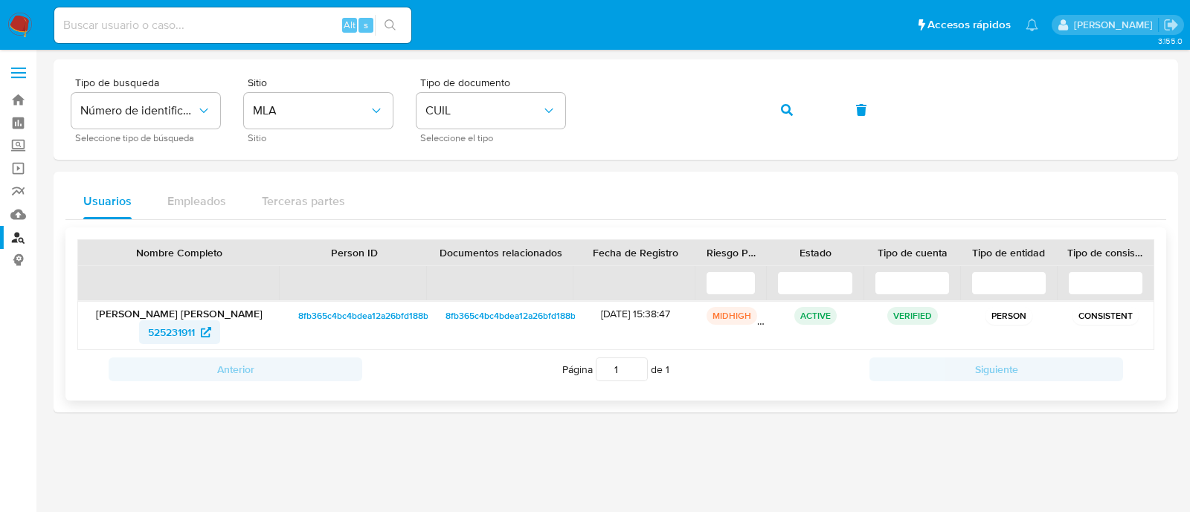
click at [161, 335] on span "525231911" at bounding box center [171, 333] width 47 height 24
click at [799, 105] on button "button" at bounding box center [787, 110] width 51 height 36
click at [164, 332] on span "580959723" at bounding box center [171, 333] width 54 height 24
click at [775, 109] on button "button" at bounding box center [787, 110] width 51 height 36
click at [174, 335] on span "165664088" at bounding box center [171, 333] width 52 height 24
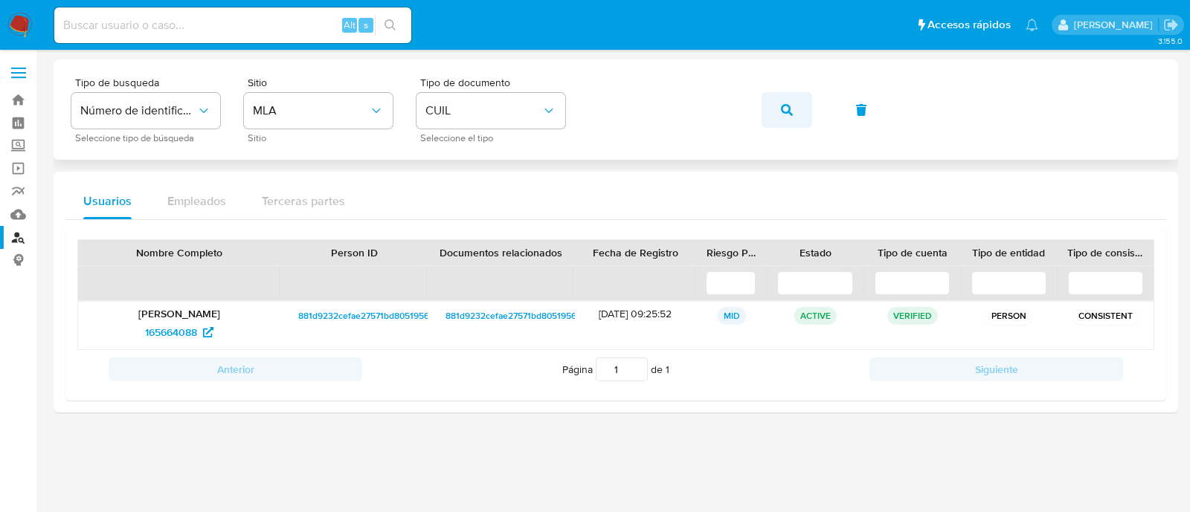
click at [778, 109] on button "button" at bounding box center [787, 110] width 51 height 36
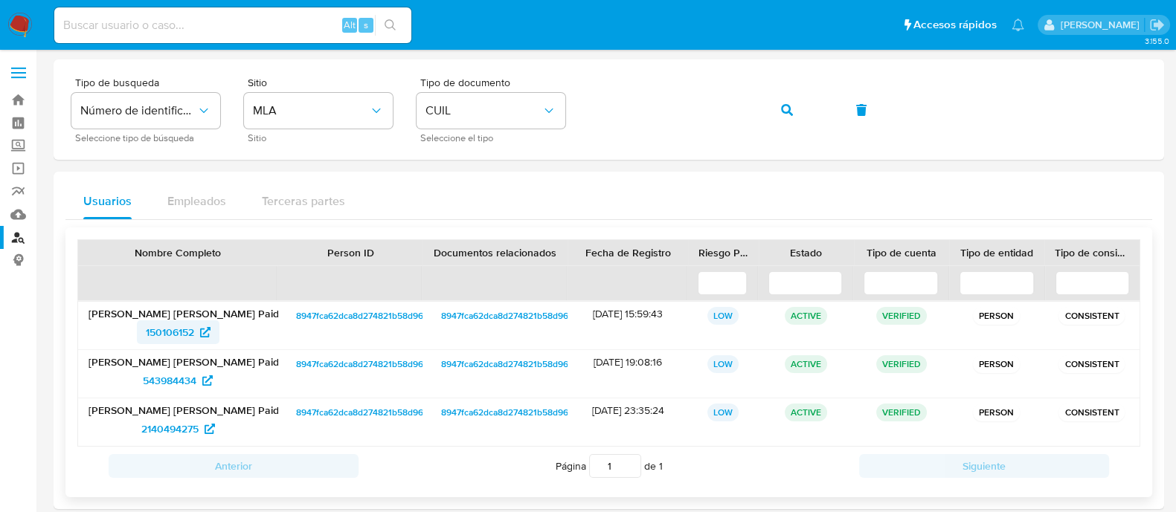
click at [196, 331] on span "150106152" at bounding box center [178, 333] width 65 height 24
click at [786, 113] on icon "button" at bounding box center [787, 110] width 12 height 12
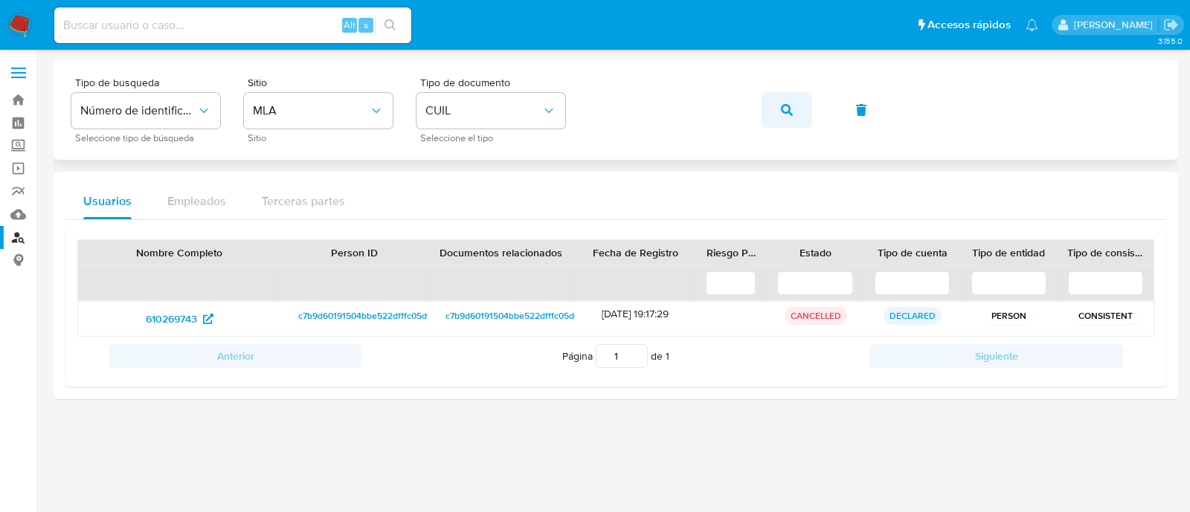
click at [781, 111] on icon "button" at bounding box center [787, 110] width 12 height 12
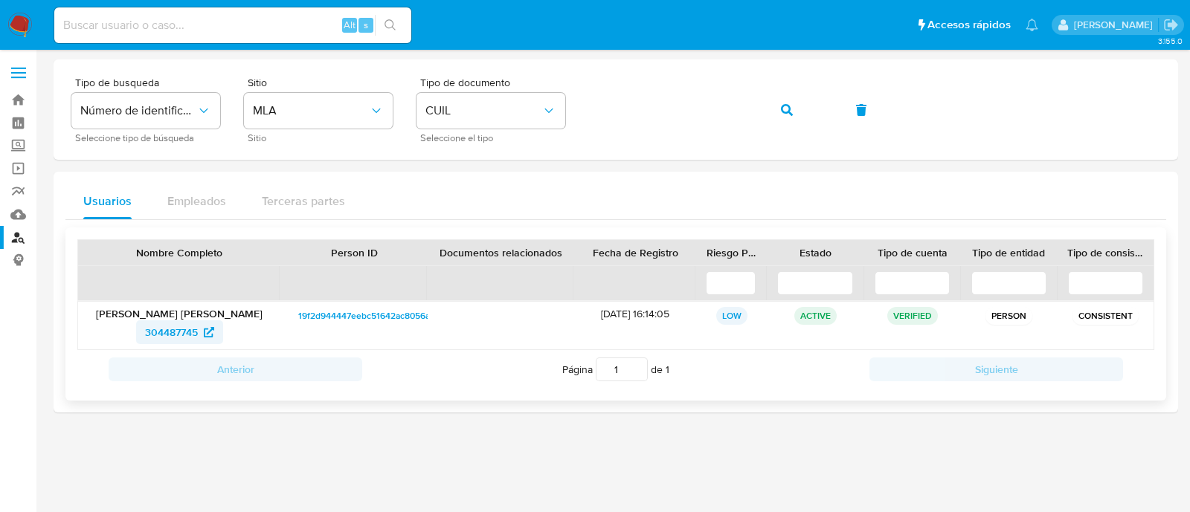
click at [156, 333] on span "304487745" at bounding box center [171, 333] width 53 height 24
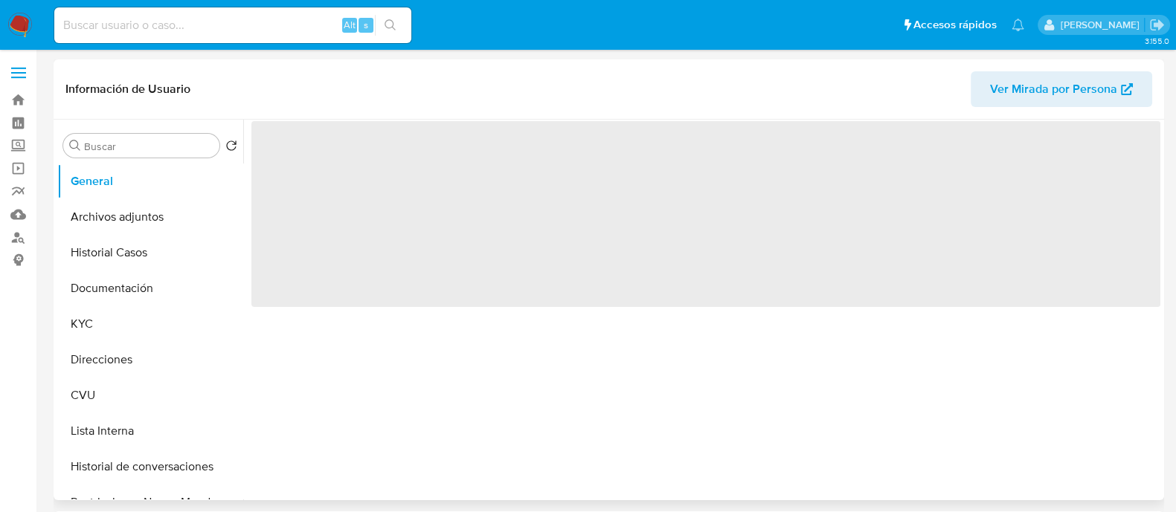
select select "10"
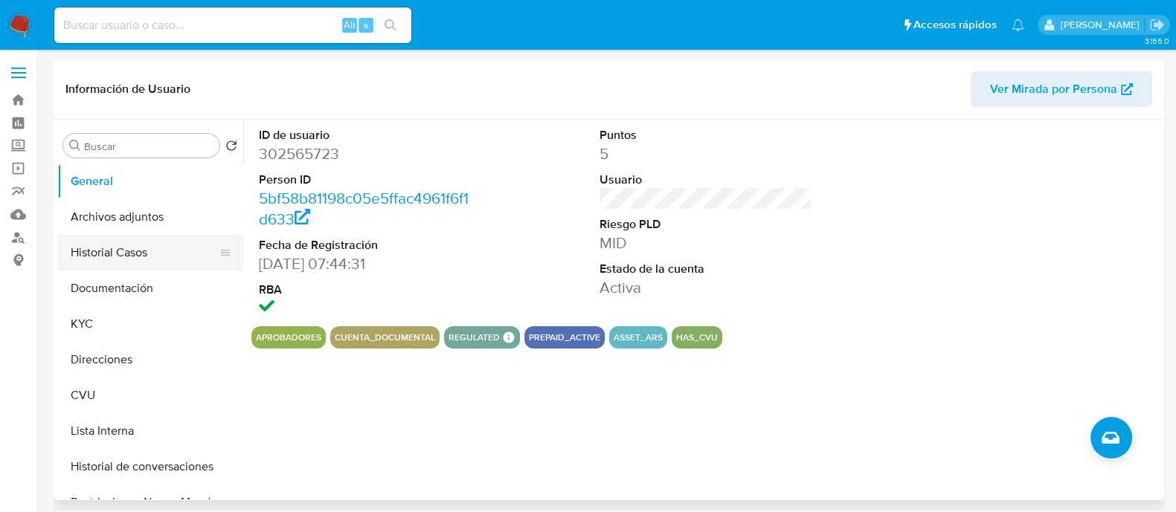
click at [112, 253] on button "Historial Casos" at bounding box center [144, 253] width 174 height 36
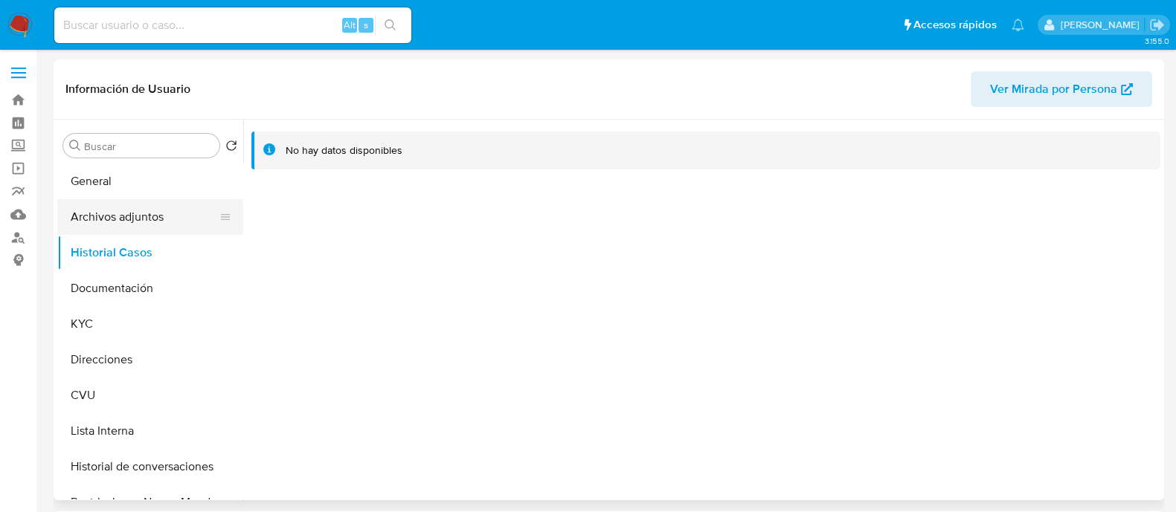
click at [117, 218] on button "Archivos adjuntos" at bounding box center [144, 217] width 174 height 36
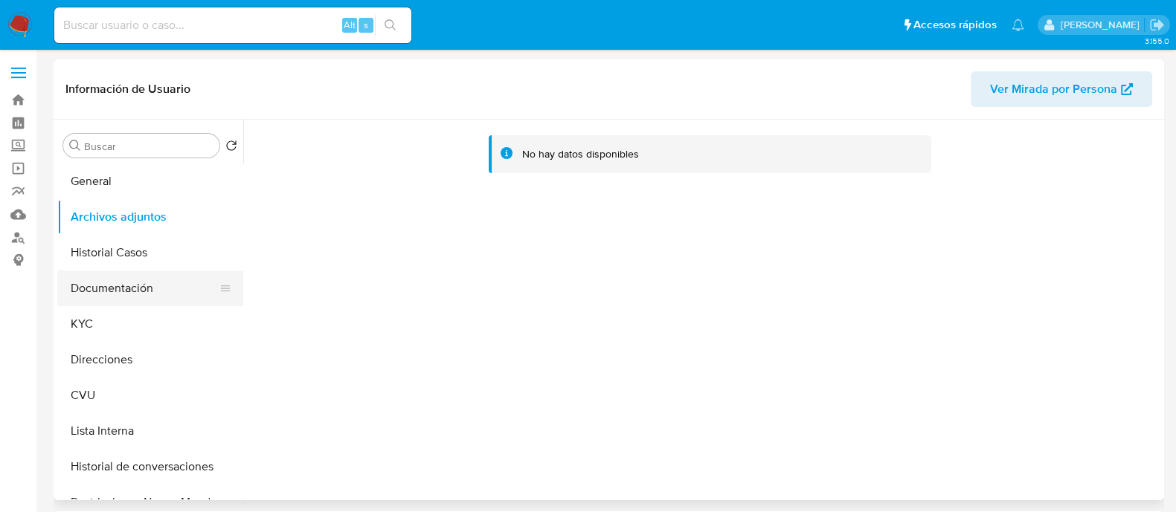
click at [125, 284] on button "Documentación" at bounding box center [144, 289] width 174 height 36
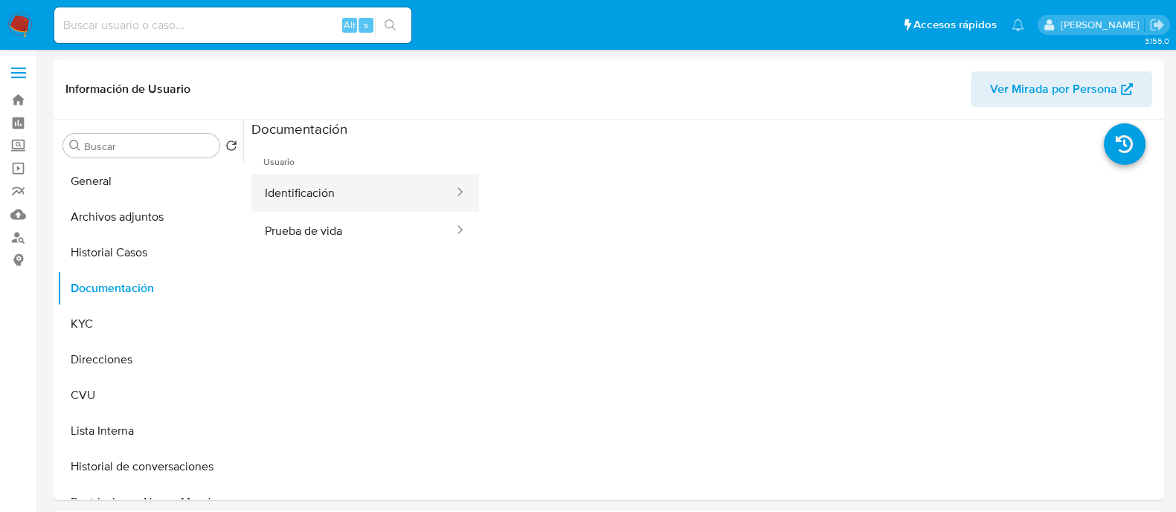
click at [345, 195] on button "Identificación" at bounding box center [353, 193] width 204 height 38
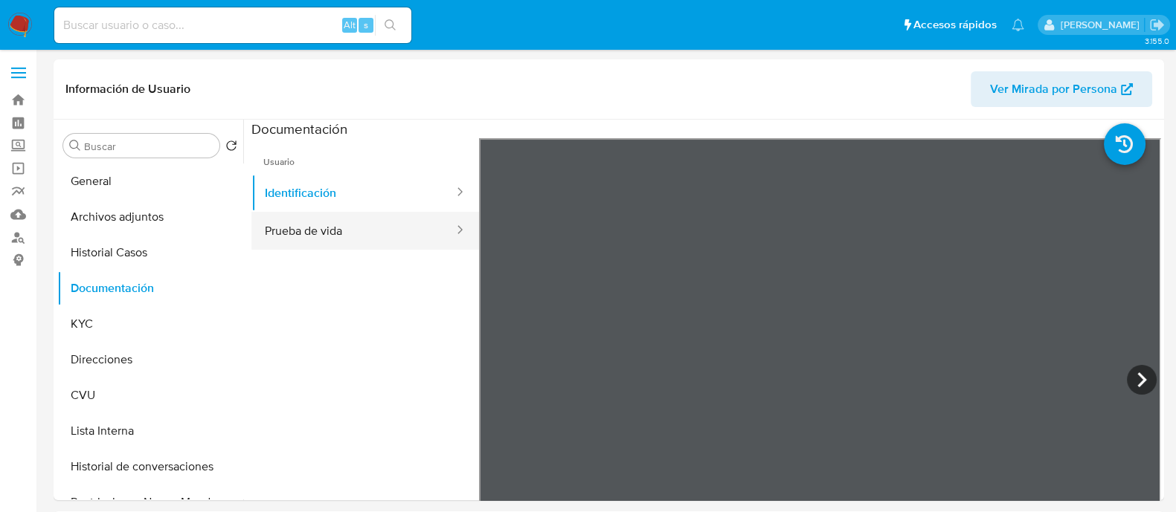
click at [355, 227] on button "Prueba de vida" at bounding box center [353, 231] width 204 height 38
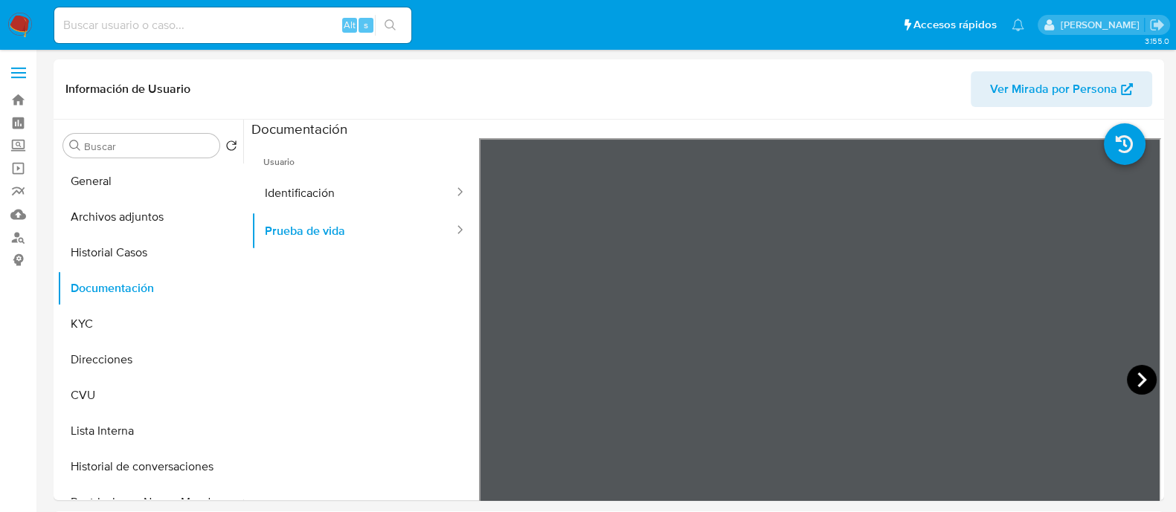
click at [1142, 376] on icon at bounding box center [1142, 380] width 30 height 30
click at [127, 326] on button "KYC" at bounding box center [144, 324] width 174 height 36
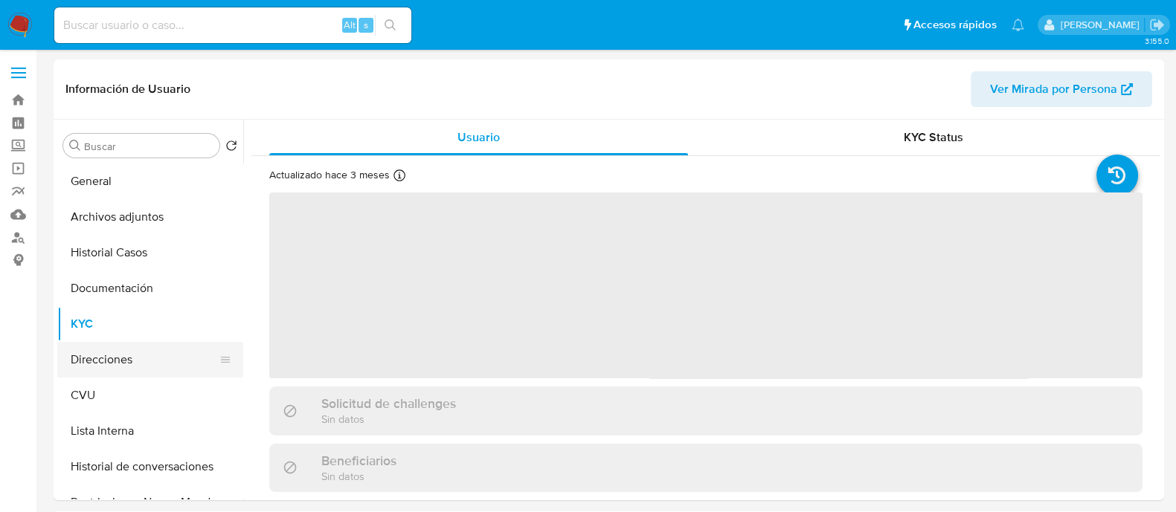
click at [123, 361] on button "Direcciones" at bounding box center [144, 360] width 174 height 36
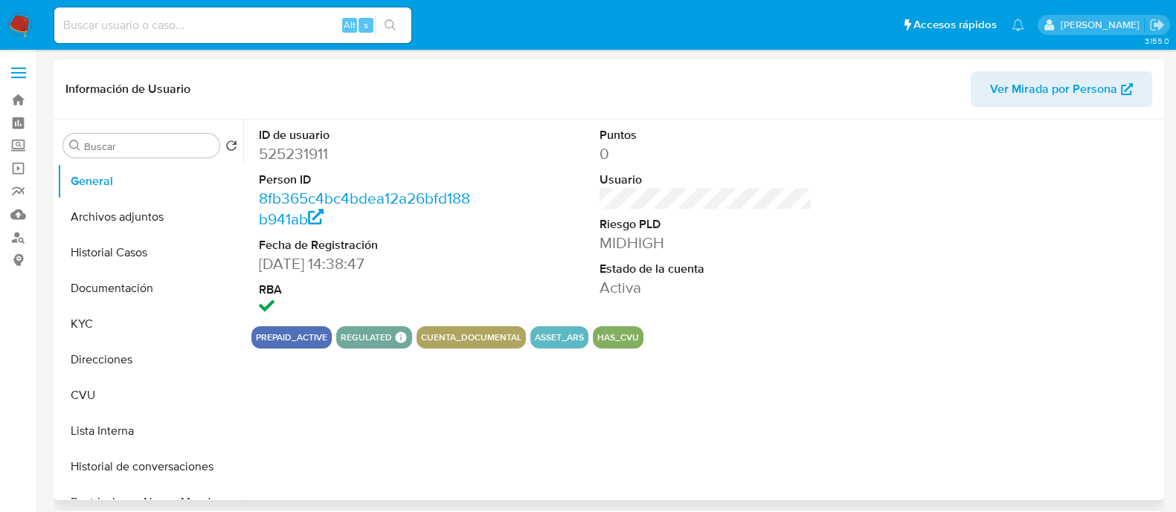
select select "10"
click at [141, 284] on button "Documentación" at bounding box center [144, 289] width 174 height 36
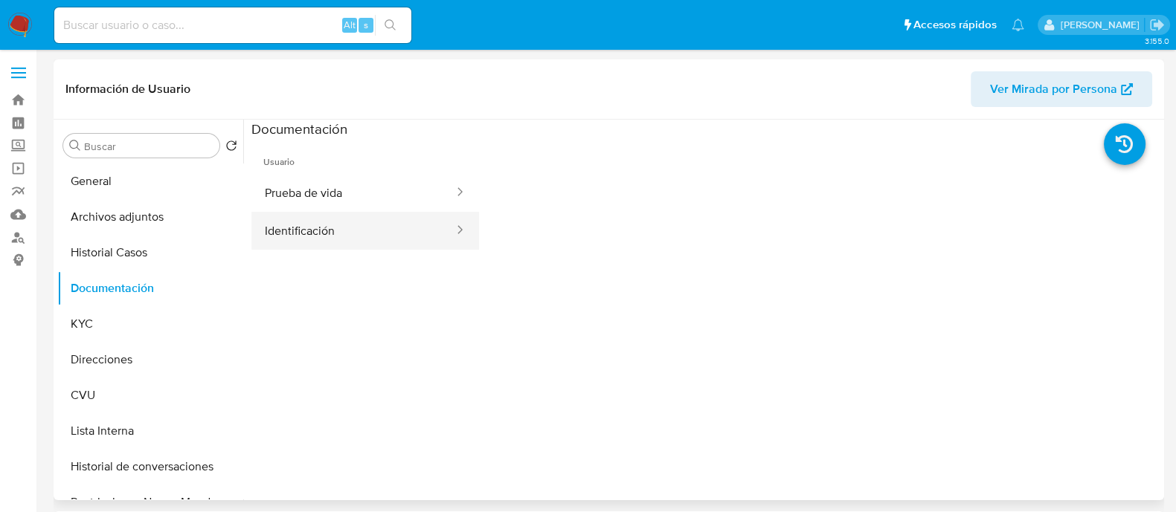
click at [347, 219] on button "Identificación" at bounding box center [353, 231] width 204 height 38
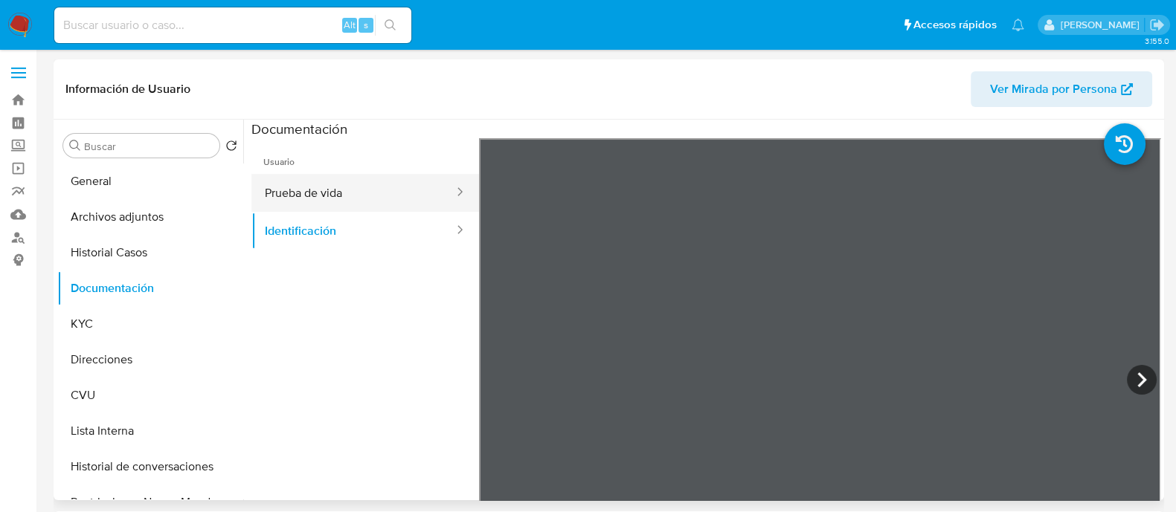
click at [305, 193] on button "Prueba de vida" at bounding box center [353, 193] width 204 height 38
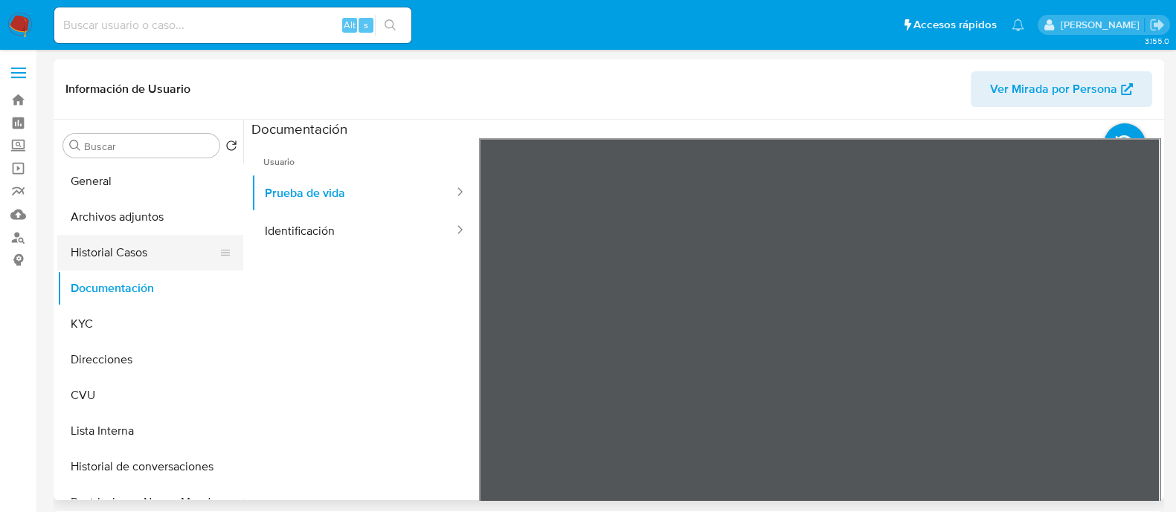
click at [128, 247] on button "Historial Casos" at bounding box center [144, 253] width 174 height 36
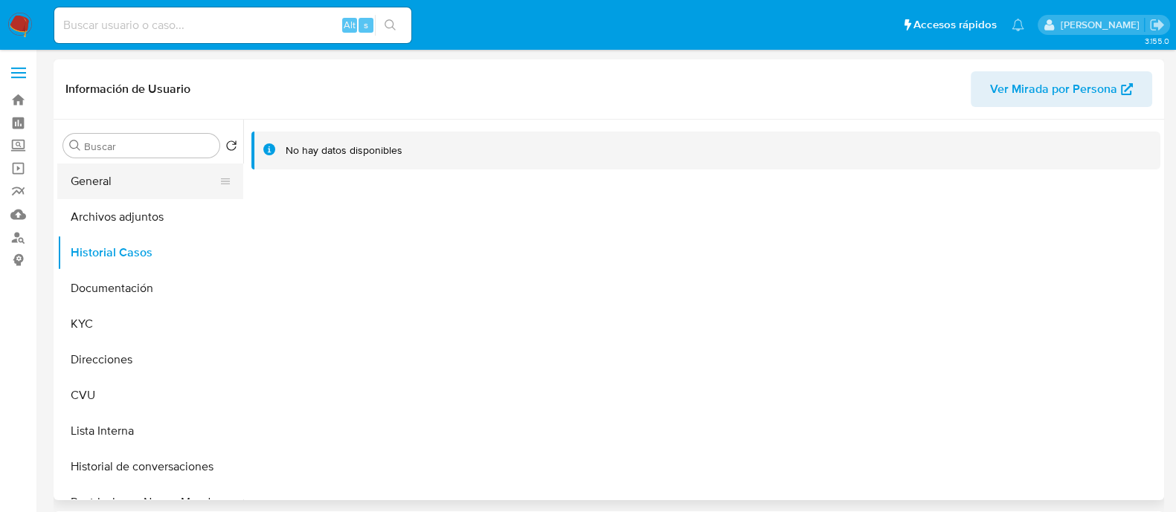
click at [141, 184] on button "General" at bounding box center [144, 182] width 174 height 36
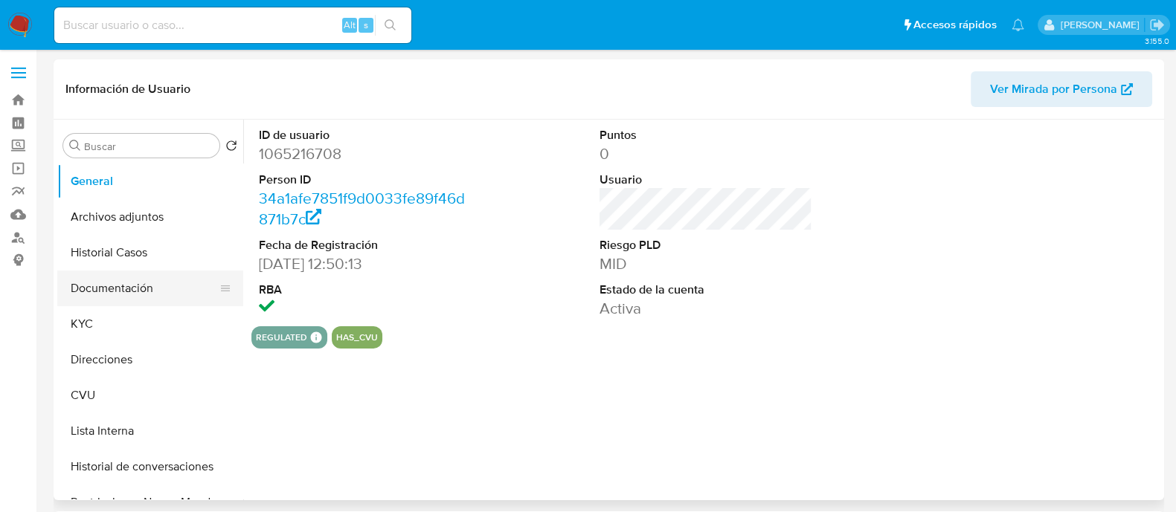
select select "10"
click at [123, 290] on button "Documentación" at bounding box center [144, 289] width 174 height 36
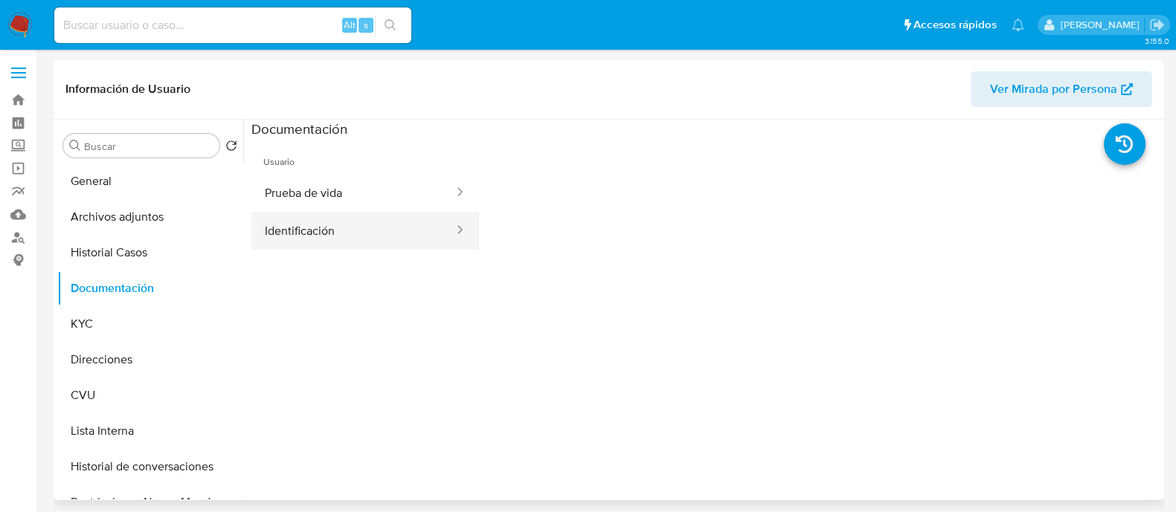
click at [323, 221] on button "Identificación" at bounding box center [353, 231] width 204 height 38
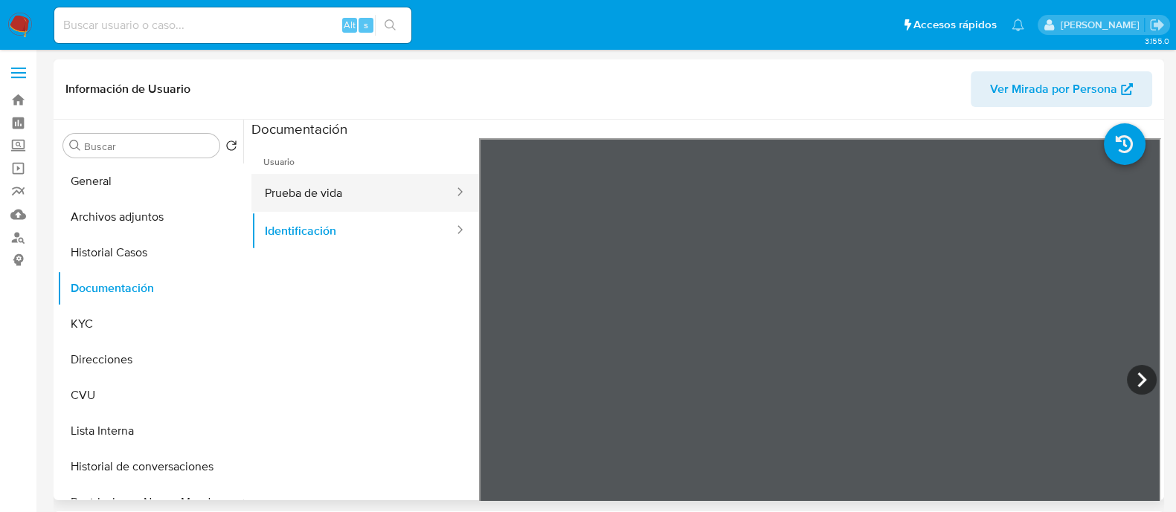
click at [390, 191] on button "Prueba de vida" at bounding box center [353, 193] width 204 height 38
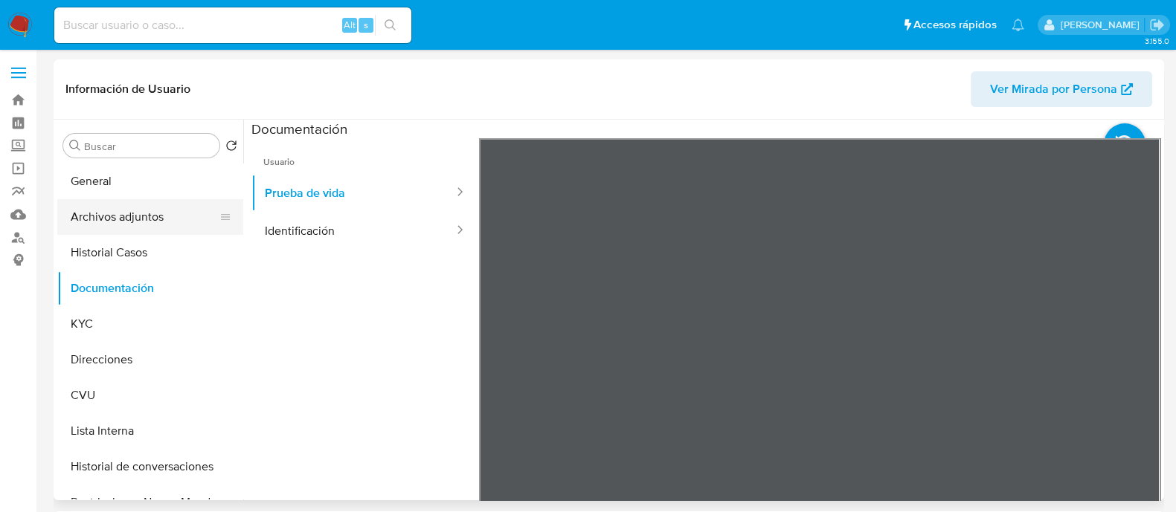
click at [128, 200] on button "Archivos adjuntos" at bounding box center [144, 217] width 174 height 36
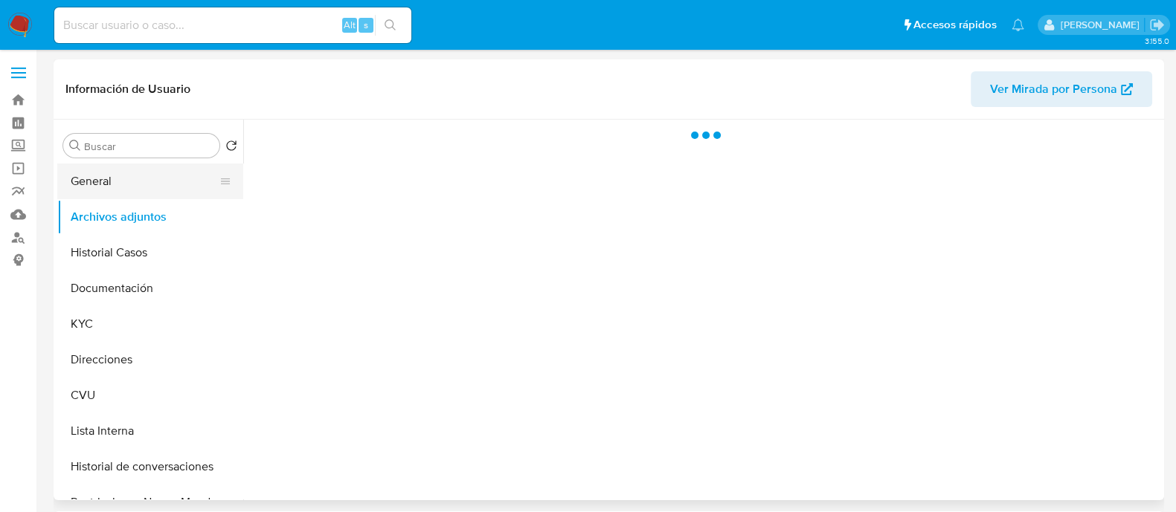
click at [128, 181] on button "General" at bounding box center [144, 182] width 174 height 36
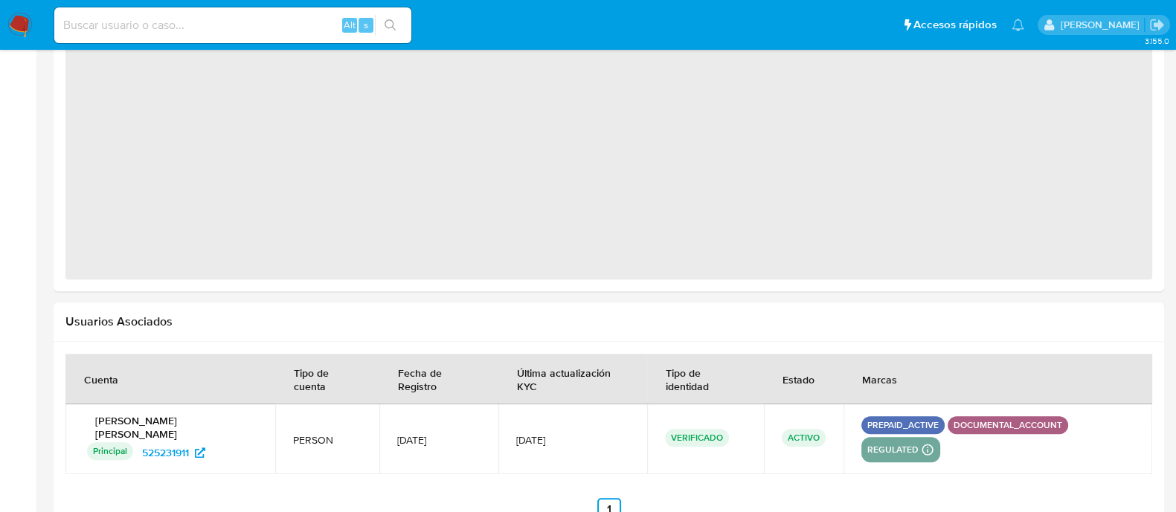
select select "10"
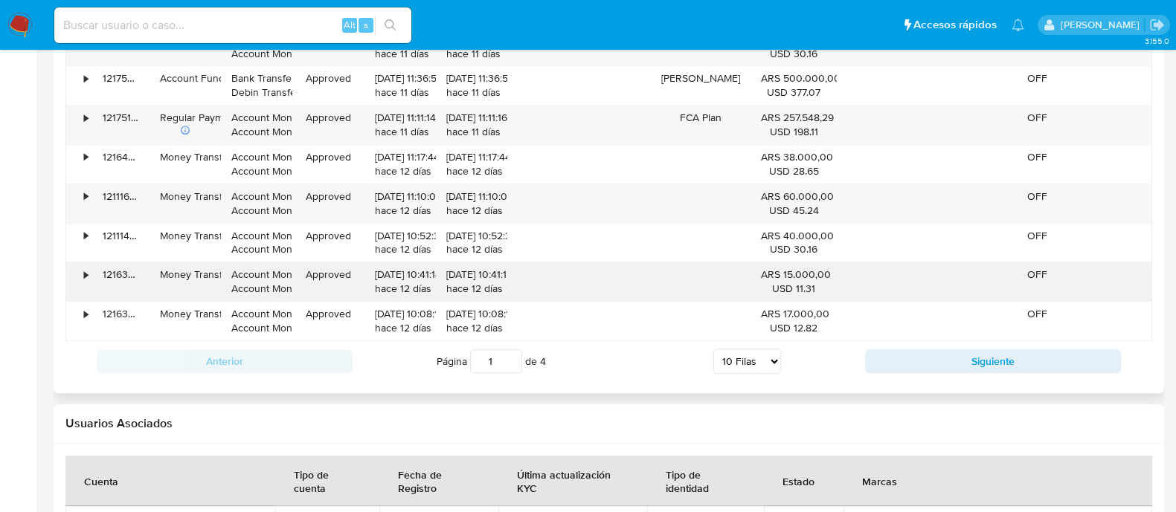
scroll to position [1655, 0]
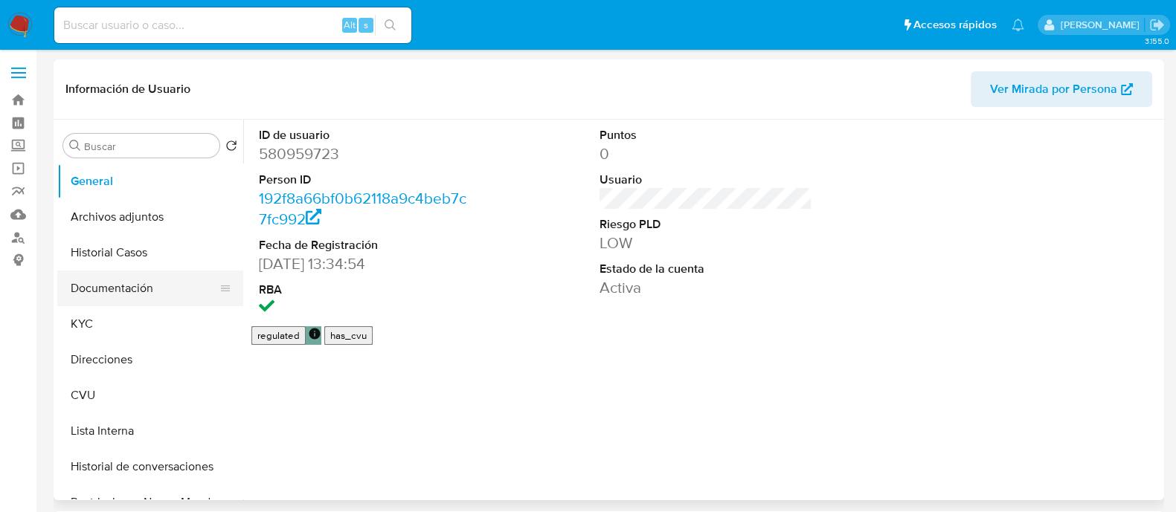
select select "10"
click at [132, 300] on button "Documentación" at bounding box center [144, 289] width 174 height 36
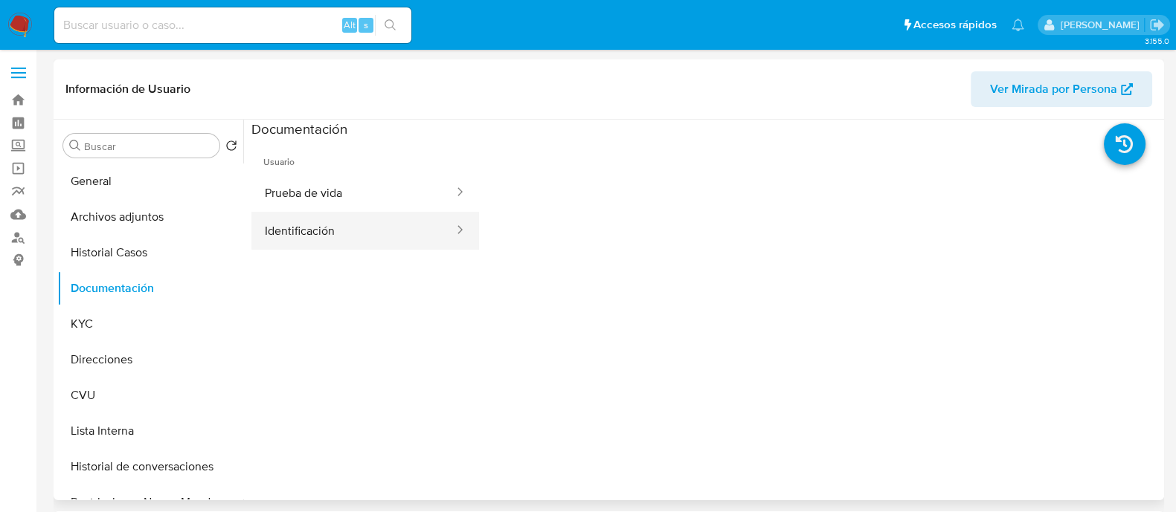
click at [355, 219] on button "Identificación" at bounding box center [353, 231] width 204 height 38
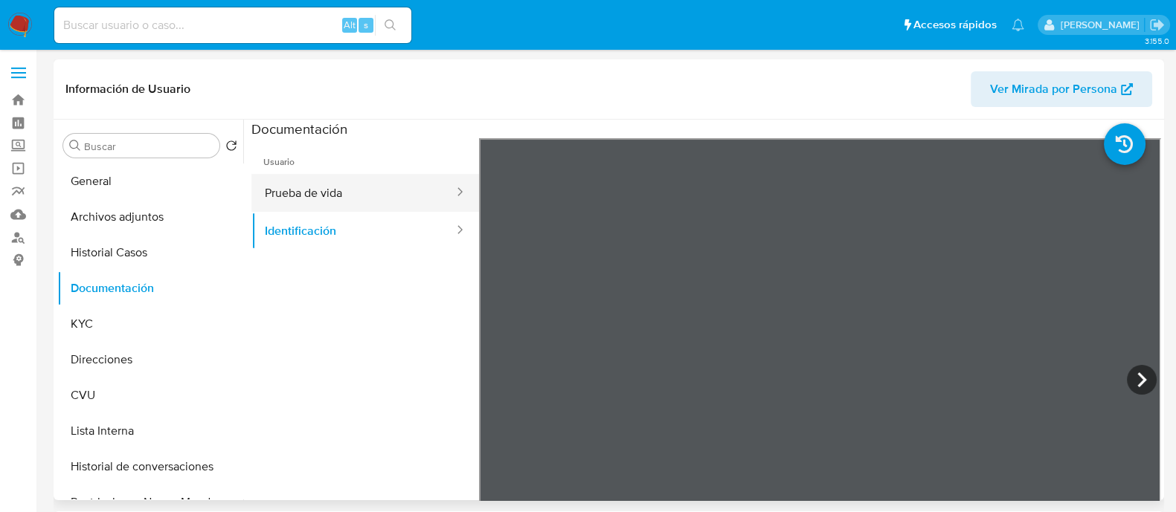
click at [292, 191] on button "Prueba de vida" at bounding box center [353, 193] width 204 height 38
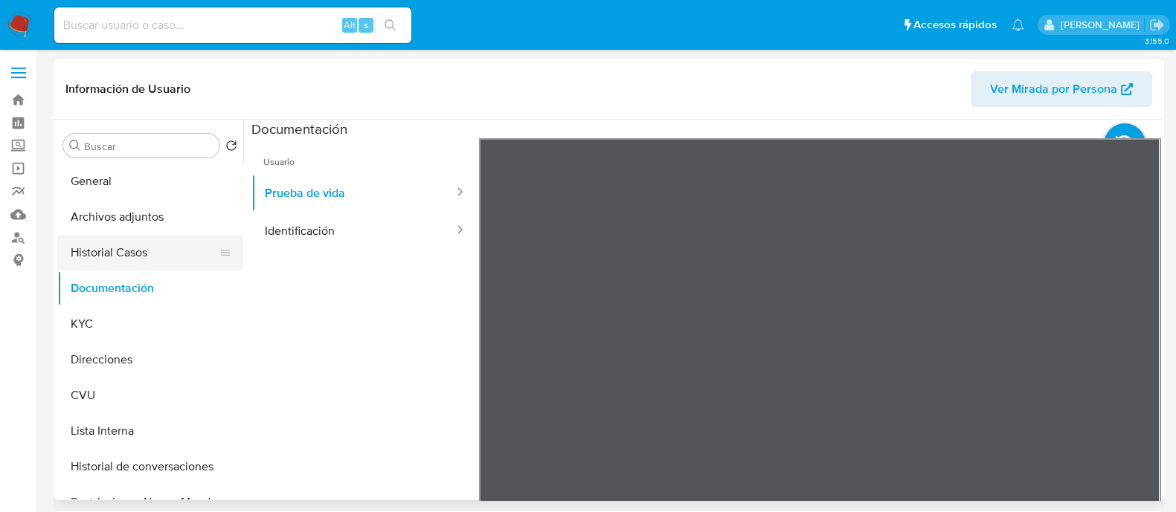
click at [129, 254] on button "Historial Casos" at bounding box center [144, 253] width 174 height 36
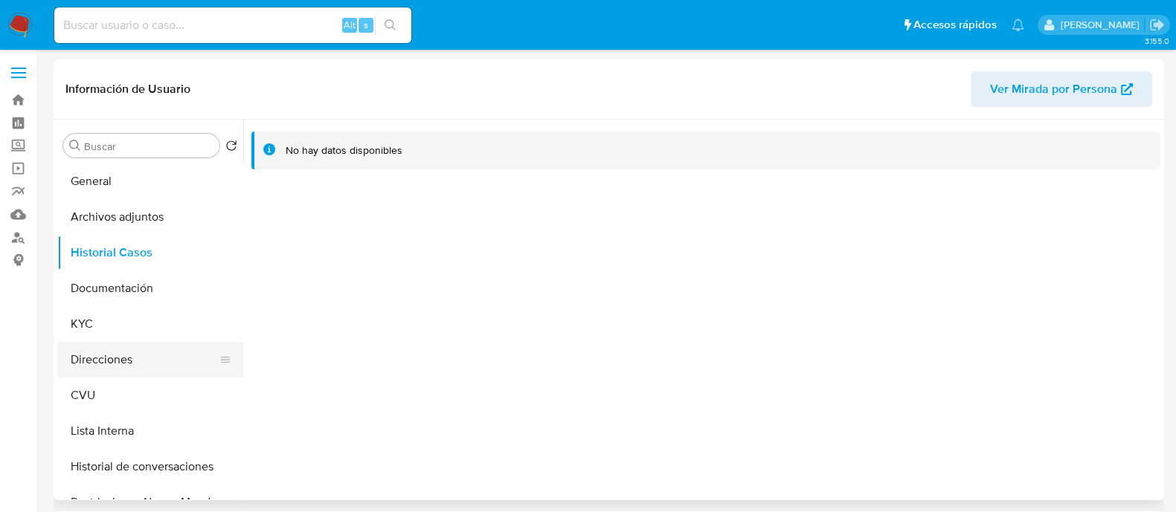
click at [124, 362] on button "Direcciones" at bounding box center [144, 360] width 174 height 36
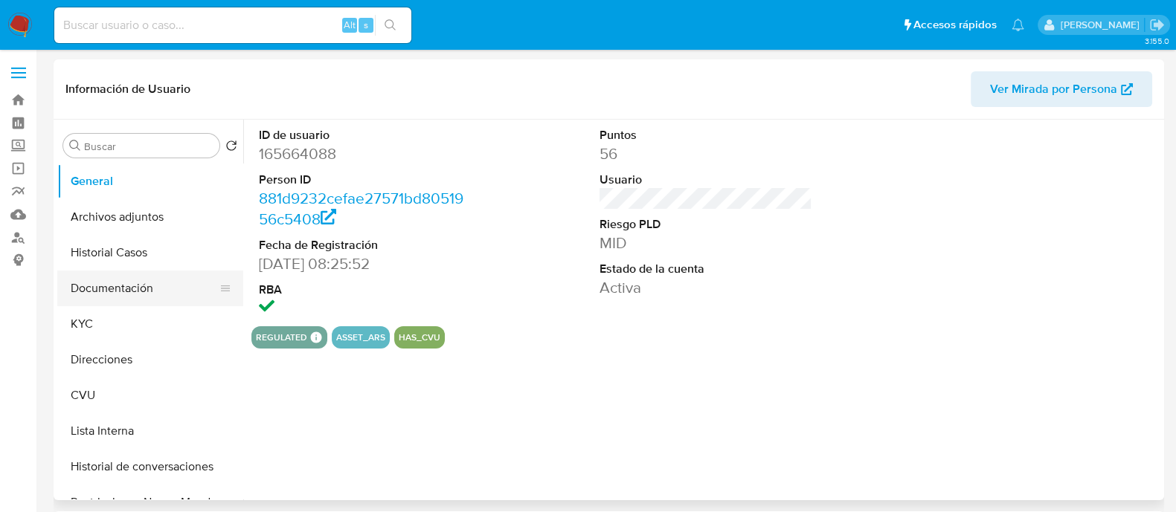
click at [115, 286] on button "Documentación" at bounding box center [144, 289] width 174 height 36
select select "10"
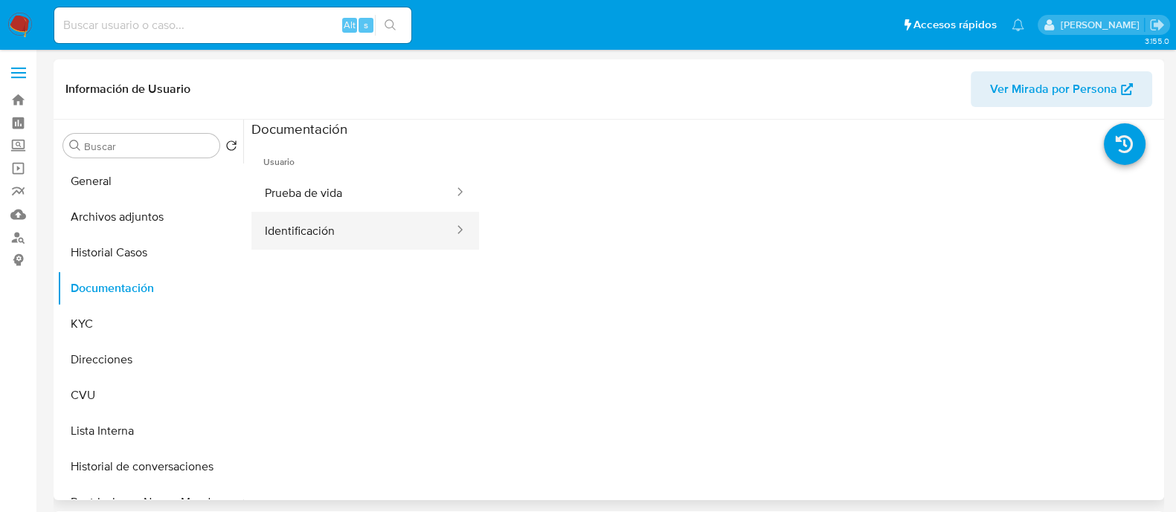
click at [323, 225] on button "Identificación" at bounding box center [353, 231] width 204 height 38
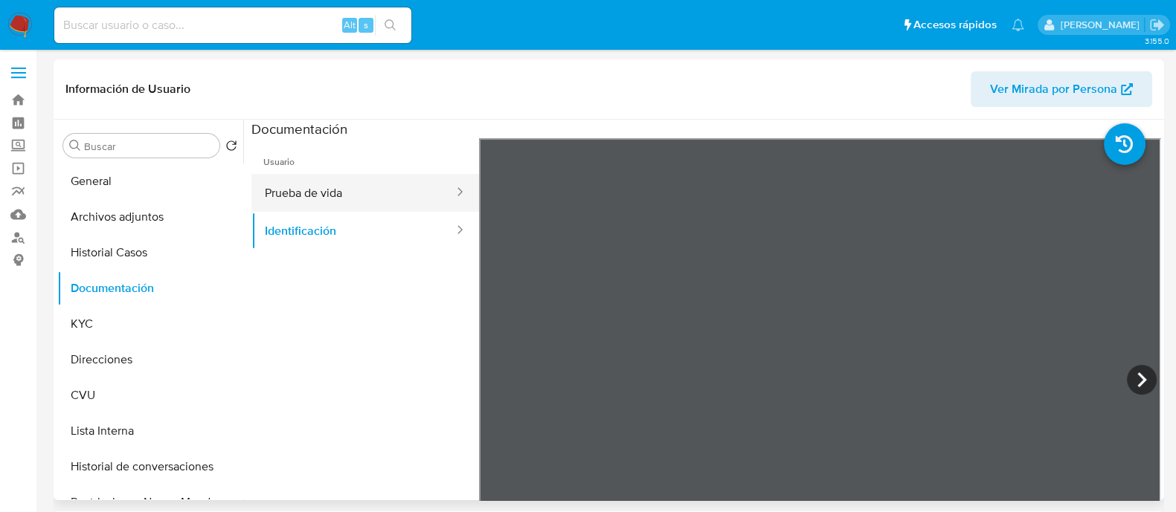
click at [353, 192] on button "Prueba de vida" at bounding box center [353, 193] width 204 height 38
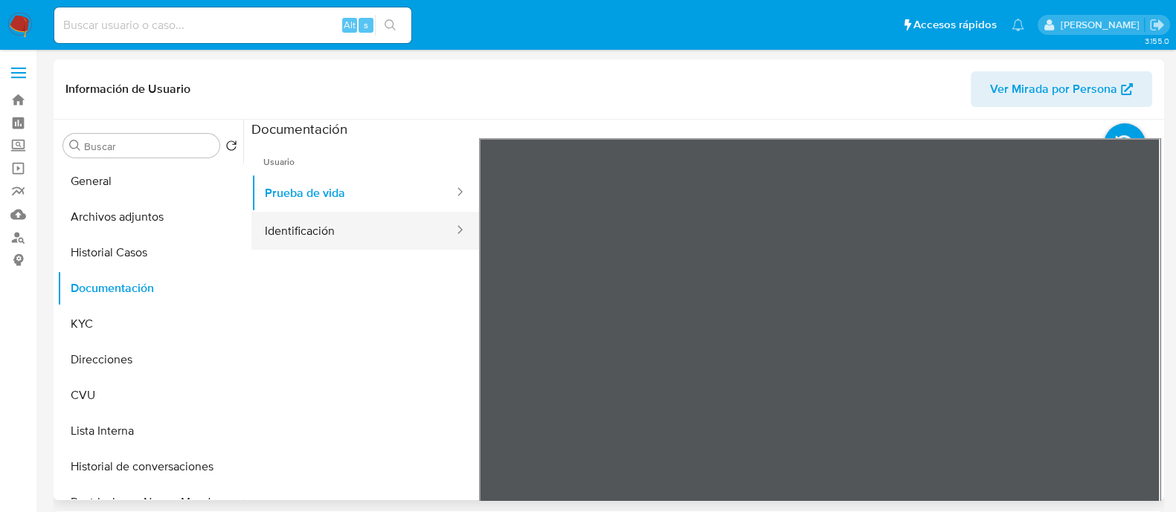
click at [366, 225] on button "Identificación" at bounding box center [353, 231] width 204 height 38
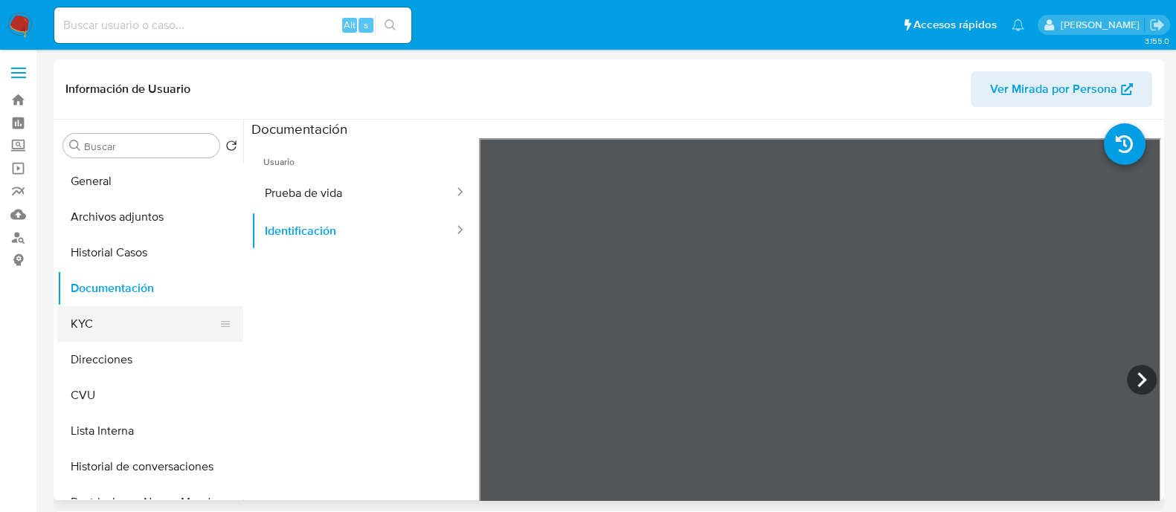
click at [112, 330] on button "KYC" at bounding box center [144, 324] width 174 height 36
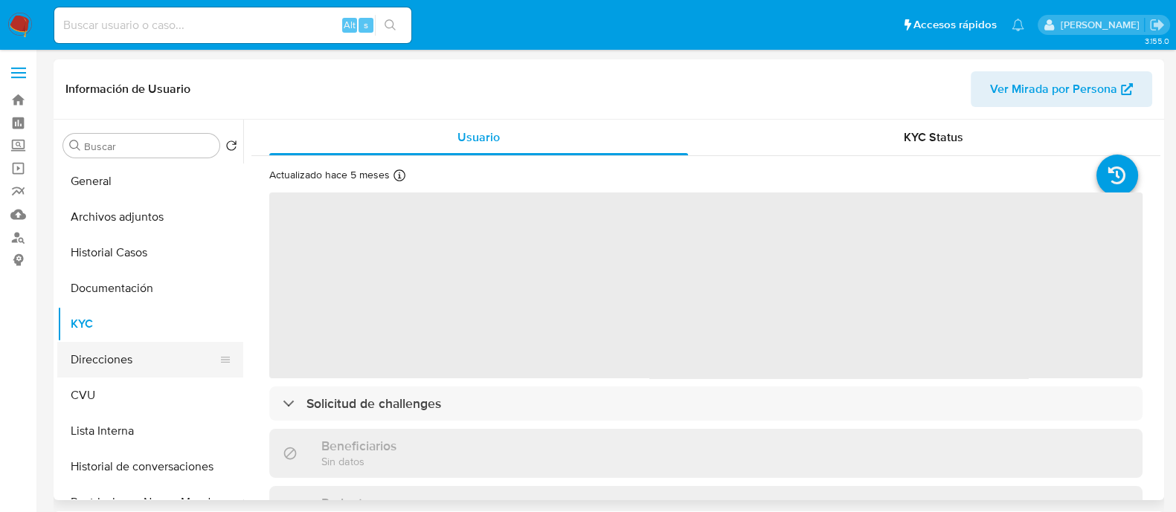
click at [120, 355] on button "Direcciones" at bounding box center [144, 360] width 174 height 36
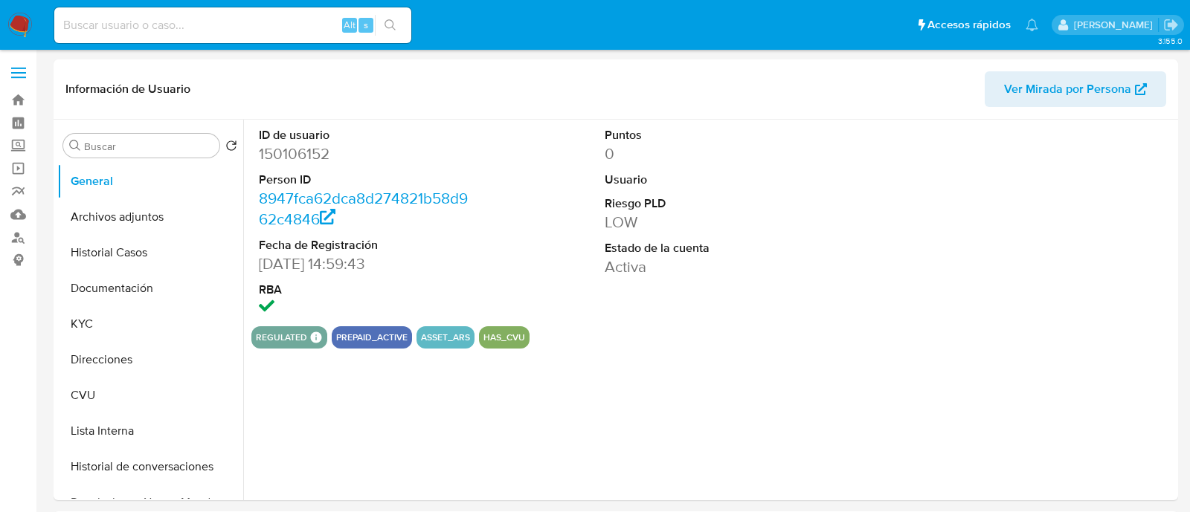
select select "10"
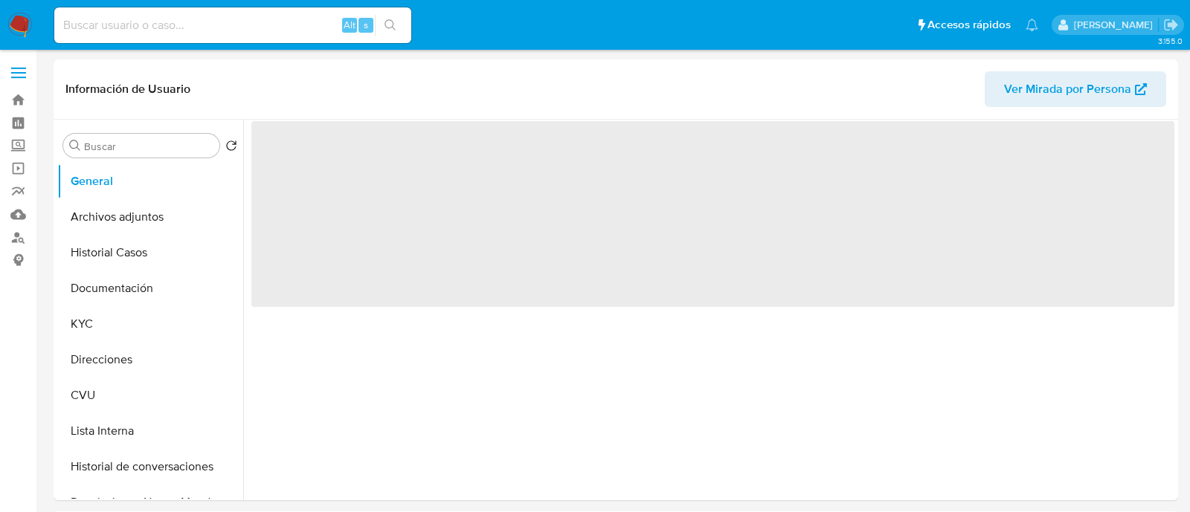
select select "10"
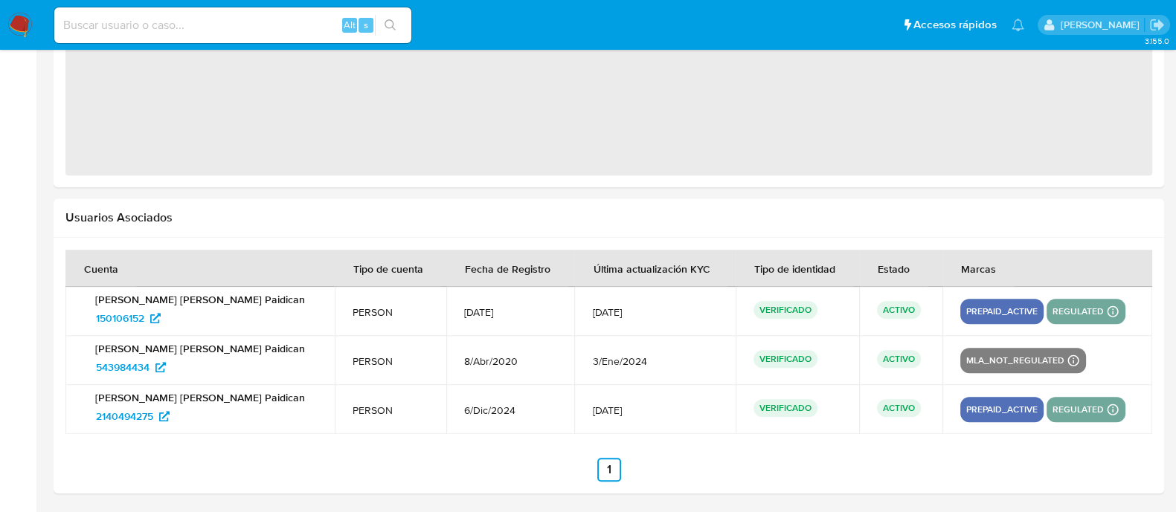
select select "10"
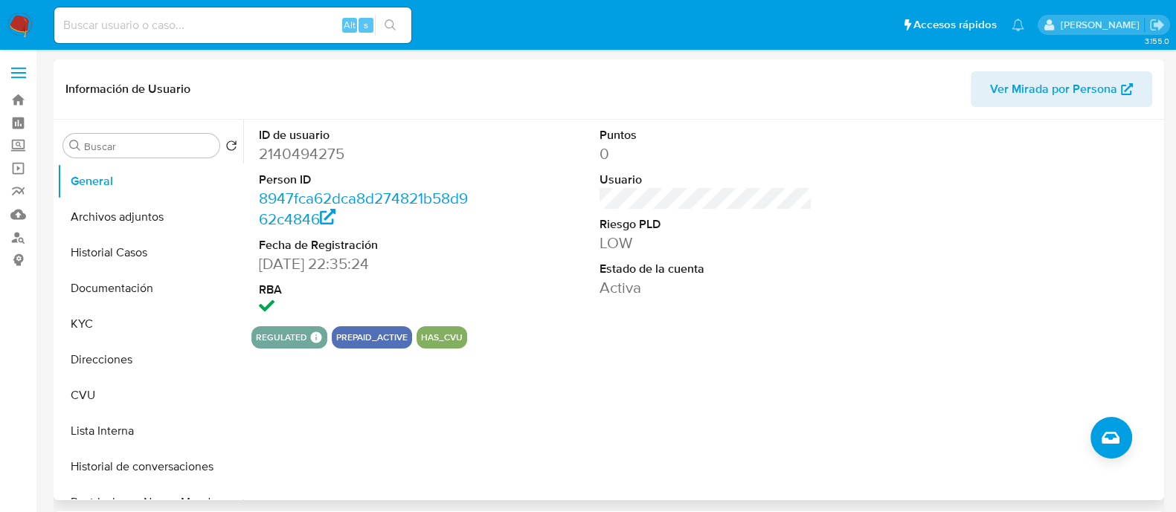
drag, startPoint x: 154, startPoint y: 299, endPoint x: 326, endPoint y: 237, distance: 182.5
click at [154, 297] on button "Documentación" at bounding box center [150, 289] width 186 height 36
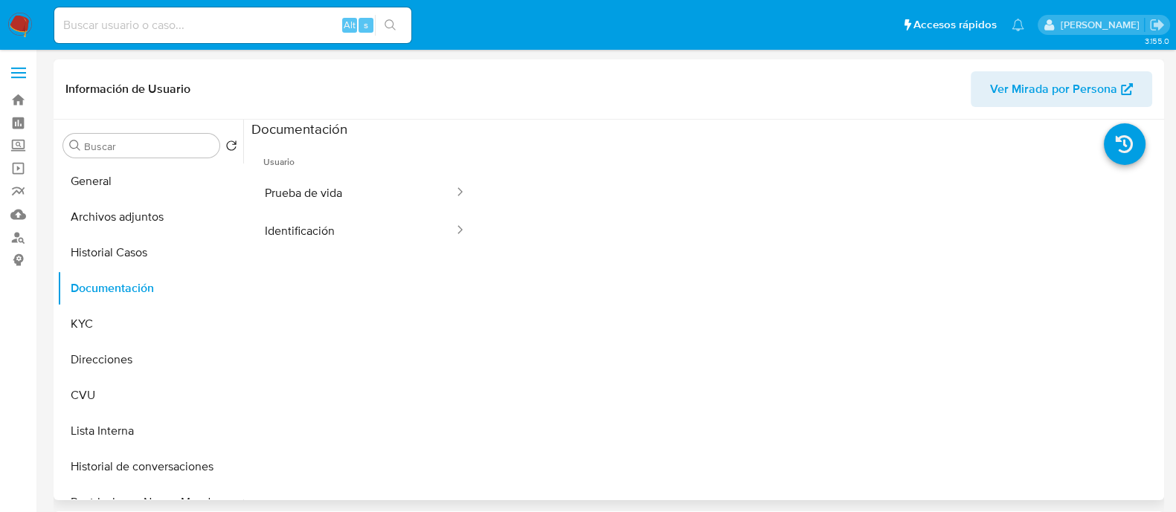
click at [345, 193] on button "Prueba de vida" at bounding box center [353, 193] width 204 height 38
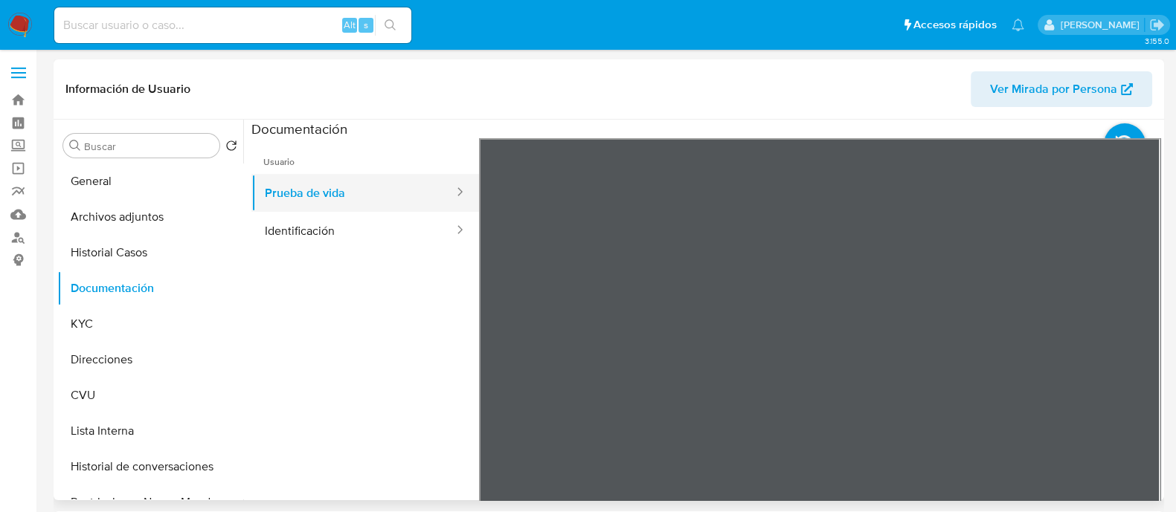
click at [332, 207] on button "Prueba de vida" at bounding box center [353, 193] width 204 height 38
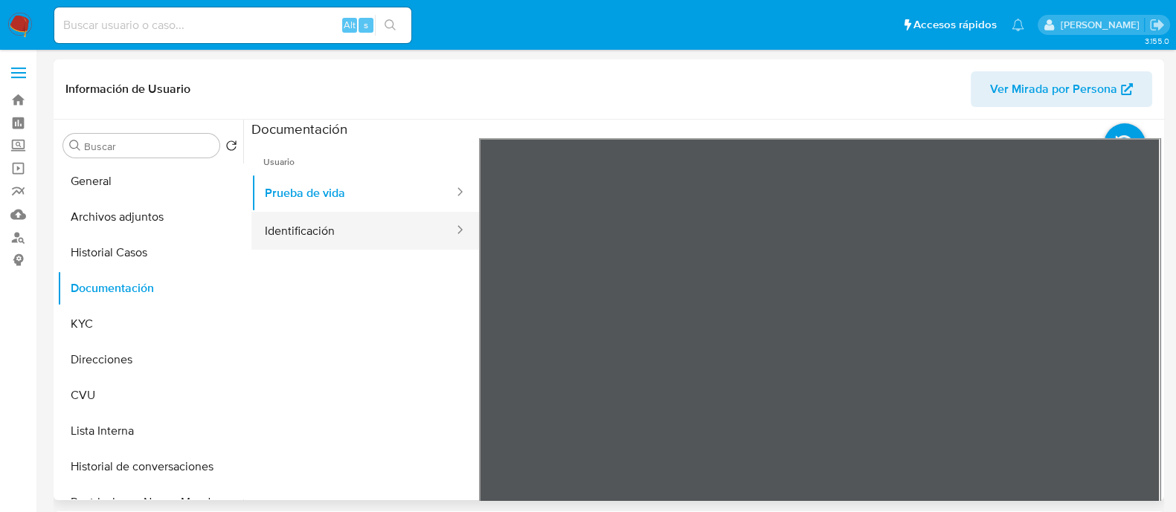
click at [335, 225] on button "Identificación" at bounding box center [353, 231] width 204 height 38
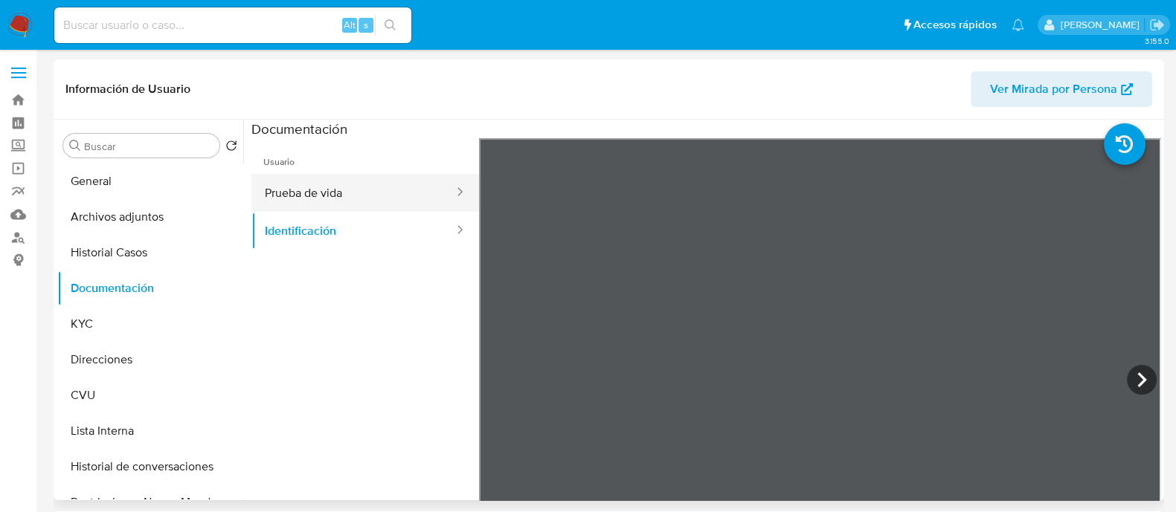
click at [367, 192] on button "Prueba de vida" at bounding box center [353, 193] width 204 height 38
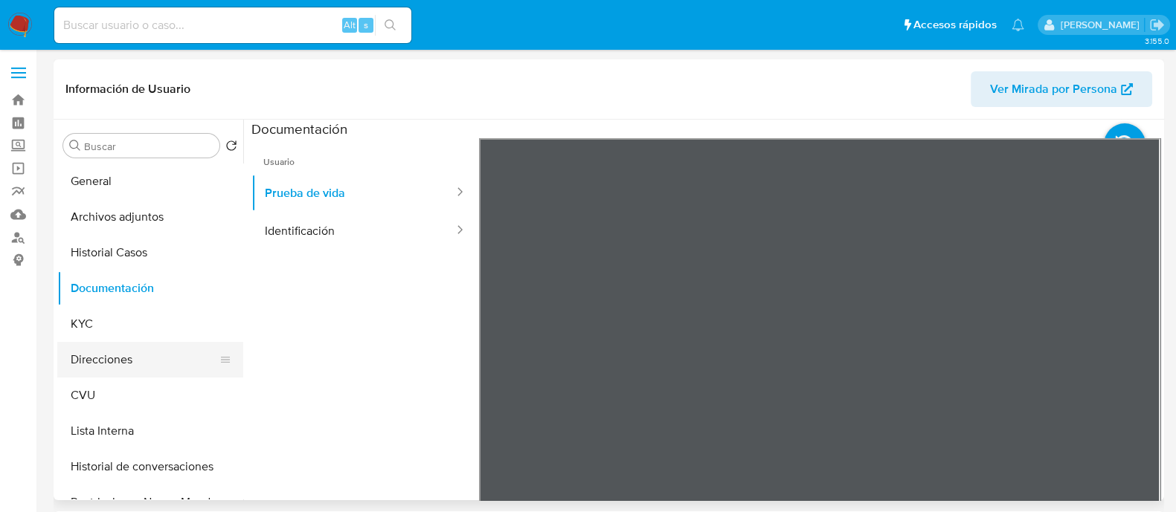
click at [104, 348] on button "Direcciones" at bounding box center [144, 360] width 174 height 36
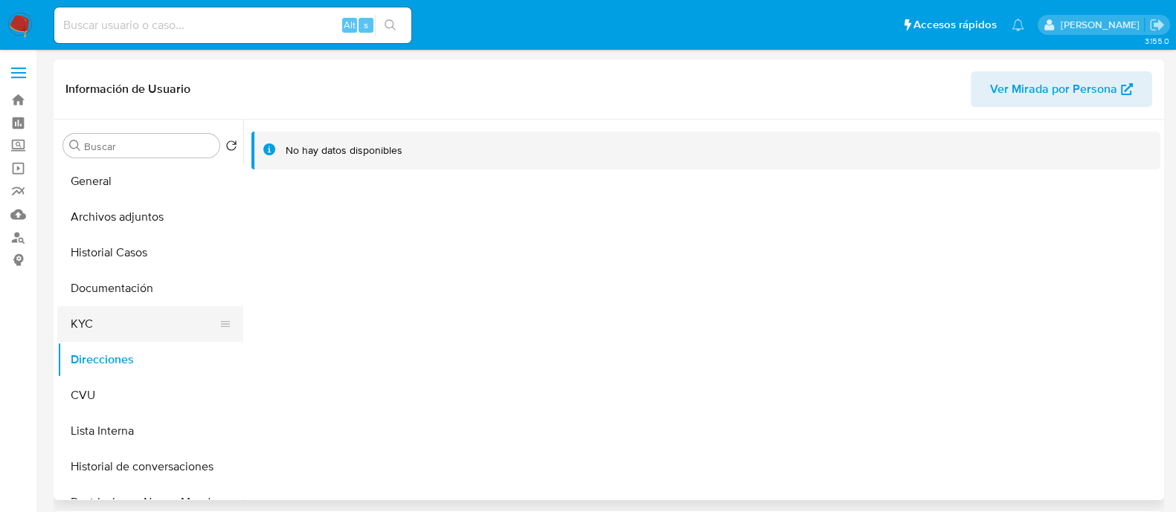
click at [105, 337] on button "KYC" at bounding box center [144, 324] width 174 height 36
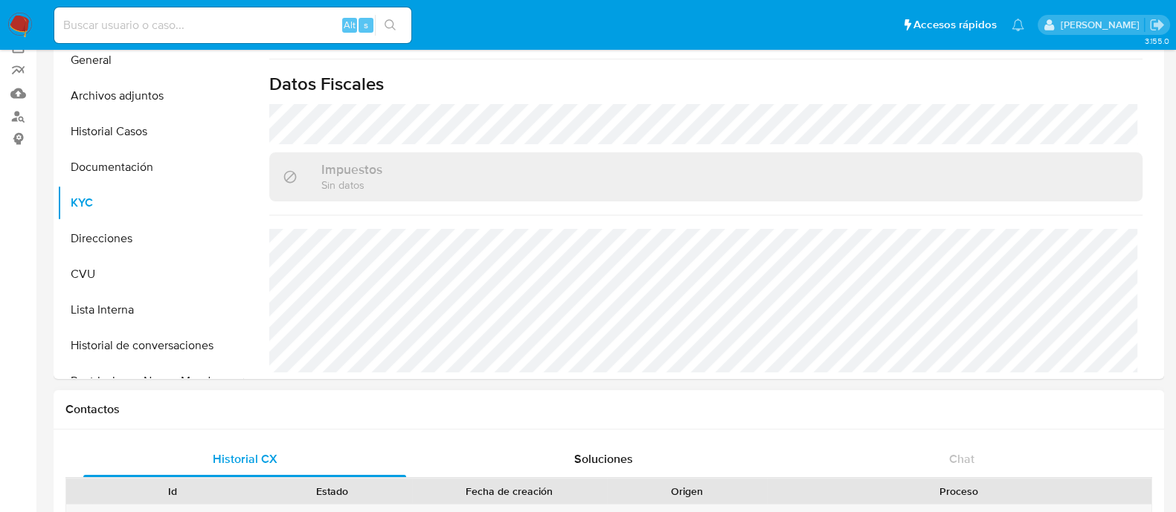
scroll to position [92, 0]
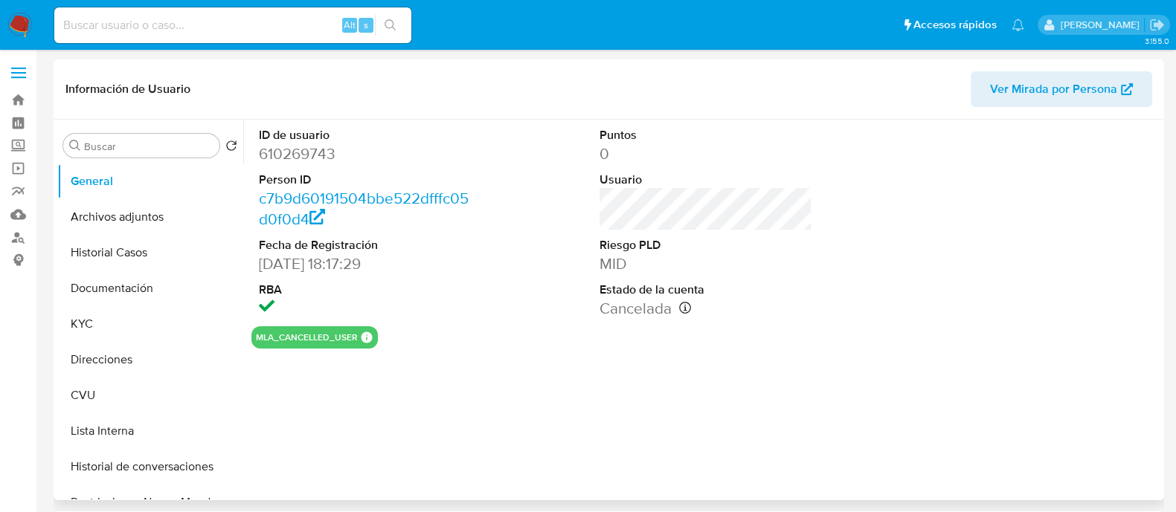
select select "10"
click at [149, 282] on button "Documentación" at bounding box center [144, 289] width 174 height 36
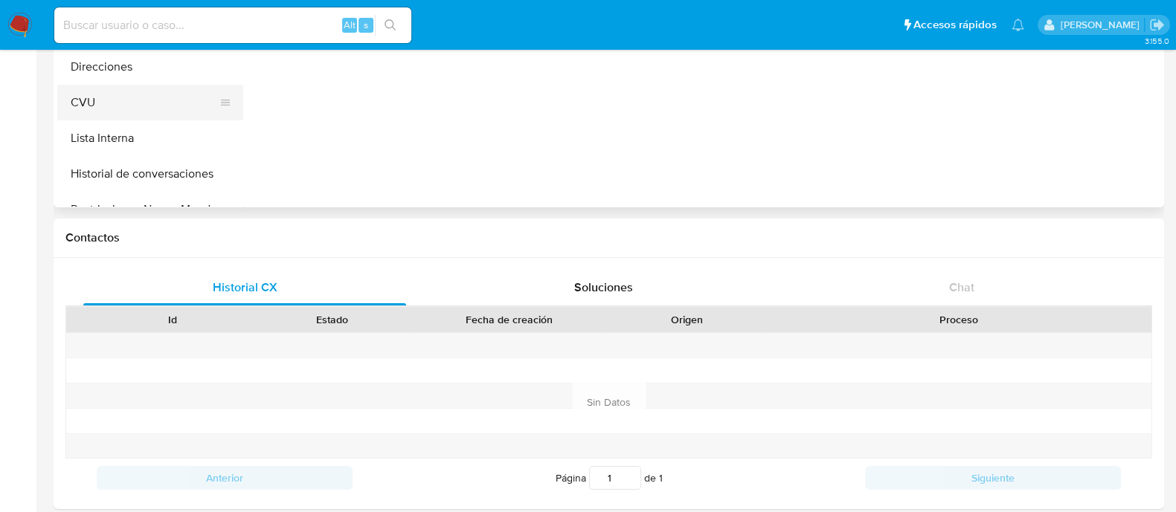
scroll to position [36, 0]
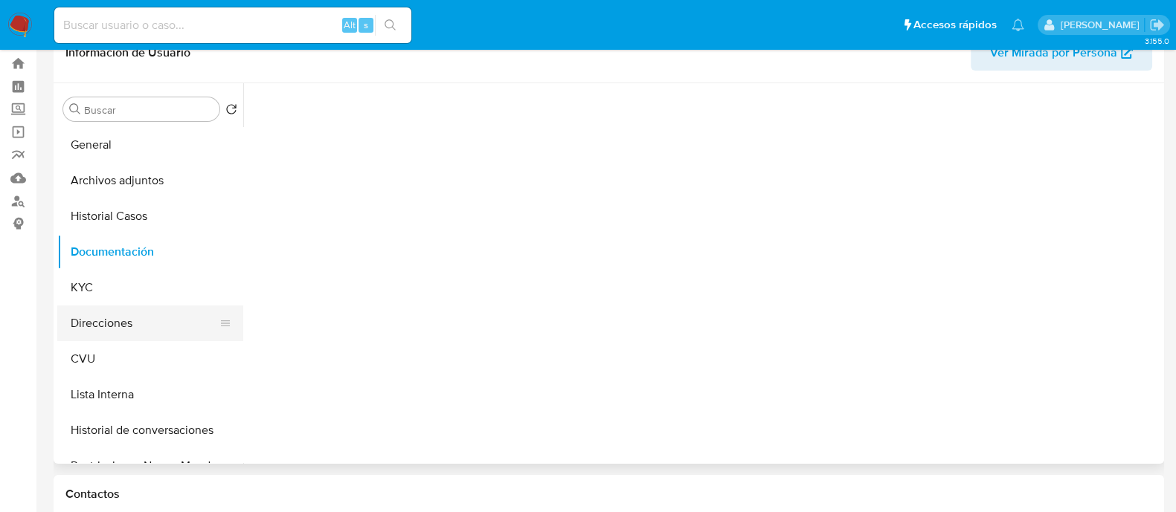
click at [89, 309] on button "Direcciones" at bounding box center [144, 324] width 174 height 36
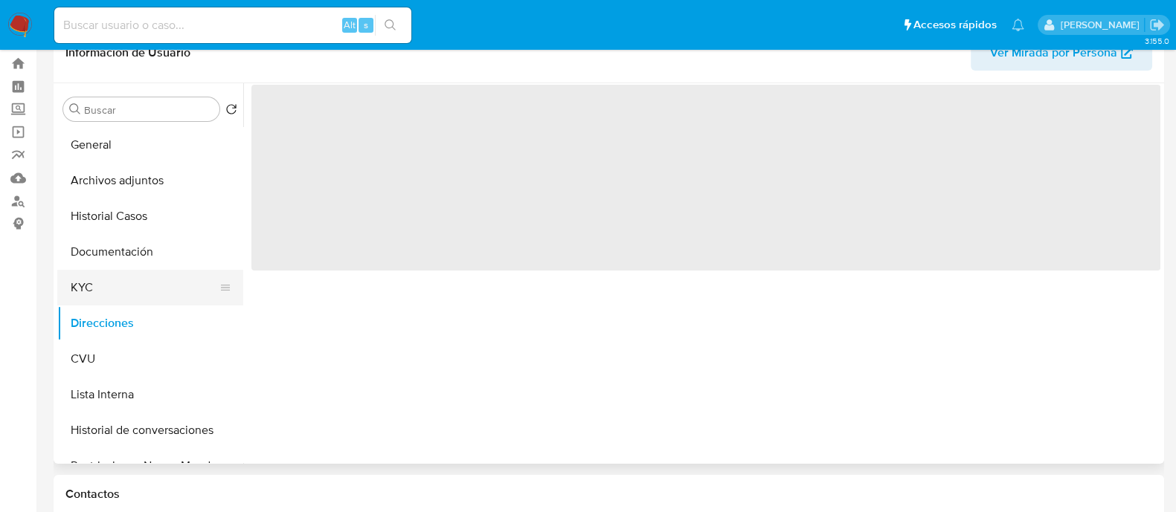
scroll to position [0, 0]
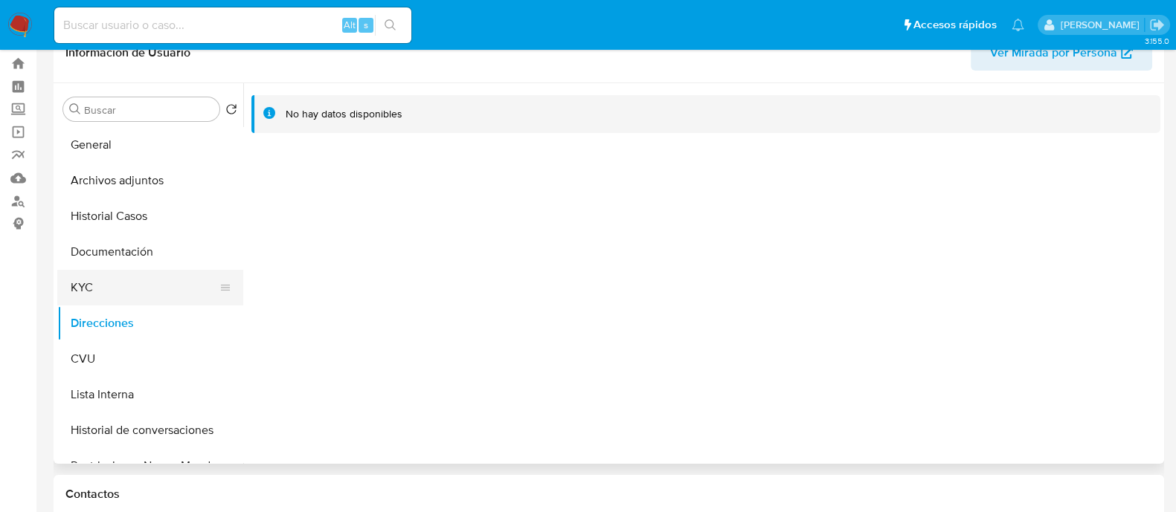
click at [94, 286] on button "KYC" at bounding box center [144, 288] width 174 height 36
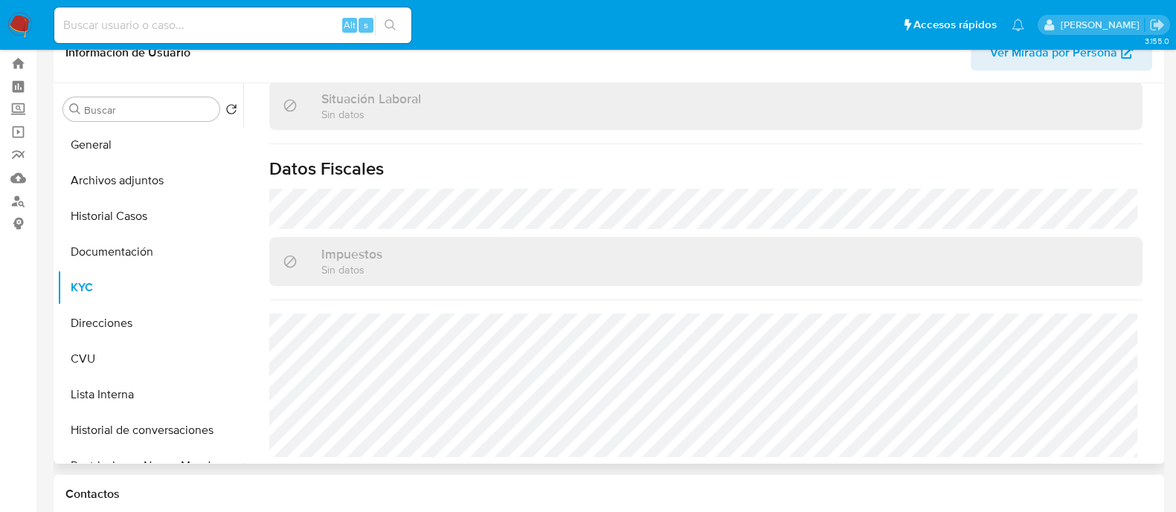
scroll to position [800, 0]
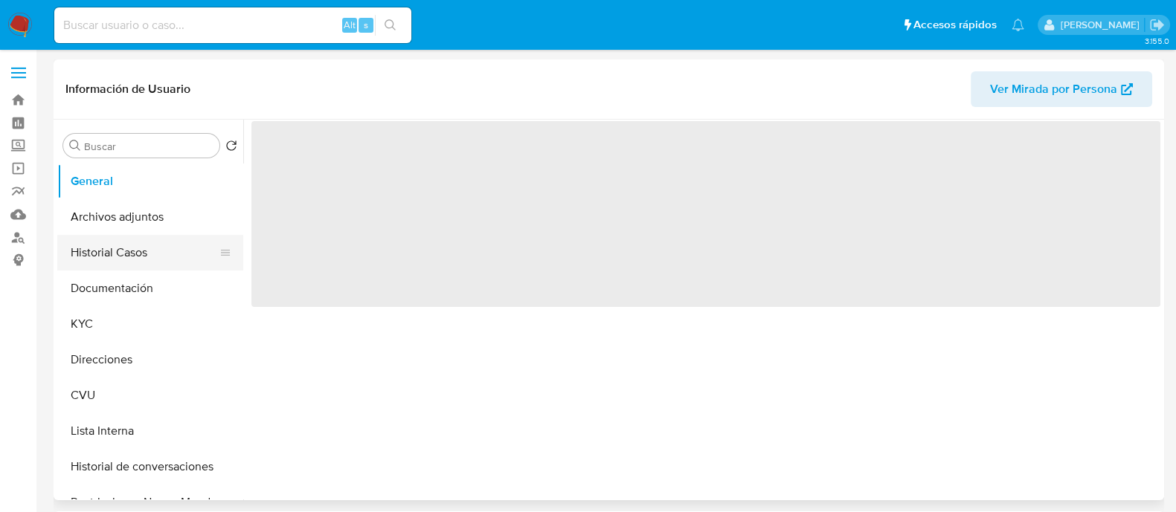
click at [124, 252] on button "Historial Casos" at bounding box center [144, 253] width 174 height 36
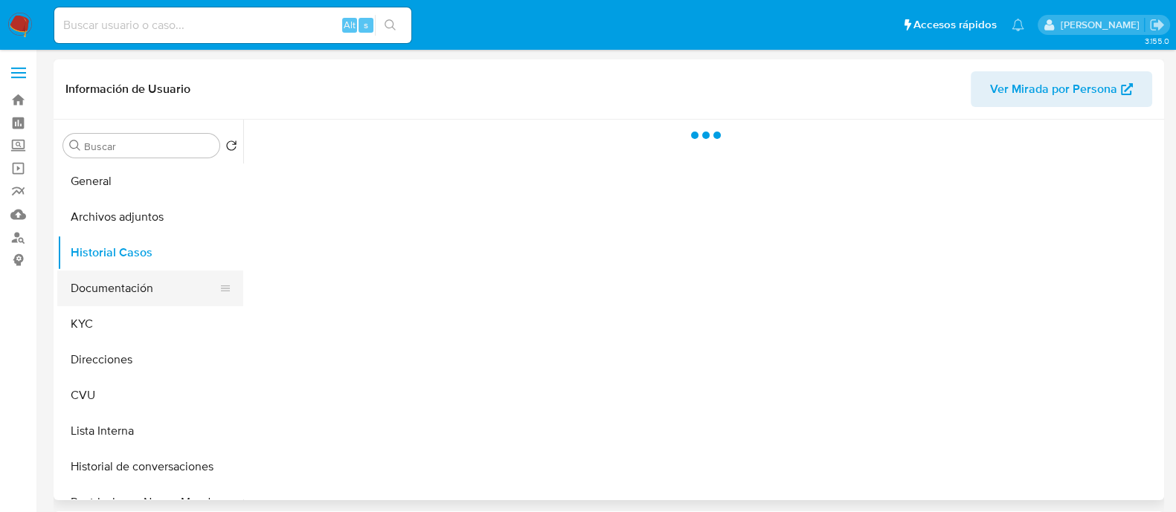
select select "10"
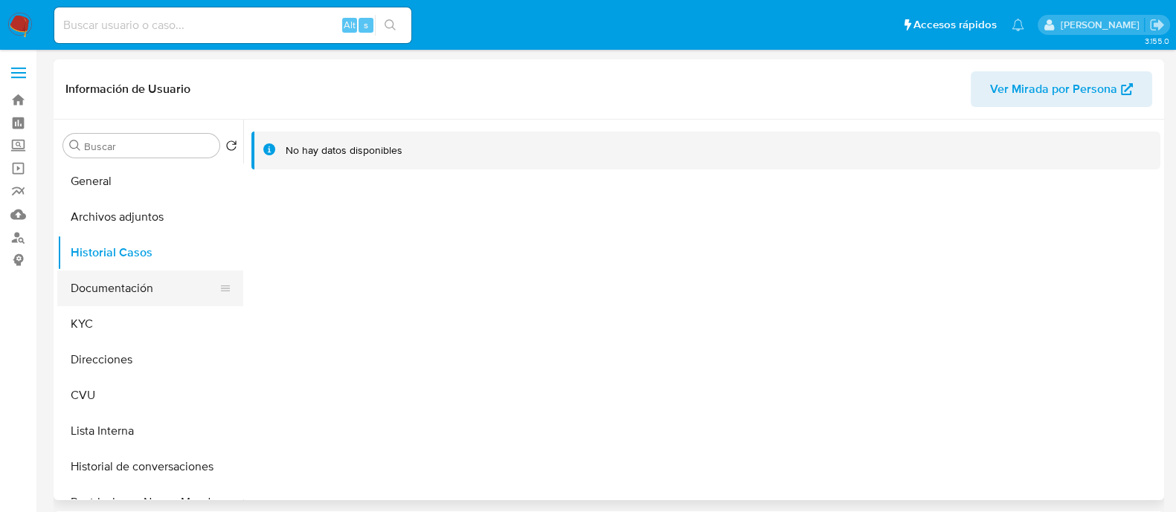
click at [152, 290] on button "Documentación" at bounding box center [144, 289] width 174 height 36
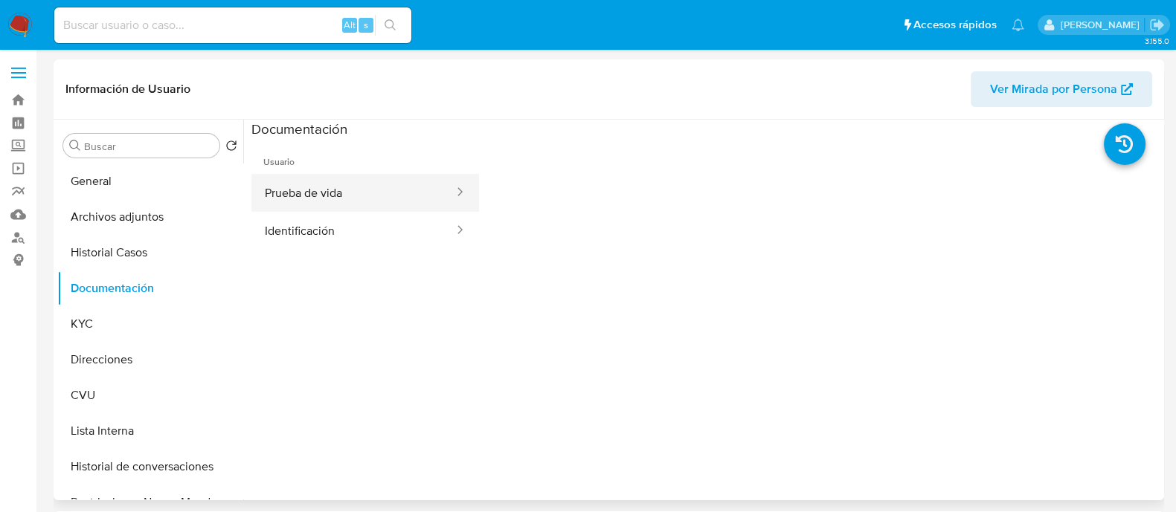
click at [356, 199] on button "Prueba de vida" at bounding box center [353, 193] width 204 height 38
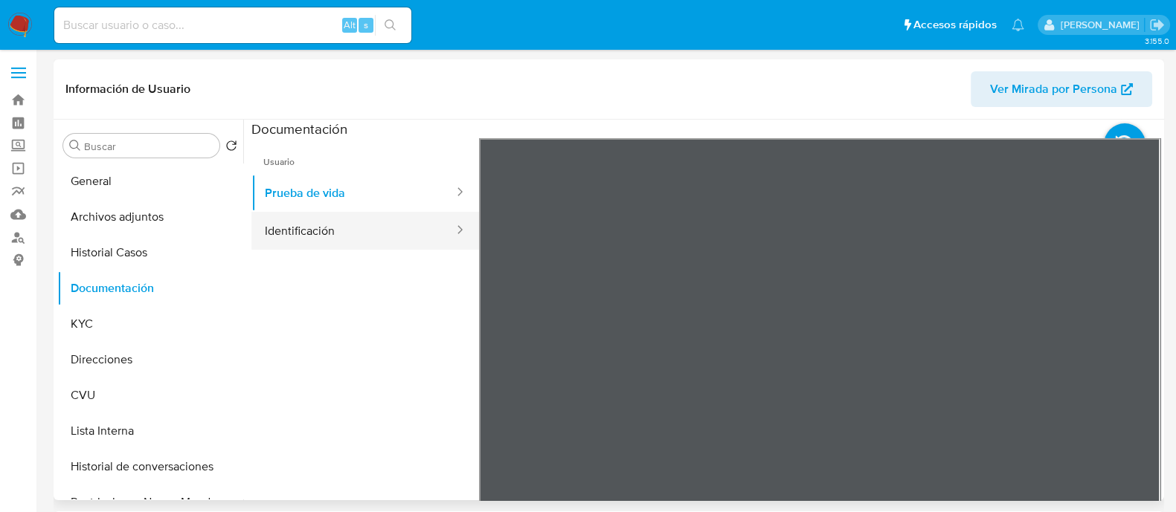
click at [372, 241] on button "Identificación" at bounding box center [353, 231] width 204 height 38
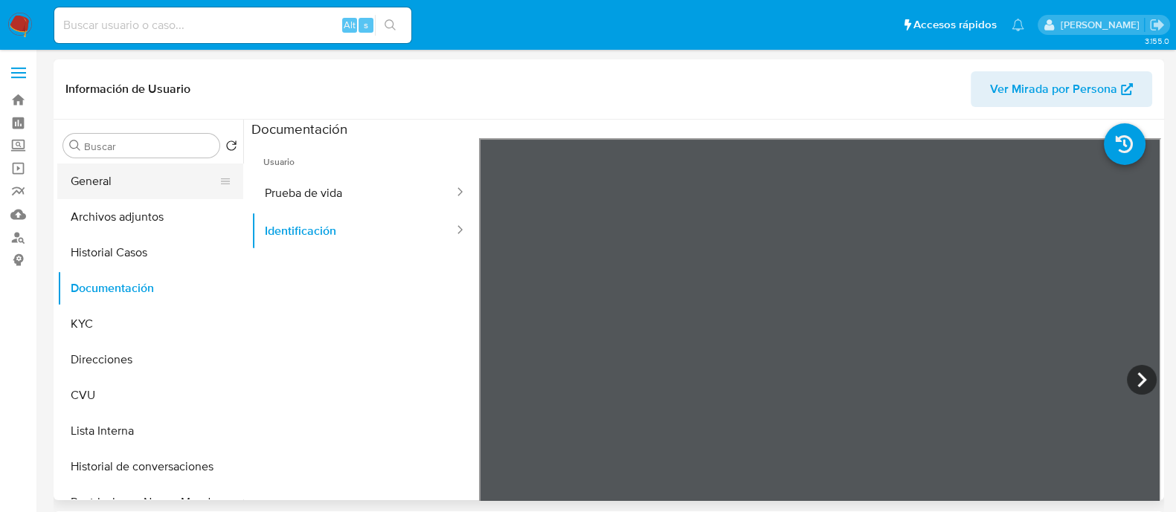
click at [129, 174] on button "General" at bounding box center [144, 182] width 174 height 36
